Goal: Task Accomplishment & Management: Use online tool/utility

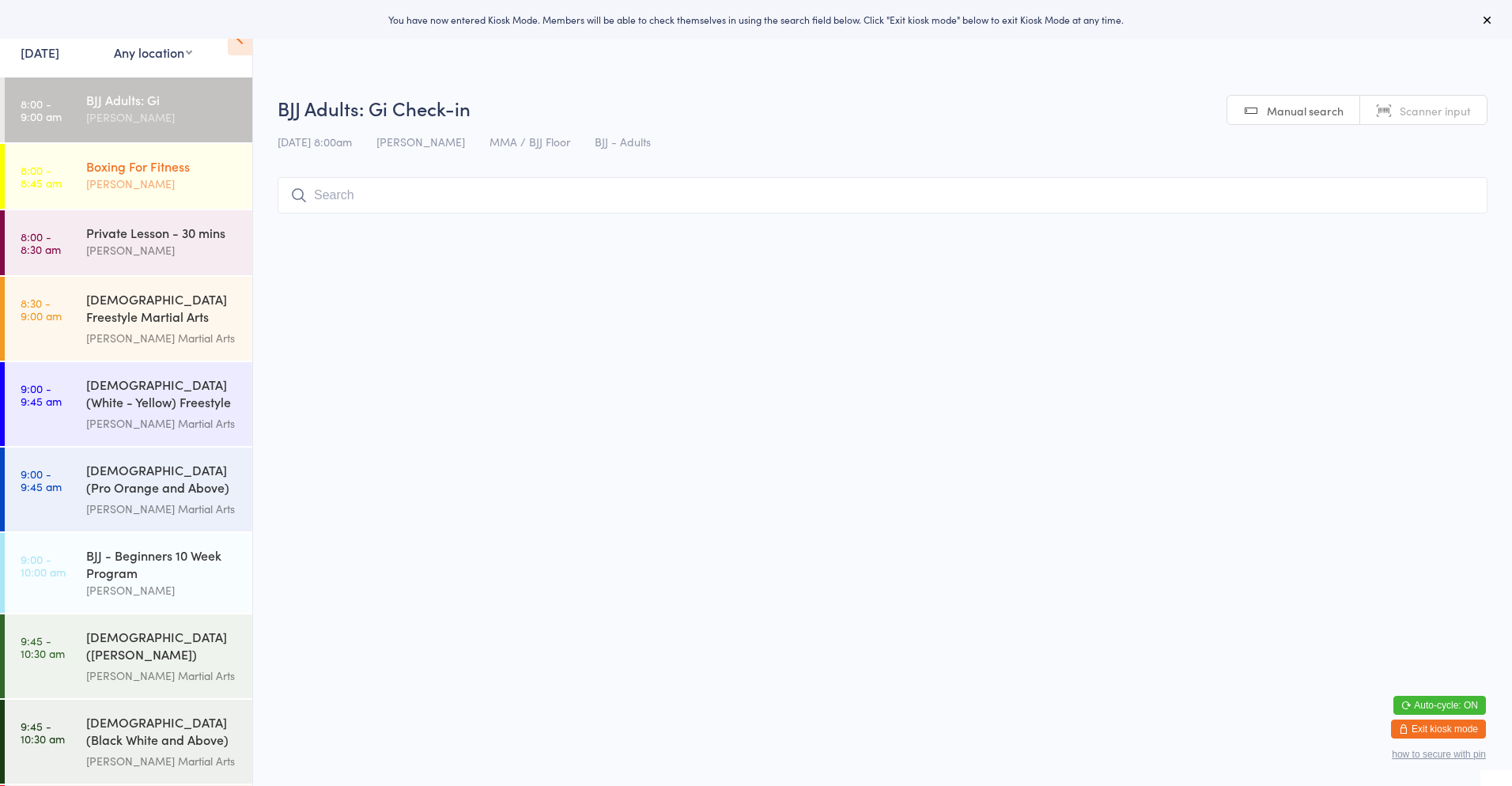
click at [155, 172] on div "Boxing For Fitness" at bounding box center [163, 166] width 152 height 17
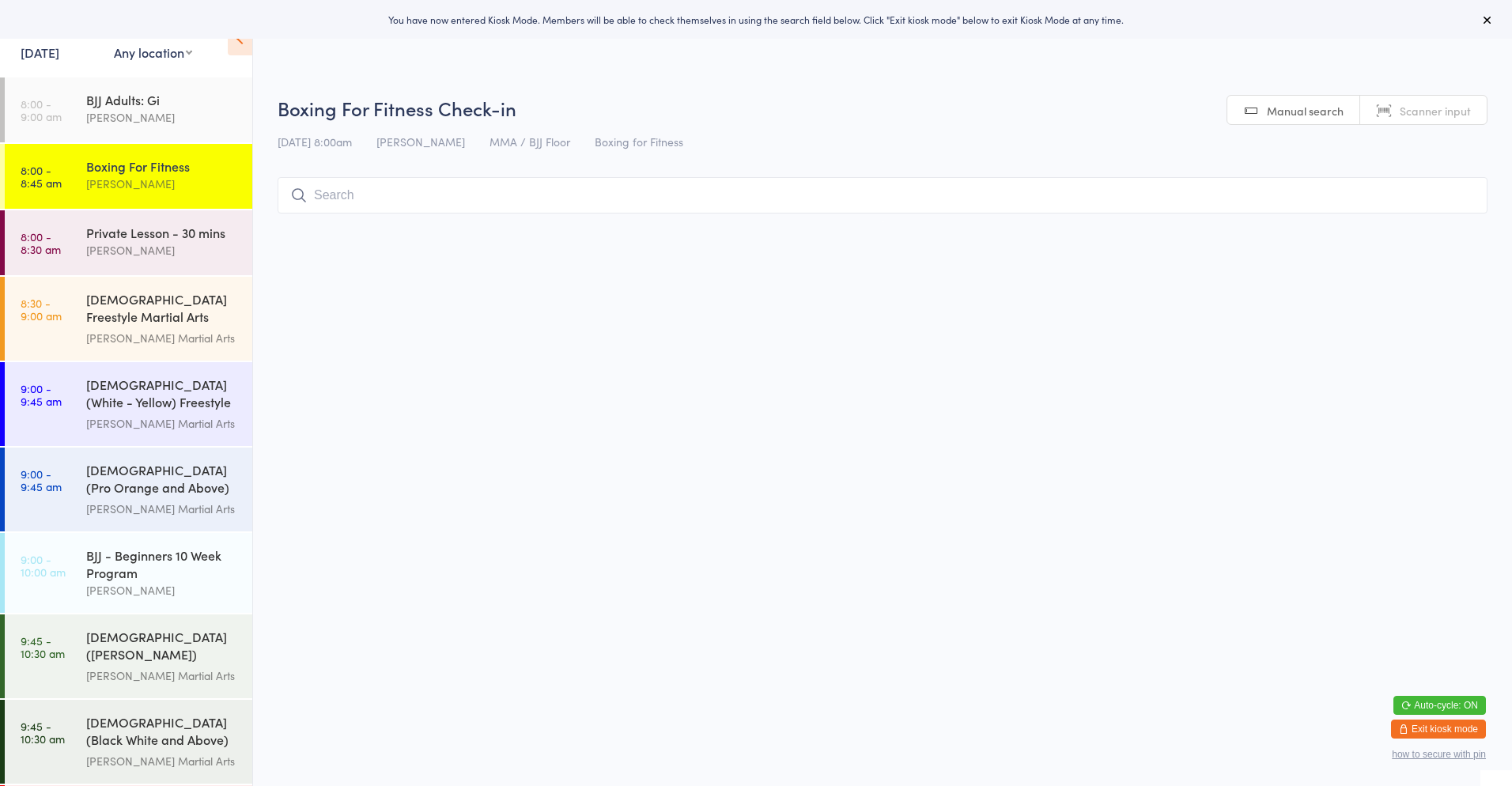
click at [184, 57] on select "Any location Martial Arts Floor MMA / BJJ Floor Cage Area" at bounding box center [153, 52] width 78 height 17
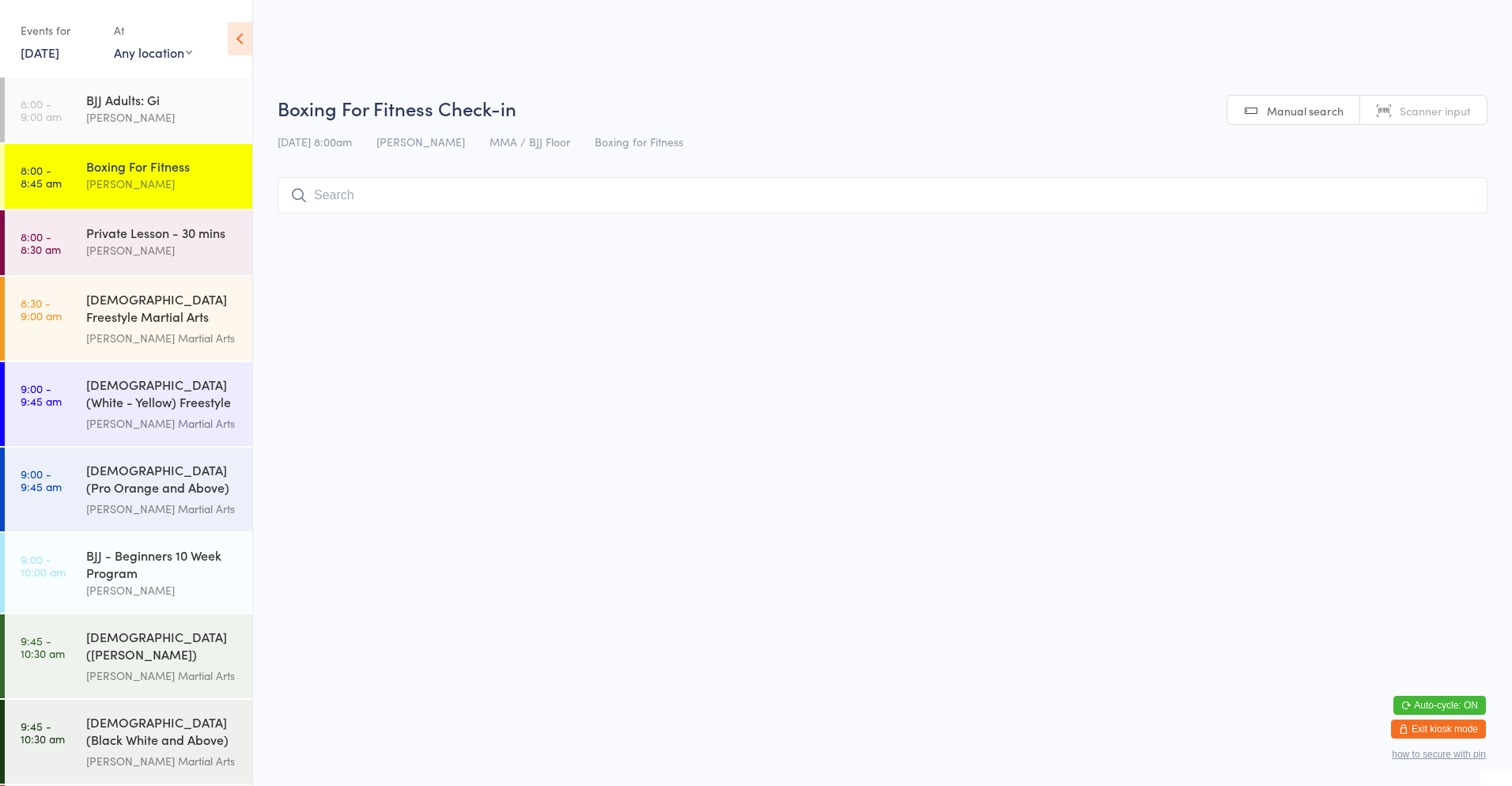
select select "0"
click at [114, 44] on select "Any location Martial Arts Floor MMA / BJJ Floor Cage Area" at bounding box center [153, 52] width 78 height 17
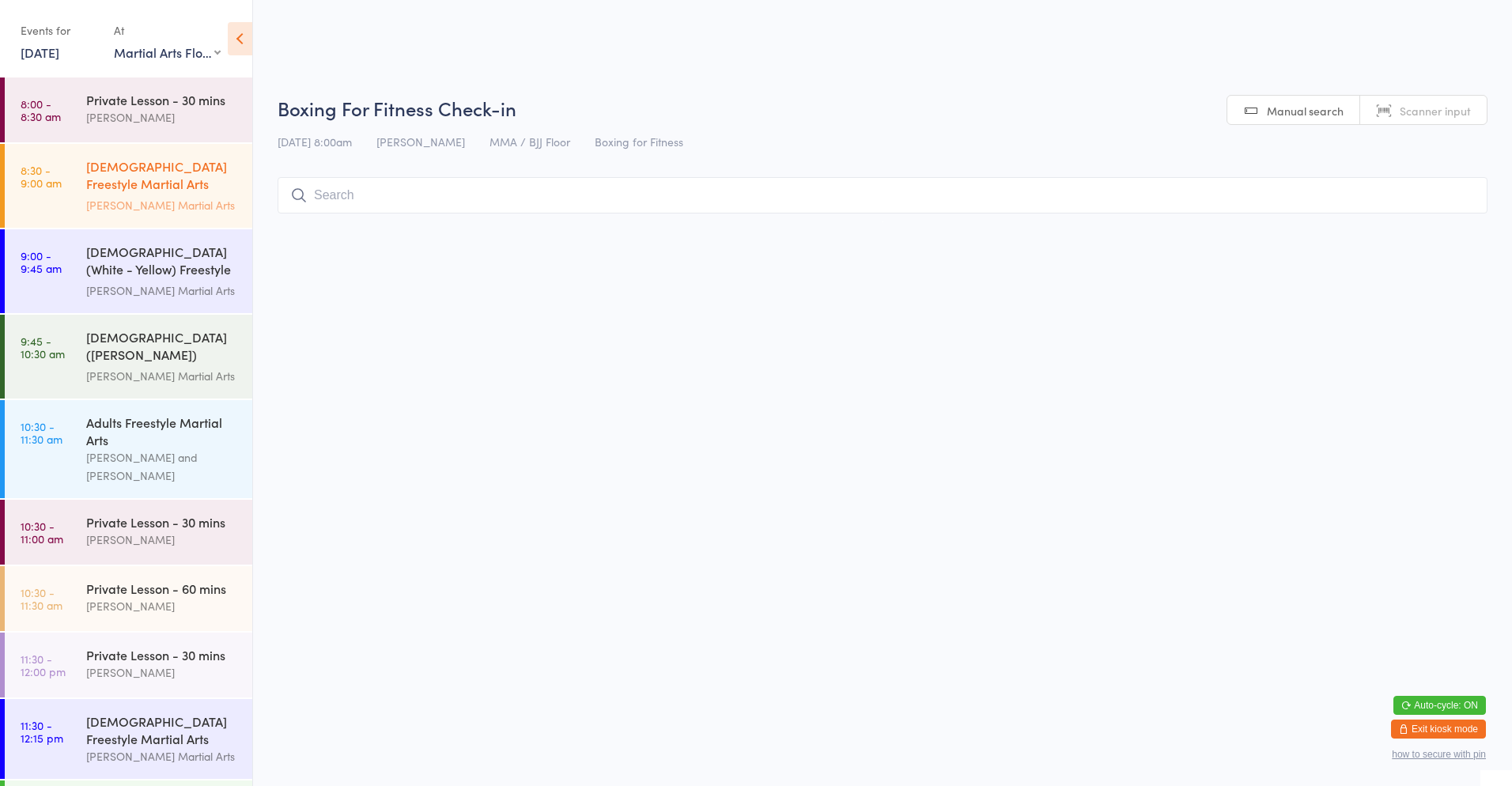
click at [143, 166] on div "[DEMOGRAPHIC_DATA] Freestyle Martial Arts (Little Heroes)" at bounding box center [163, 176] width 152 height 39
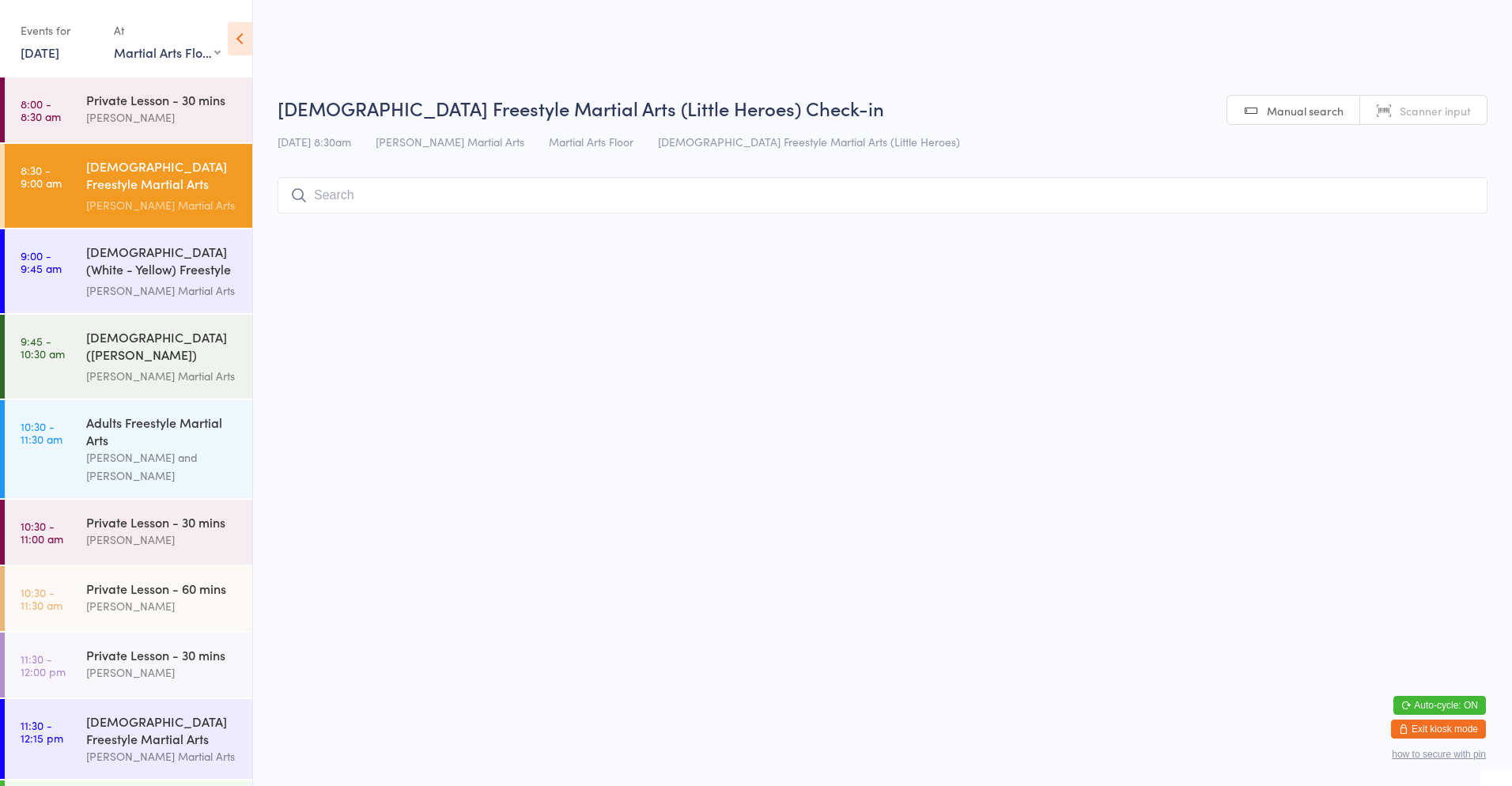
click at [350, 204] on input "search" at bounding box center [883, 195] width 1210 height 36
type input "[PERSON_NAME]"
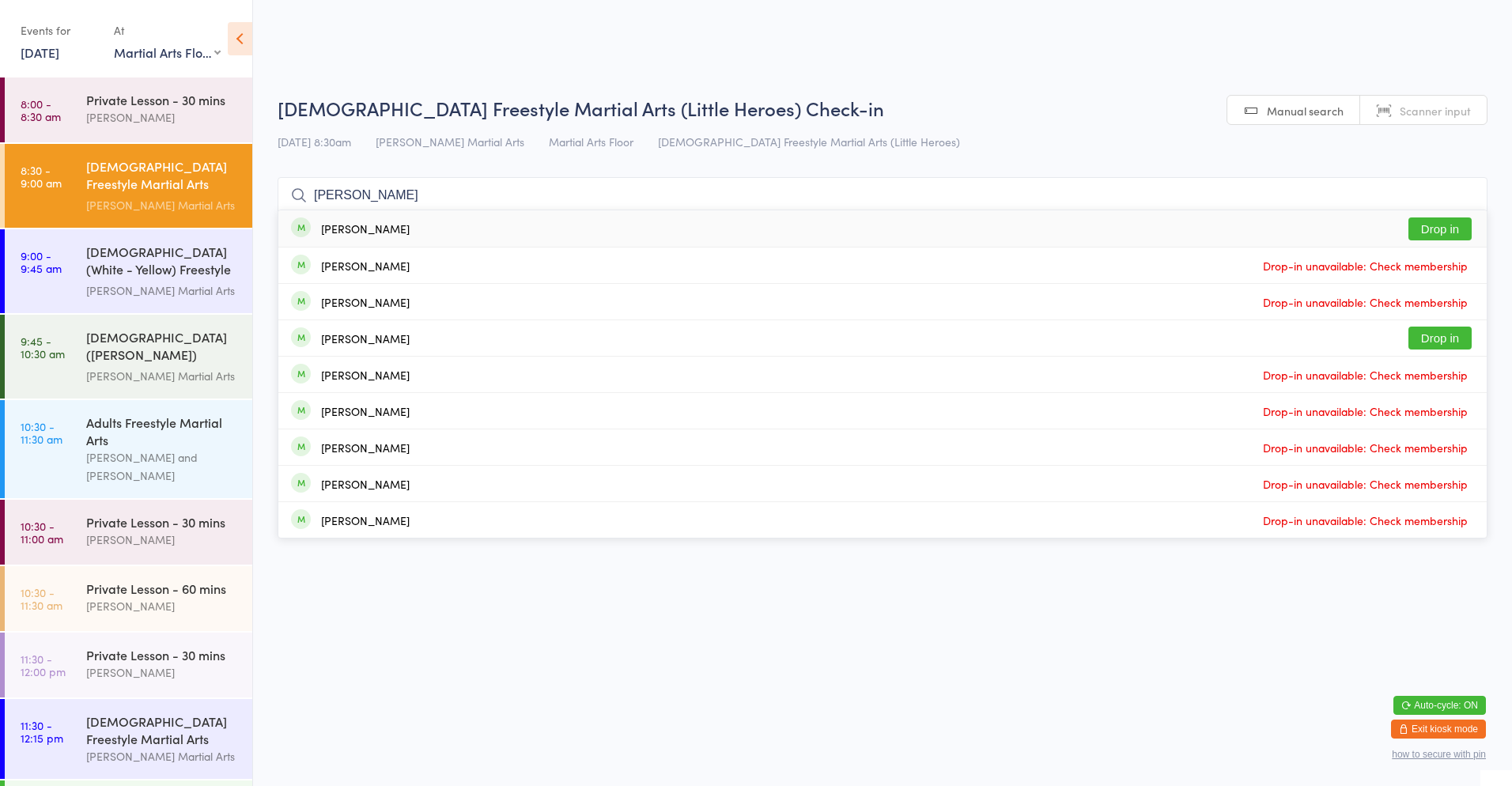
type input "[PERSON_NAME]"
click at [1447, 231] on button "Drop in" at bounding box center [1441, 228] width 63 height 23
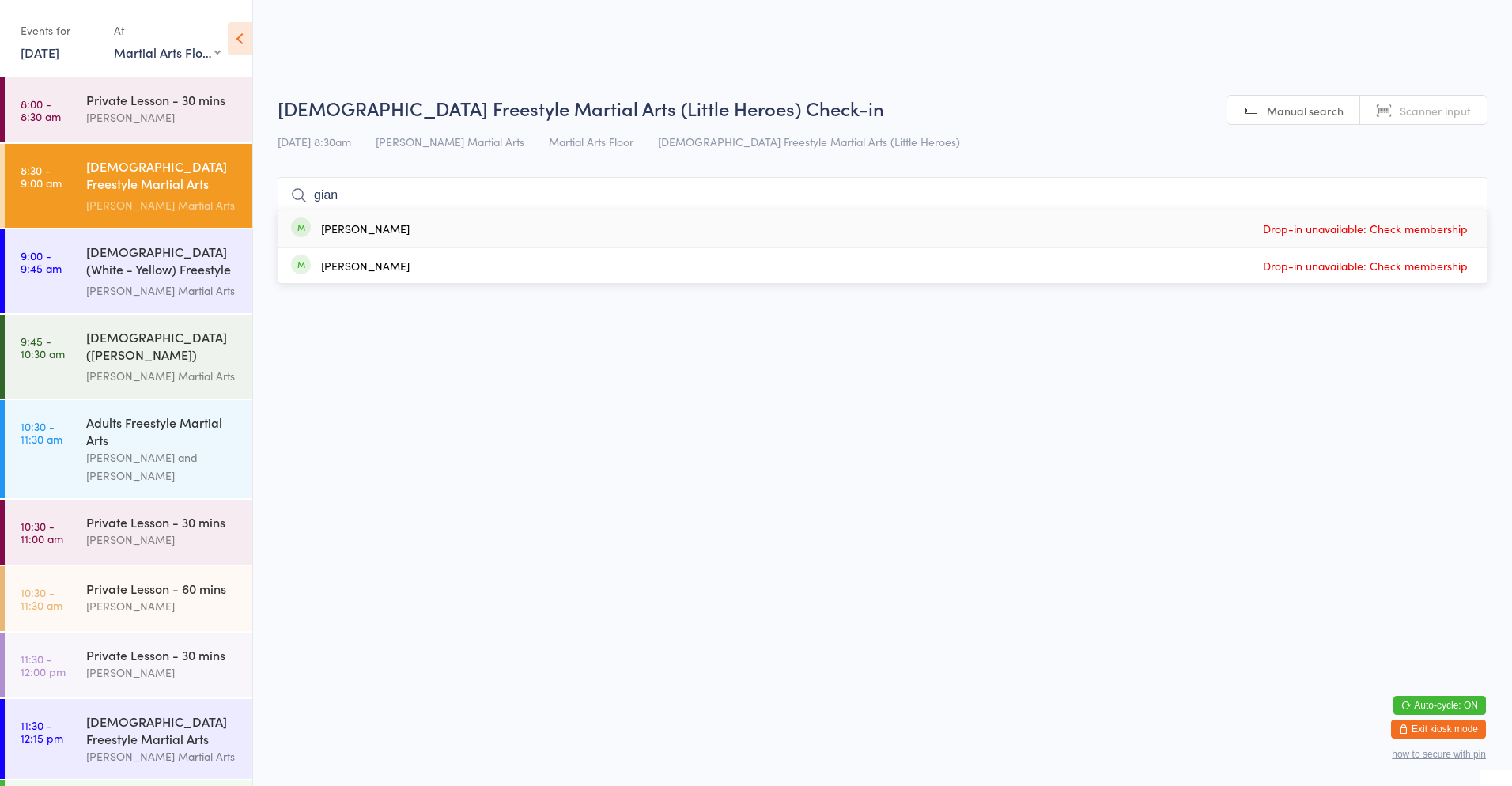
type input "gian"
click at [360, 235] on div "[PERSON_NAME]" at bounding box center [365, 227] width 89 height 12
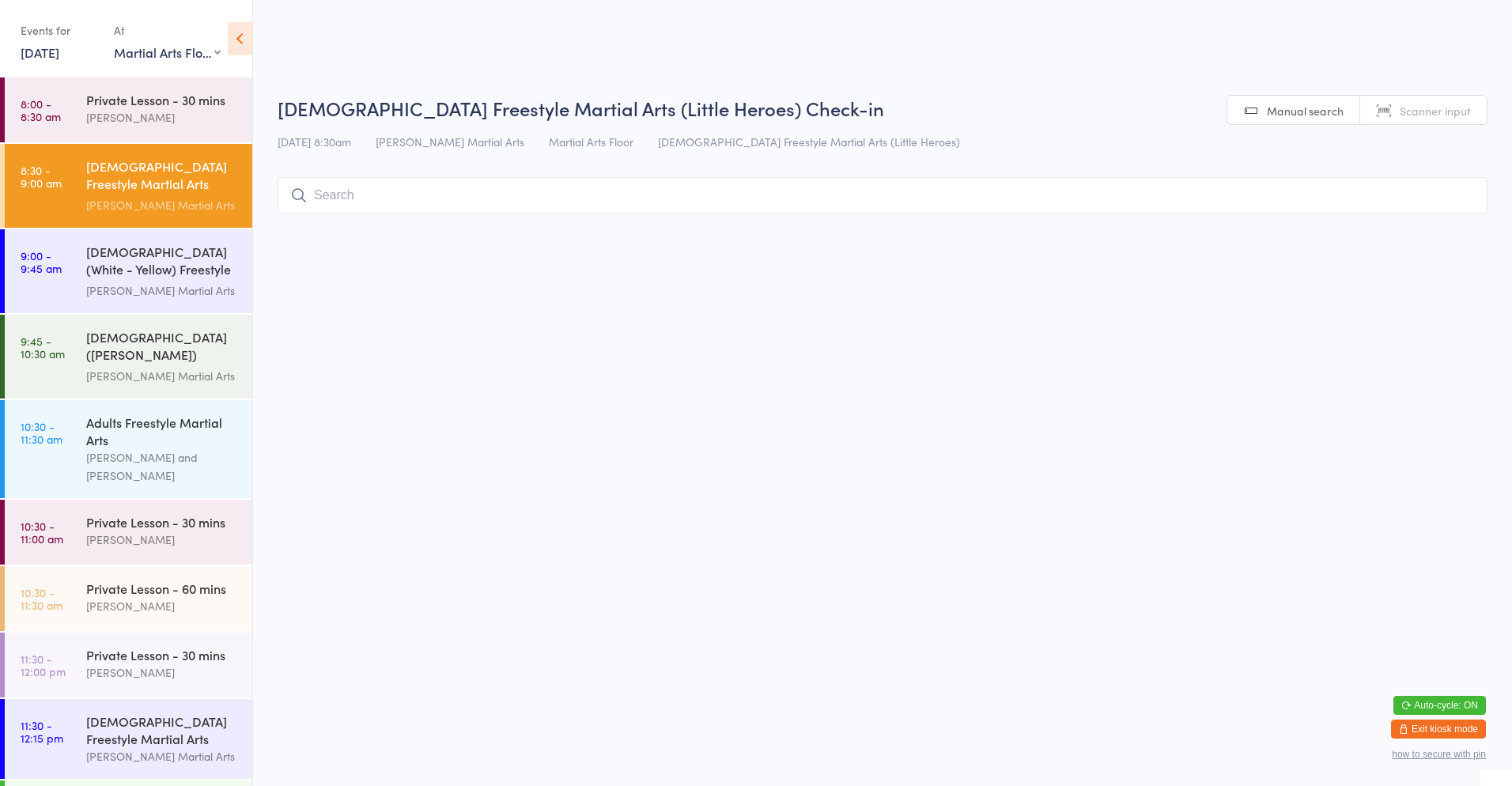
click at [1116, 636] on html "You have now entered Kiosk Mode. Members will be able to check themselves in us…" at bounding box center [756, 393] width 1512 height 786
click at [336, 204] on input "search" at bounding box center [883, 195] width 1210 height 36
type input "b"
click at [175, 172] on div "[DEMOGRAPHIC_DATA] Freestyle Martial Arts (Little Heroes)" at bounding box center [163, 176] width 152 height 39
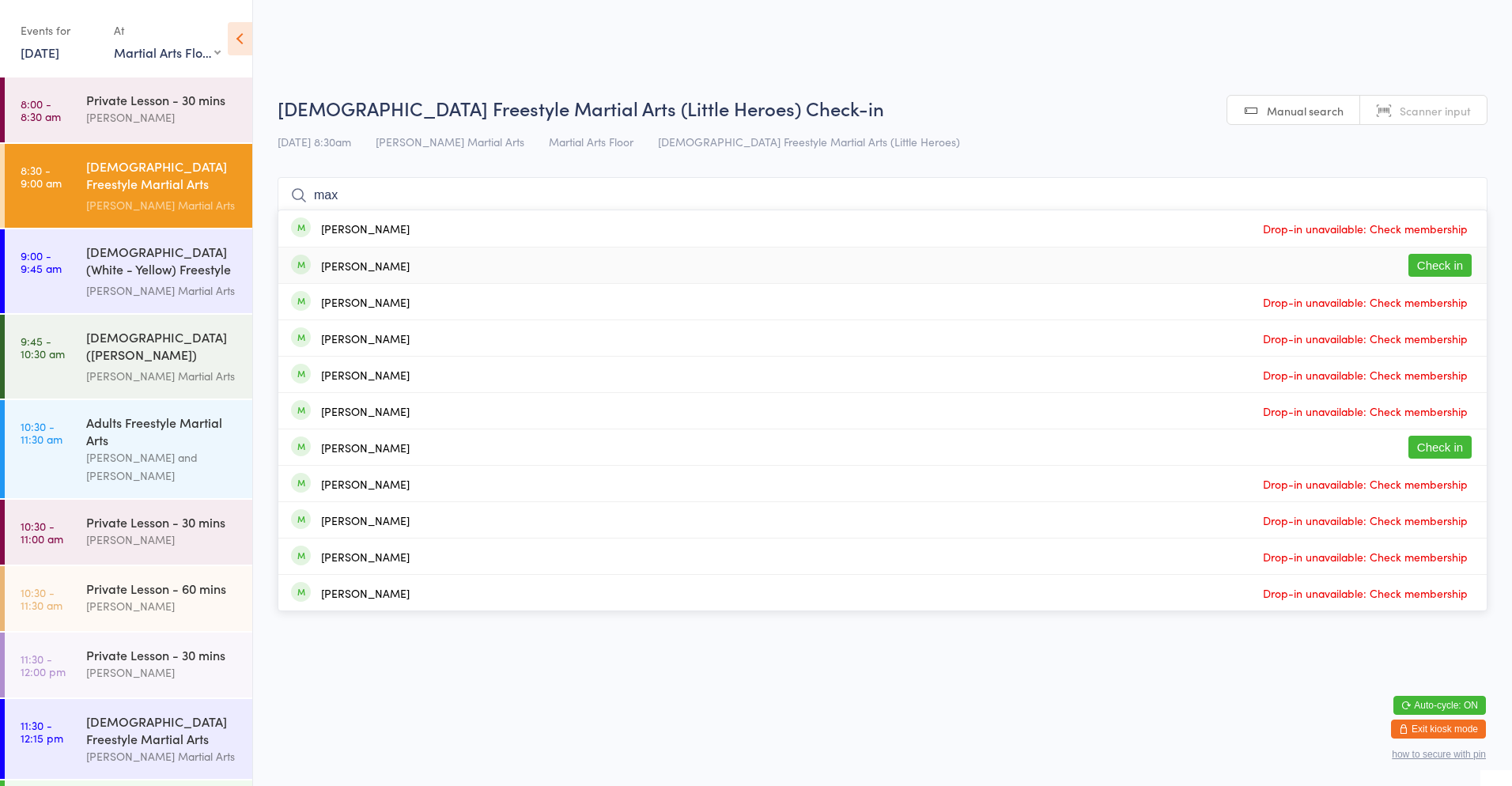
type input "max"
click at [1453, 264] on button "Check in" at bounding box center [1441, 265] width 63 height 23
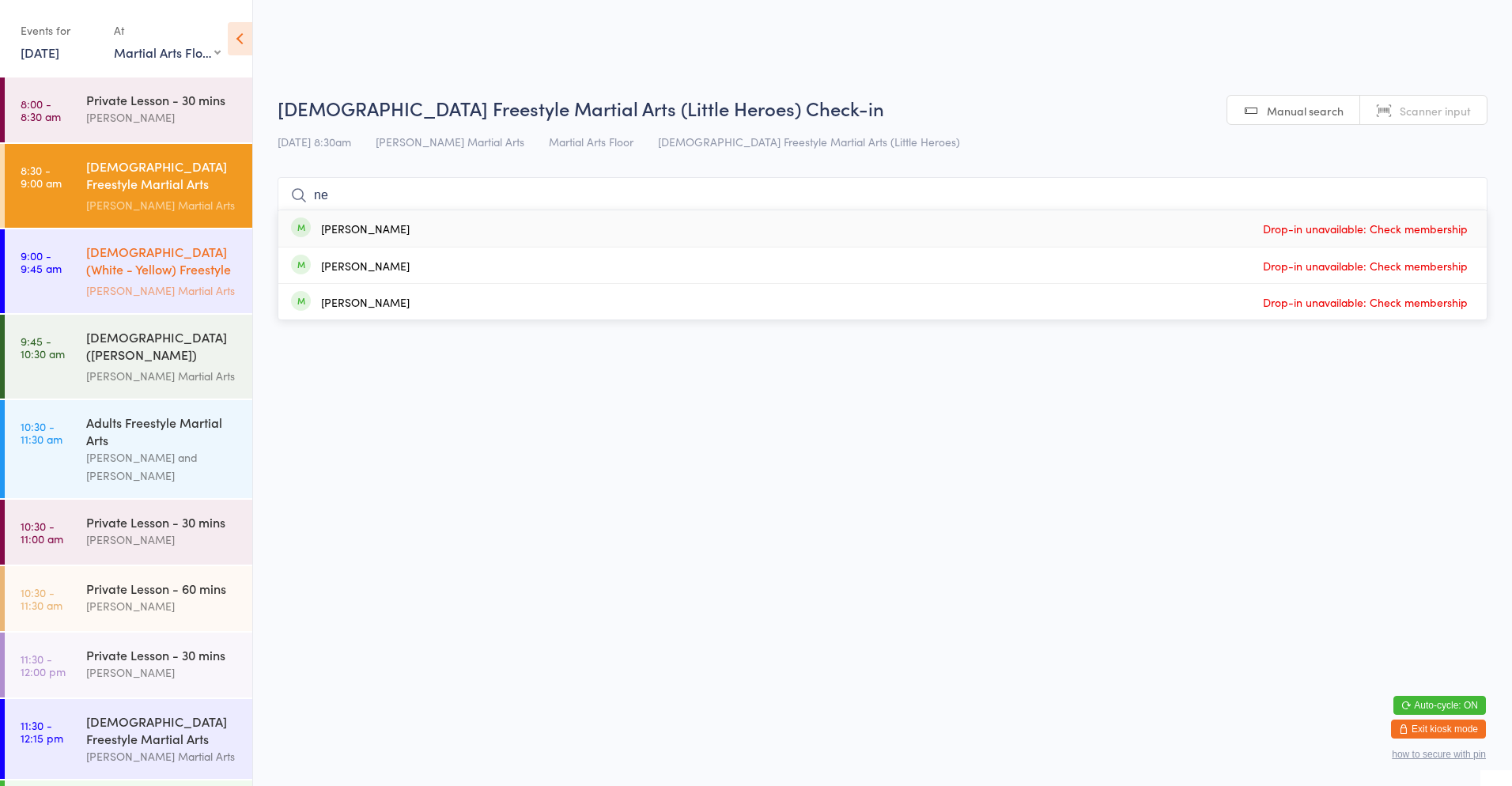
type input "n"
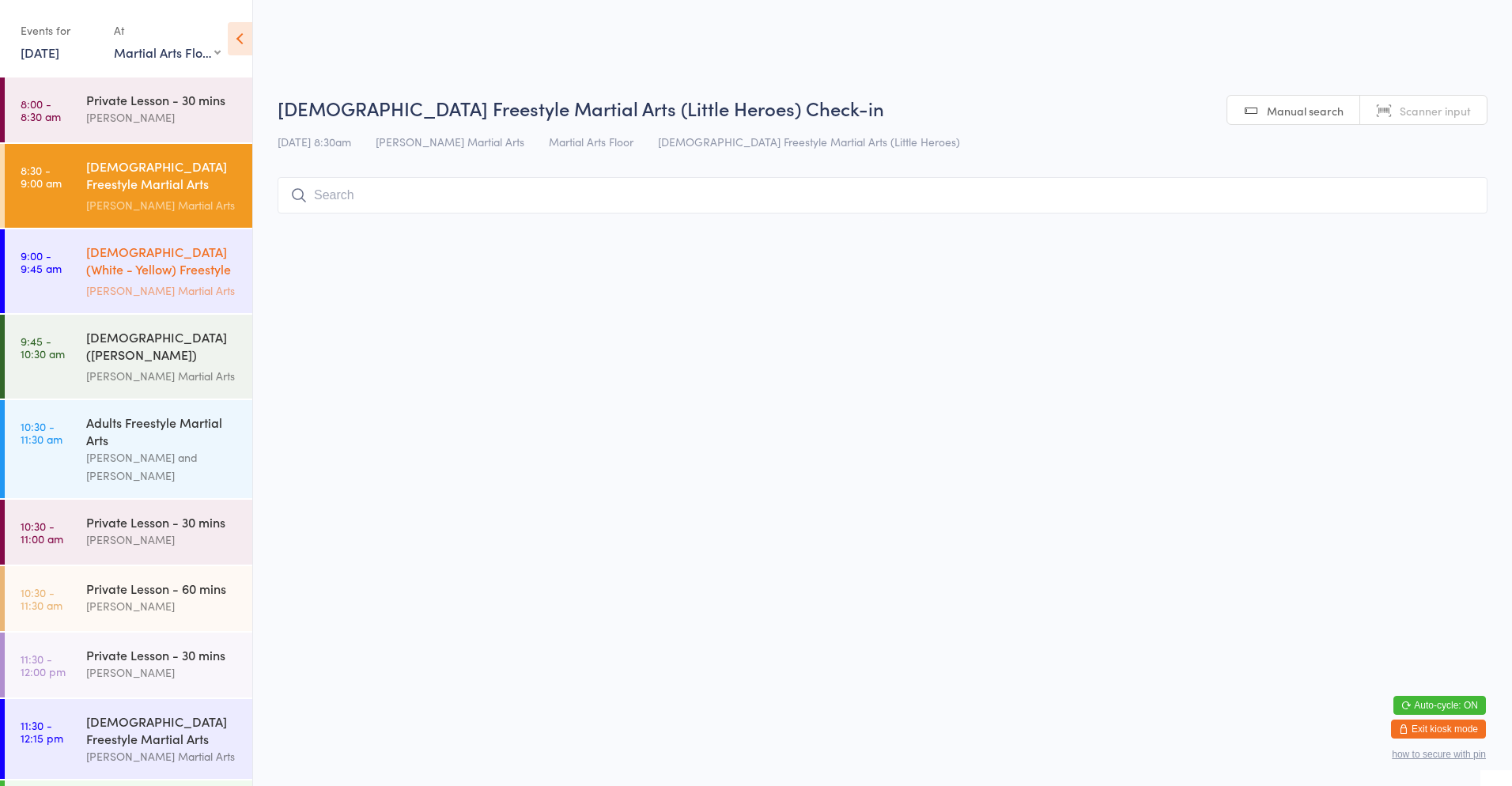
click at [151, 259] on div "[DEMOGRAPHIC_DATA] (White - Yellow) Freestyle Martial Arts" at bounding box center [163, 262] width 152 height 39
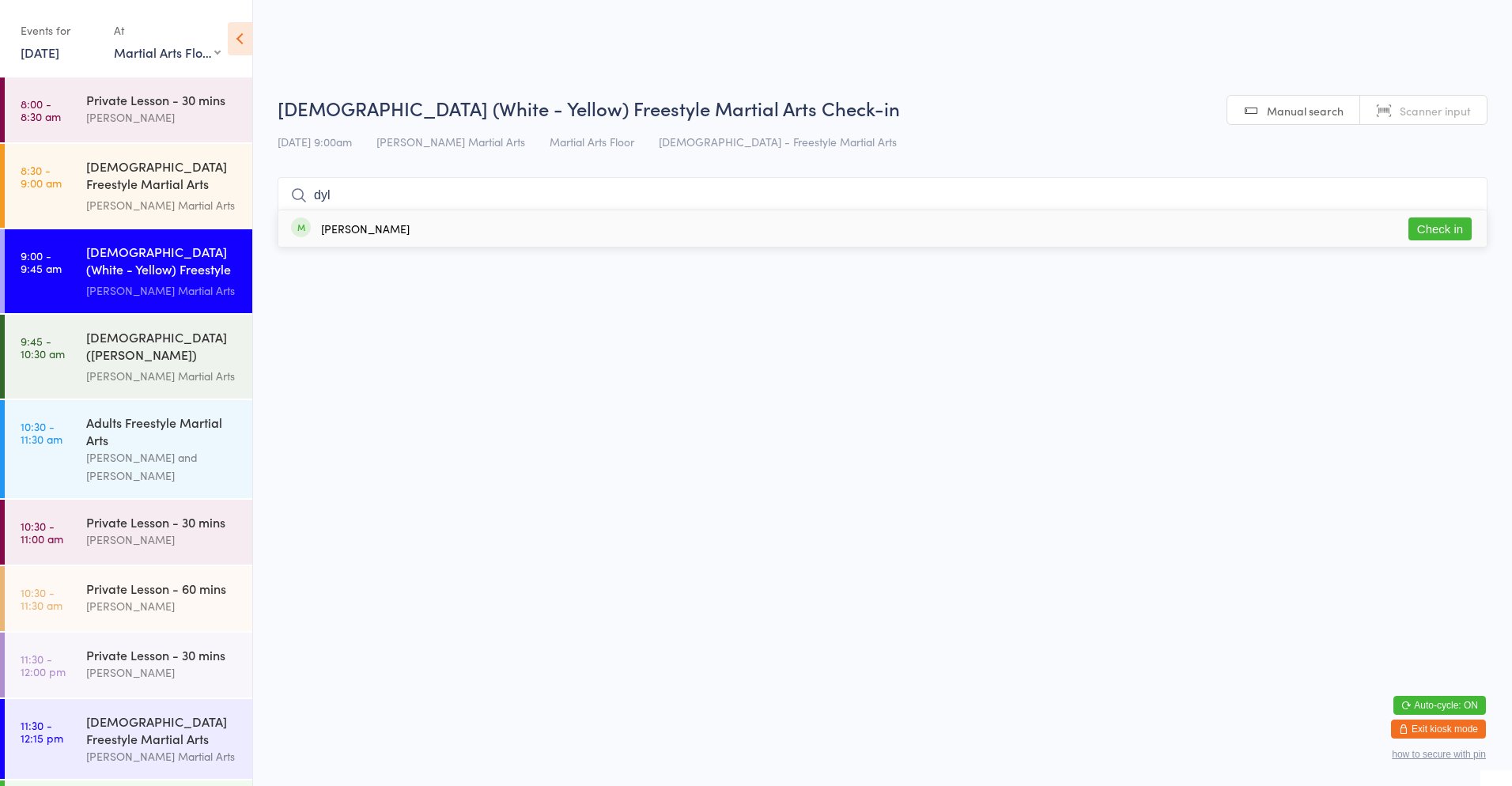
type input "dyl"
click at [1430, 231] on button "Check in" at bounding box center [1441, 228] width 63 height 23
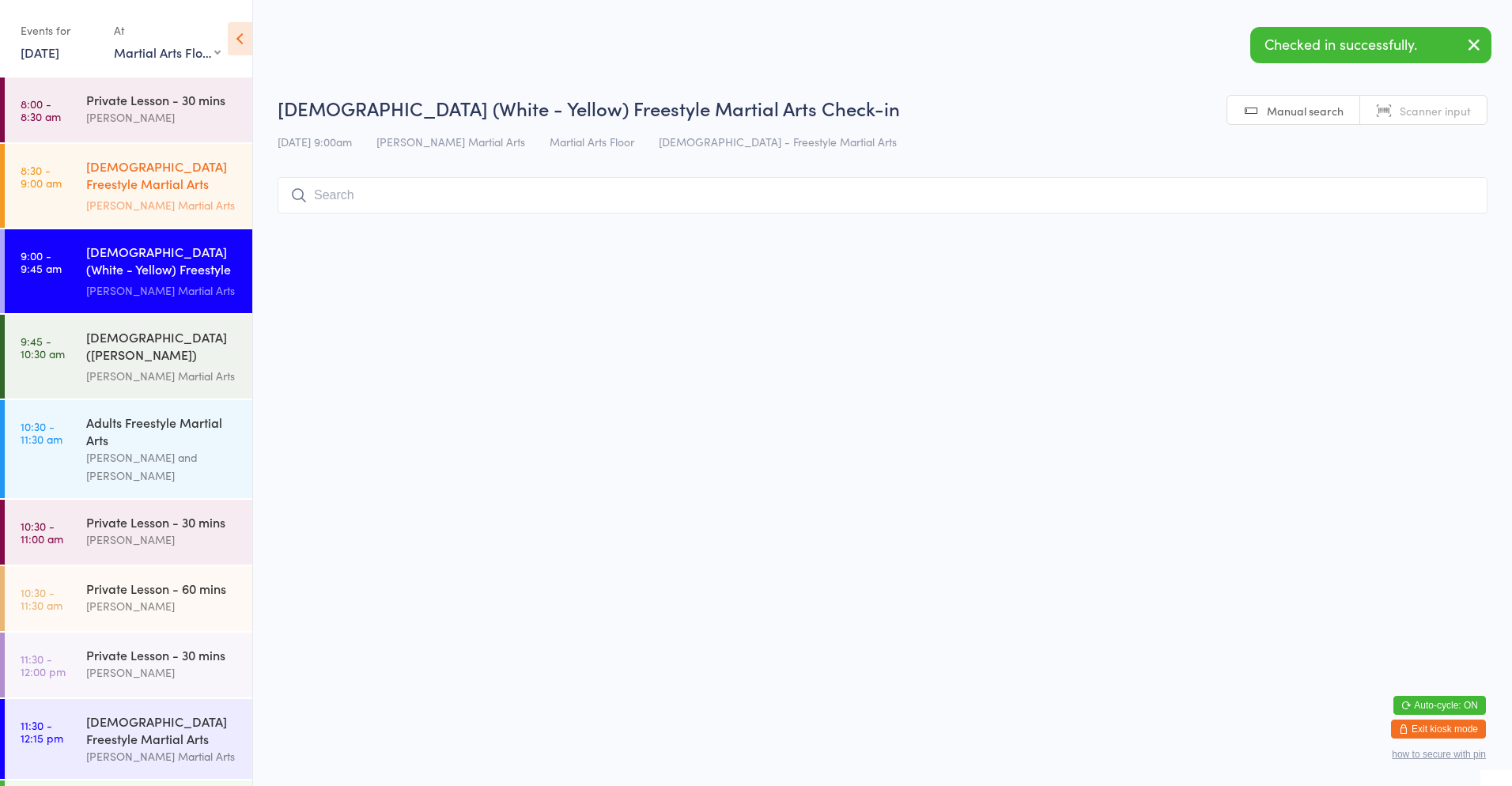
click at [102, 190] on div "[DEMOGRAPHIC_DATA] Freestyle Martial Arts (Little Heroes)" at bounding box center [163, 176] width 152 height 39
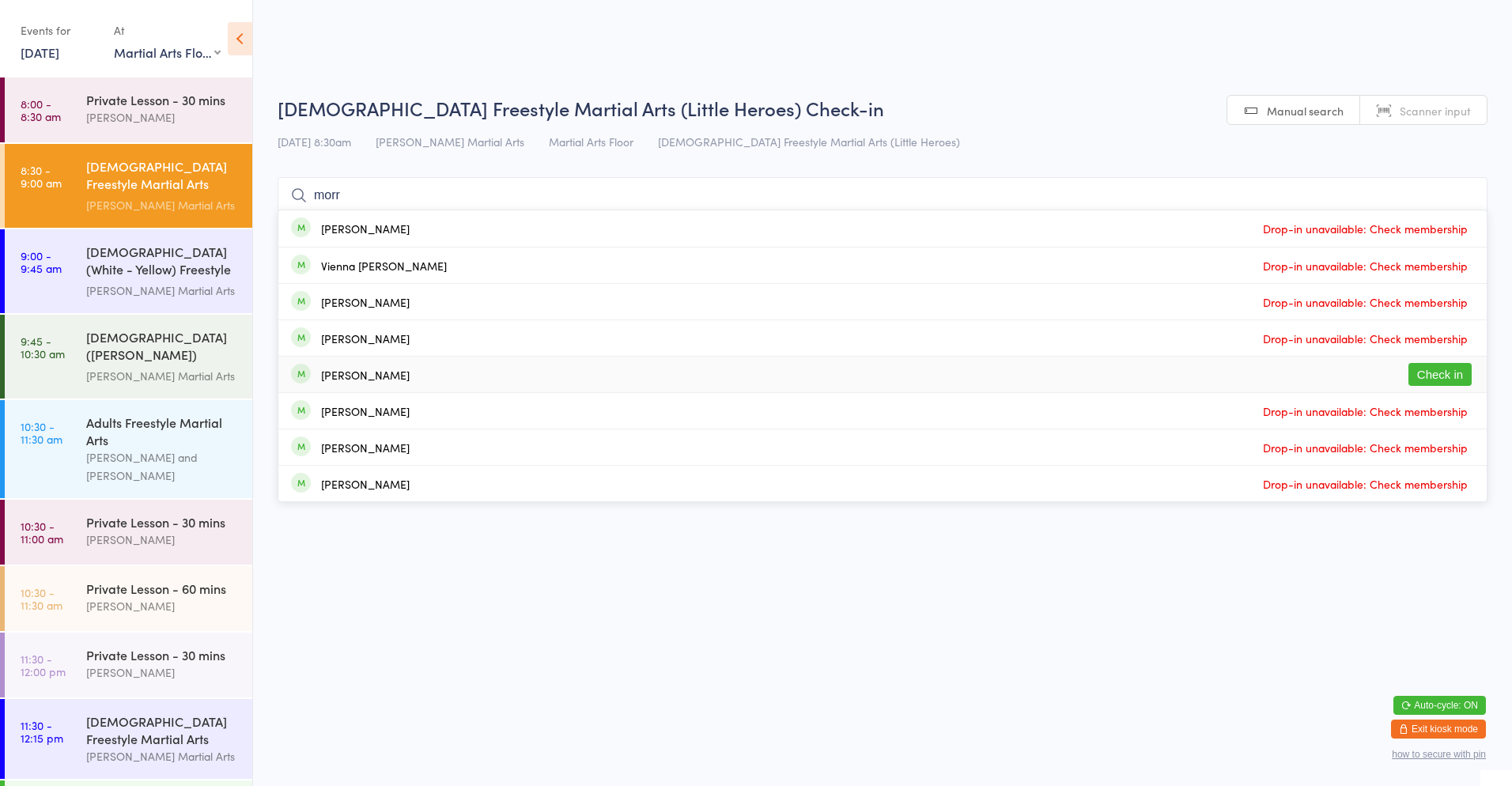
type input "morr"
click at [1430, 374] on button "Check in" at bounding box center [1441, 374] width 63 height 23
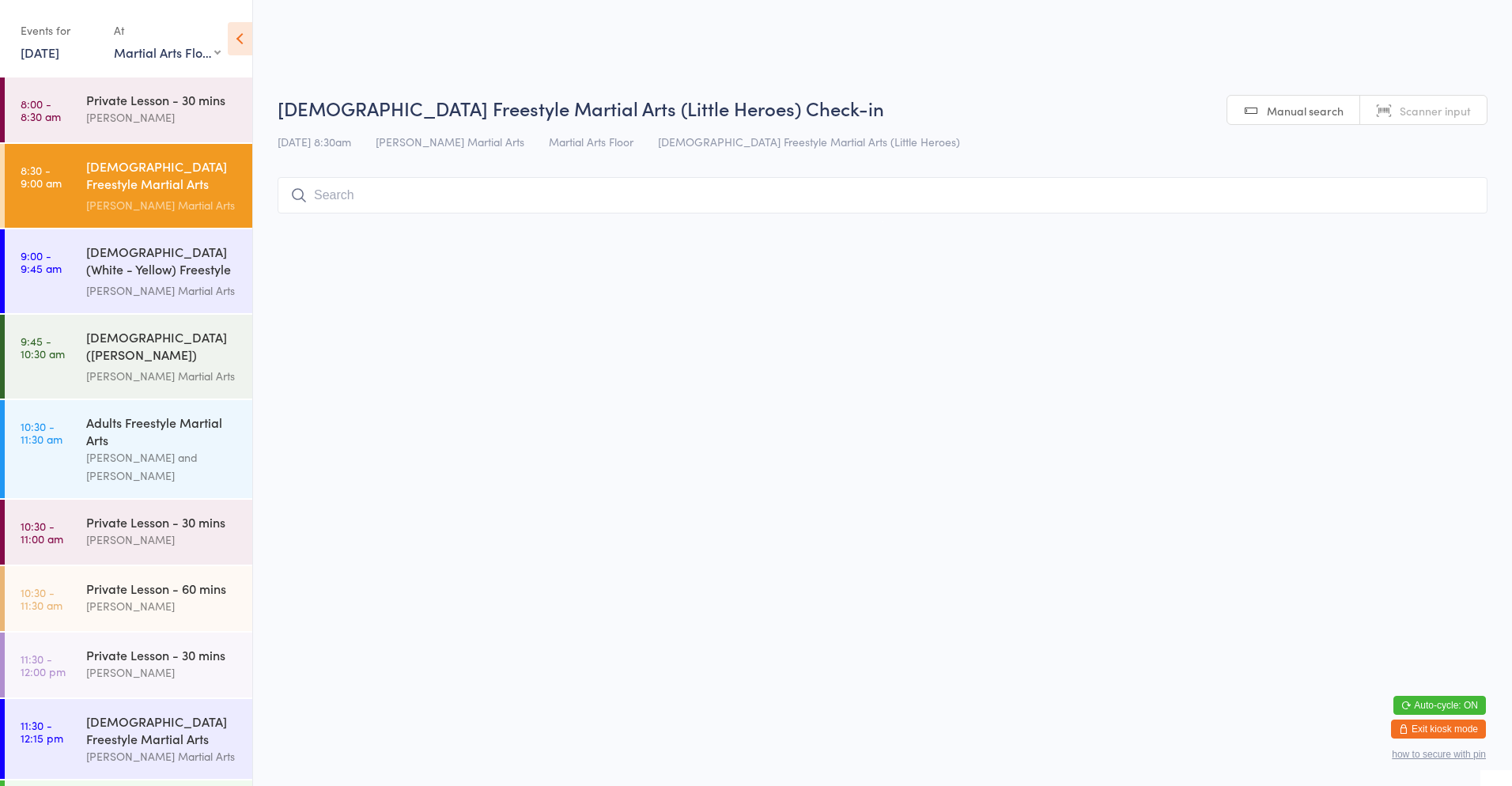
click at [308, 191] on input "search" at bounding box center [883, 195] width 1210 height 36
type input "zoe"
click at [347, 278] on div "[PERSON_NAME] Drop in" at bounding box center [882, 265] width 1208 height 35
click at [268, 278] on html "You have now entered Kiosk Mode. Members will be able to check themselves in us…" at bounding box center [756, 393] width 1512 height 786
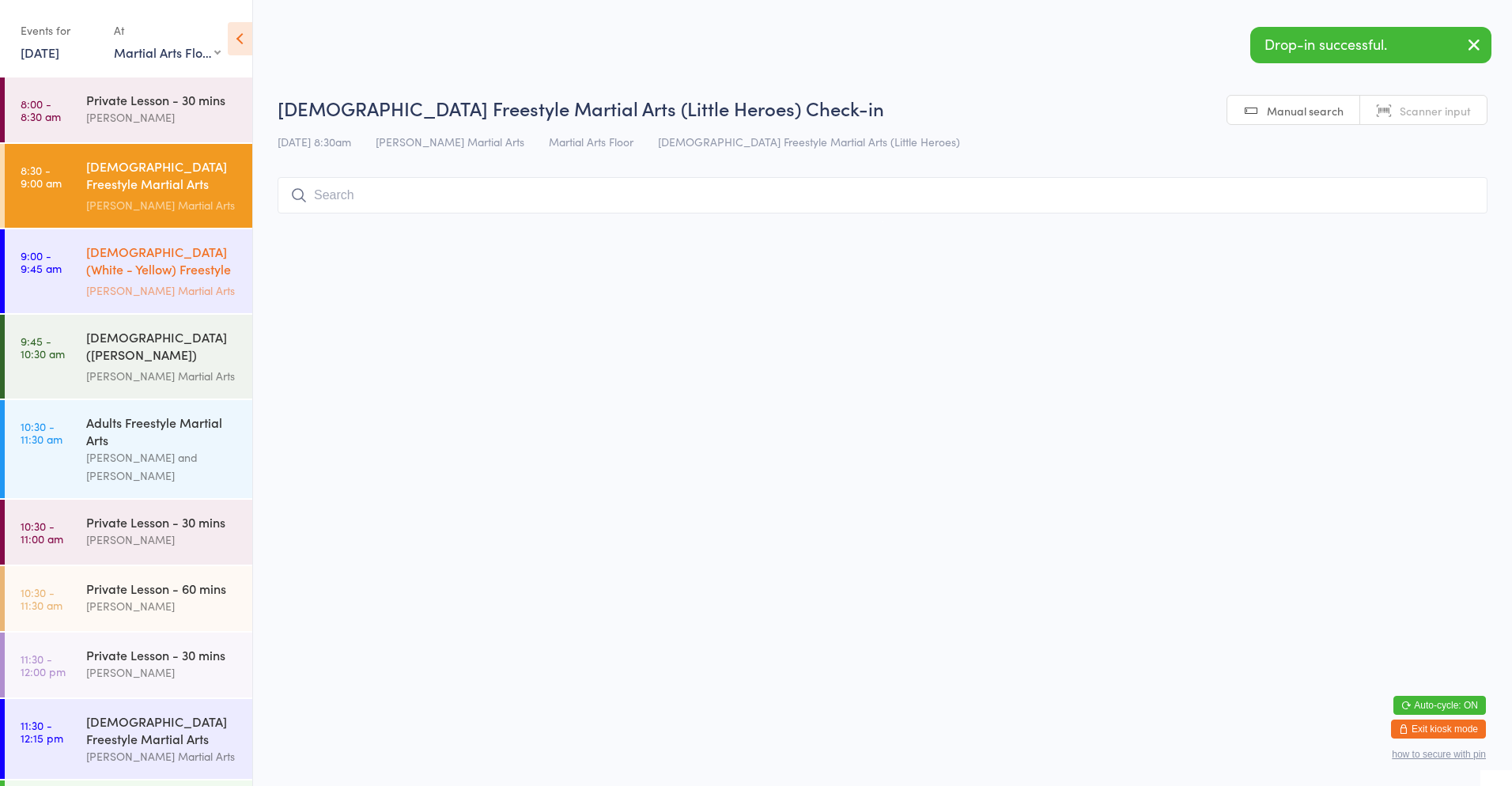
click at [230, 275] on div "[DEMOGRAPHIC_DATA] (White - Yellow) Freestyle Martial Arts [PERSON_NAME] Martia…" at bounding box center [169, 271] width 166 height 84
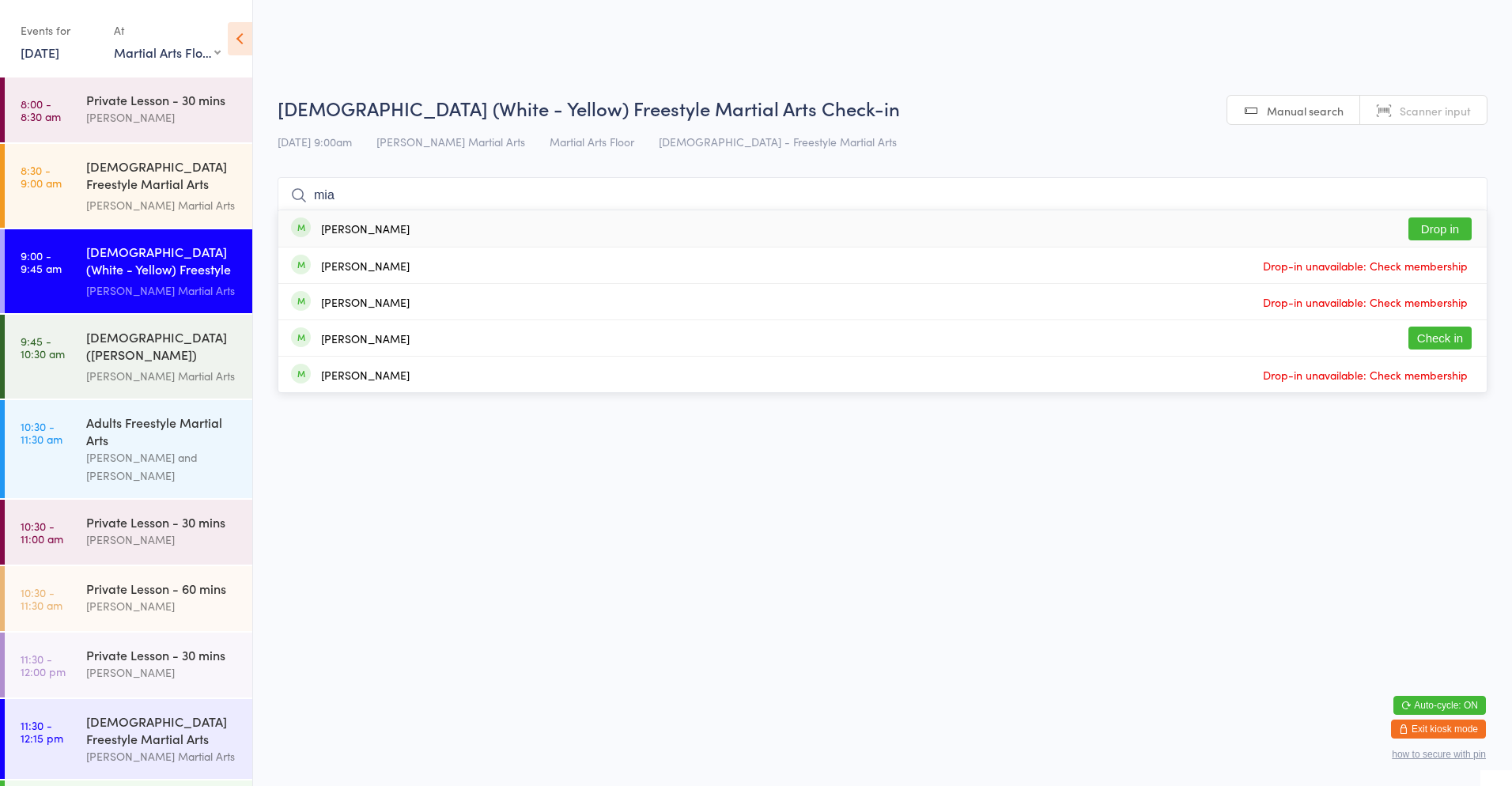
type input "mia"
click at [431, 217] on div "[PERSON_NAME] Drop in" at bounding box center [882, 228] width 1208 height 36
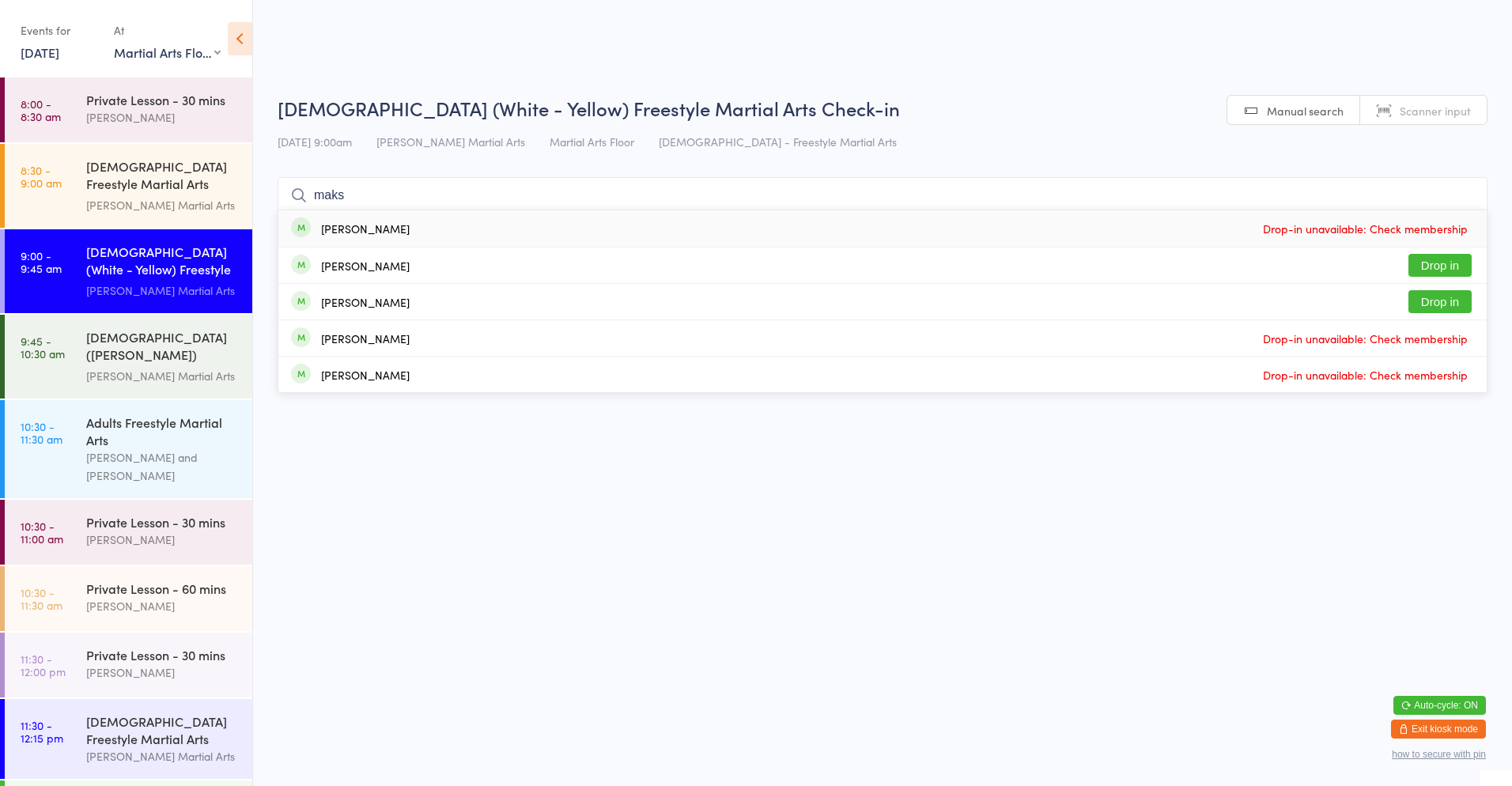
type input "maks"
drag, startPoint x: 362, startPoint y: 224, endPoint x: 368, endPoint y: 231, distance: 9.2
click at [362, 224] on div "[PERSON_NAME]" at bounding box center [365, 227] width 89 height 12
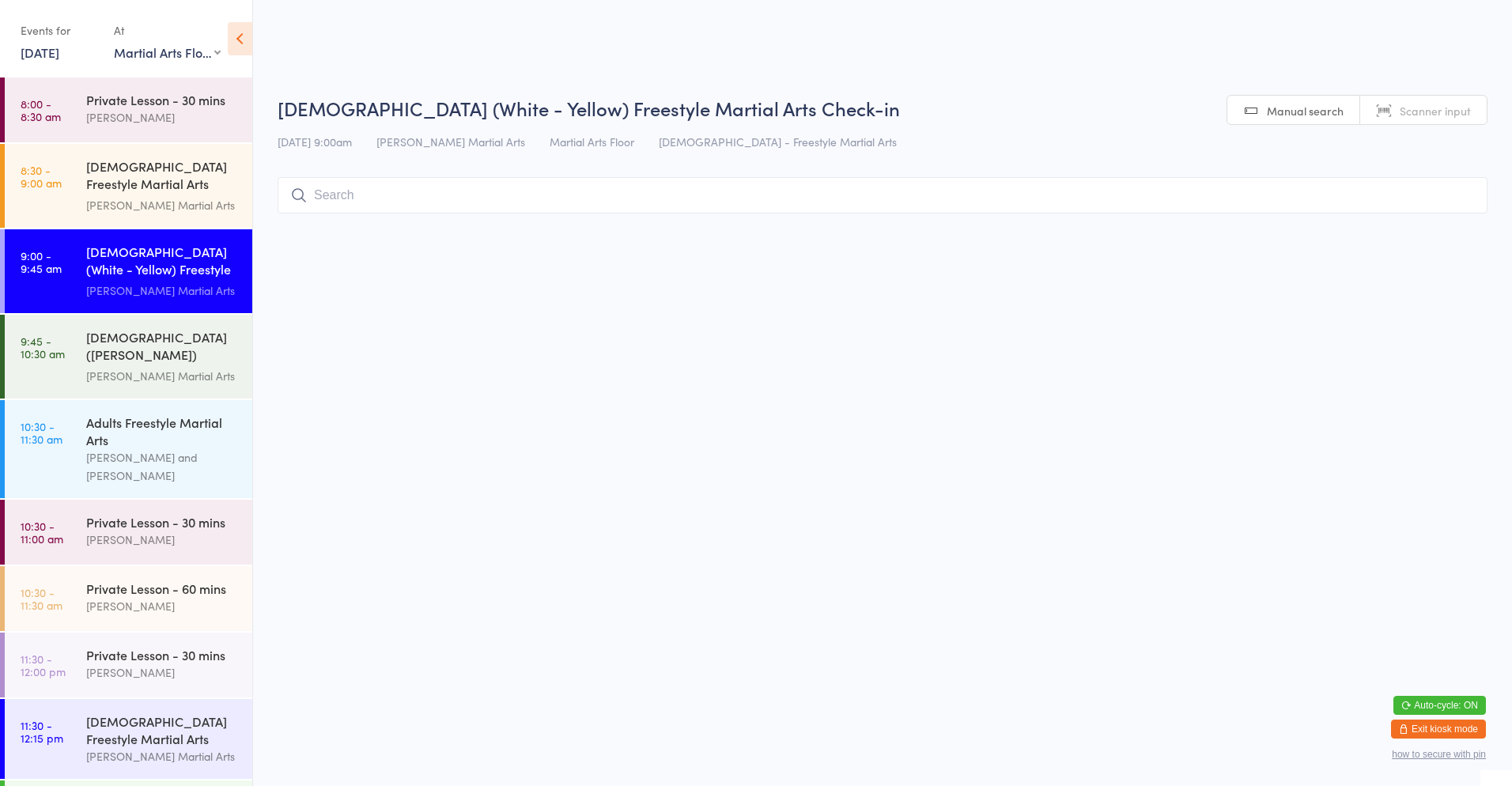
click at [344, 197] on input "search" at bounding box center [883, 195] width 1210 height 36
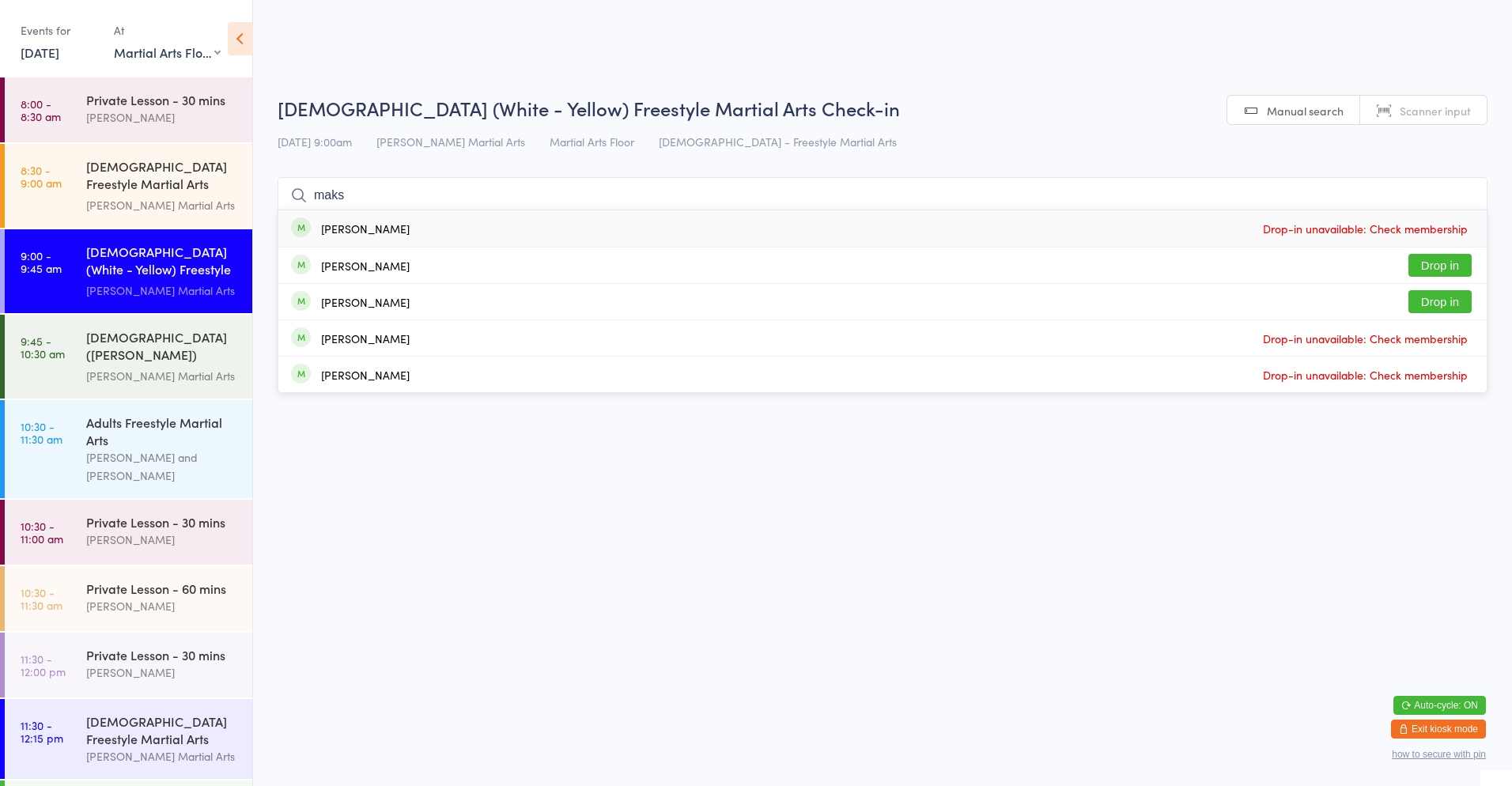
type input "maks"
click at [349, 230] on div "[PERSON_NAME]" at bounding box center [365, 227] width 89 height 12
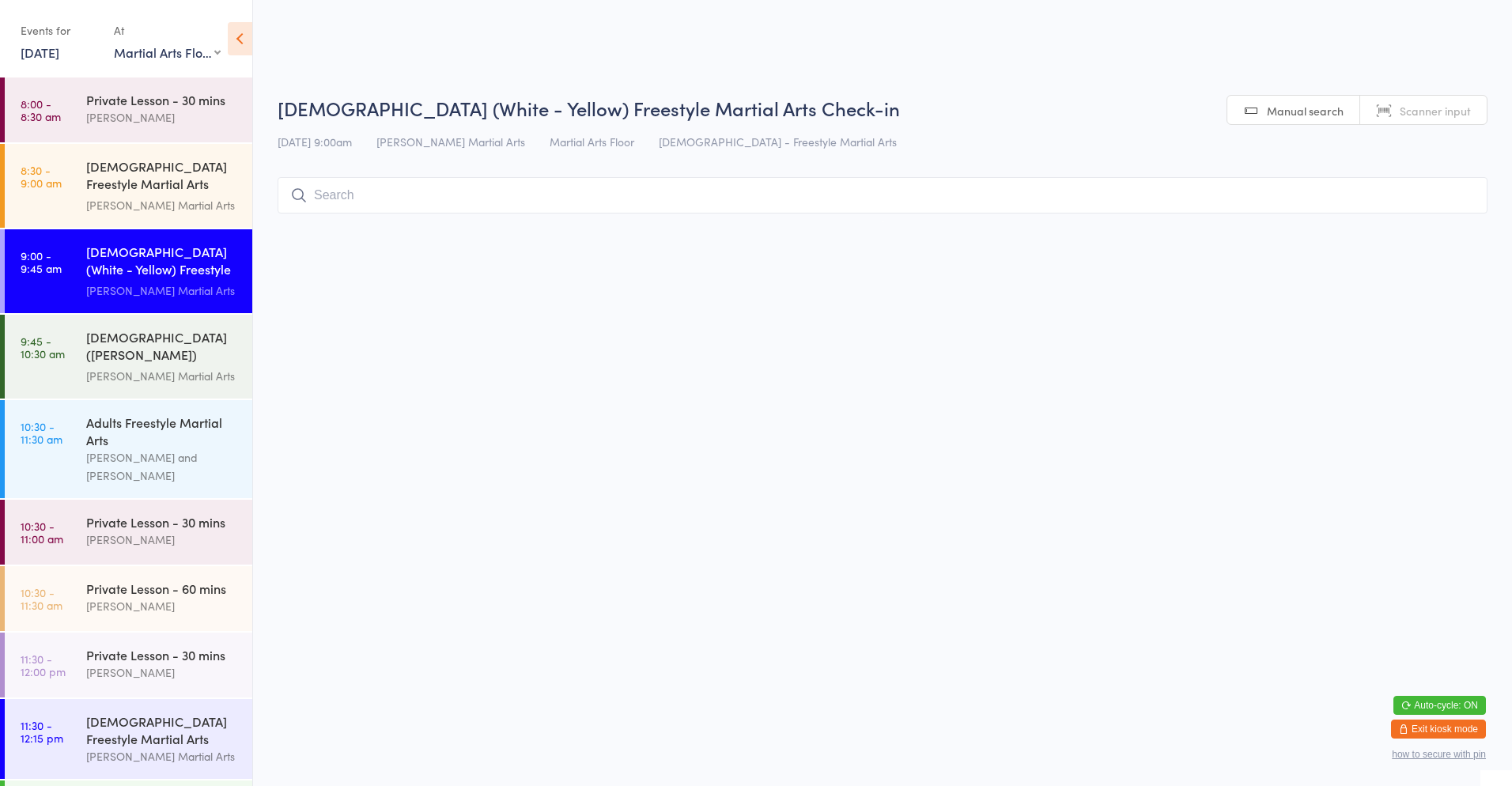
click at [357, 189] on input "search" at bounding box center [883, 195] width 1210 height 36
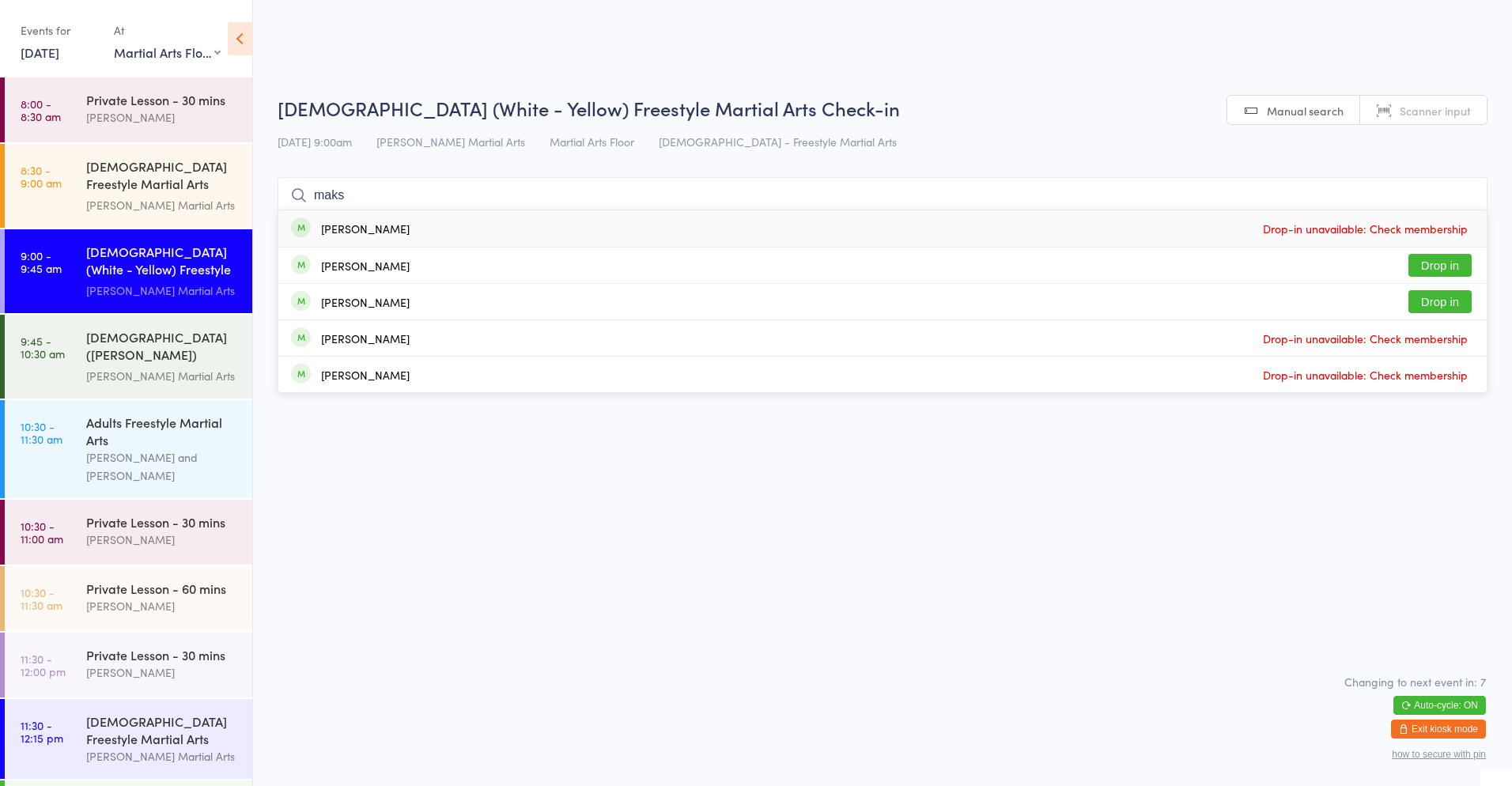
type input "maks"
click at [1298, 247] on div "[PERSON_NAME] Drop in" at bounding box center [882, 265] width 1208 height 35
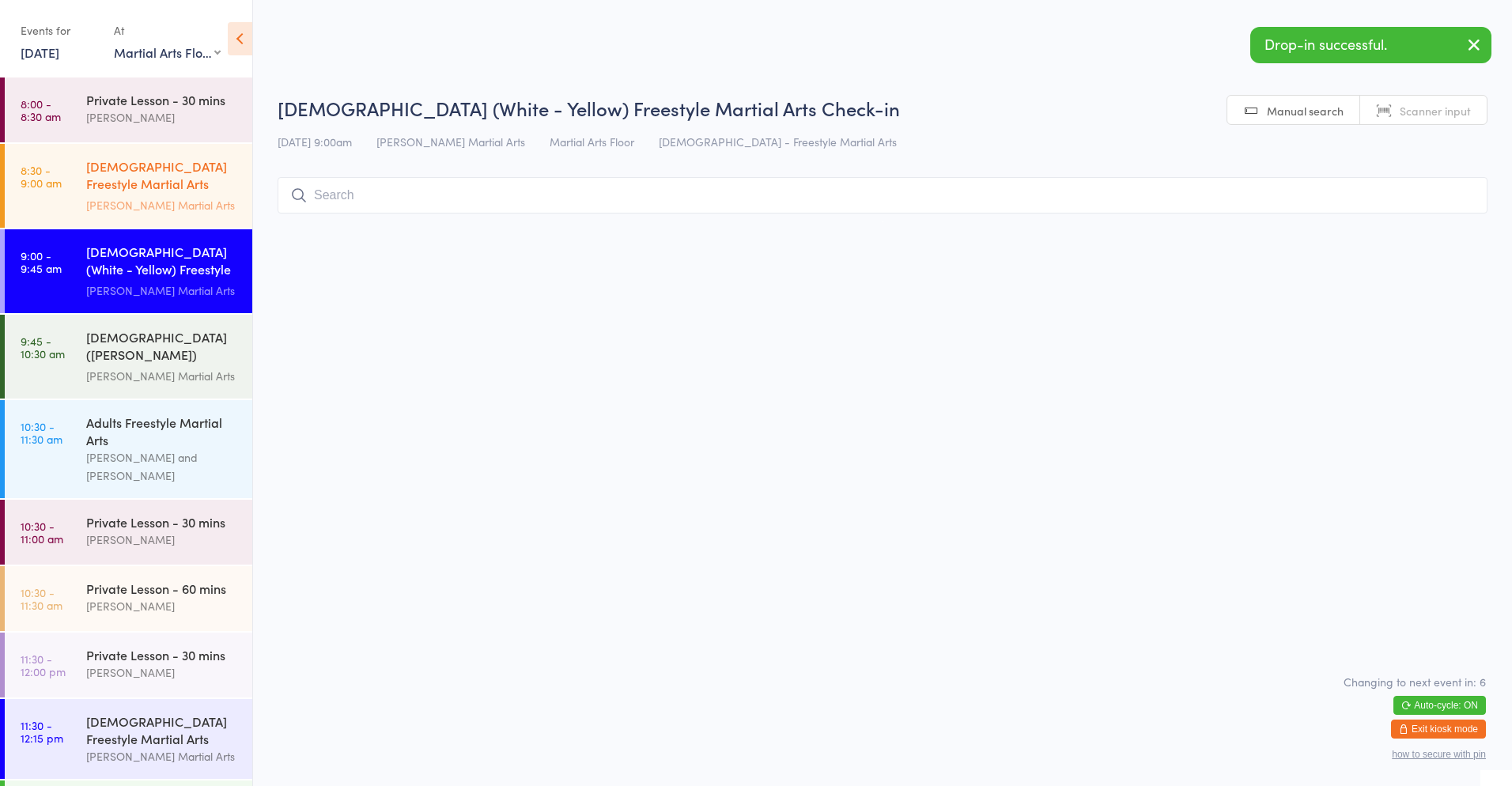
click at [79, 187] on link "8:30 - 9:00 am [DEMOGRAPHIC_DATA] Freestyle Martial Arts (Little Heroes) [PERSO…" at bounding box center [129, 186] width 248 height 84
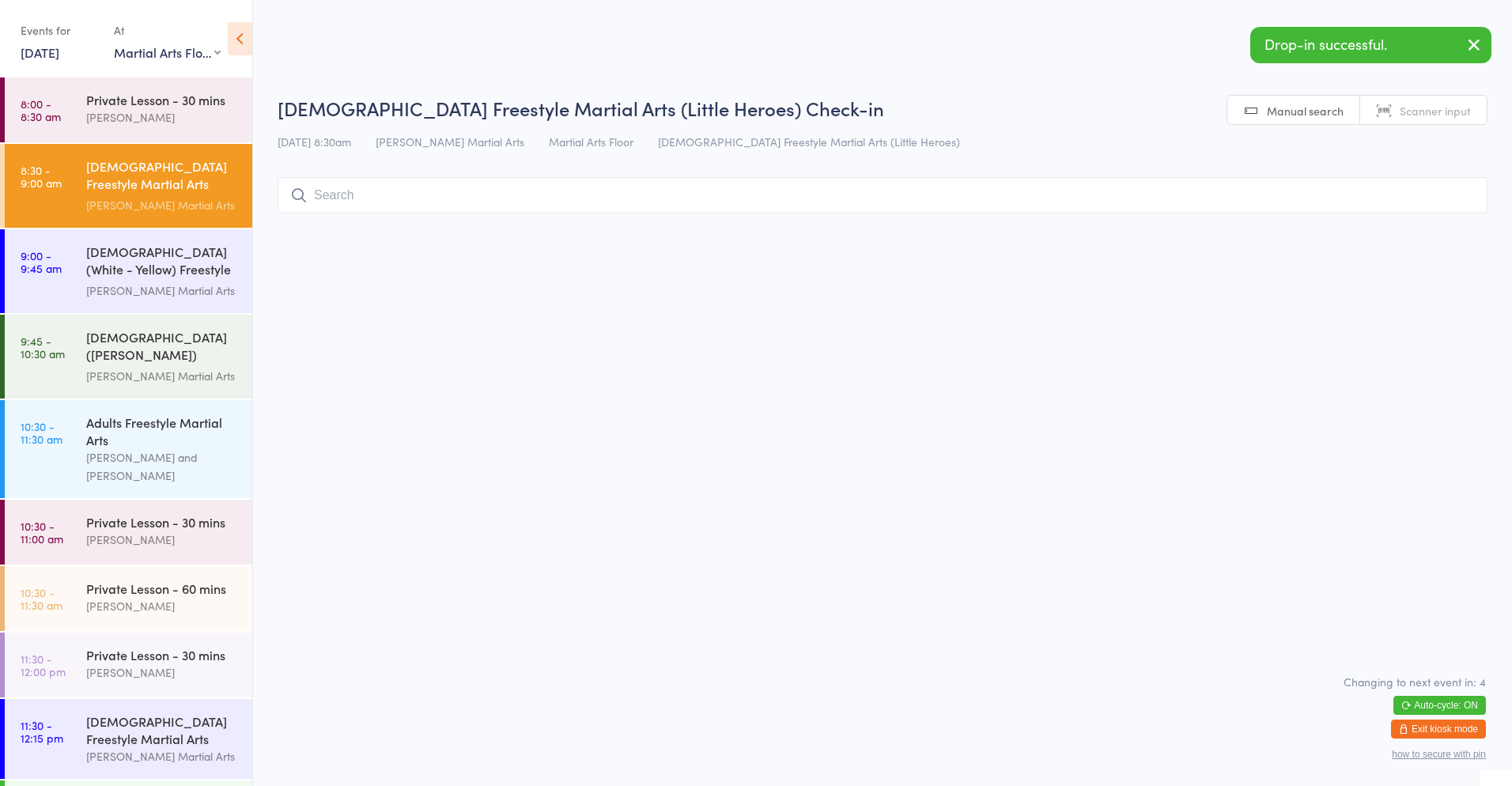
click at [118, 166] on div "[DEMOGRAPHIC_DATA] Freestyle Martial Arts (Little Heroes)" at bounding box center [163, 176] width 152 height 39
click at [360, 192] on input "search" at bounding box center [883, 195] width 1210 height 36
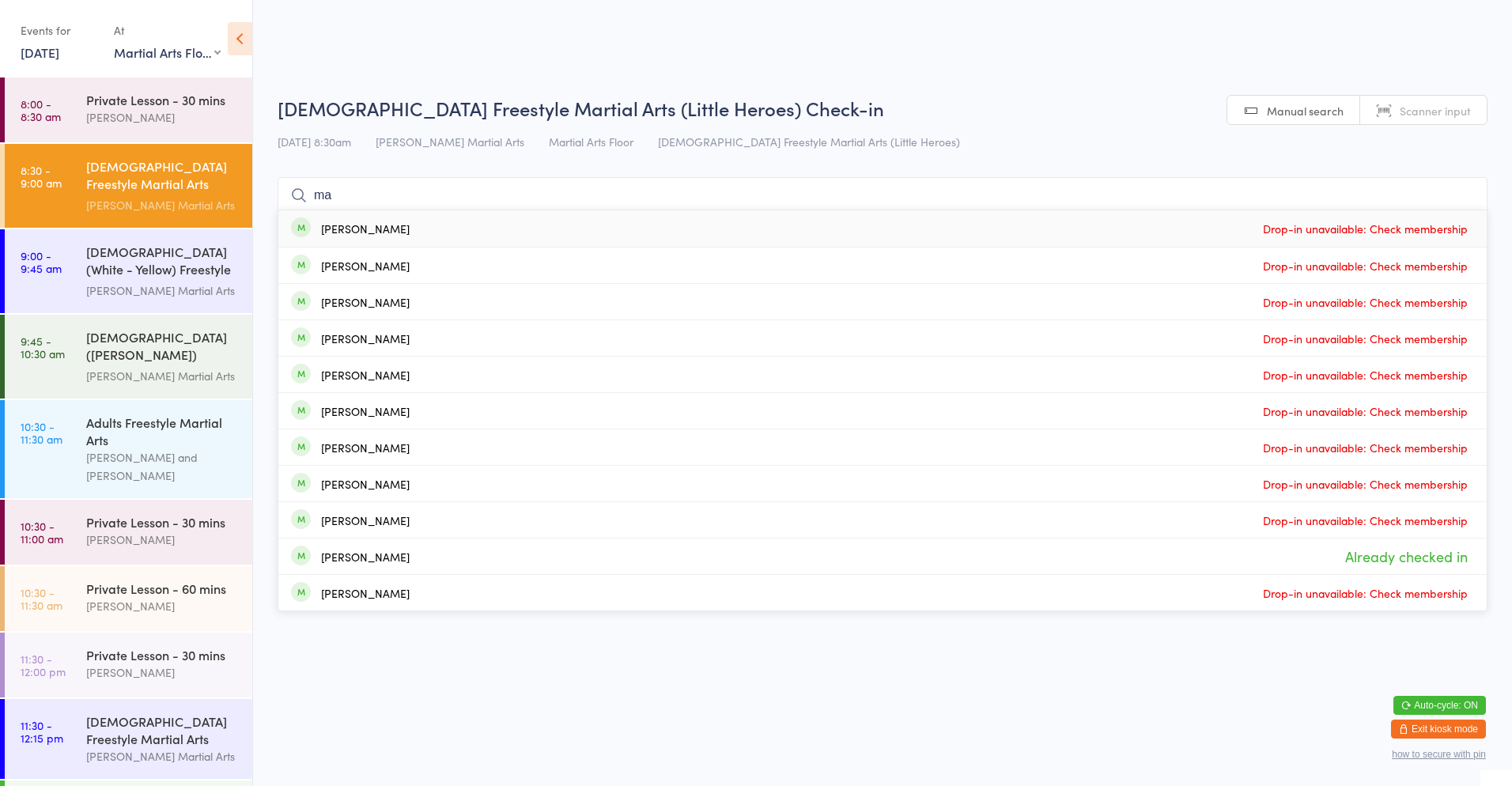
type input "mak"
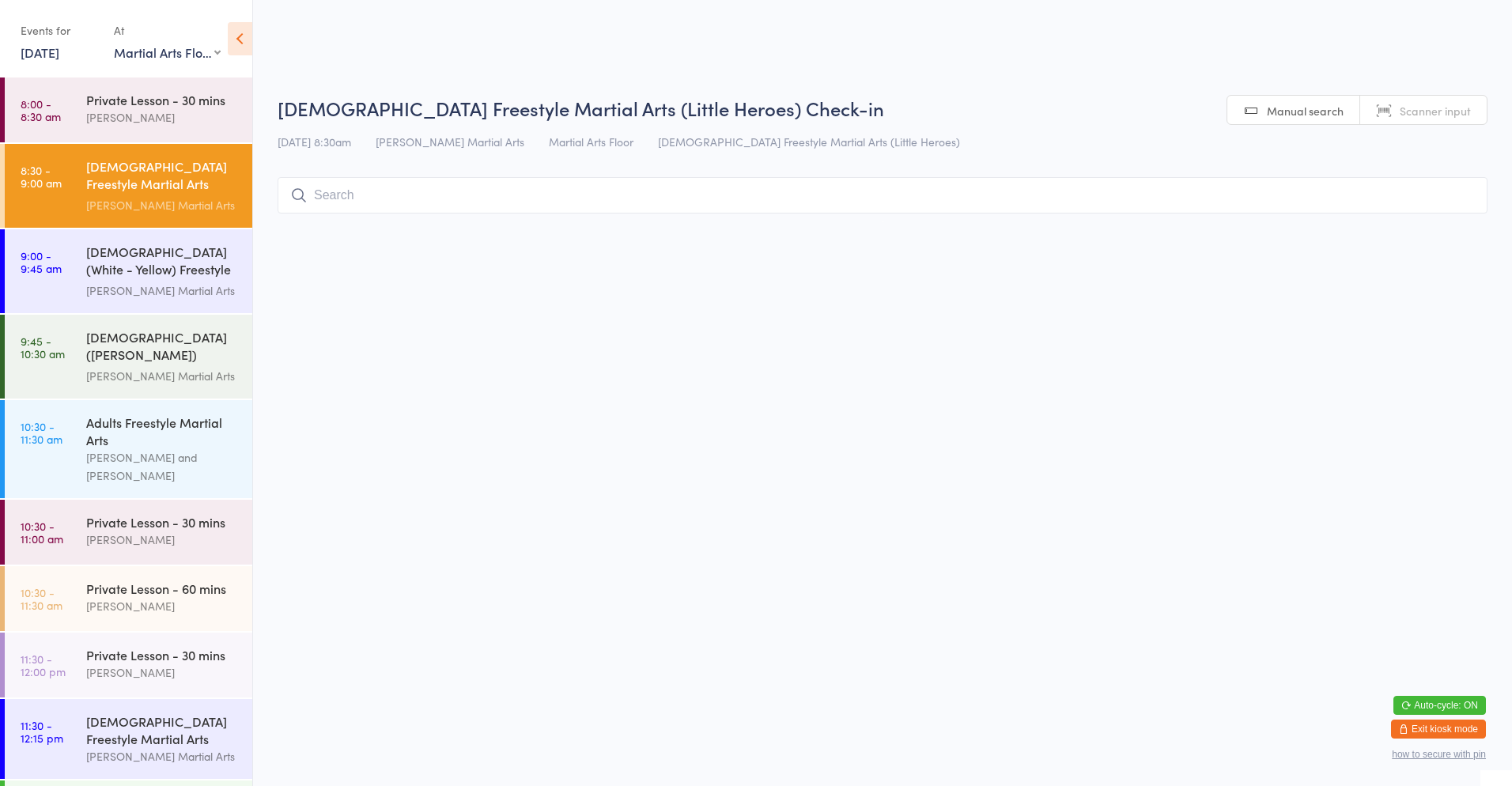
click at [362, 196] on input "search" at bounding box center [883, 195] width 1210 height 36
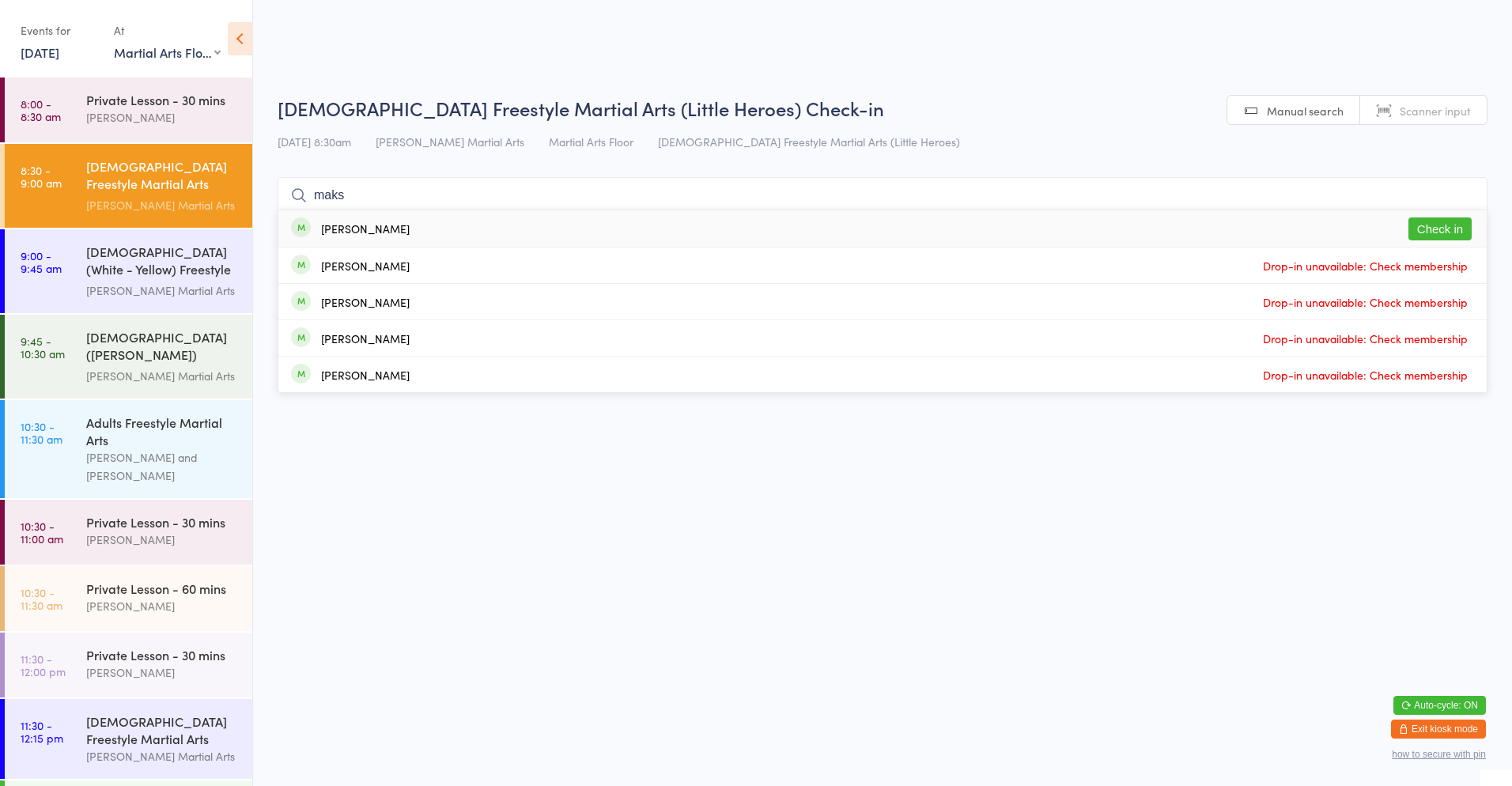
type input "maks"
click at [1437, 231] on button "Check in" at bounding box center [1441, 228] width 63 height 23
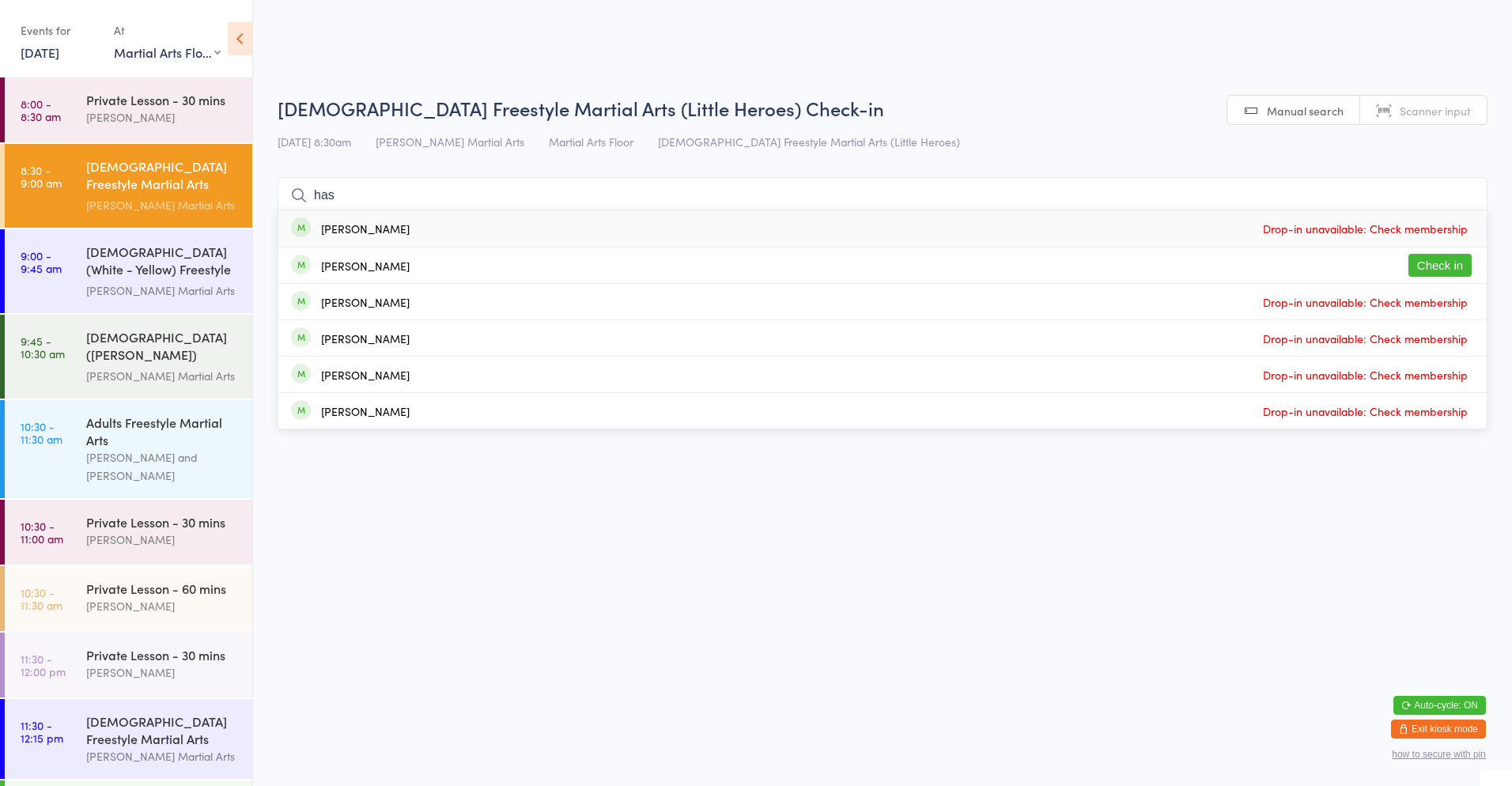
type input "has"
click at [1438, 264] on button "Check in" at bounding box center [1441, 265] width 63 height 23
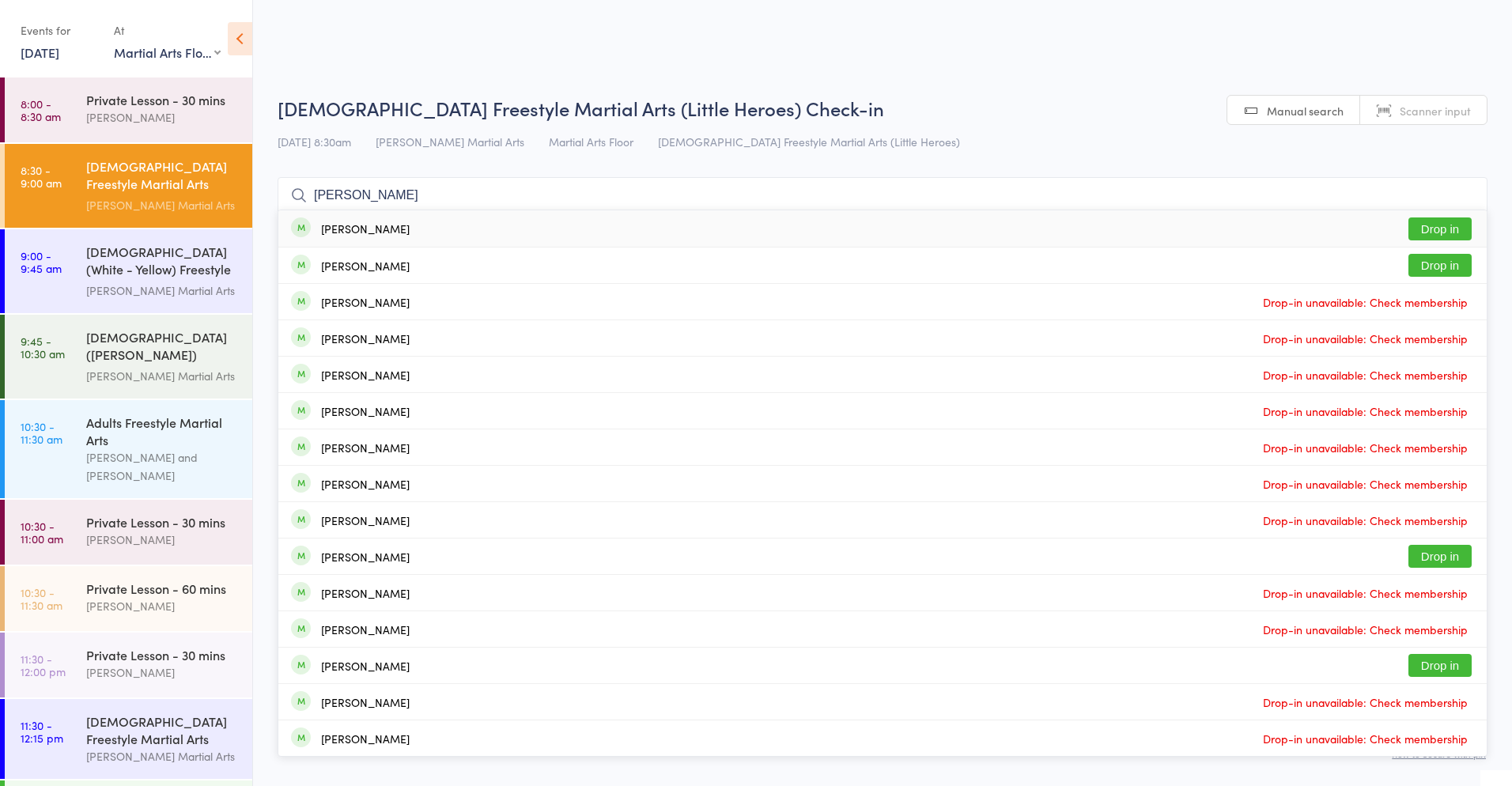
type input "[PERSON_NAME]"
click at [1453, 226] on button "Drop in" at bounding box center [1441, 228] width 63 height 23
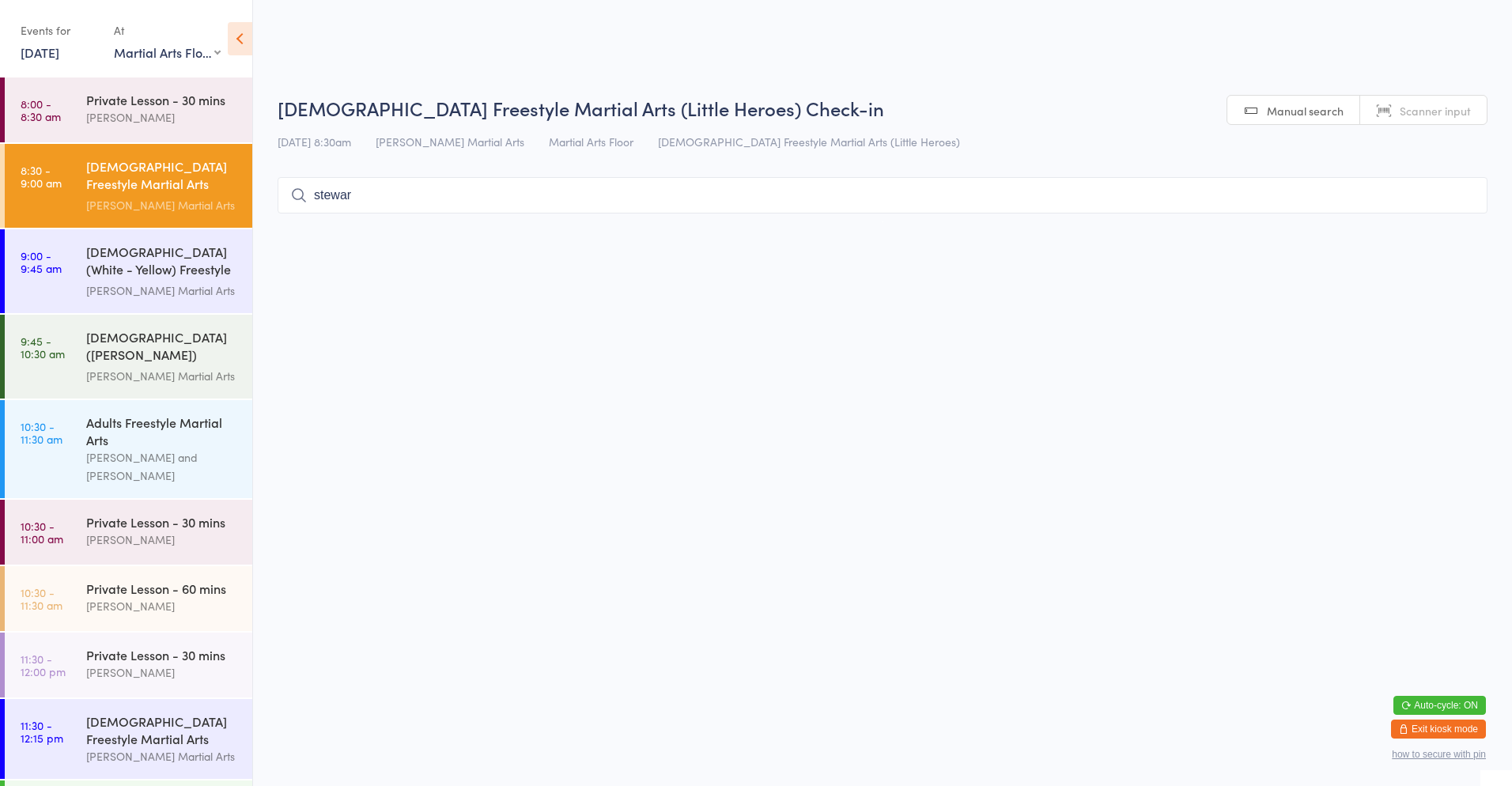
type input "[PERSON_NAME]"
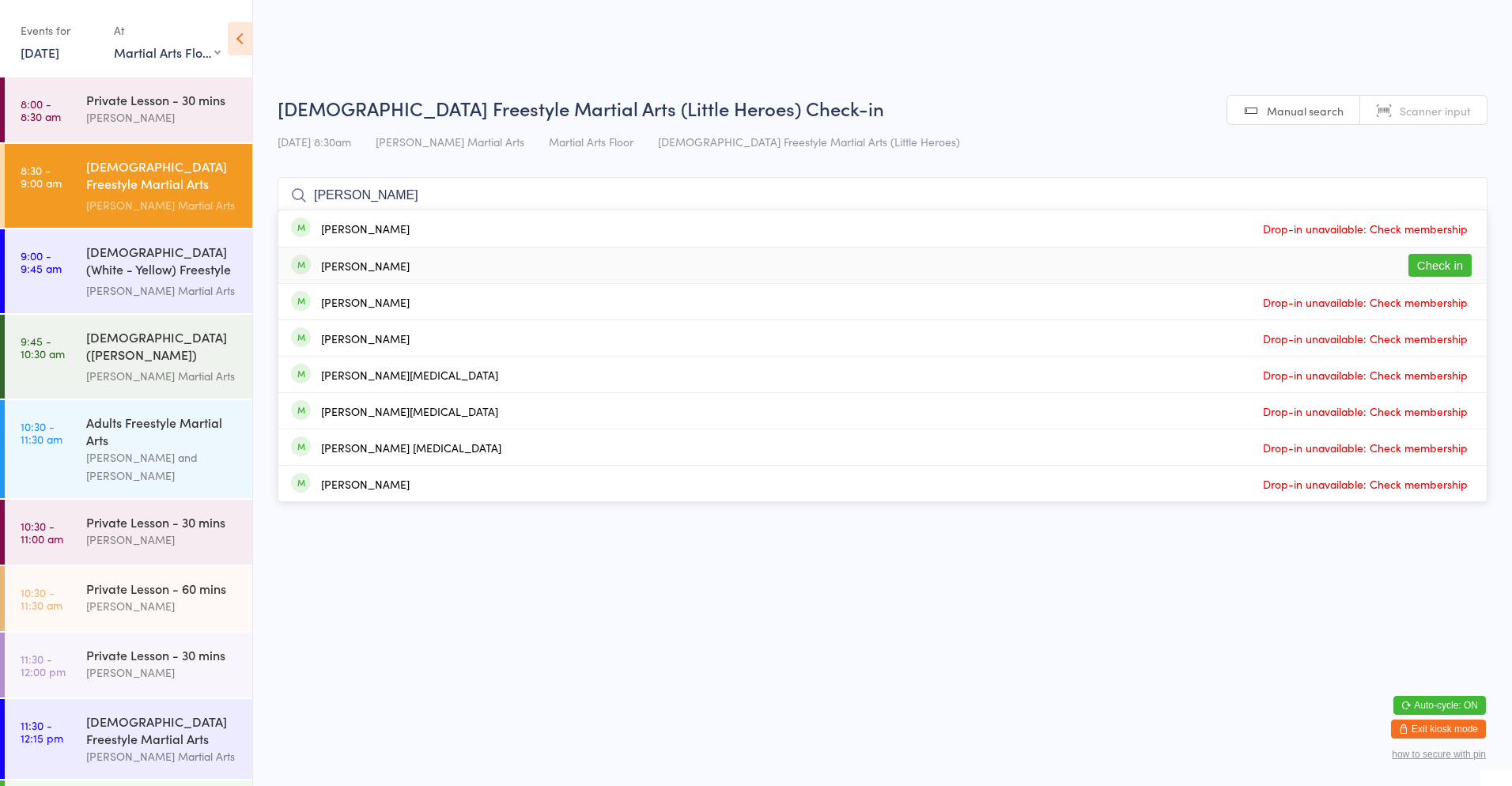
type input "[PERSON_NAME]"
click at [1460, 268] on button "Check in" at bounding box center [1441, 265] width 63 height 23
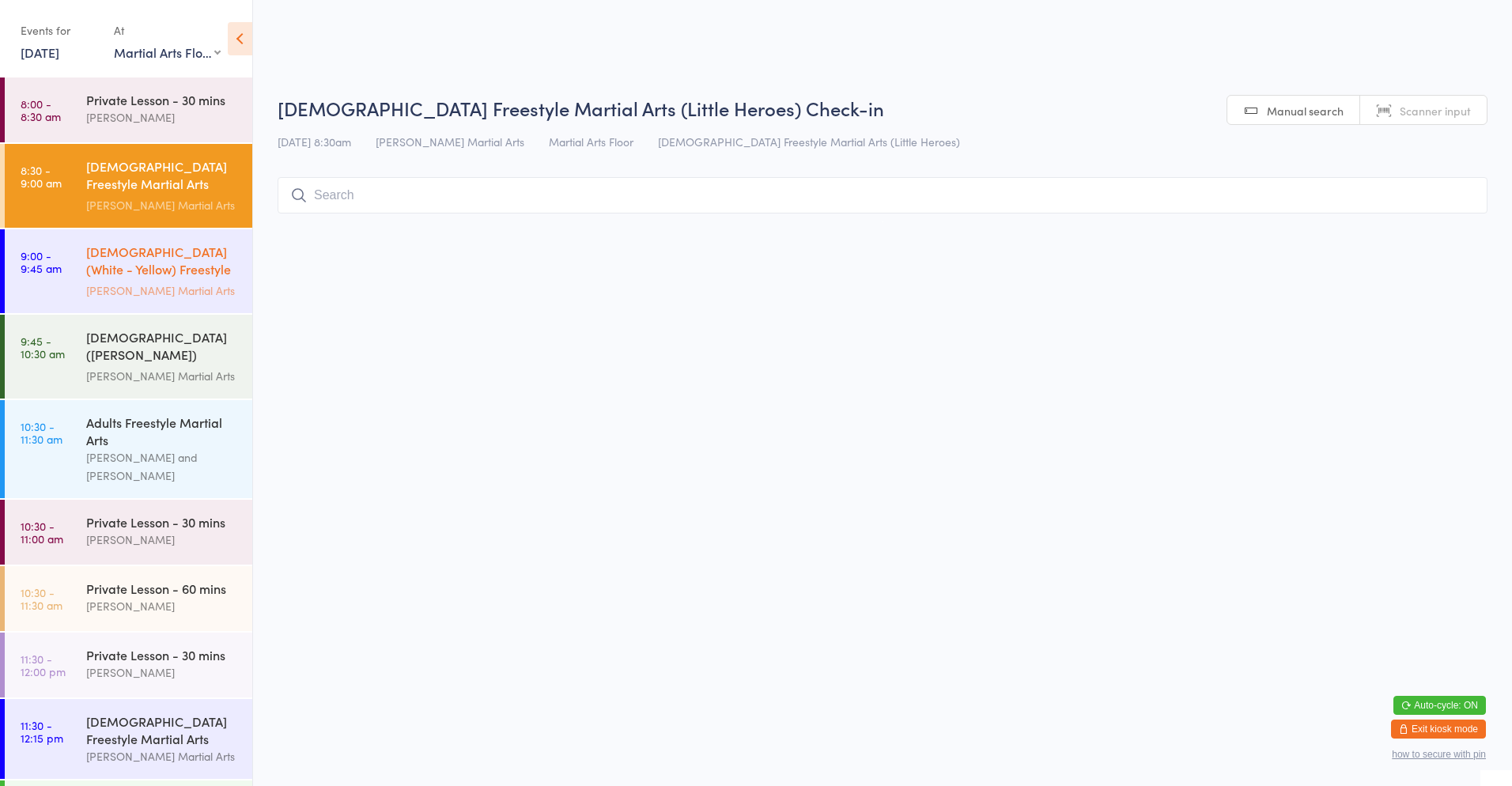
click at [70, 291] on link "9:00 - 9:45 am [DEMOGRAPHIC_DATA] (White - Yellow) Freestyle Martial Arts [PERS…" at bounding box center [129, 271] width 248 height 84
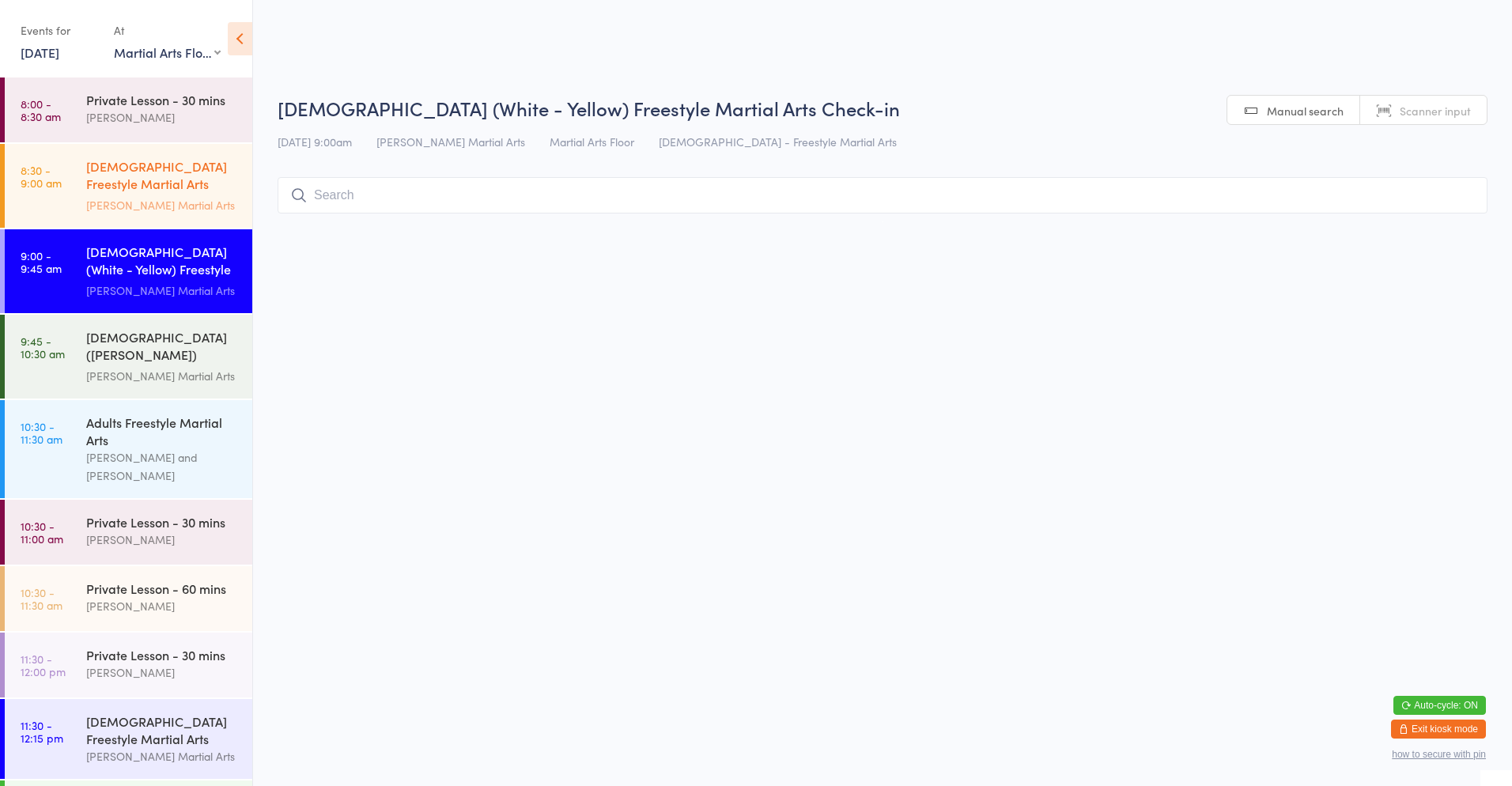
click at [64, 189] on link "8:30 - 9:00 am [DEMOGRAPHIC_DATA] Freestyle Martial Arts (Little Heroes) [PERSO…" at bounding box center [129, 186] width 248 height 84
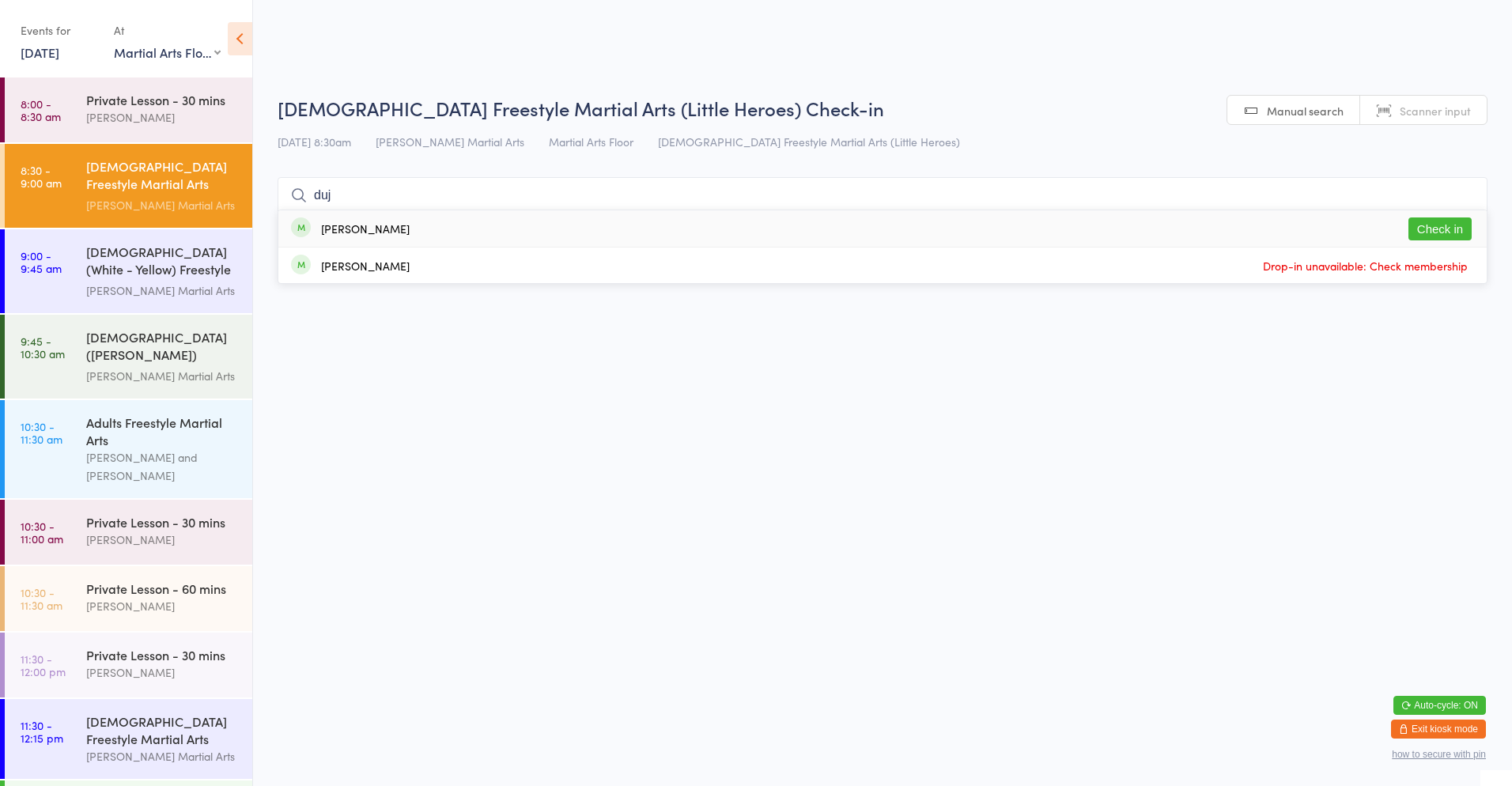
type input "duj"
click at [1431, 235] on button "Check in" at bounding box center [1441, 228] width 63 height 23
click at [152, 189] on div "[DEMOGRAPHIC_DATA] Freestyle Martial Arts (Little Heroes)" at bounding box center [163, 176] width 152 height 39
click at [323, 141] on span "[DATE] 8:30am" at bounding box center [314, 141] width 73 height 16
click at [426, 198] on input "search" at bounding box center [883, 195] width 1210 height 36
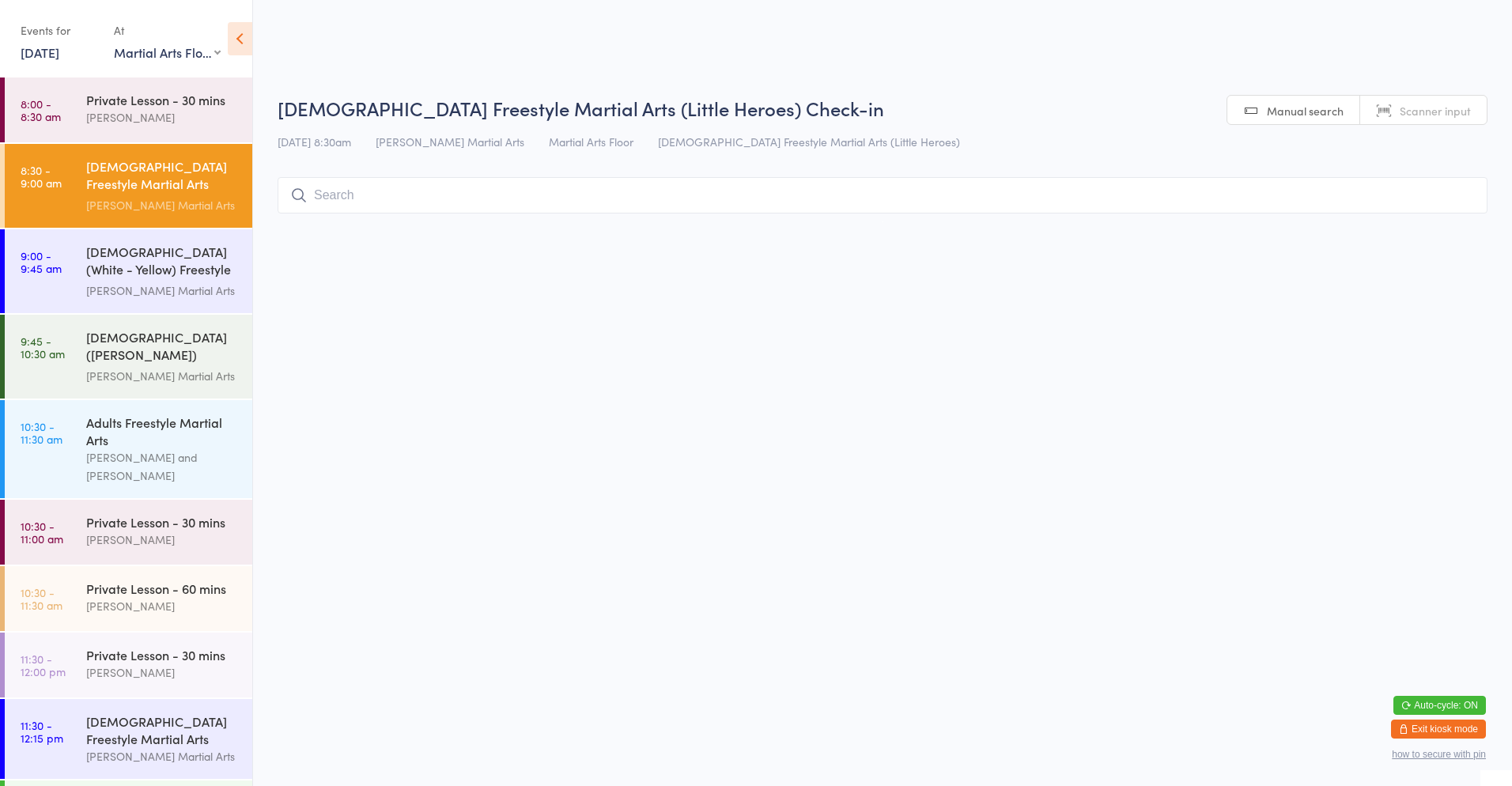
click at [705, 152] on div "[DATE] 8:30am [PERSON_NAME] Martial Arts Martial Arts Floor [DEMOGRAPHIC_DATA] …" at bounding box center [883, 141] width 1210 height 26
click at [546, 194] on input "search" at bounding box center [883, 195] width 1210 height 36
click at [408, 197] on input "search" at bounding box center [883, 195] width 1210 height 36
click at [673, 143] on span "[DEMOGRAPHIC_DATA] Freestyle Martial Arts (Little Heroes)" at bounding box center [808, 141] width 302 height 16
click at [556, 198] on input "search" at bounding box center [883, 195] width 1210 height 36
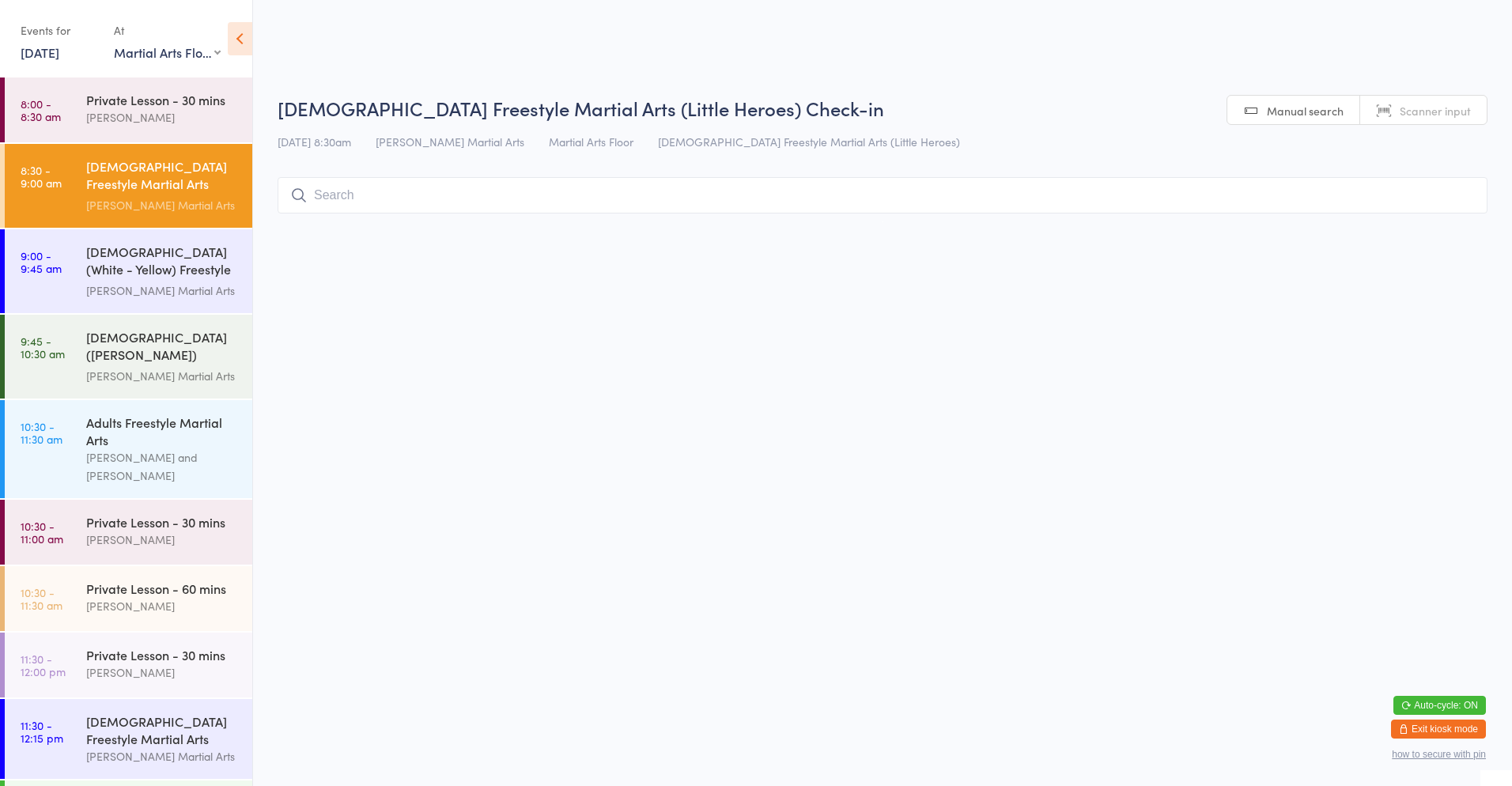
click at [387, 202] on input "search" at bounding box center [883, 195] width 1210 height 36
click at [346, 193] on input "search" at bounding box center [883, 195] width 1210 height 36
click at [326, 194] on input "search" at bounding box center [883, 195] width 1210 height 36
click at [333, 199] on input "search" at bounding box center [883, 195] width 1210 height 36
type input "power"
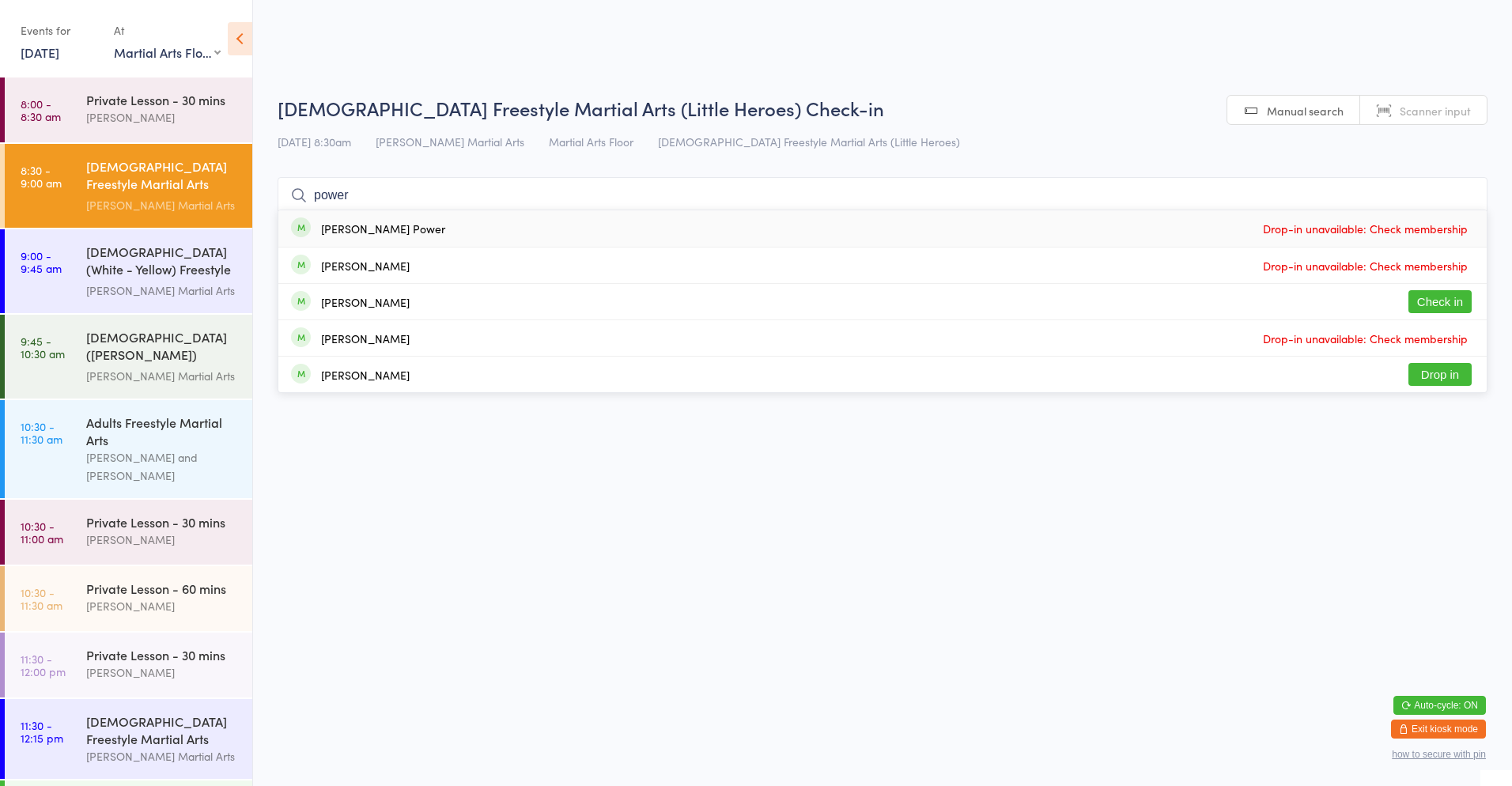
click at [373, 305] on div "[PERSON_NAME]" at bounding box center [365, 302] width 89 height 12
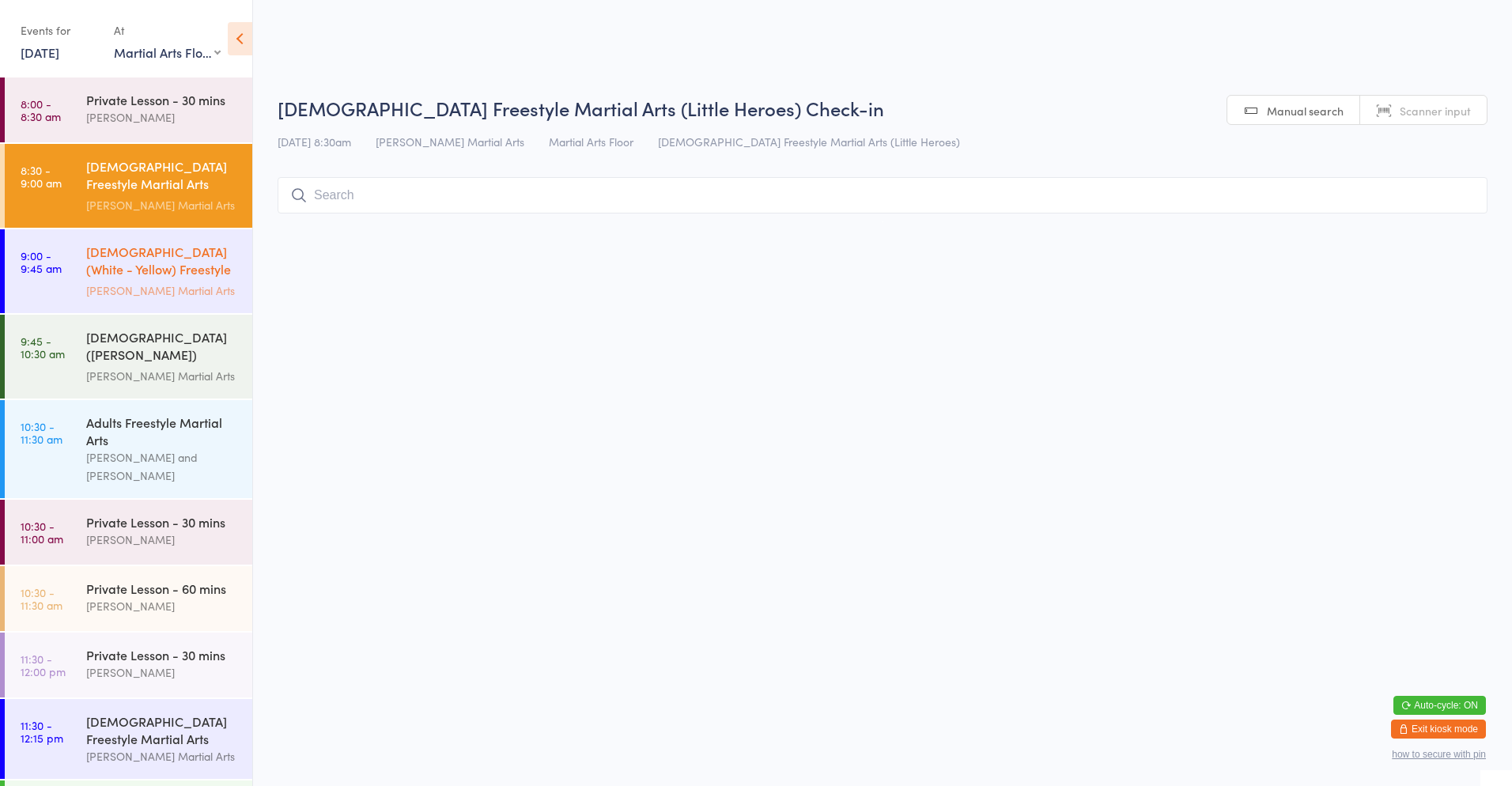
click at [70, 260] on link "9:00 - 9:45 am [DEMOGRAPHIC_DATA] (White - Yellow) Freestyle Martial Arts [PERS…" at bounding box center [129, 271] width 248 height 84
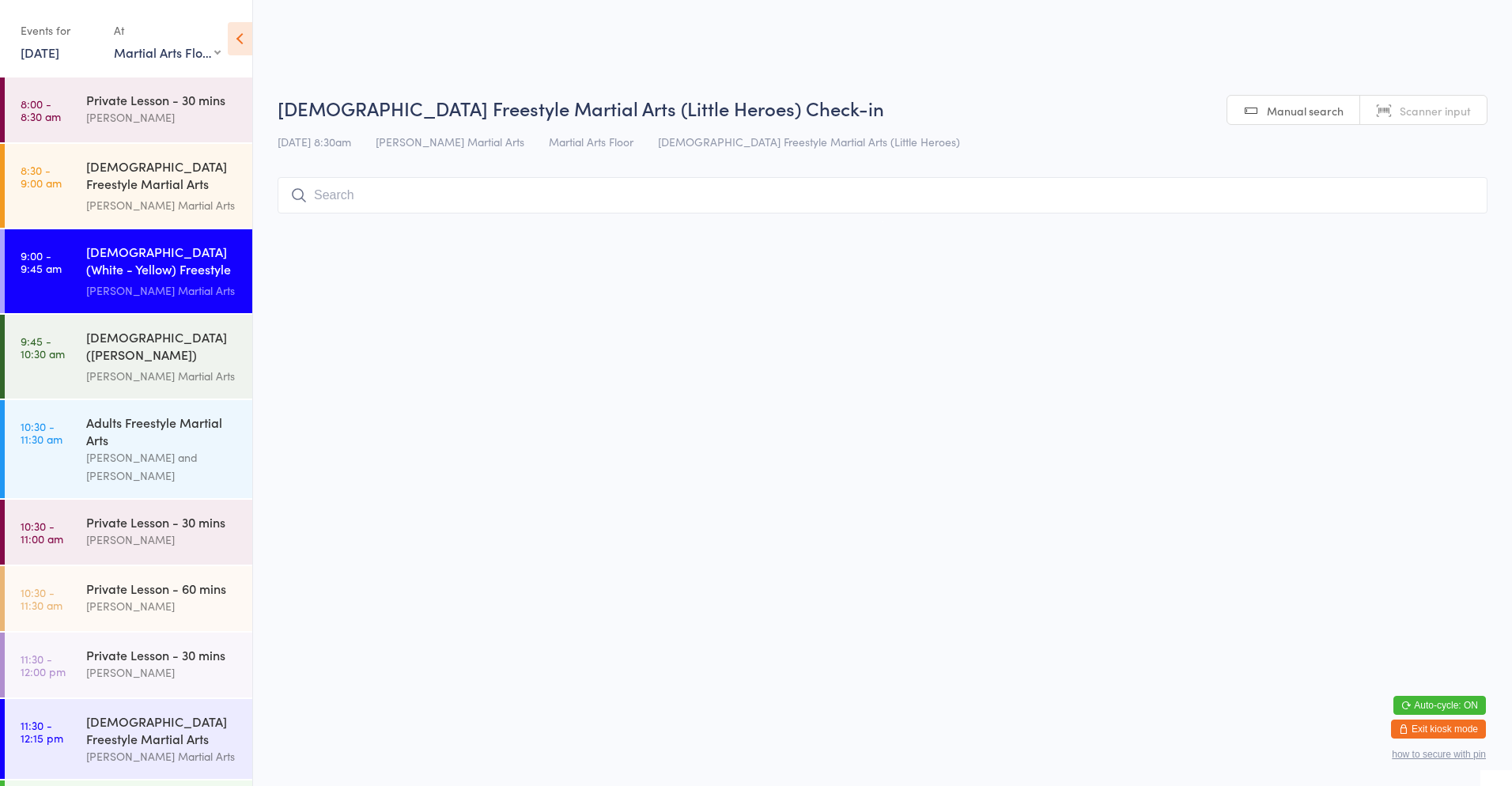
click at [172, 282] on div "[PERSON_NAME] Martial Arts" at bounding box center [163, 290] width 152 height 18
type input "power"
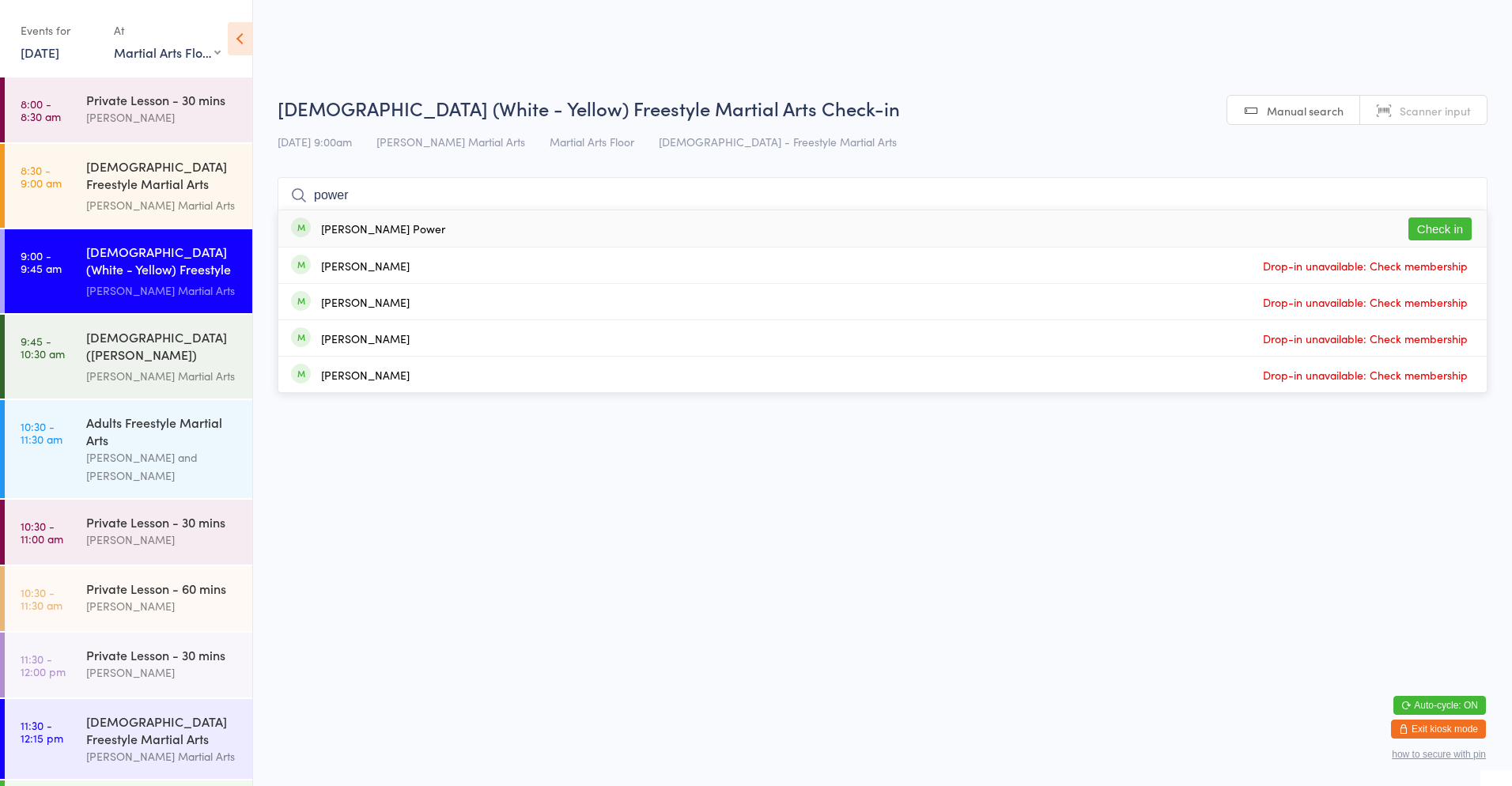
click at [1183, 250] on div "[PERSON_NAME] Drop-in unavailable: Check membership" at bounding box center [882, 265] width 1208 height 35
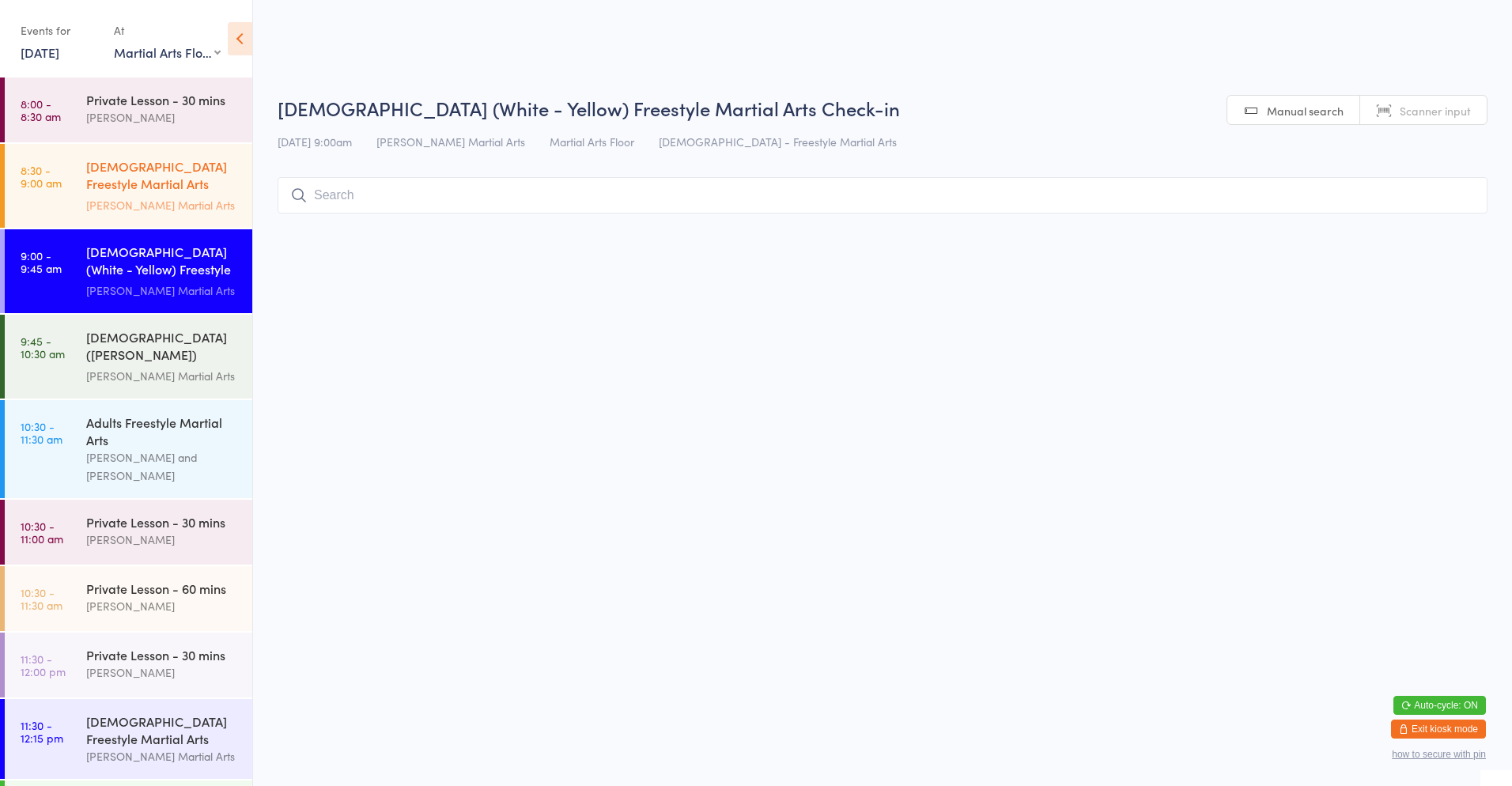
click at [81, 184] on link "8:30 - 9:00 am [DEMOGRAPHIC_DATA] Freestyle Martial Arts (Little Heroes) [PERSO…" at bounding box center [129, 186] width 248 height 84
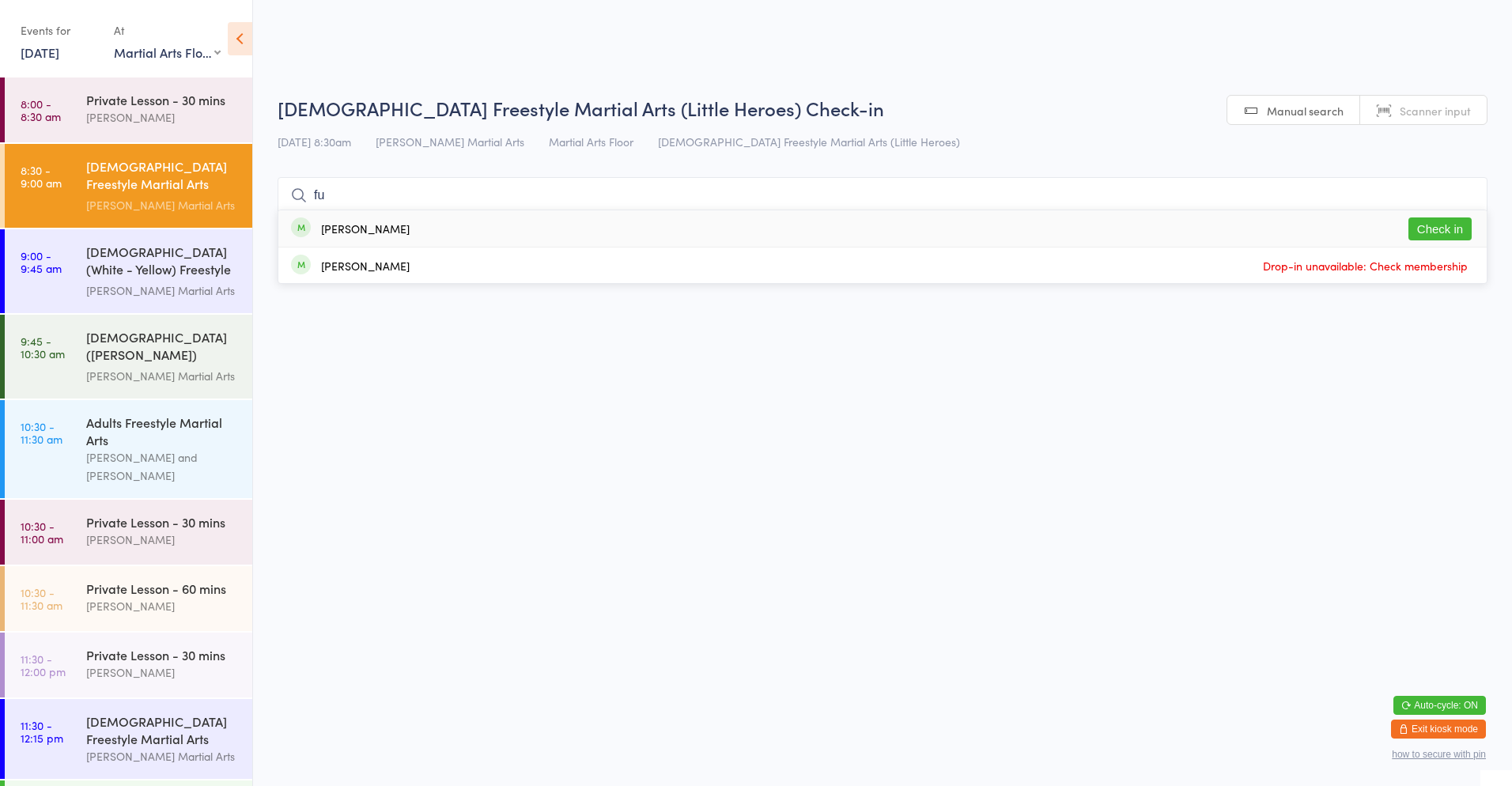
type input "fu"
click at [1456, 228] on button "Check in" at bounding box center [1441, 228] width 63 height 23
type input "[PERSON_NAME]"
click at [425, 224] on div "[PERSON_NAME] Drop in" at bounding box center [882, 228] width 1208 height 36
type input "[PERSON_NAME]"
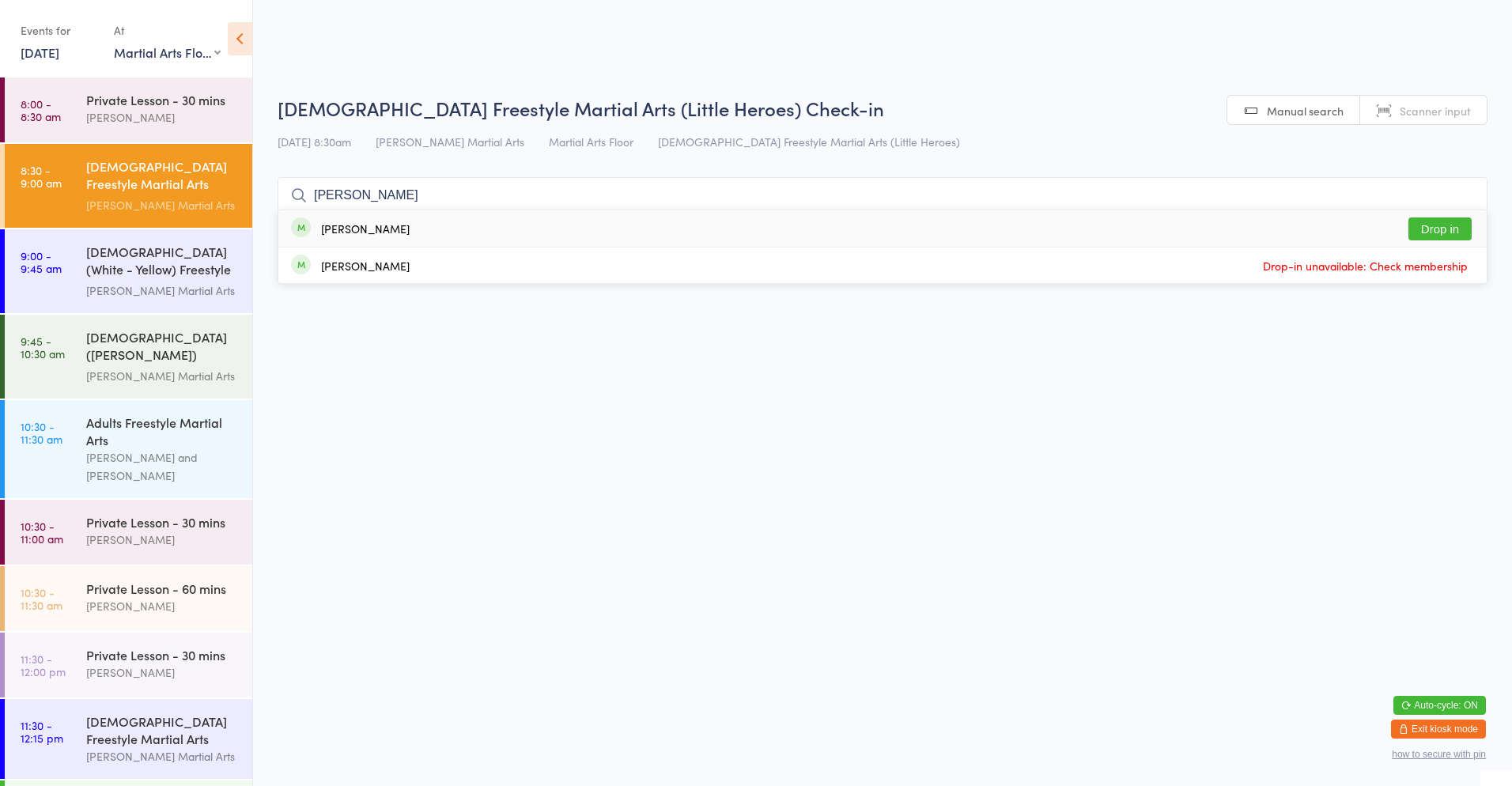
click at [636, 226] on div "[PERSON_NAME] Drop in" at bounding box center [882, 228] width 1208 height 36
type input "riaan"
click at [458, 241] on div "[PERSON_NAME] Drop in" at bounding box center [882, 228] width 1208 height 36
type input "riaa"
click at [1462, 191] on input "riaa" at bounding box center [883, 195] width 1210 height 36
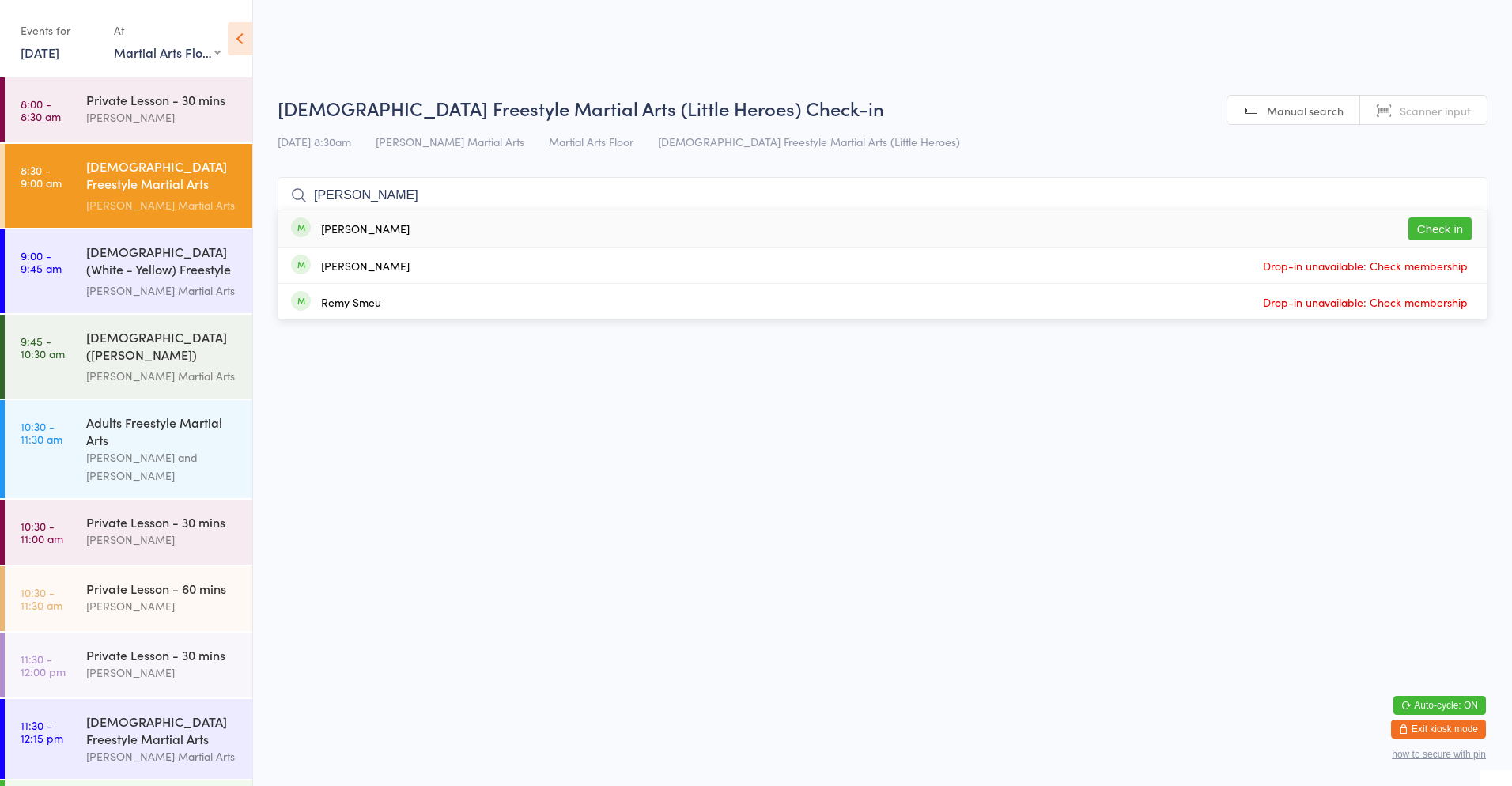
type input "[PERSON_NAME]"
click at [1443, 232] on button "Check in" at bounding box center [1441, 228] width 63 height 23
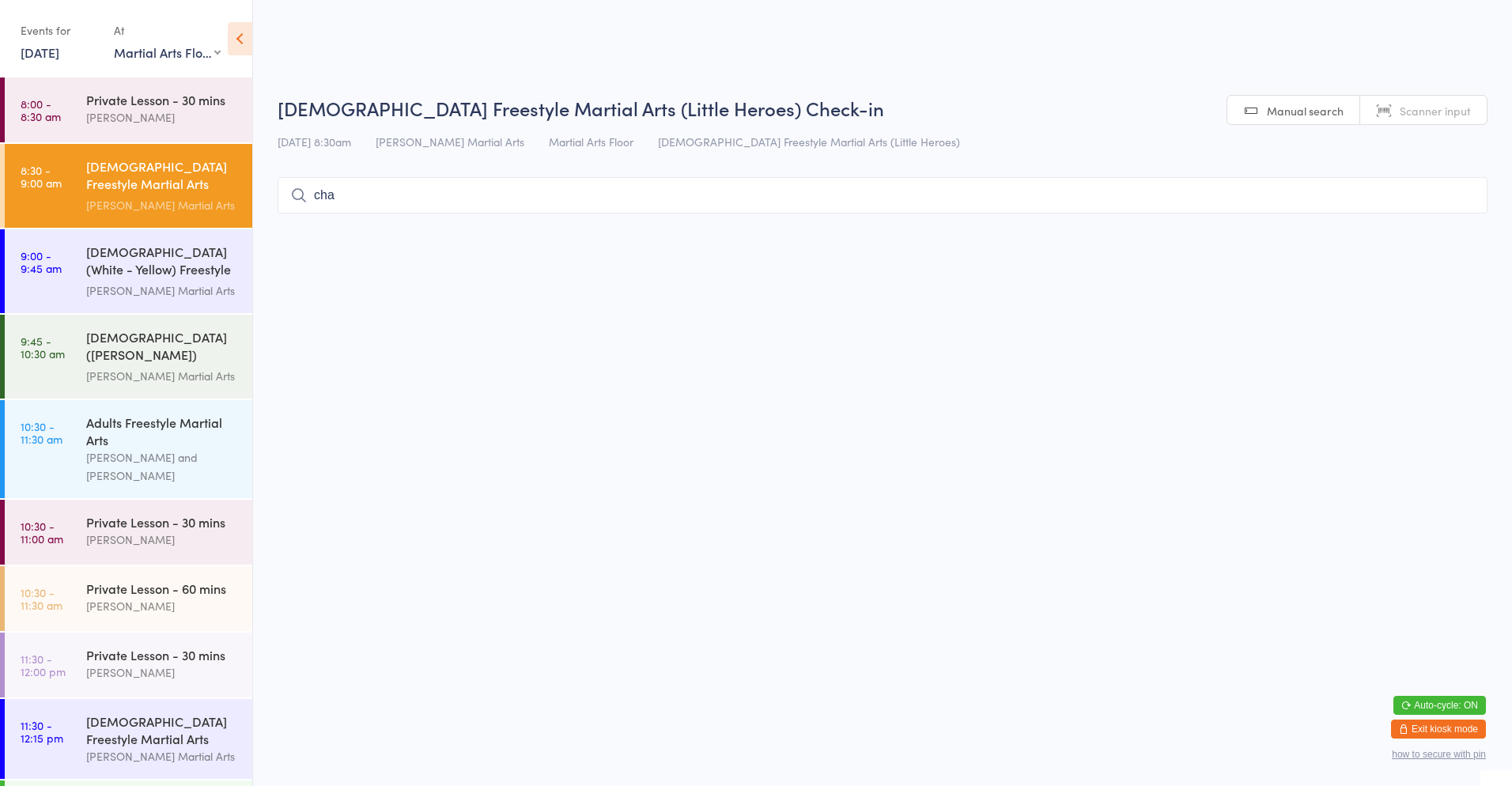
type input "char"
click at [176, 53] on select "Any location Martial Arts Floor MMA / BJJ Floor Cage Area" at bounding box center [168, 52] width 107 height 17
select select "1"
click at [114, 44] on select "Any location Martial Arts Floor MMA / BJJ Floor Cage Area" at bounding box center [168, 52] width 107 height 17
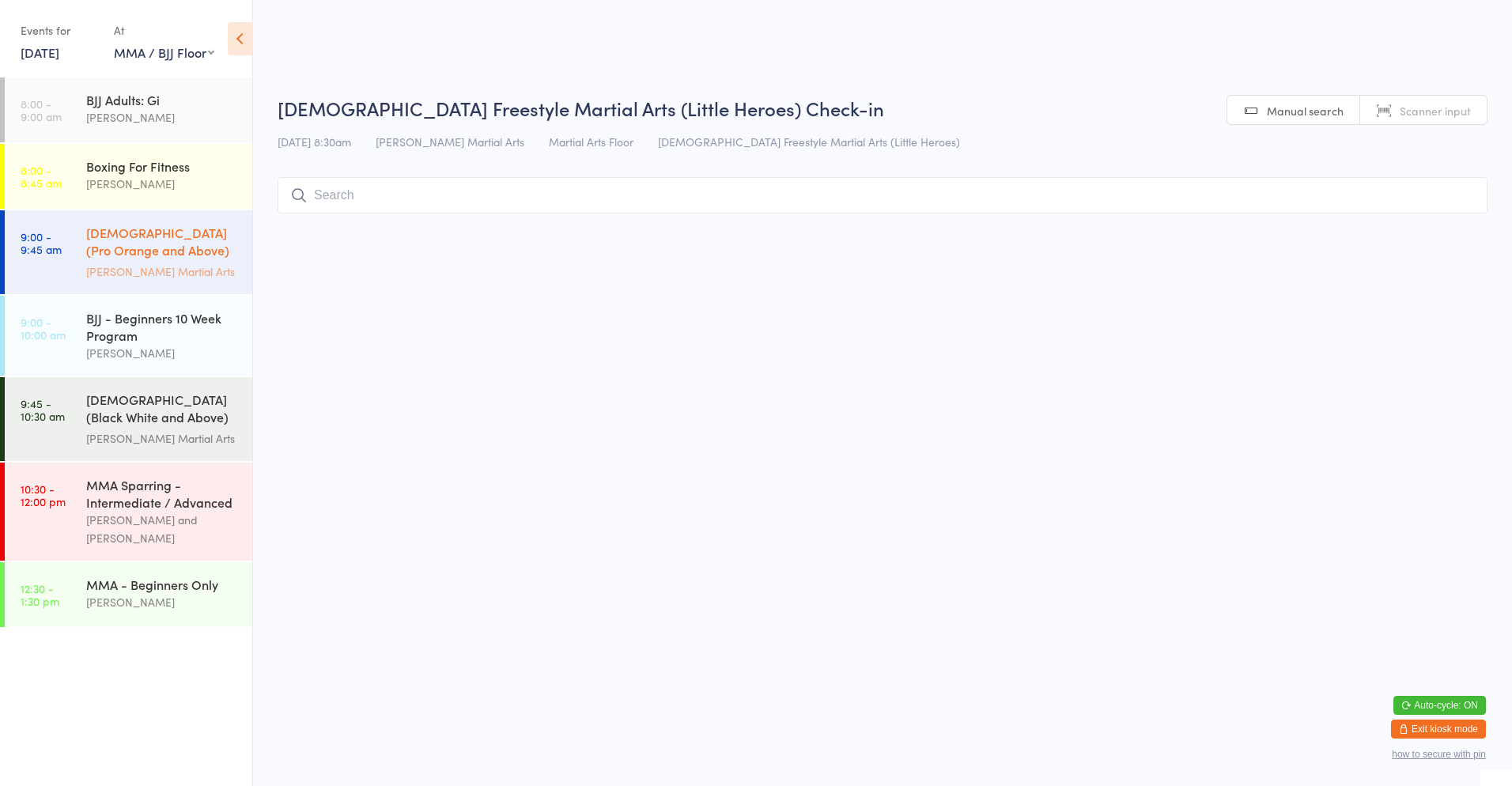
click at [153, 249] on div "[DEMOGRAPHIC_DATA] (Pro Orange and Above) Freestyle Martial Art..." at bounding box center [163, 243] width 152 height 39
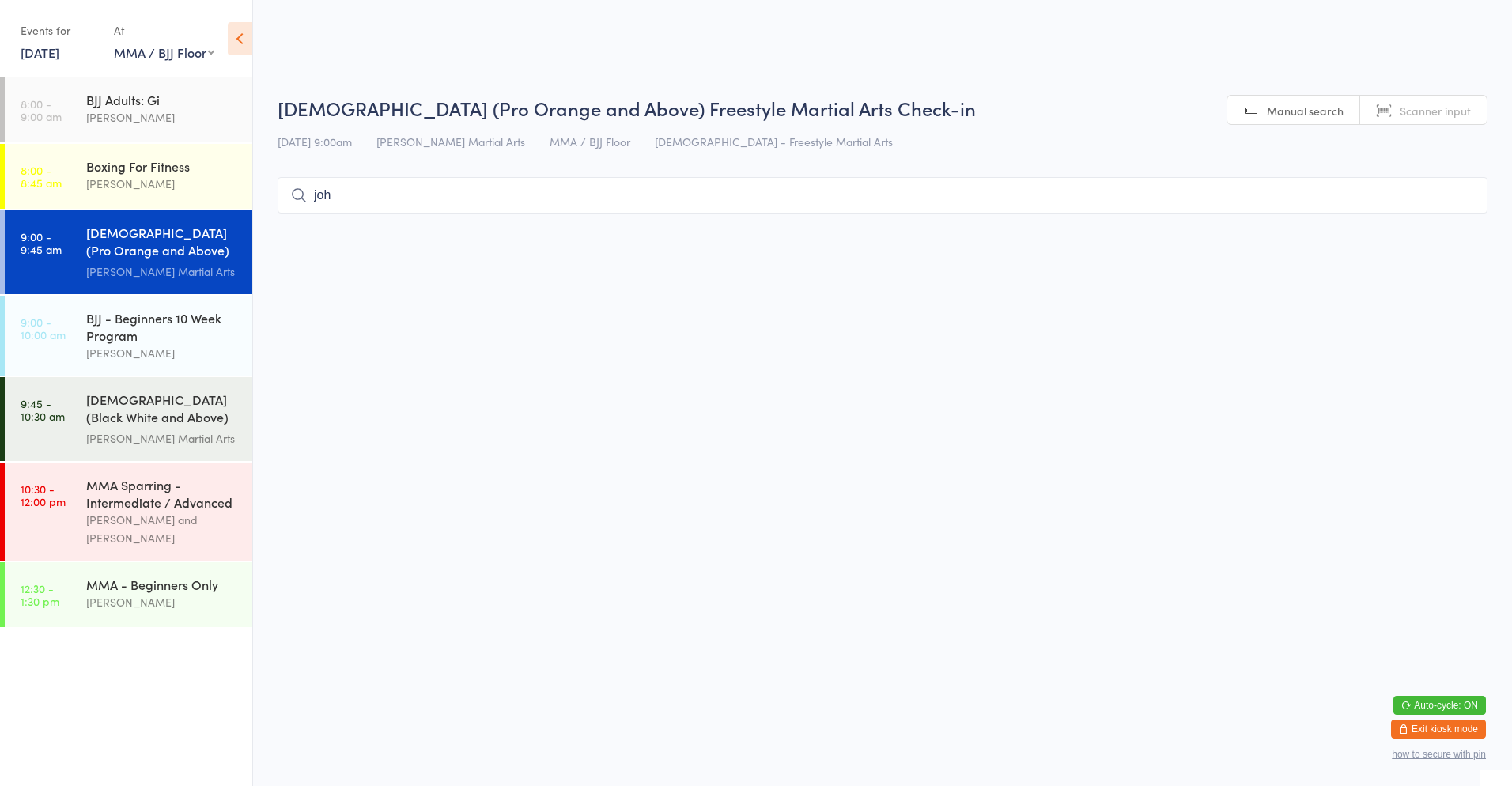
type input "[PERSON_NAME]"
click at [170, 49] on select "Any location Martial Arts Floor MMA / BJJ Floor Cage Area" at bounding box center [165, 52] width 101 height 17
select select "0"
click at [114, 44] on select "Any location Martial Arts Floor MMA / BJJ Floor Cage Area" at bounding box center [165, 52] width 101 height 17
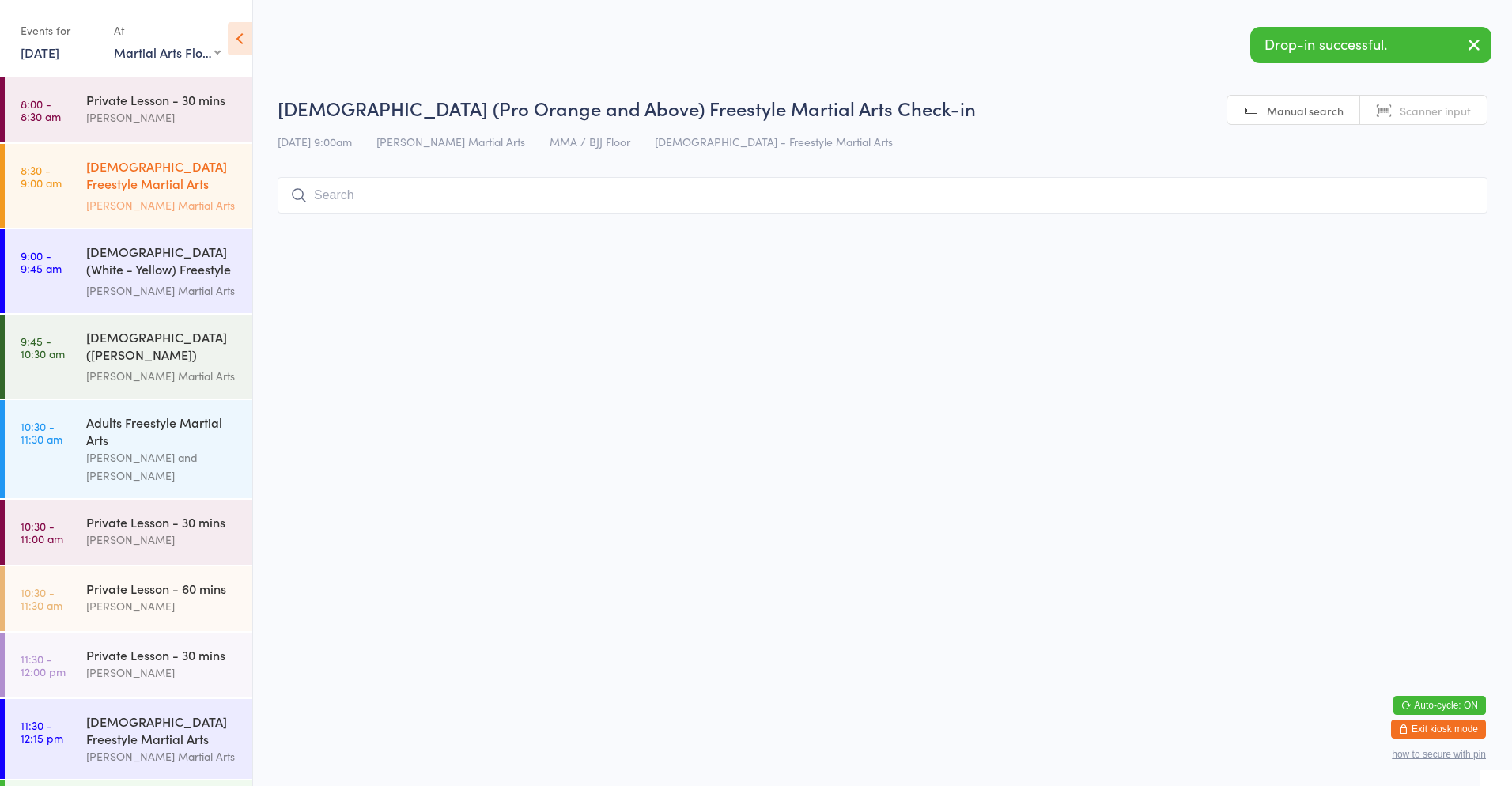
click at [151, 178] on div "[DEMOGRAPHIC_DATA] Freestyle Martial Arts (Little Heroes)" at bounding box center [163, 176] width 152 height 39
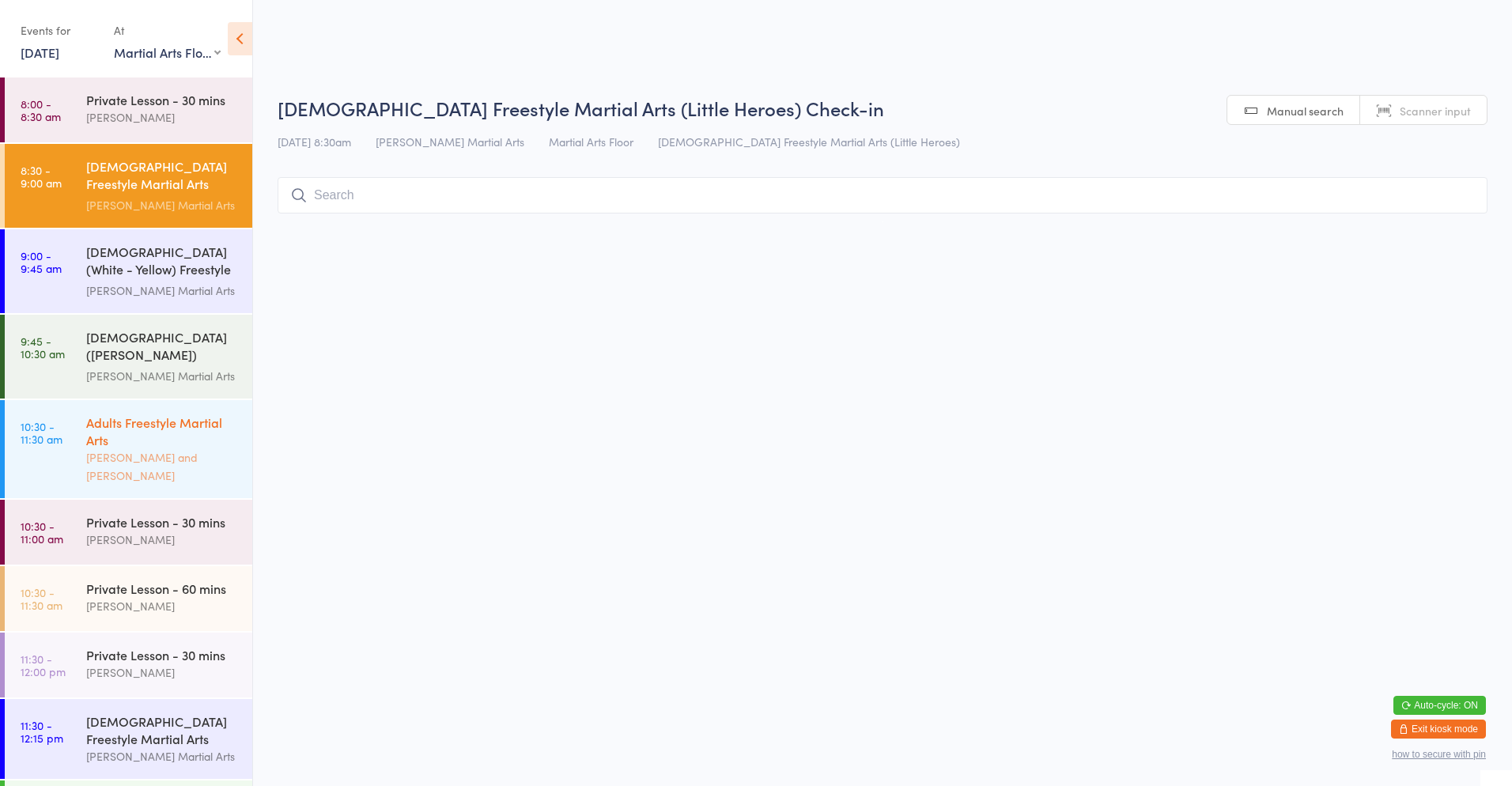
click at [135, 448] on div "[PERSON_NAME] and [PERSON_NAME]" at bounding box center [163, 466] width 152 height 36
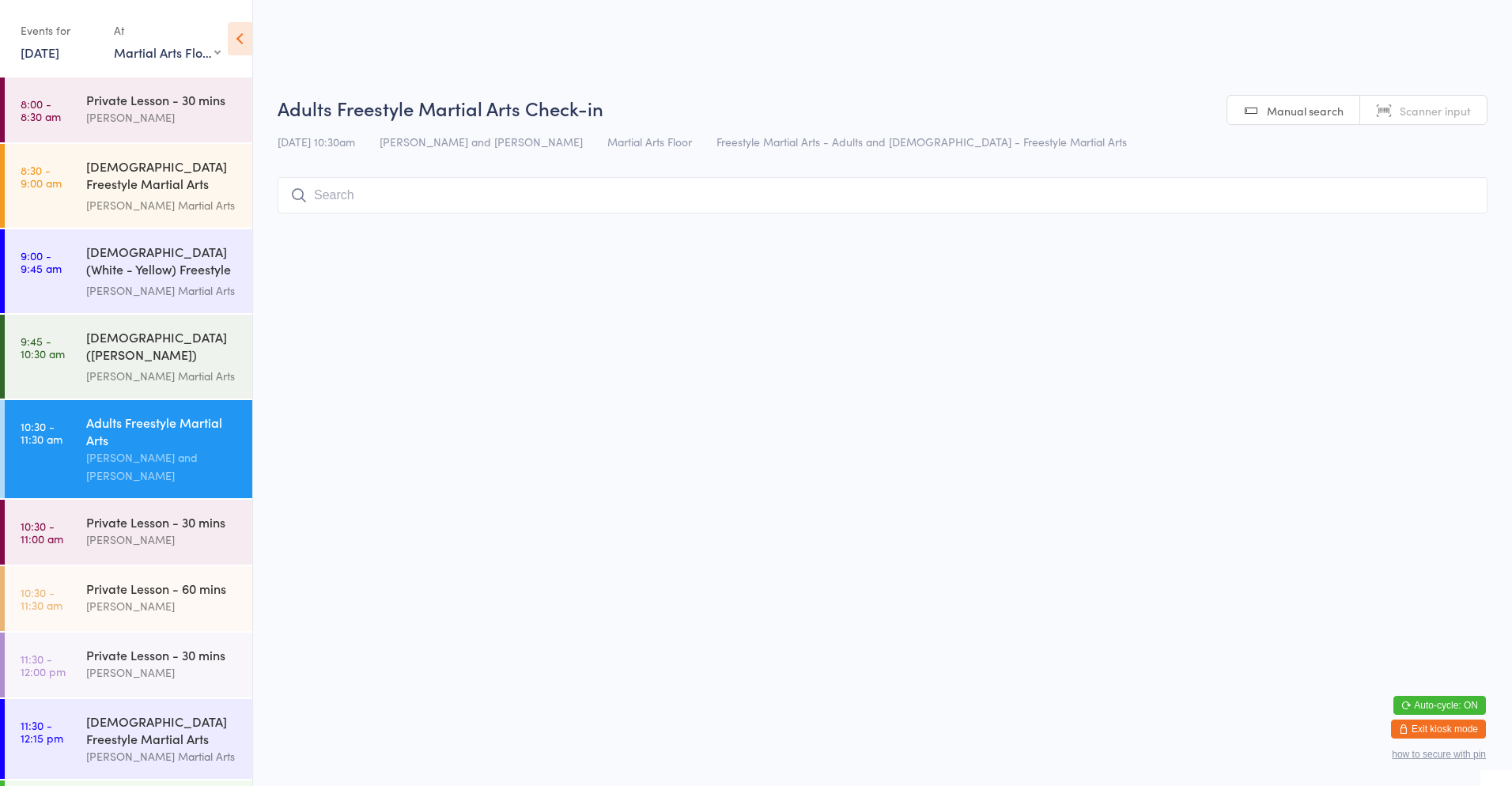
click at [368, 202] on input "search" at bounding box center [883, 195] width 1210 height 36
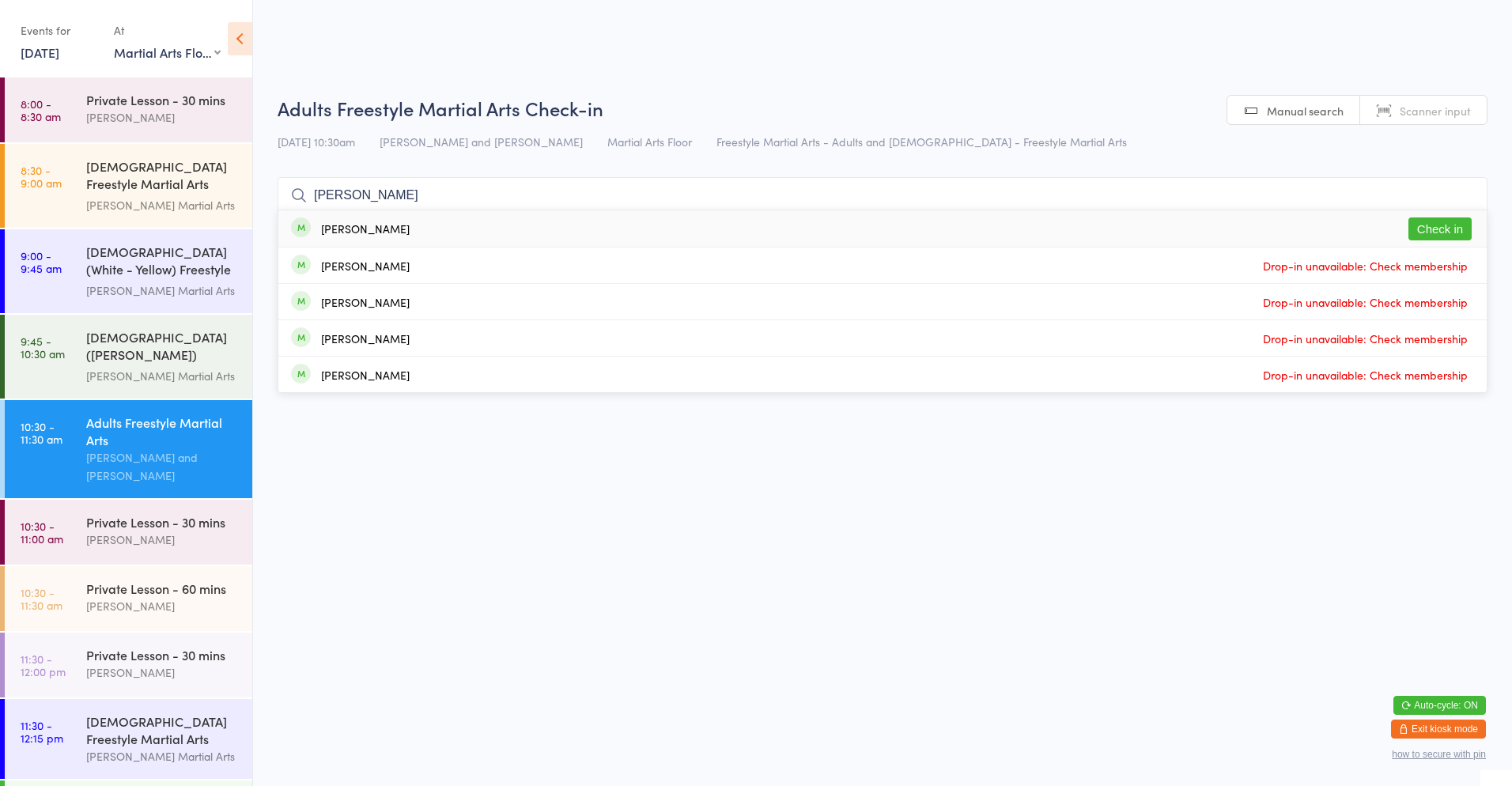
type input "[PERSON_NAME]"
click at [442, 227] on div "[PERSON_NAME] Check in" at bounding box center [882, 228] width 1208 height 36
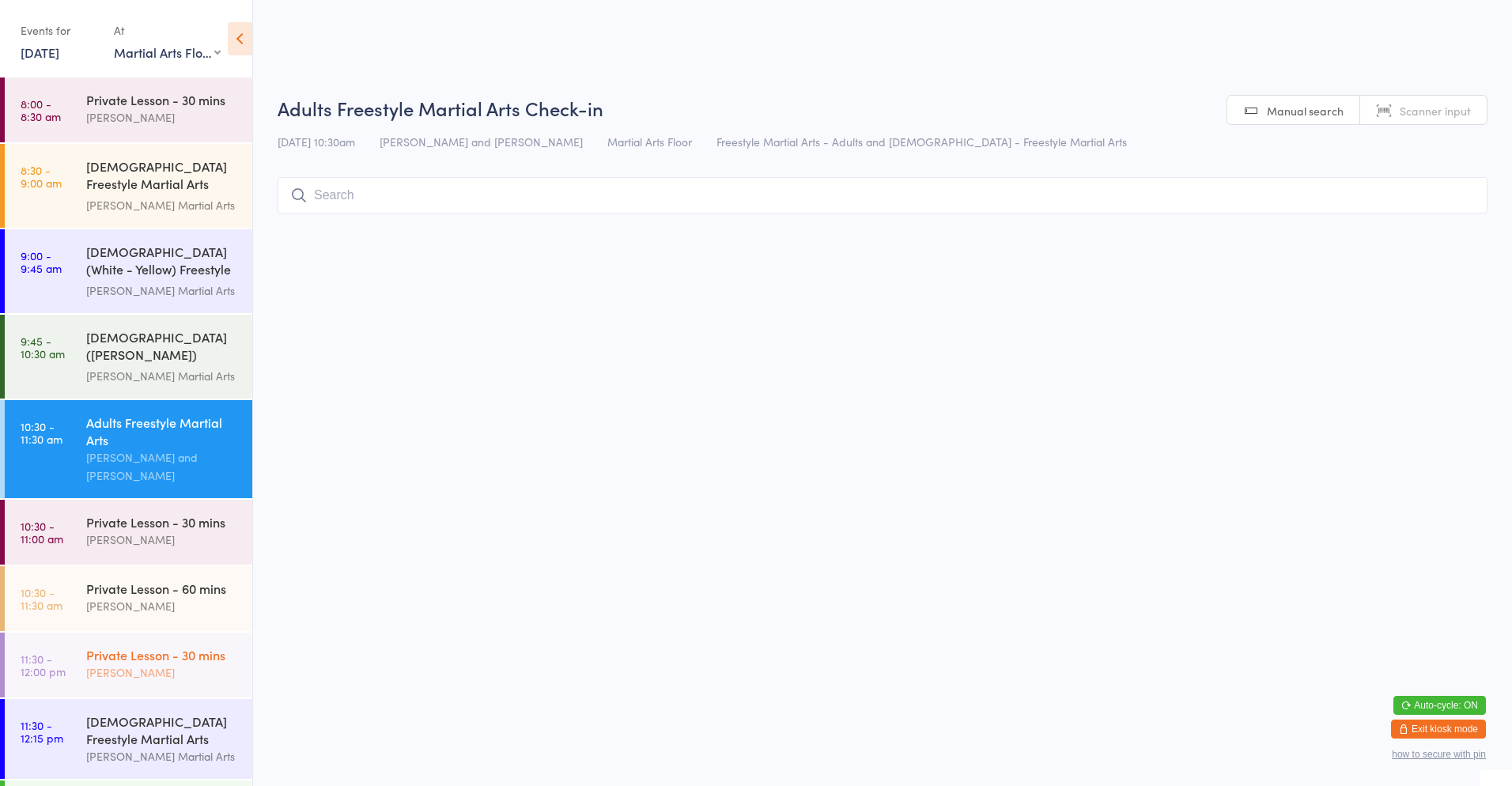
click at [188, 663] on div "[PERSON_NAME]" at bounding box center [163, 672] width 152 height 18
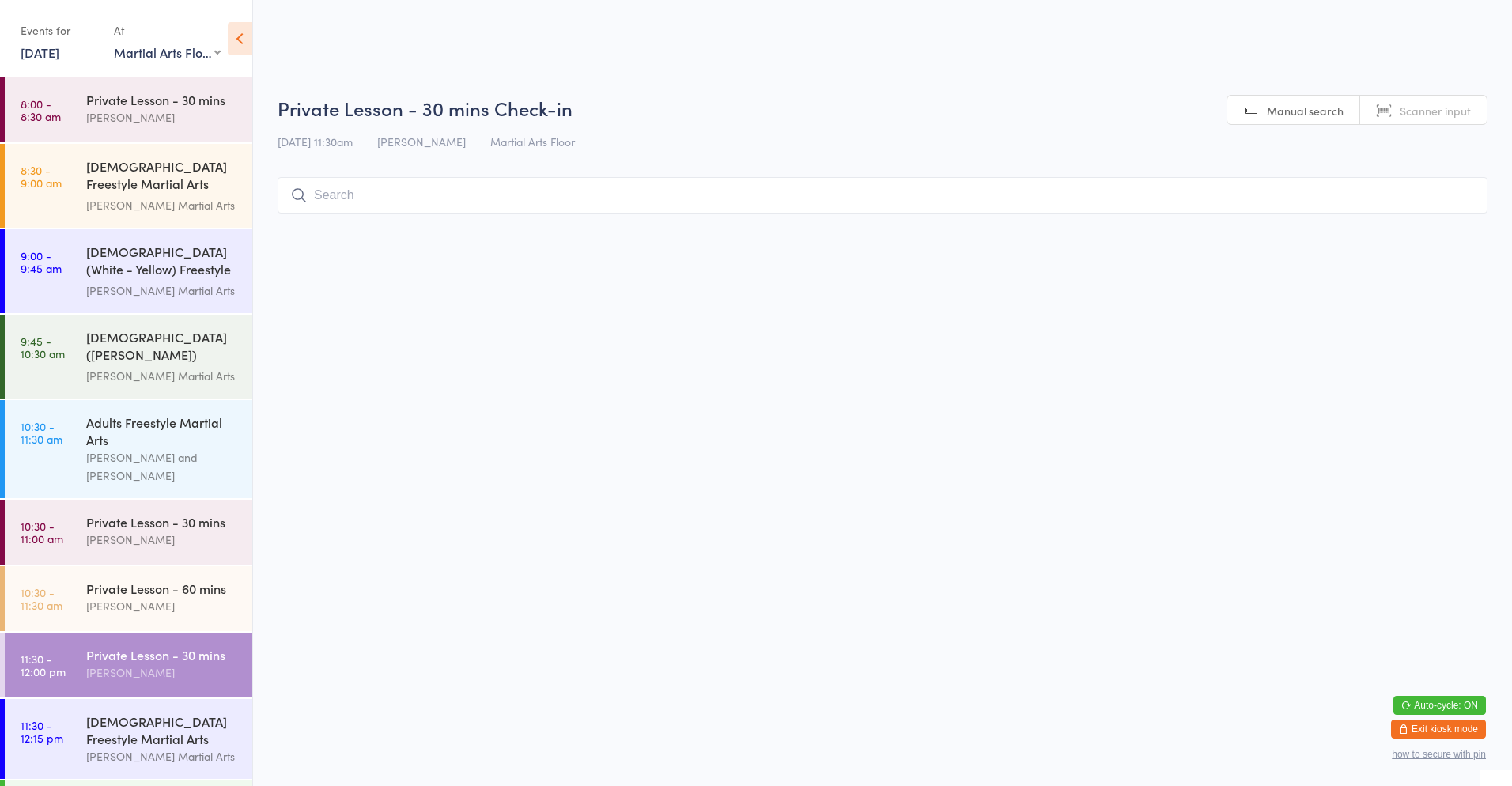
click at [376, 196] on input "search" at bounding box center [883, 195] width 1210 height 36
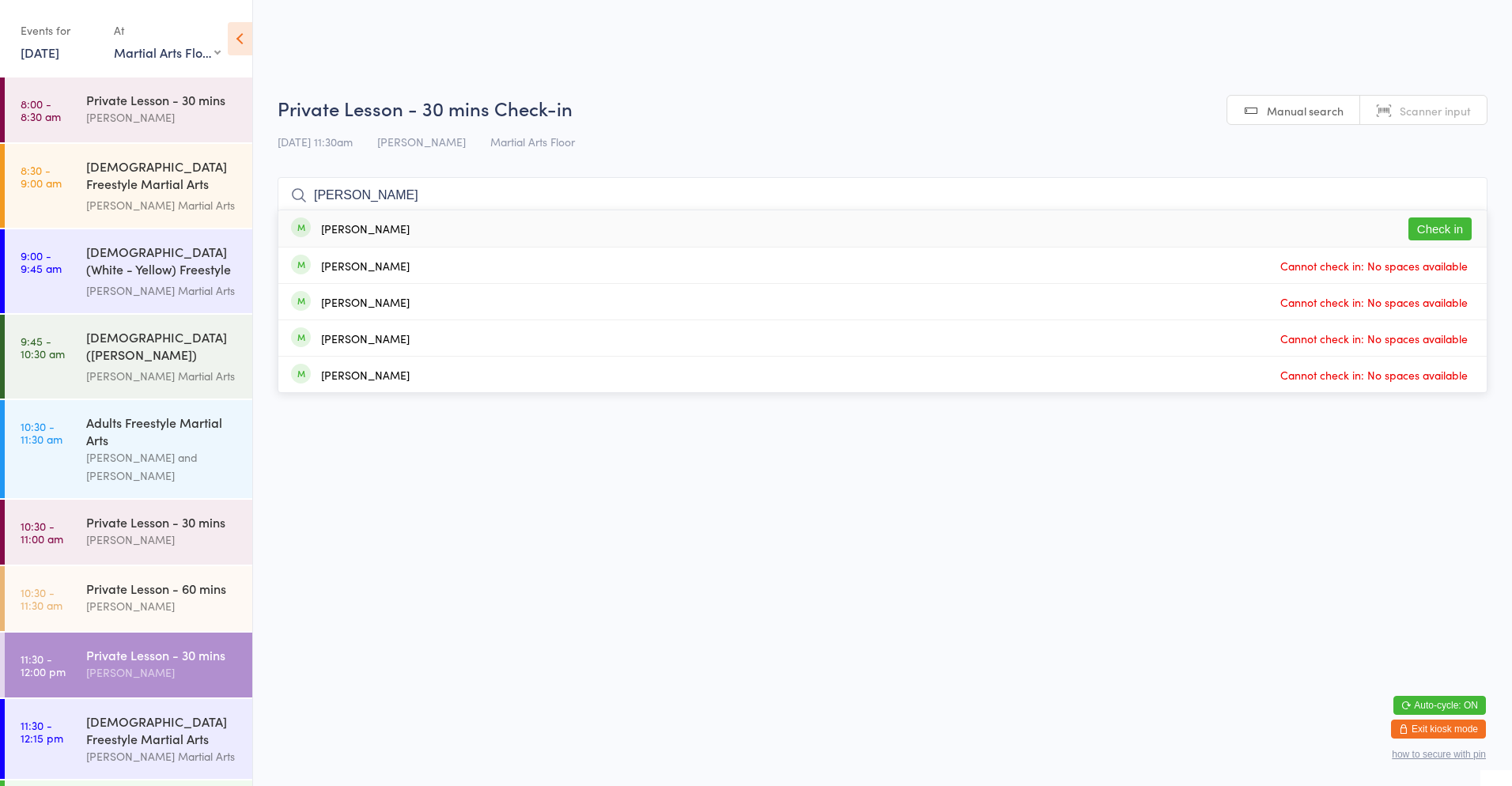
type input "[PERSON_NAME]"
click at [471, 226] on div "[PERSON_NAME] Check in" at bounding box center [882, 228] width 1208 height 36
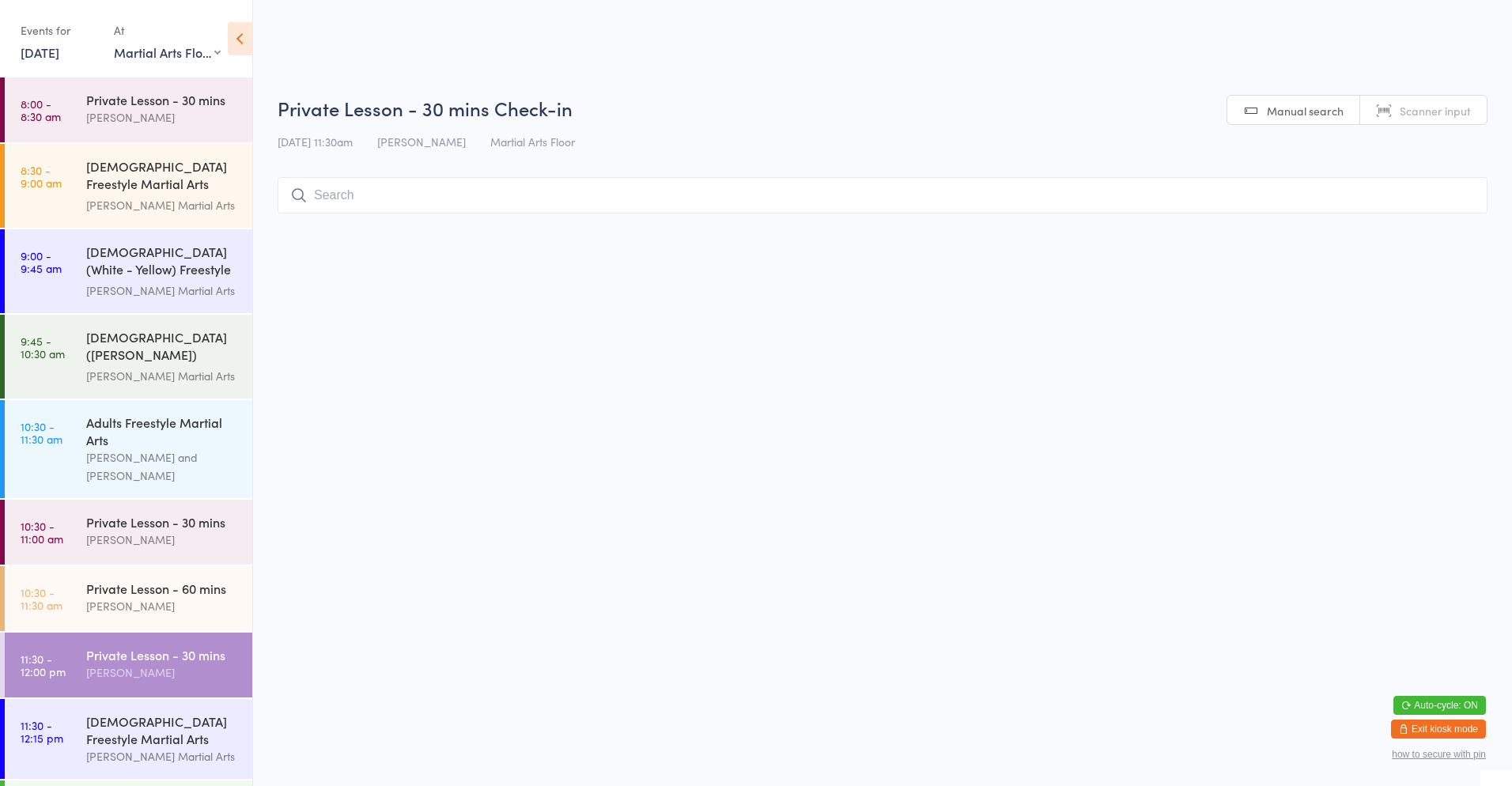
click at [680, 533] on html "You have now entered Kiosk Mode. Members will be able to check themselves in us…" at bounding box center [756, 393] width 1512 height 786
click at [166, 262] on div "[DEMOGRAPHIC_DATA] (White - Yellow) Freestyle Martial Arts" at bounding box center [163, 262] width 152 height 39
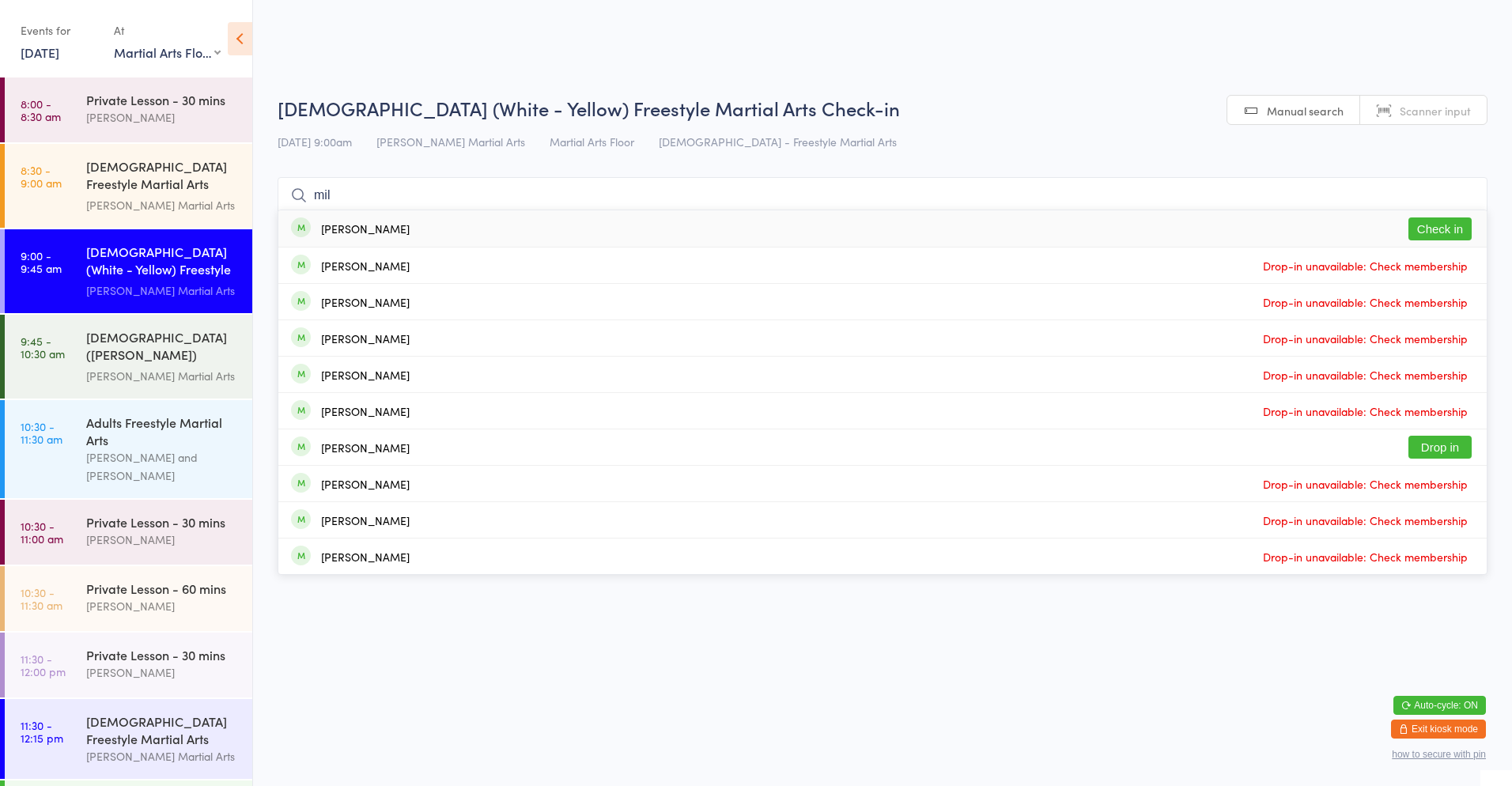
type input "mil"
click at [329, 235] on div "[PERSON_NAME]" at bounding box center [365, 227] width 89 height 12
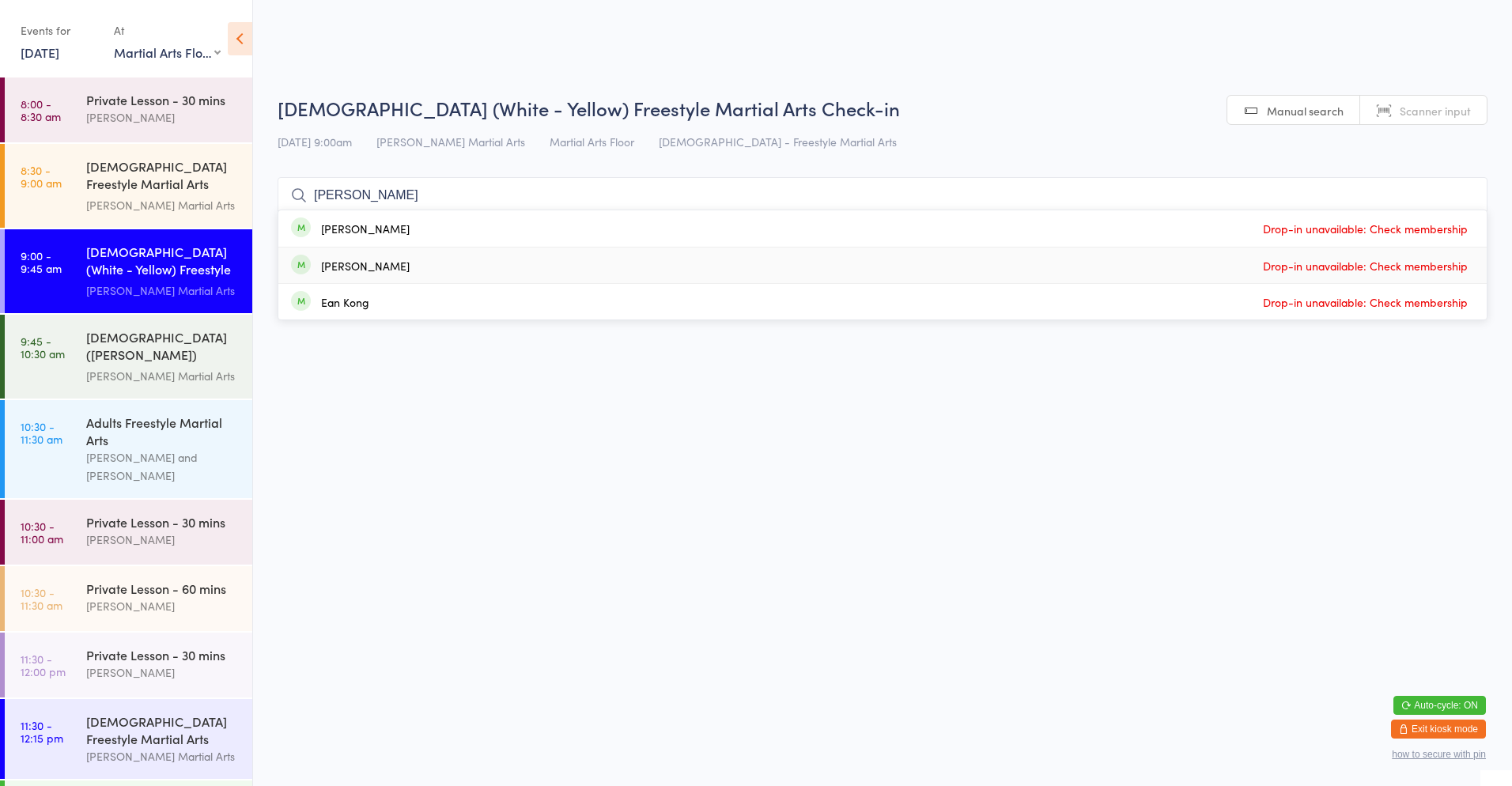
type input "[PERSON_NAME]"
click at [425, 268] on div "[PERSON_NAME] Drop-in unavailable: Check membership" at bounding box center [882, 265] width 1208 height 35
type input "[PERSON_NAME]"
click at [357, 261] on div "[PERSON_NAME]" at bounding box center [365, 265] width 89 height 12
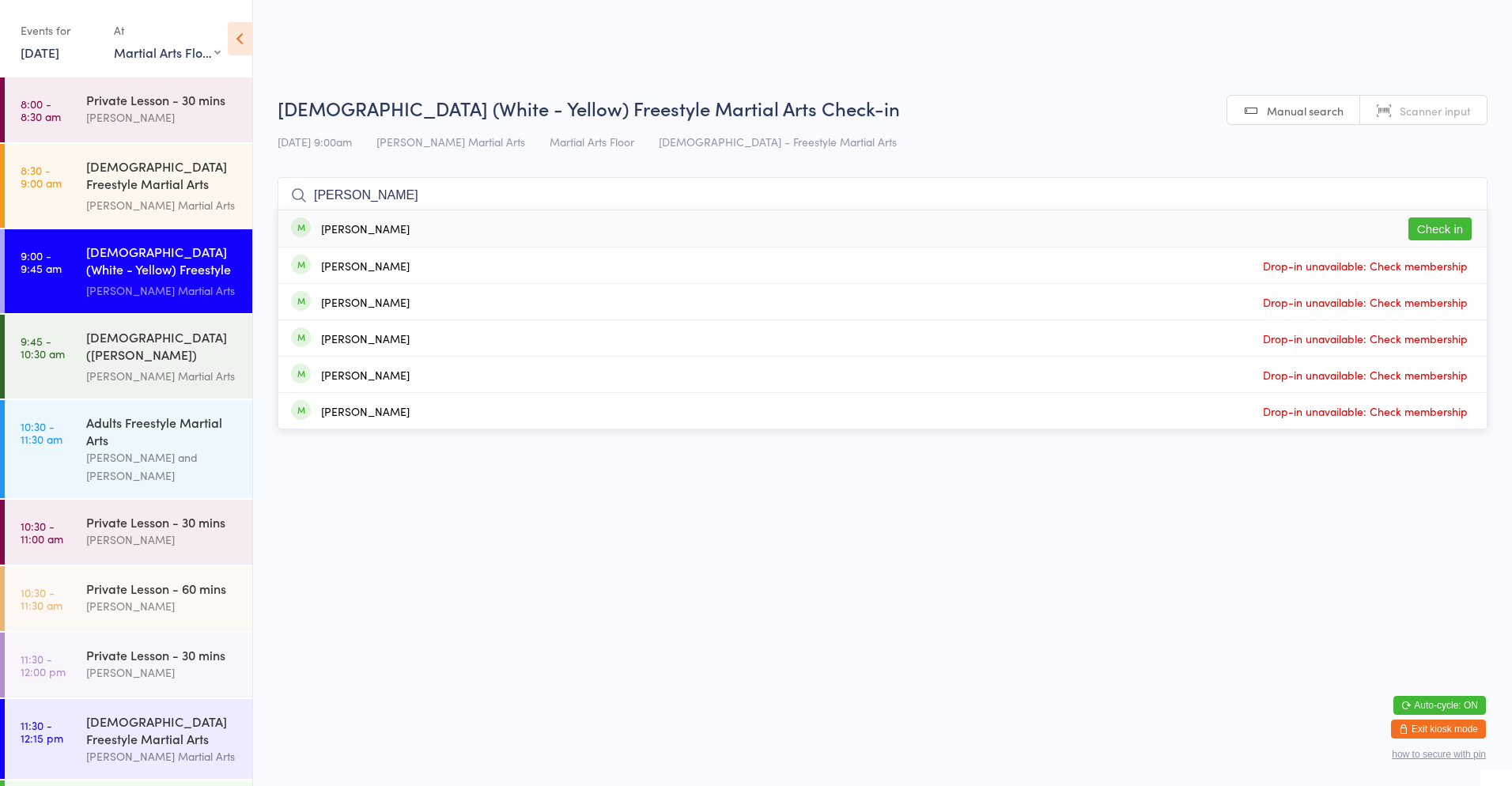
type input "[PERSON_NAME]"
click at [1438, 237] on button "Check in" at bounding box center [1441, 228] width 63 height 23
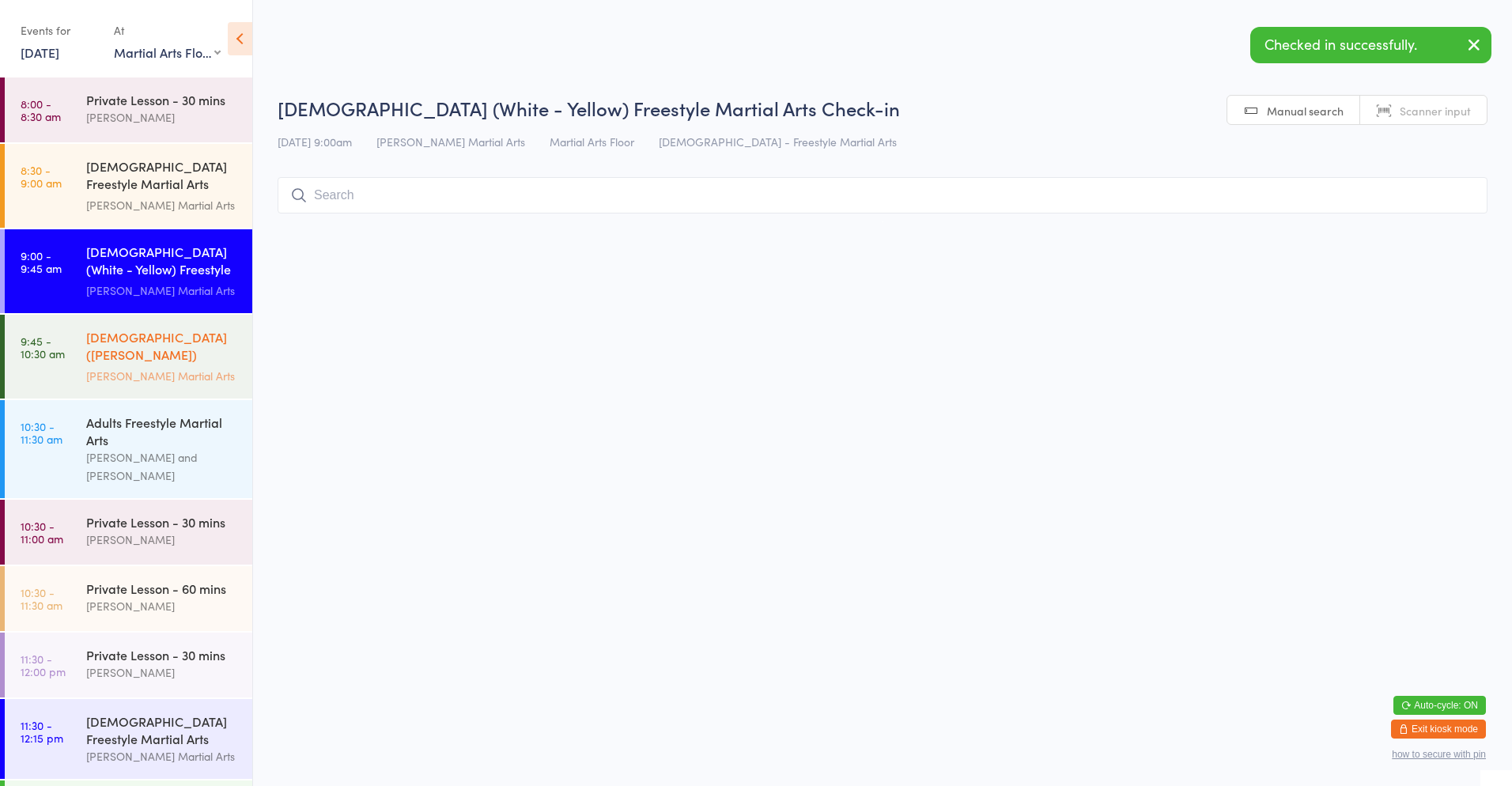
click at [58, 383] on link "9:45 - 10:30 am [DEMOGRAPHIC_DATA] ([PERSON_NAME]) Freestyle Martial Arts [PERS…" at bounding box center [129, 357] width 248 height 84
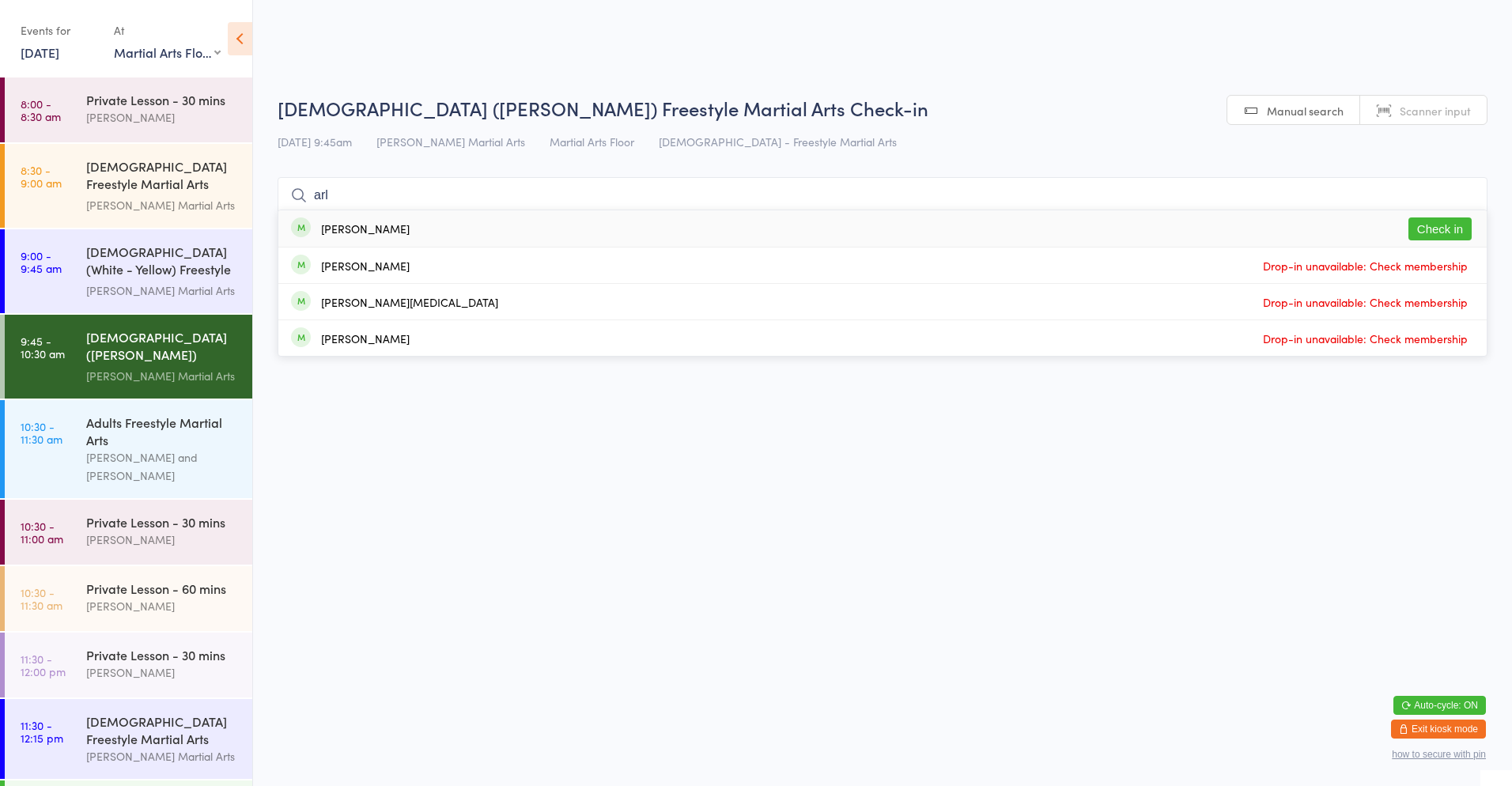
type input "arl"
click at [1436, 231] on button "Check in" at bounding box center [1441, 228] width 63 height 23
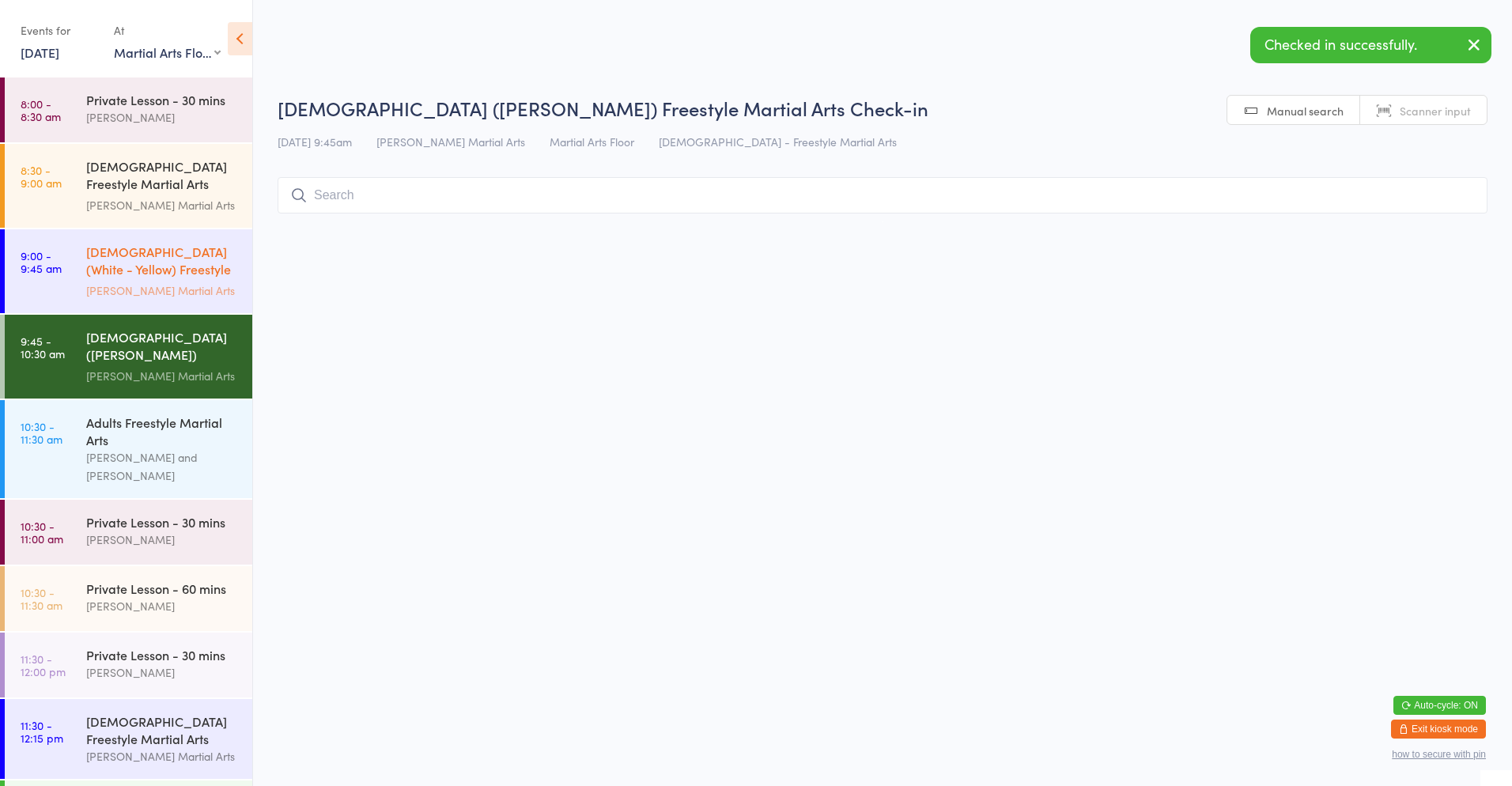
click at [194, 288] on div "[PERSON_NAME] Martial Arts" at bounding box center [163, 290] width 152 height 18
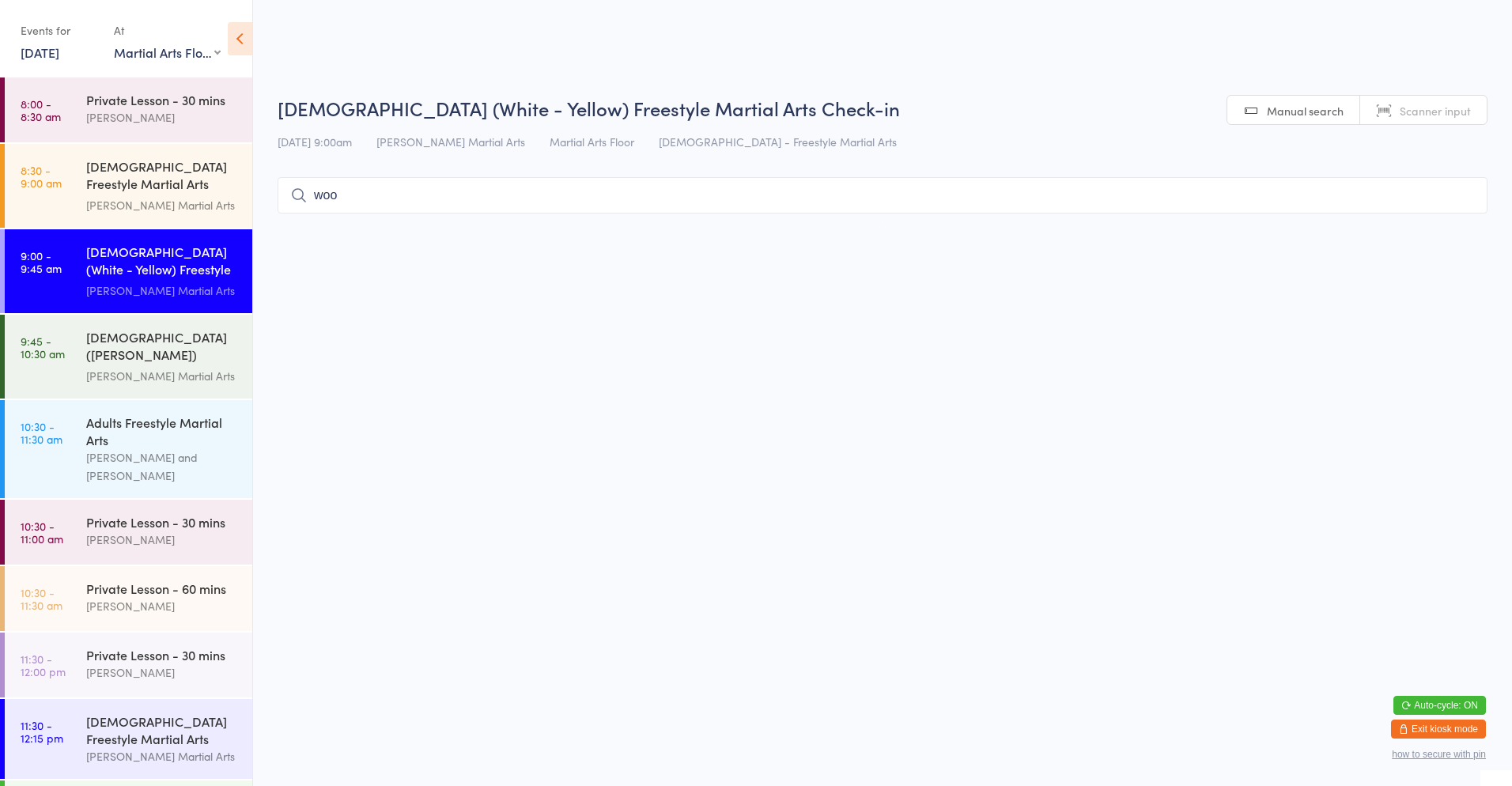
type input "woo"
click at [360, 226] on div "[PERSON_NAME]" at bounding box center [365, 227] width 89 height 12
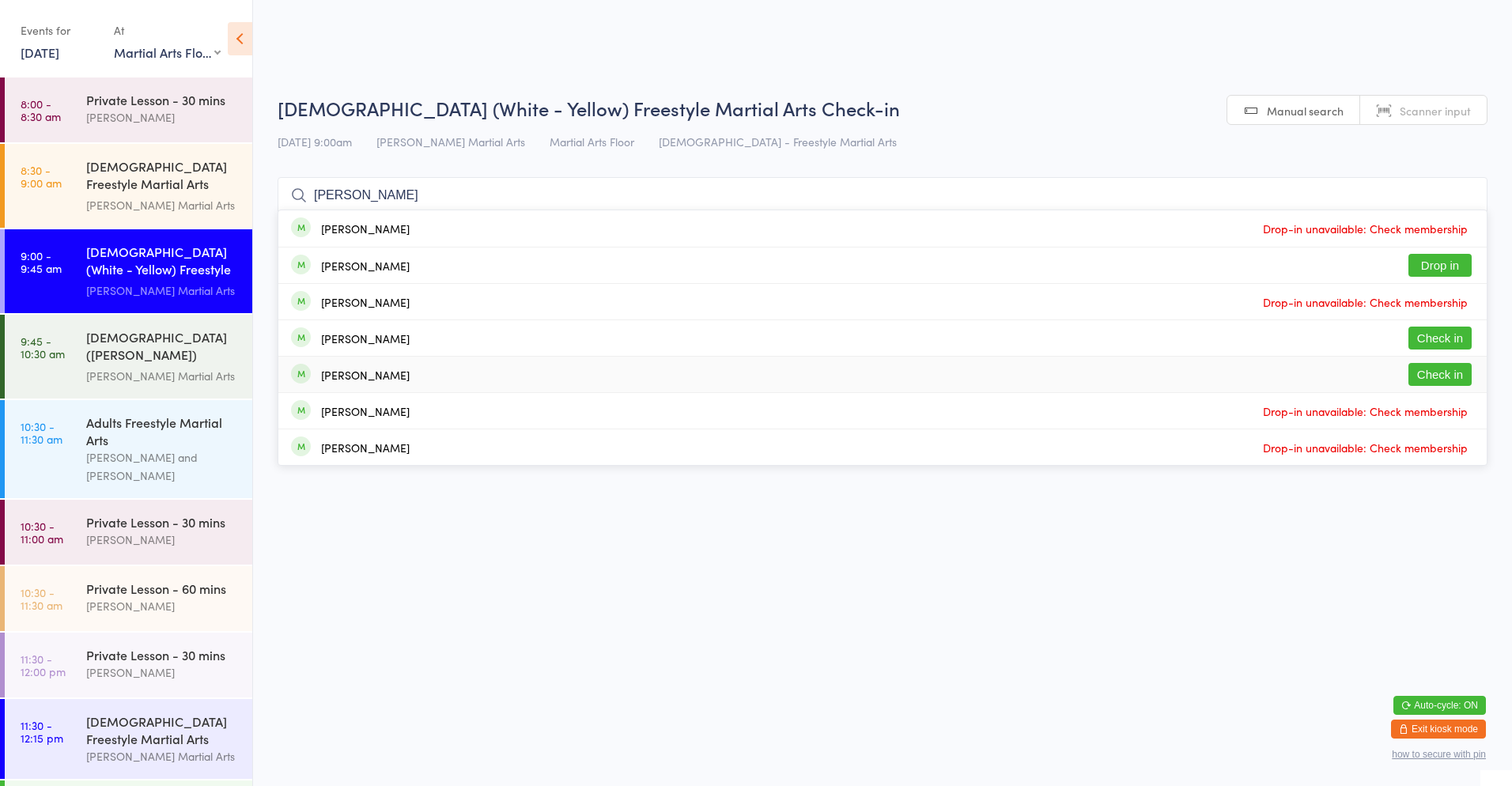
type input "[PERSON_NAME]"
click at [365, 371] on div "[PERSON_NAME]" at bounding box center [365, 374] width 89 height 12
type input "[PERSON_NAME]"
click at [447, 343] on div "[PERSON_NAME] Check in" at bounding box center [882, 337] width 1208 height 35
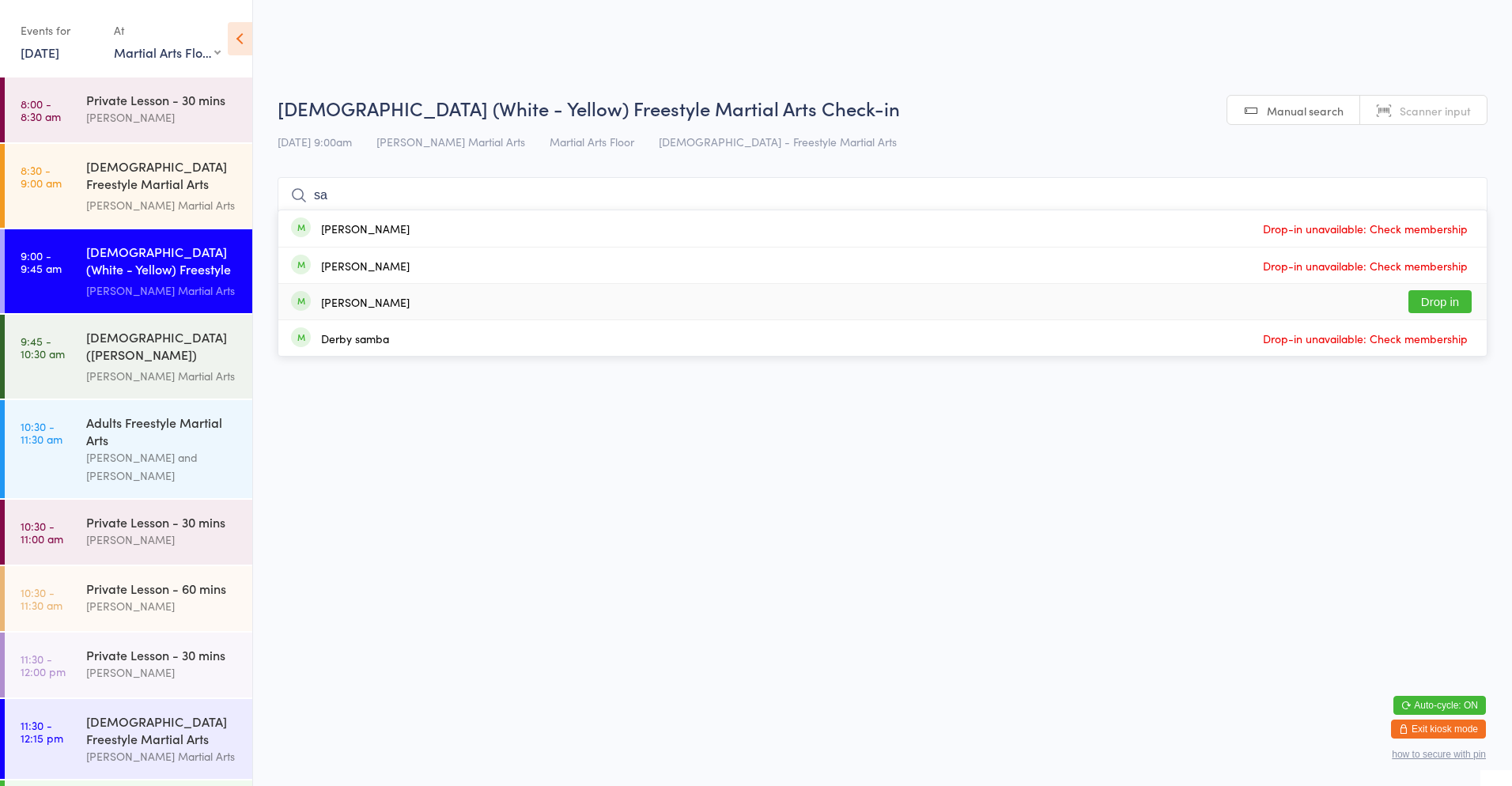
type input "sa"
click at [413, 286] on div "[PERSON_NAME] Drop in" at bounding box center [882, 301] width 1208 height 35
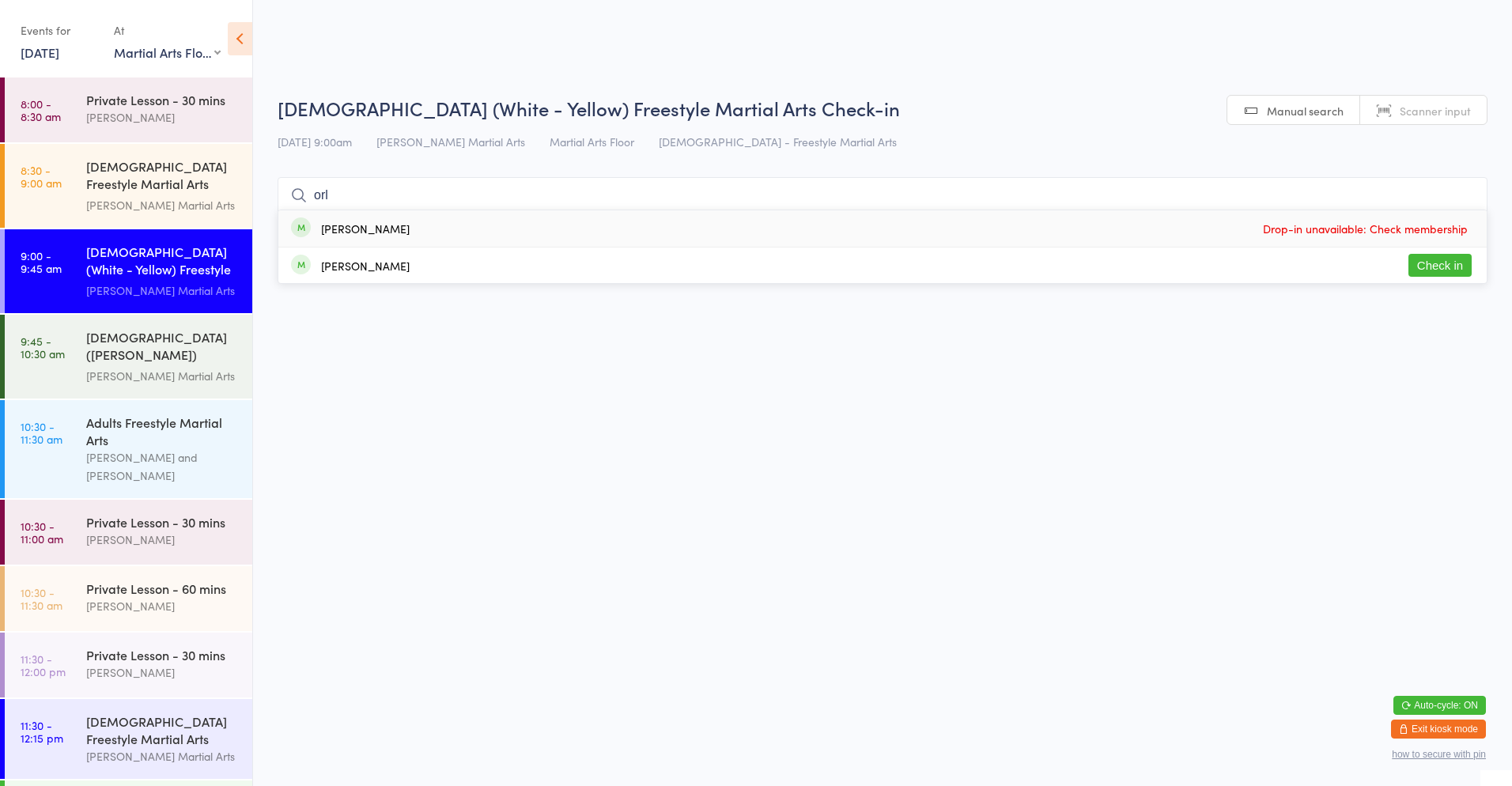
type input "orl"
click at [407, 268] on div "[PERSON_NAME]" at bounding box center [365, 265] width 89 height 12
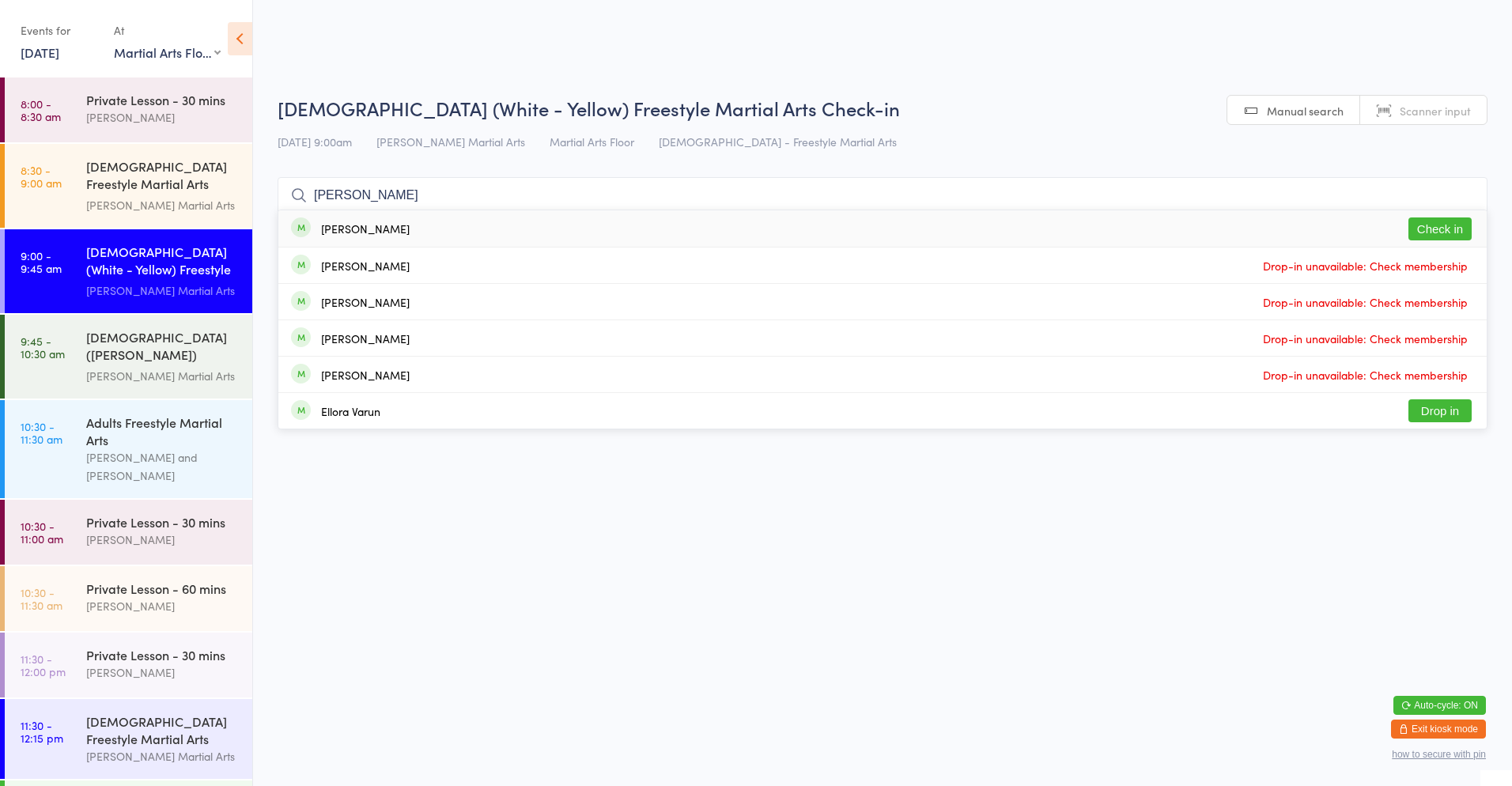
type input "[PERSON_NAME]"
click at [1442, 231] on button "Check in" at bounding box center [1441, 228] width 63 height 23
type input "ril"
click at [356, 227] on div "[PERSON_NAME]" at bounding box center [365, 227] width 89 height 12
type input "[PERSON_NAME]"
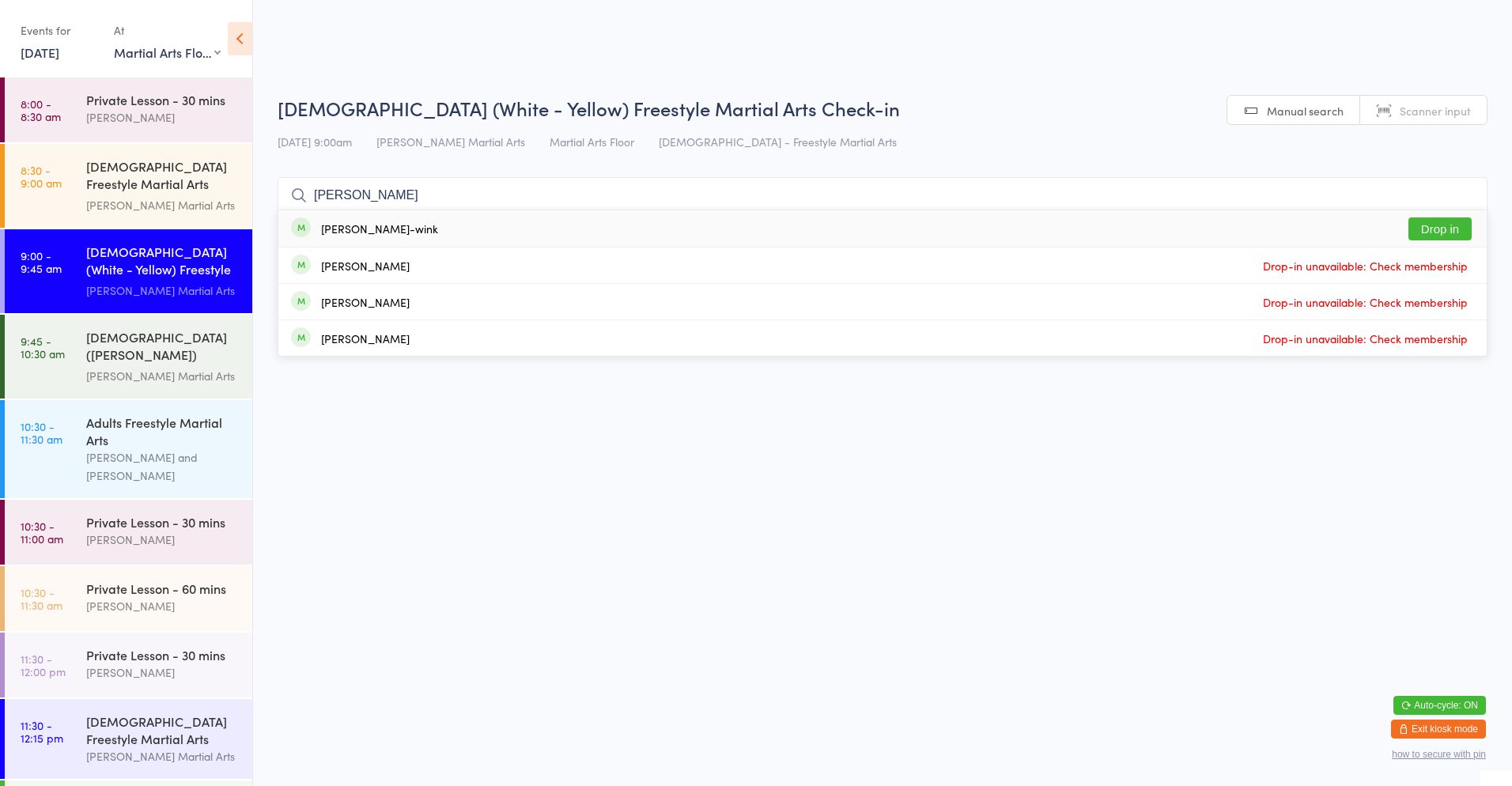
click at [1430, 229] on button "Drop in" at bounding box center [1441, 228] width 63 height 23
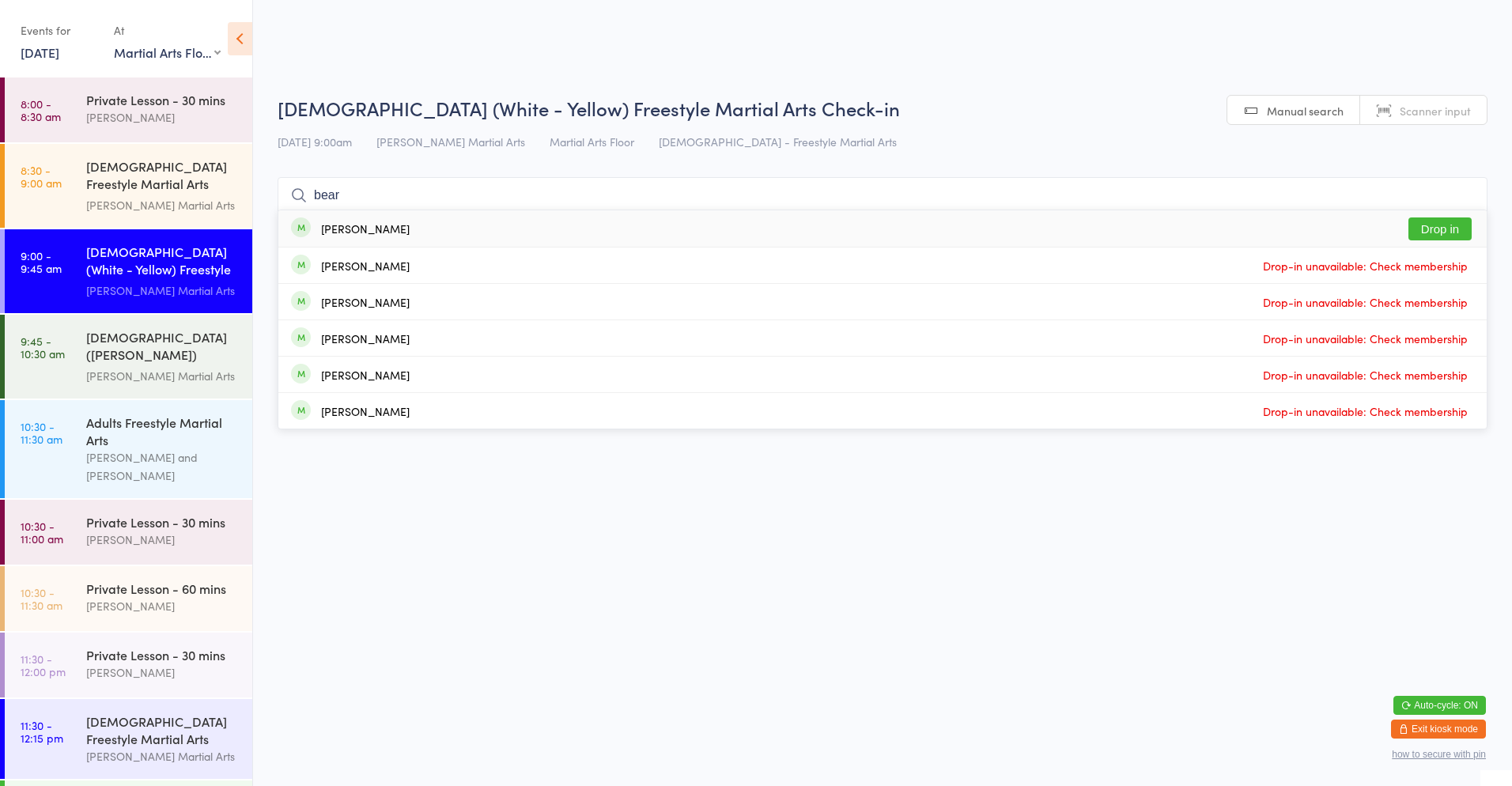
type input "bear"
click at [361, 238] on div "[PERSON_NAME] Drop in" at bounding box center [882, 228] width 1208 height 36
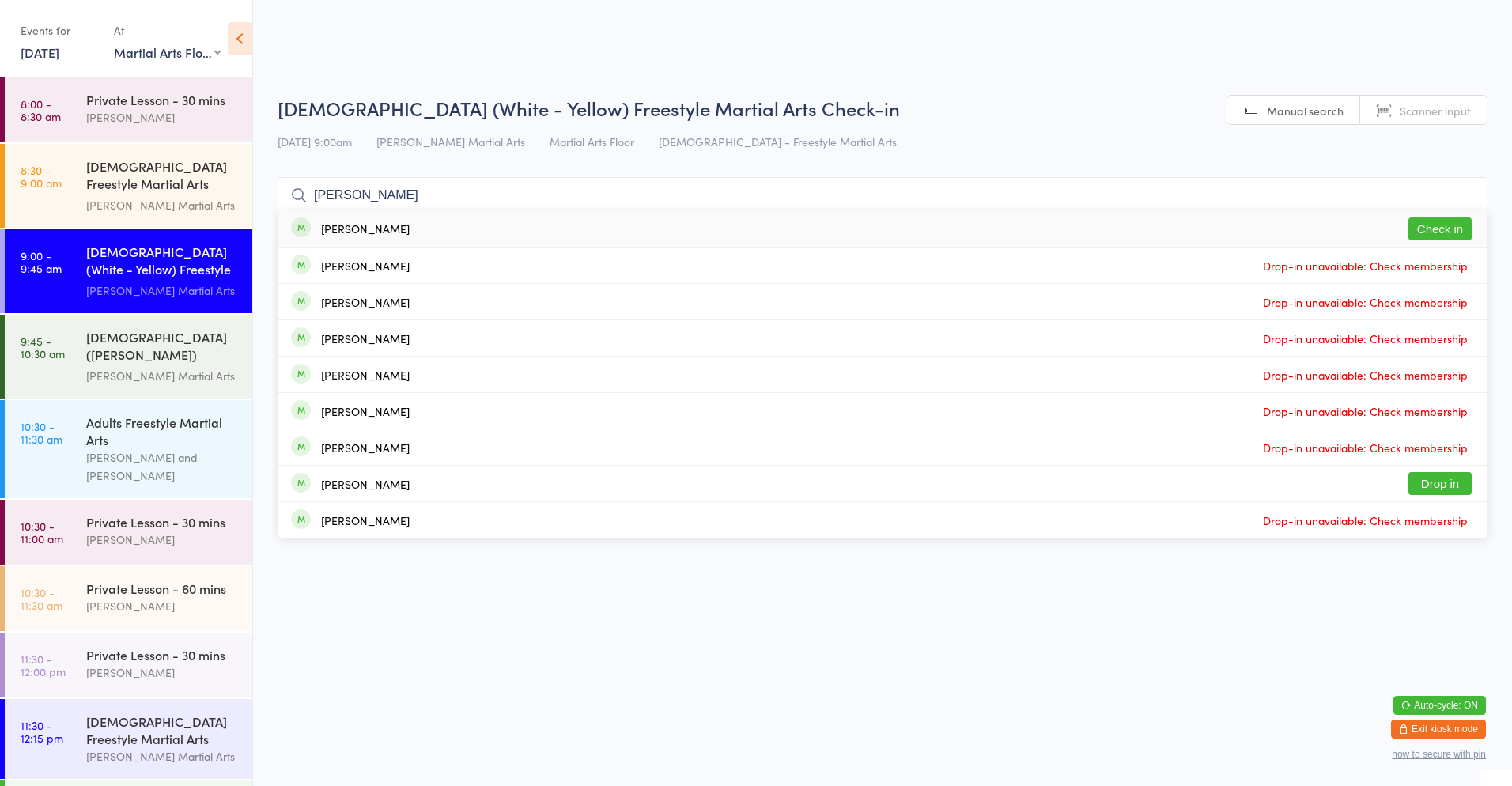
type input "[PERSON_NAME]"
click at [1446, 227] on button "Check in" at bounding box center [1441, 228] width 63 height 23
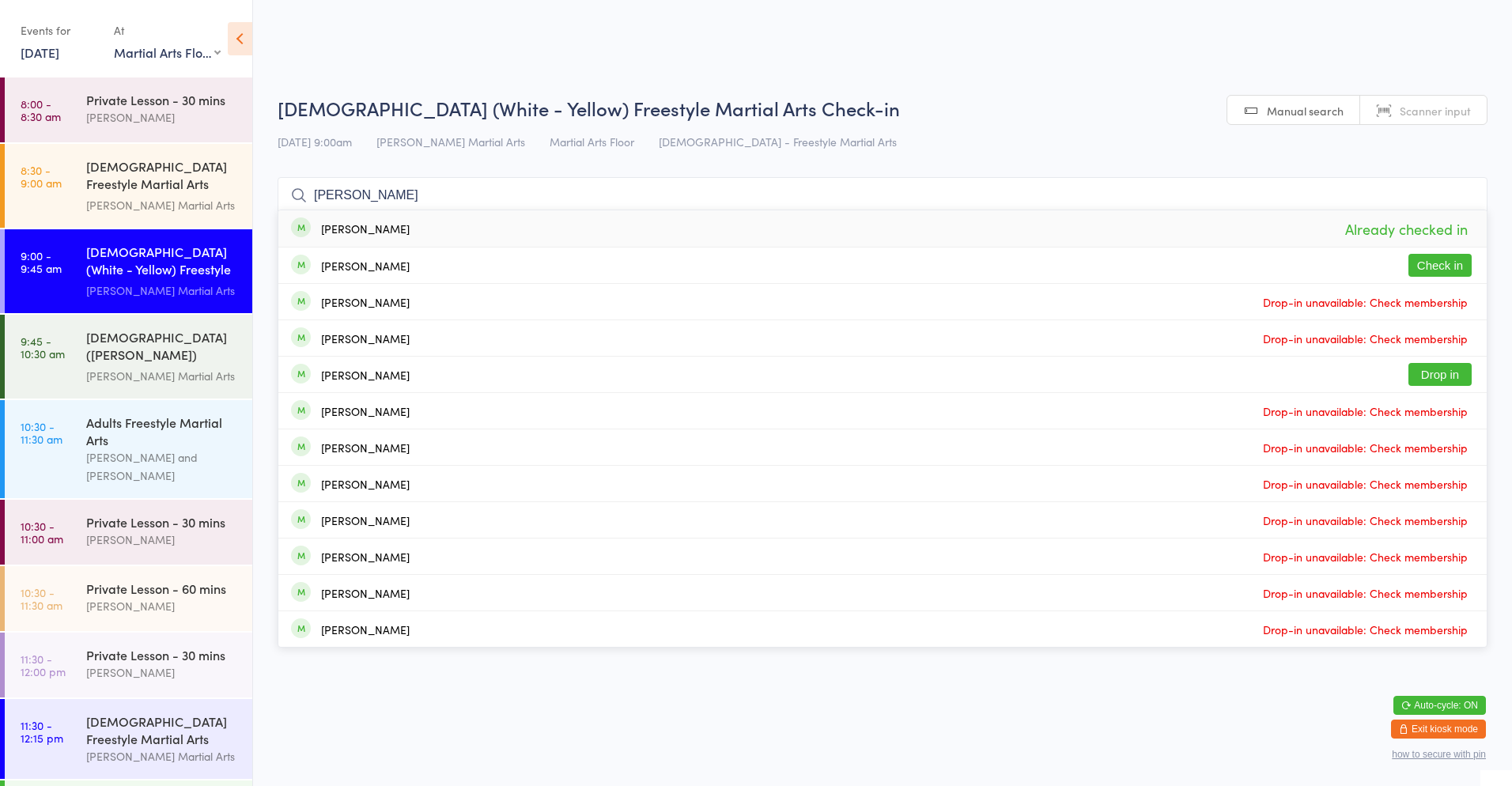
type input "[PERSON_NAME]"
click at [1446, 271] on button "Check in" at bounding box center [1441, 265] width 63 height 23
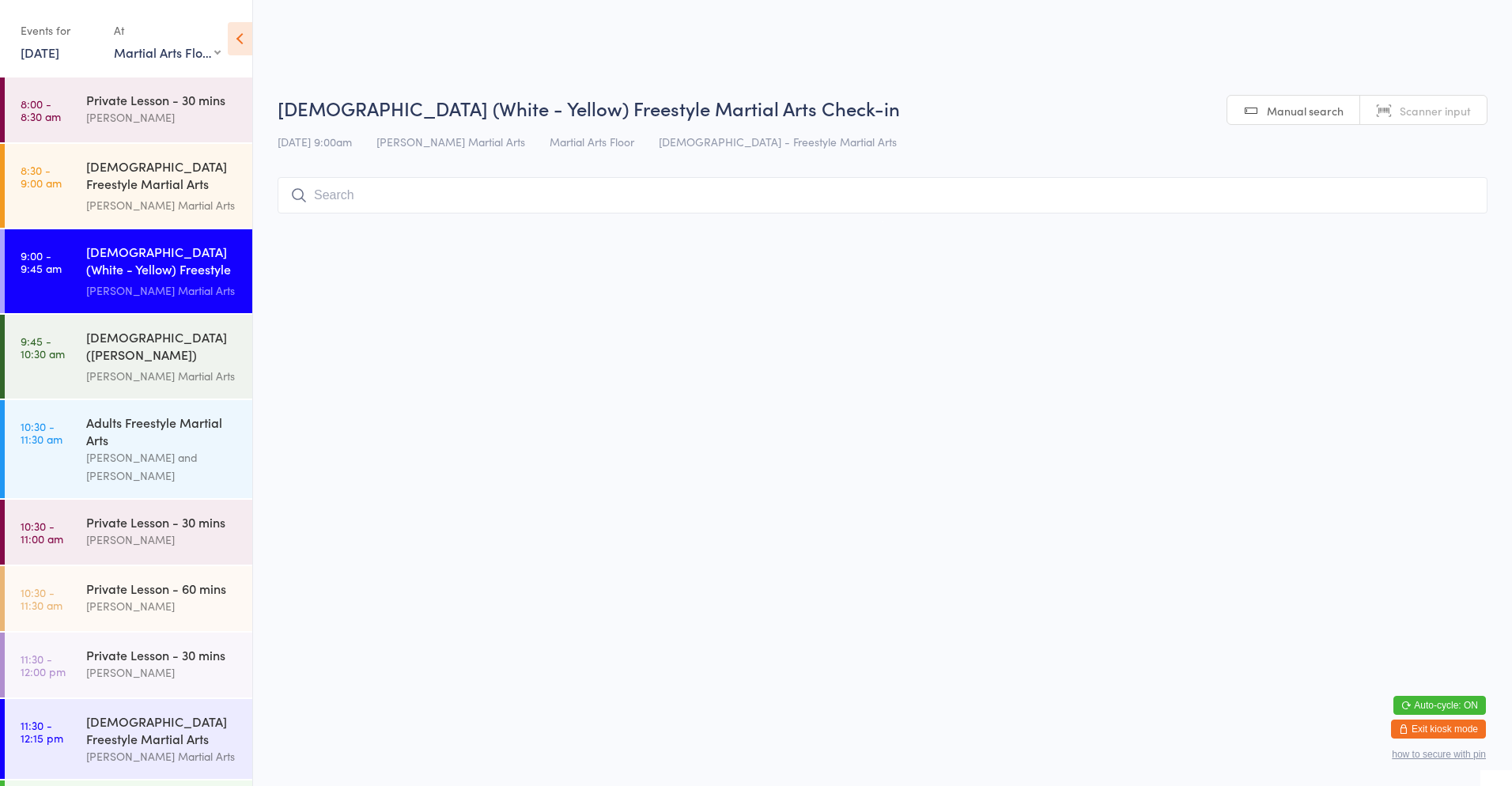
click at [1267, 201] on input "search" at bounding box center [883, 195] width 1210 height 36
click at [734, 192] on input "search" at bounding box center [883, 195] width 1210 height 36
click at [339, 189] on input "search" at bounding box center [883, 195] width 1210 height 36
click at [316, 202] on input "search" at bounding box center [883, 195] width 1210 height 36
click at [362, 199] on input "search" at bounding box center [883, 195] width 1210 height 36
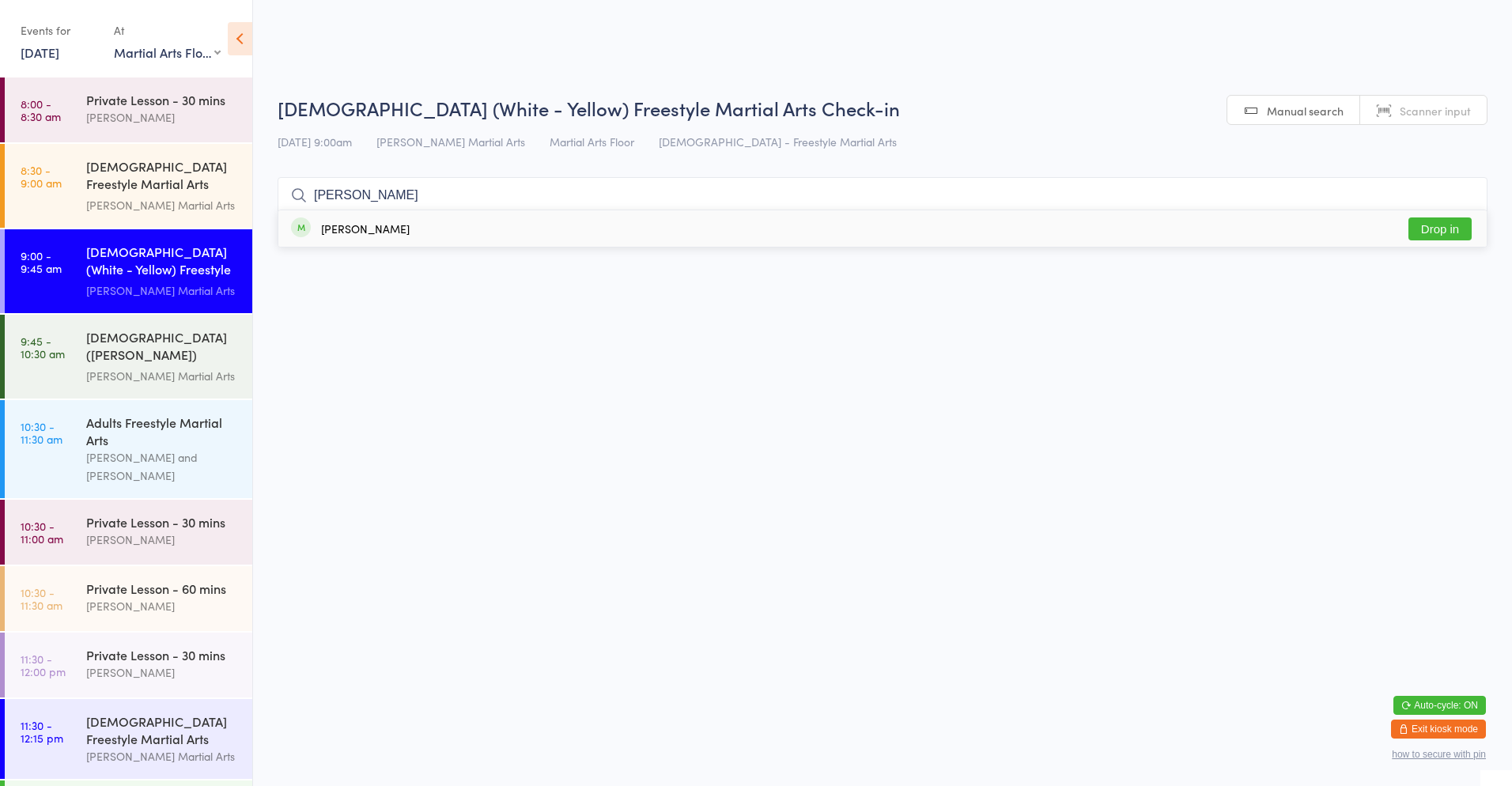
type input "[PERSON_NAME]"
click at [367, 231] on div "[PERSON_NAME]" at bounding box center [365, 227] width 89 height 12
click at [160, 366] on div "[PERSON_NAME] Martial Arts" at bounding box center [163, 375] width 152 height 18
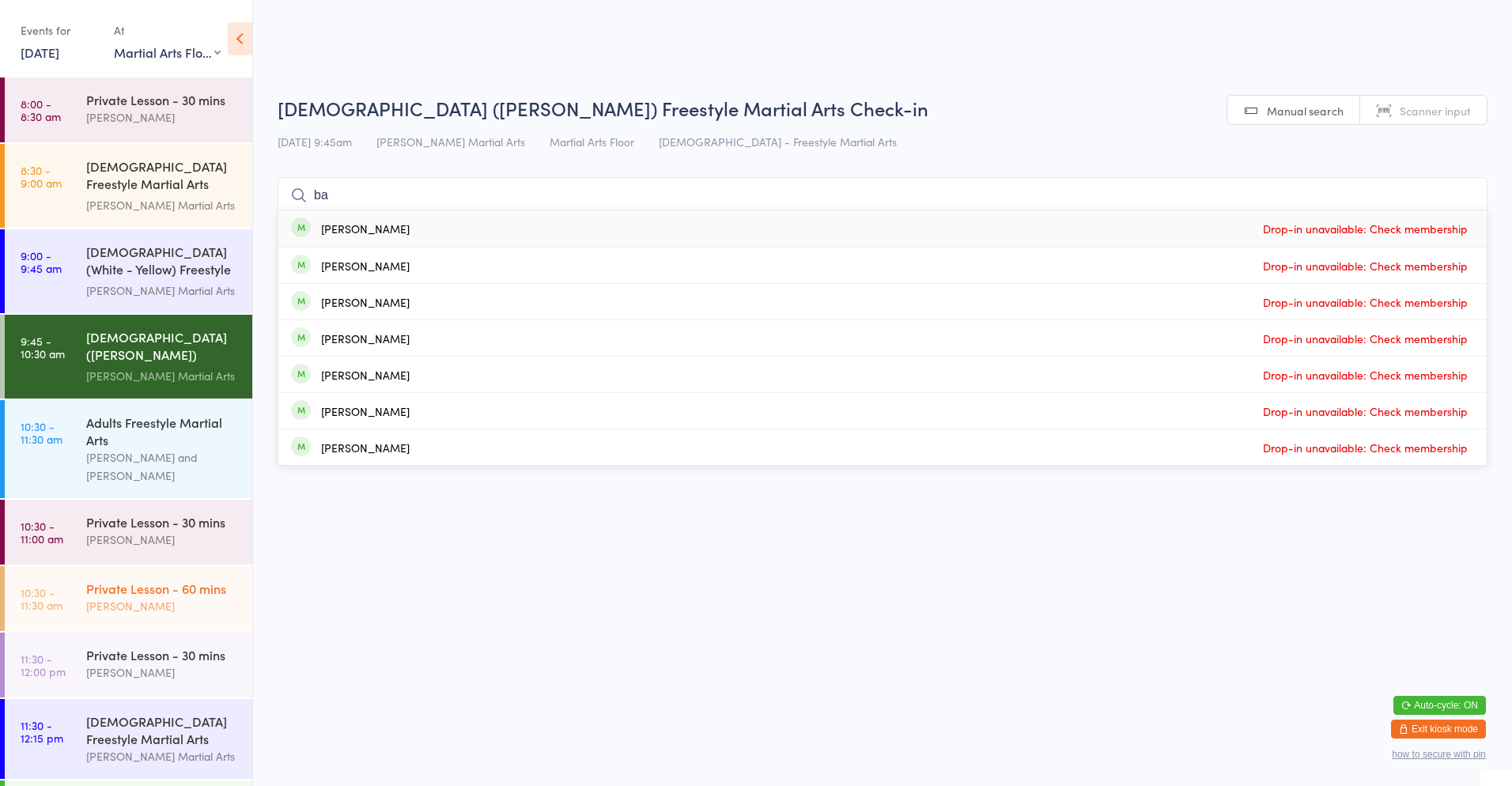
type input "bai"
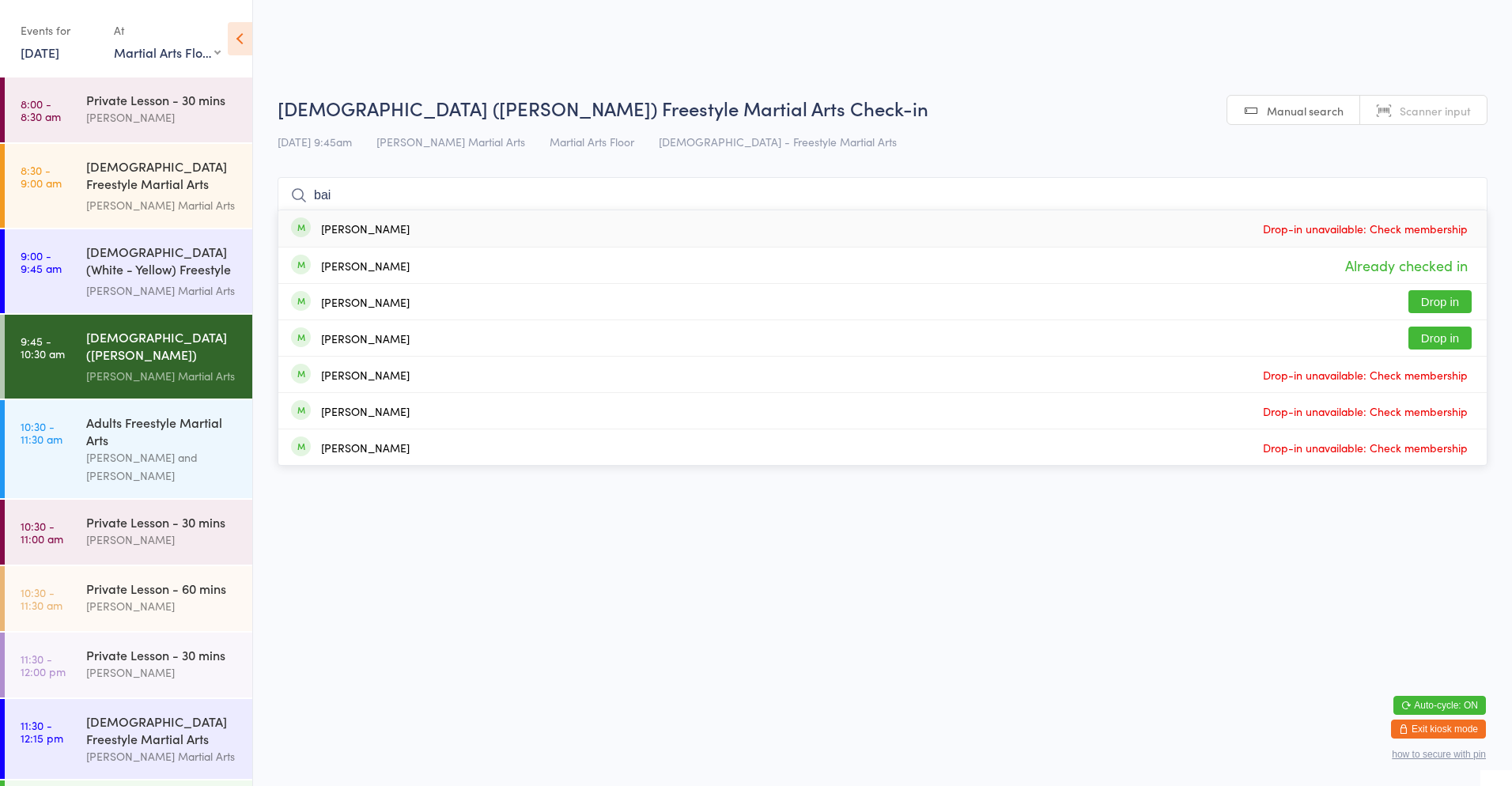
click at [1465, 201] on input "bai" at bounding box center [883, 195] width 1210 height 36
click at [1462, 194] on input "bai" at bounding box center [883, 195] width 1210 height 36
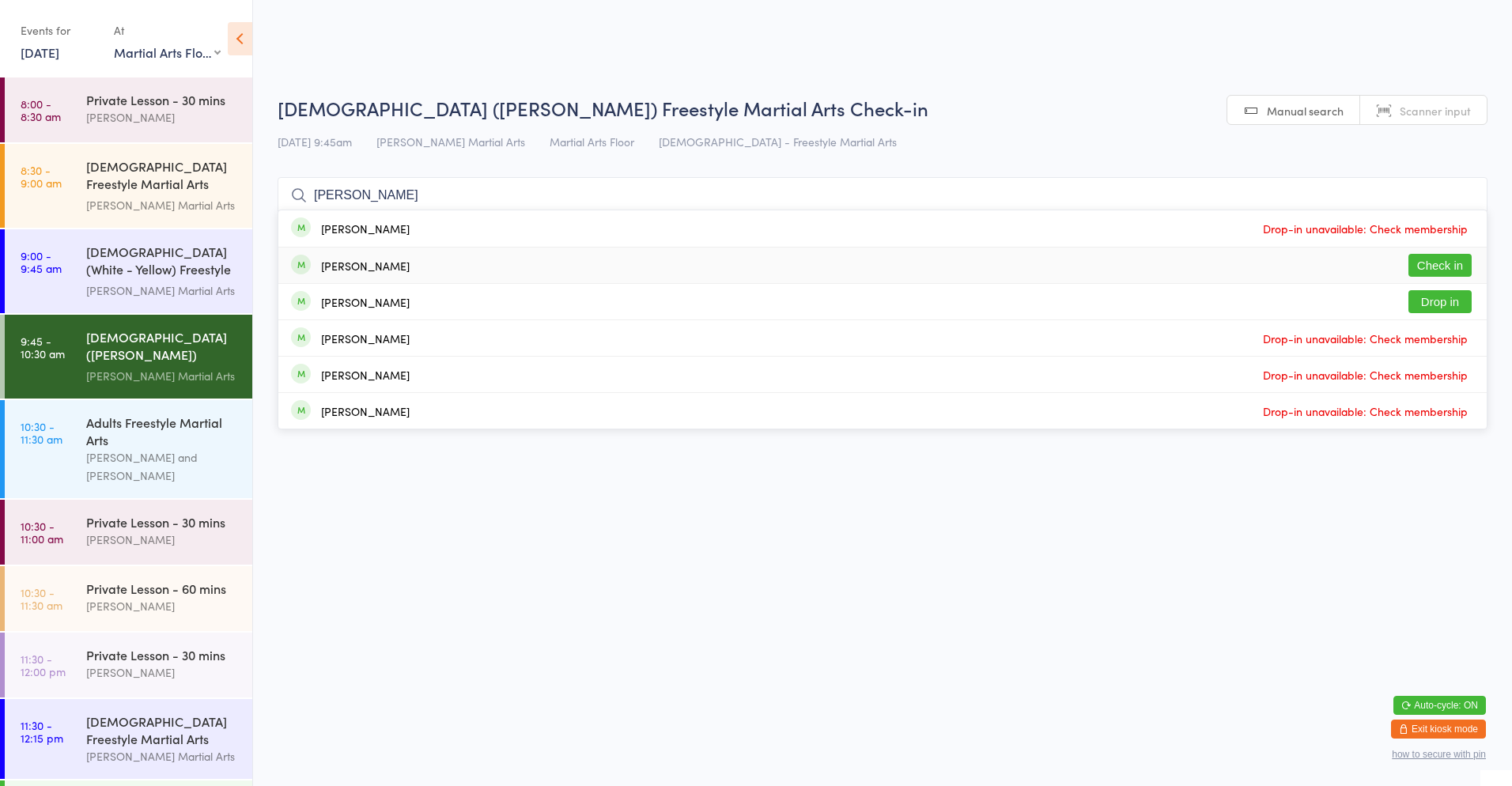
type input "[PERSON_NAME]"
click at [1443, 262] on button "Check in" at bounding box center [1441, 265] width 63 height 23
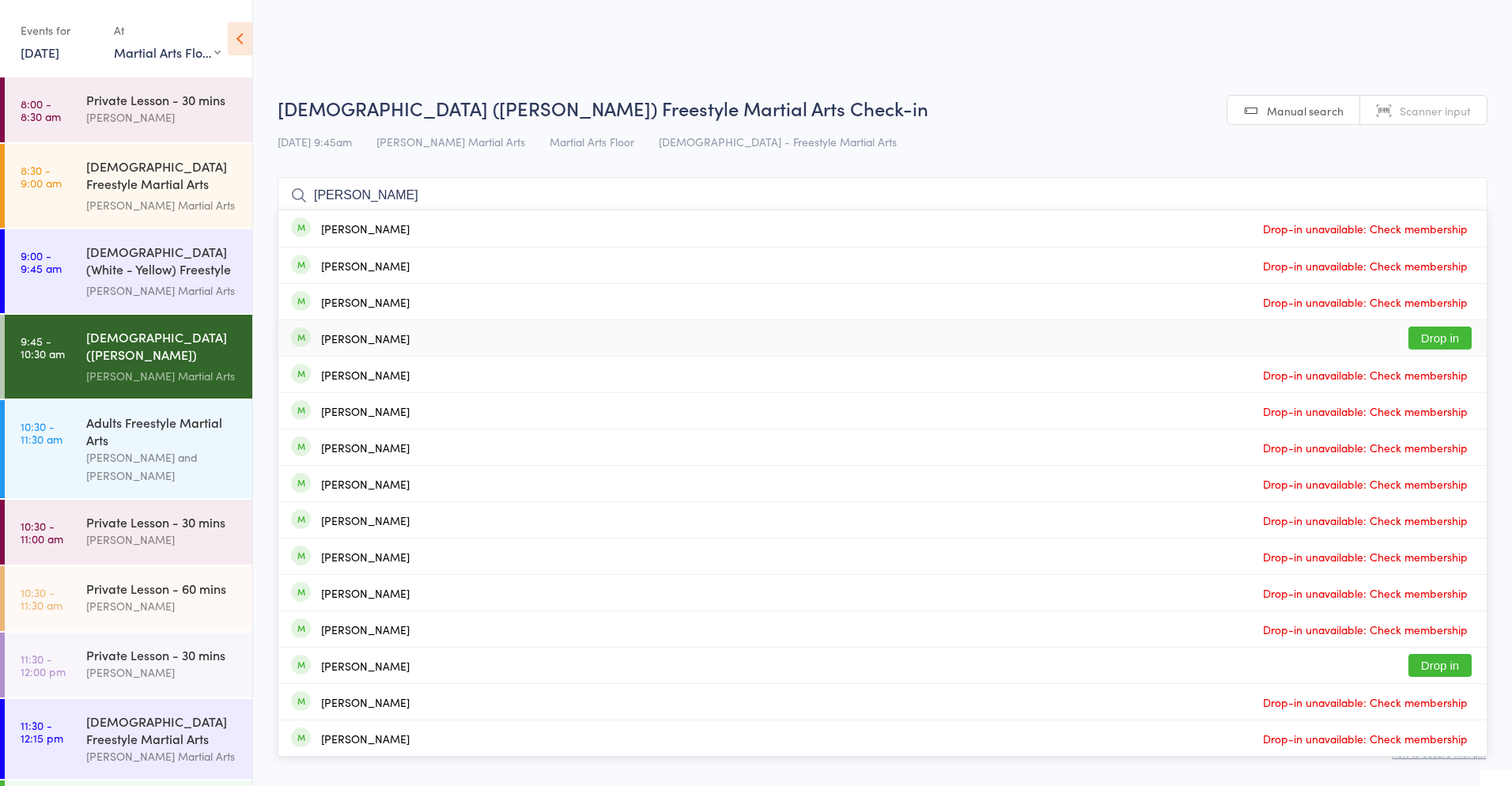
type input "[PERSON_NAME]"
click at [1082, 347] on div "[PERSON_NAME] Drop in" at bounding box center [882, 337] width 1208 height 35
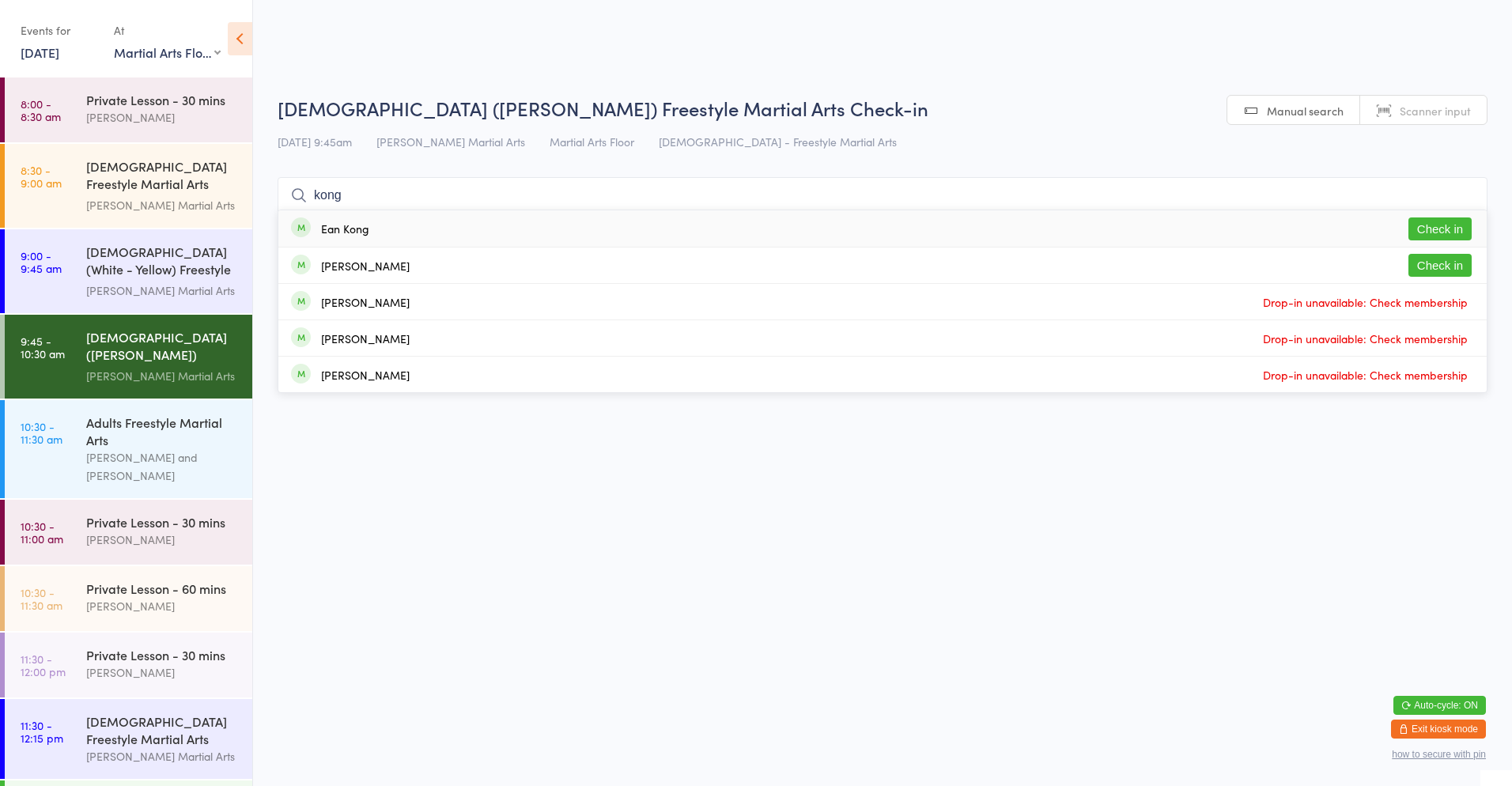
type input "kong"
click at [1467, 226] on button "Check in" at bounding box center [1441, 228] width 63 height 23
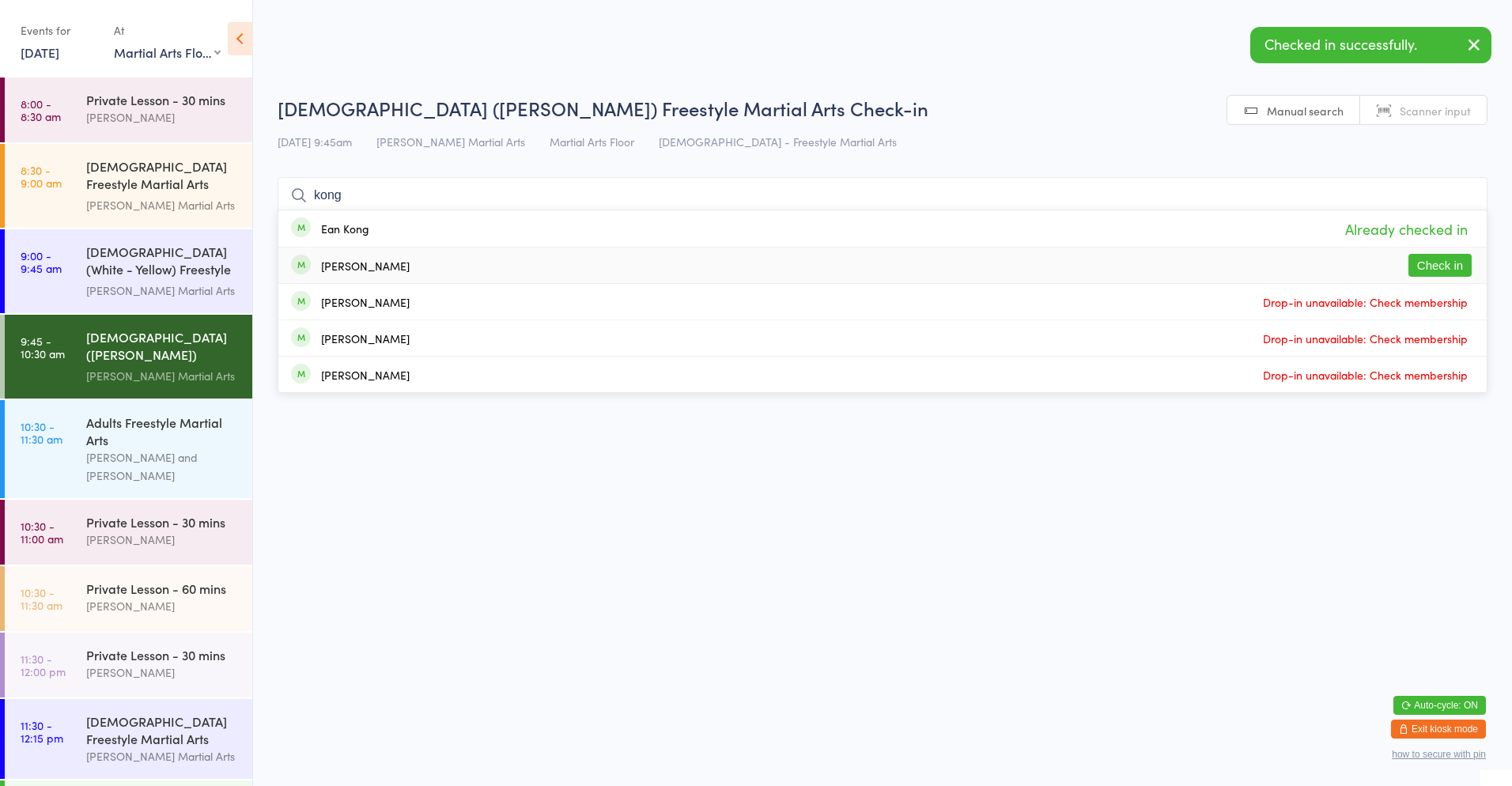
type input "kong"
click at [1461, 264] on button "Check in" at bounding box center [1441, 265] width 63 height 23
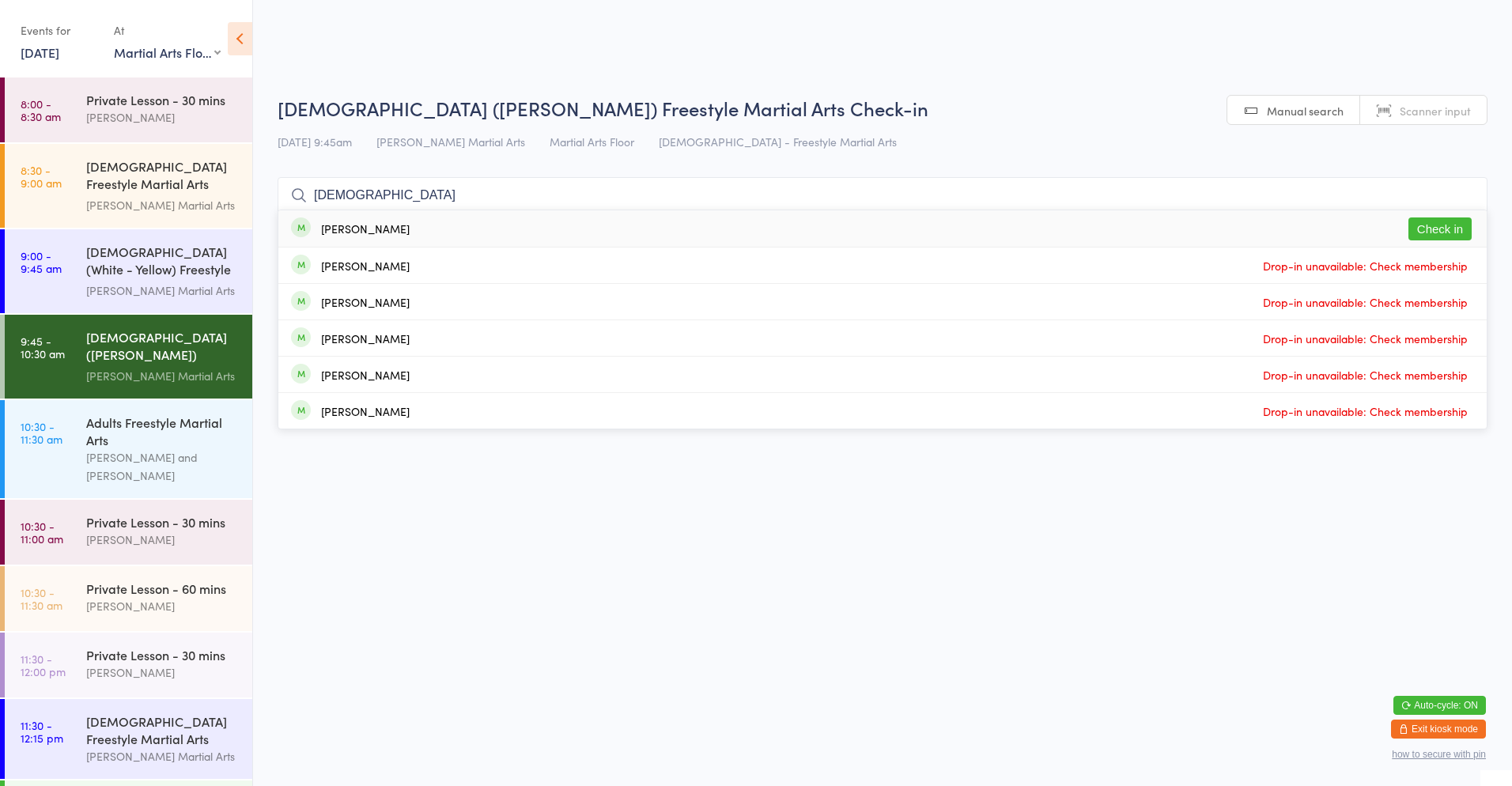
type input "[DEMOGRAPHIC_DATA]"
click at [1438, 227] on button "Check in" at bounding box center [1441, 228] width 63 height 23
type input "aniya se"
click at [1438, 227] on button "Check in" at bounding box center [1441, 228] width 63 height 23
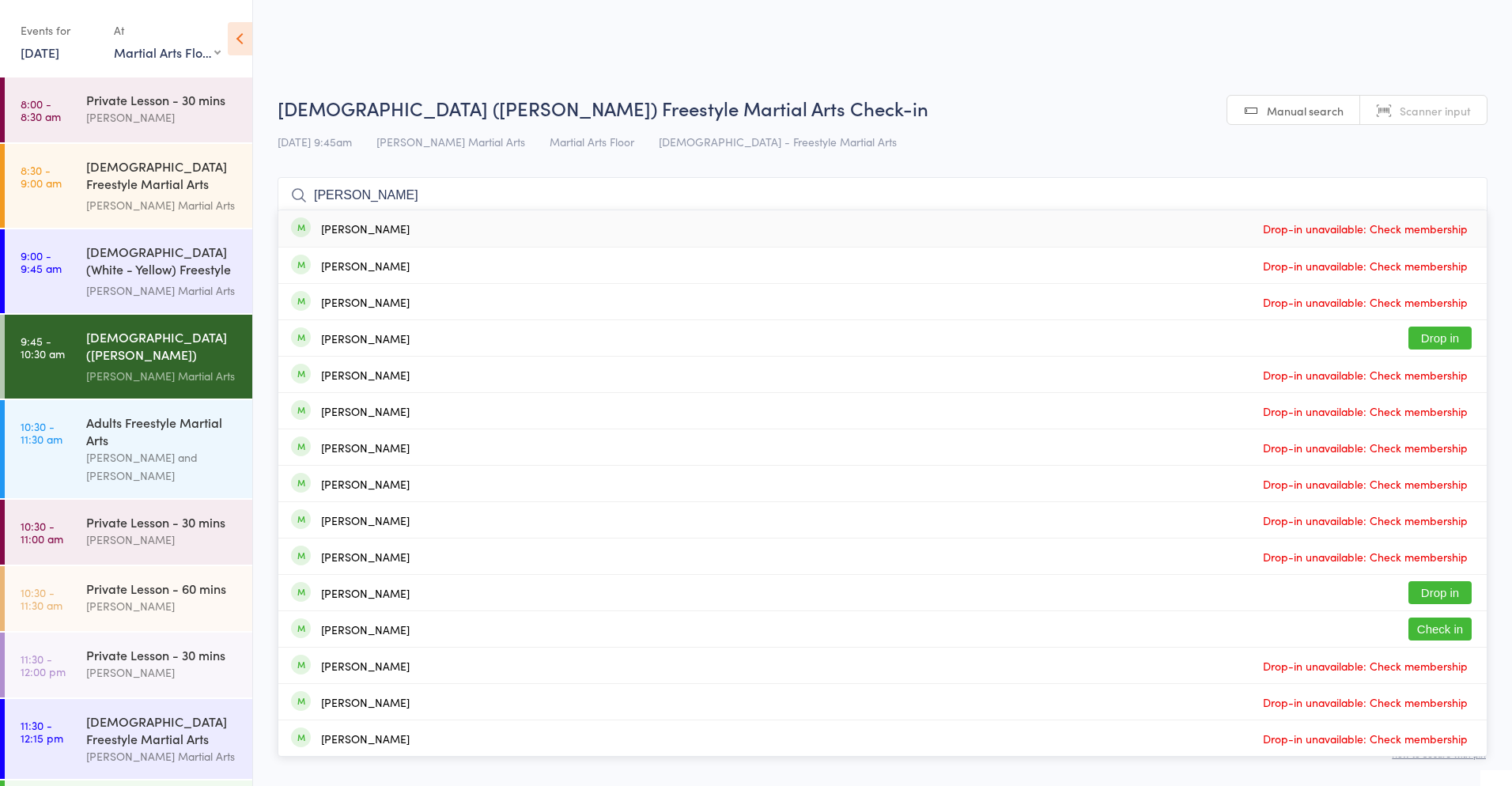
type input "[PERSON_NAME]"
click at [1443, 630] on button "Check in" at bounding box center [1441, 629] width 63 height 23
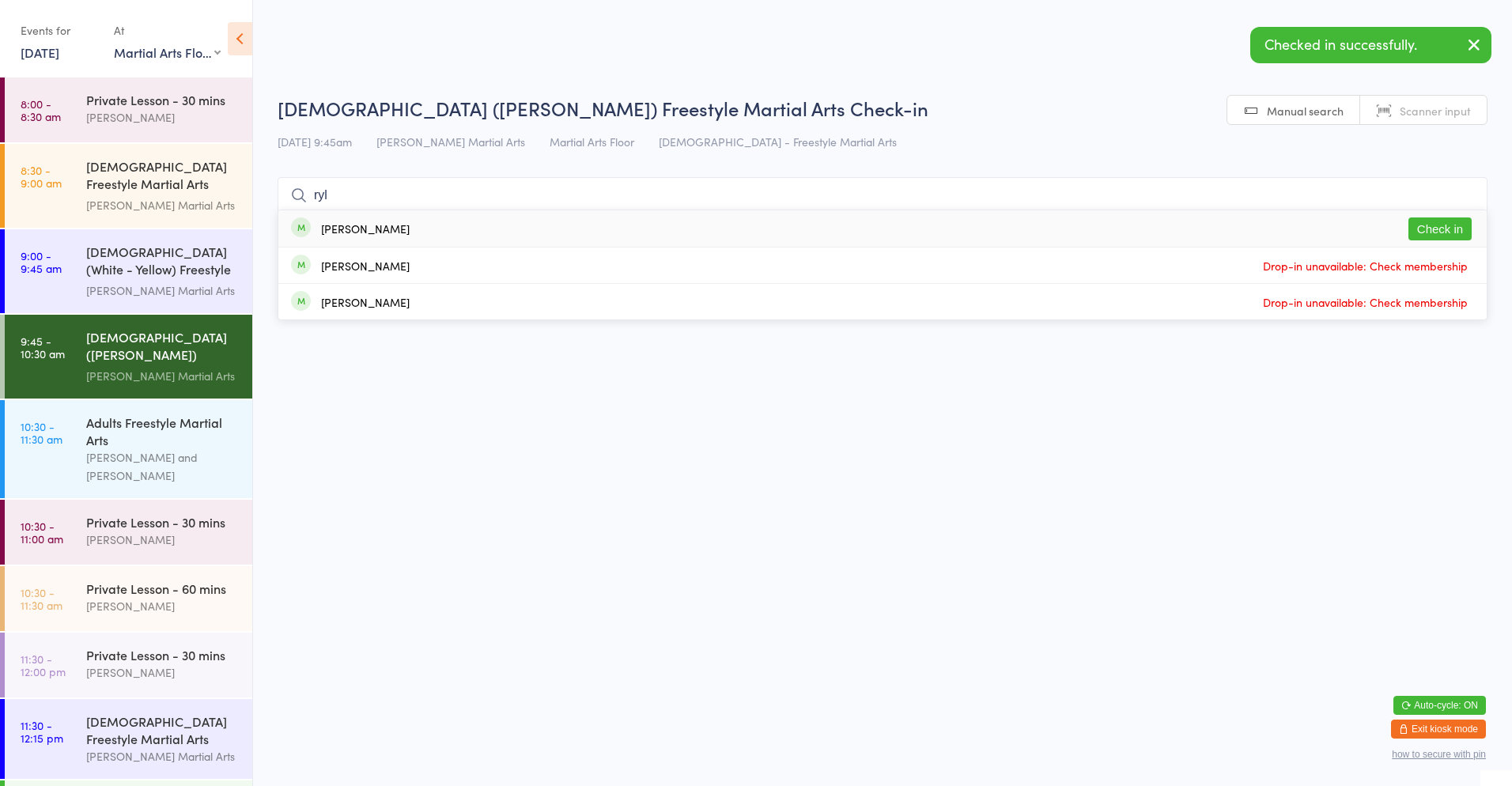
type input "ryl"
click at [1439, 231] on button "Check in" at bounding box center [1441, 228] width 63 height 23
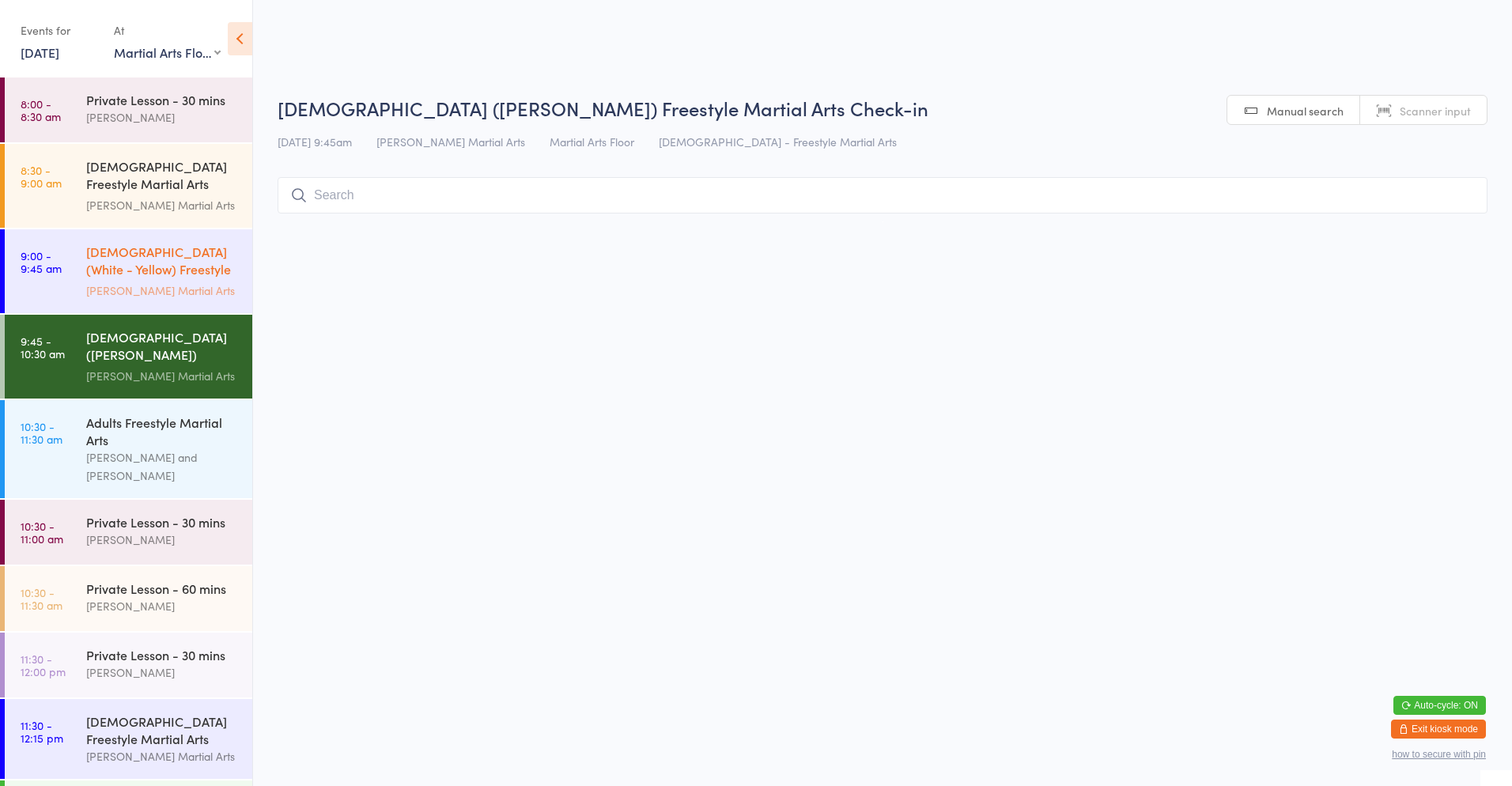
click at [116, 268] on div "[DEMOGRAPHIC_DATA] (White - Yellow) Freestyle Martial Arts" at bounding box center [163, 262] width 152 height 39
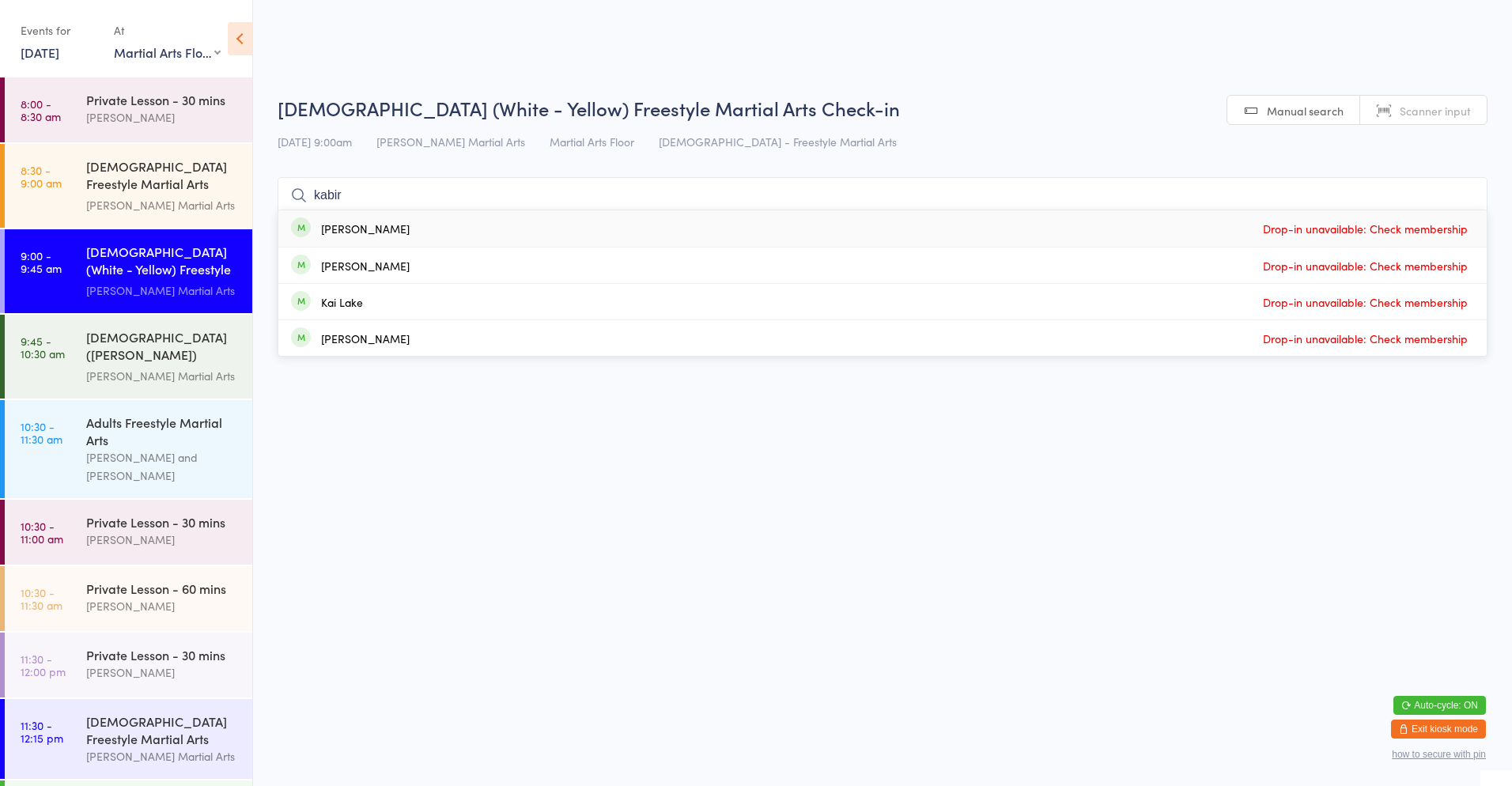
type input "kabir"
click at [320, 226] on div "[PERSON_NAME]" at bounding box center [350, 228] width 119 height 17
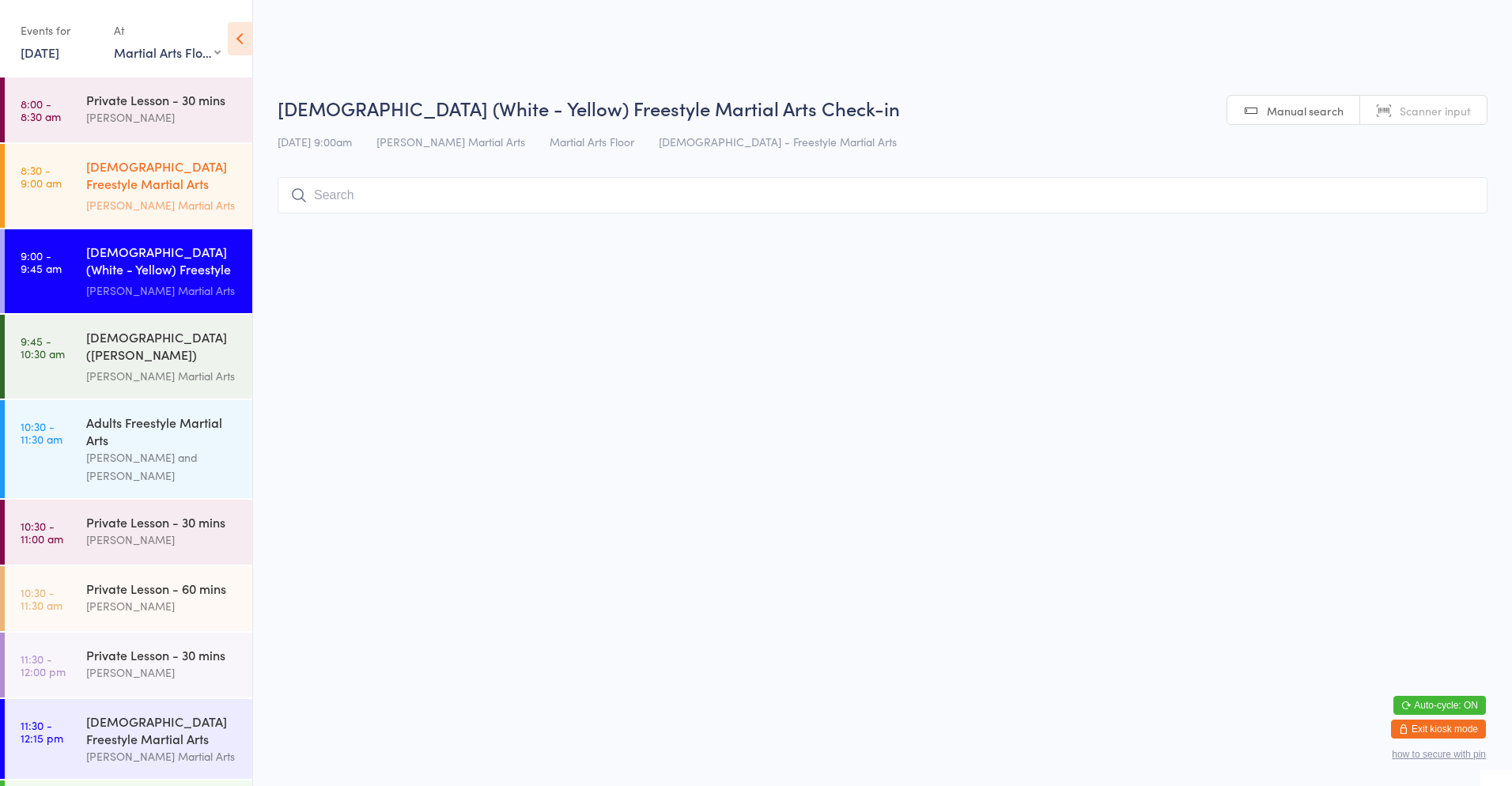
click at [107, 188] on div "[DEMOGRAPHIC_DATA] Freestyle Martial Arts (Little Heroes)" at bounding box center [163, 176] width 152 height 39
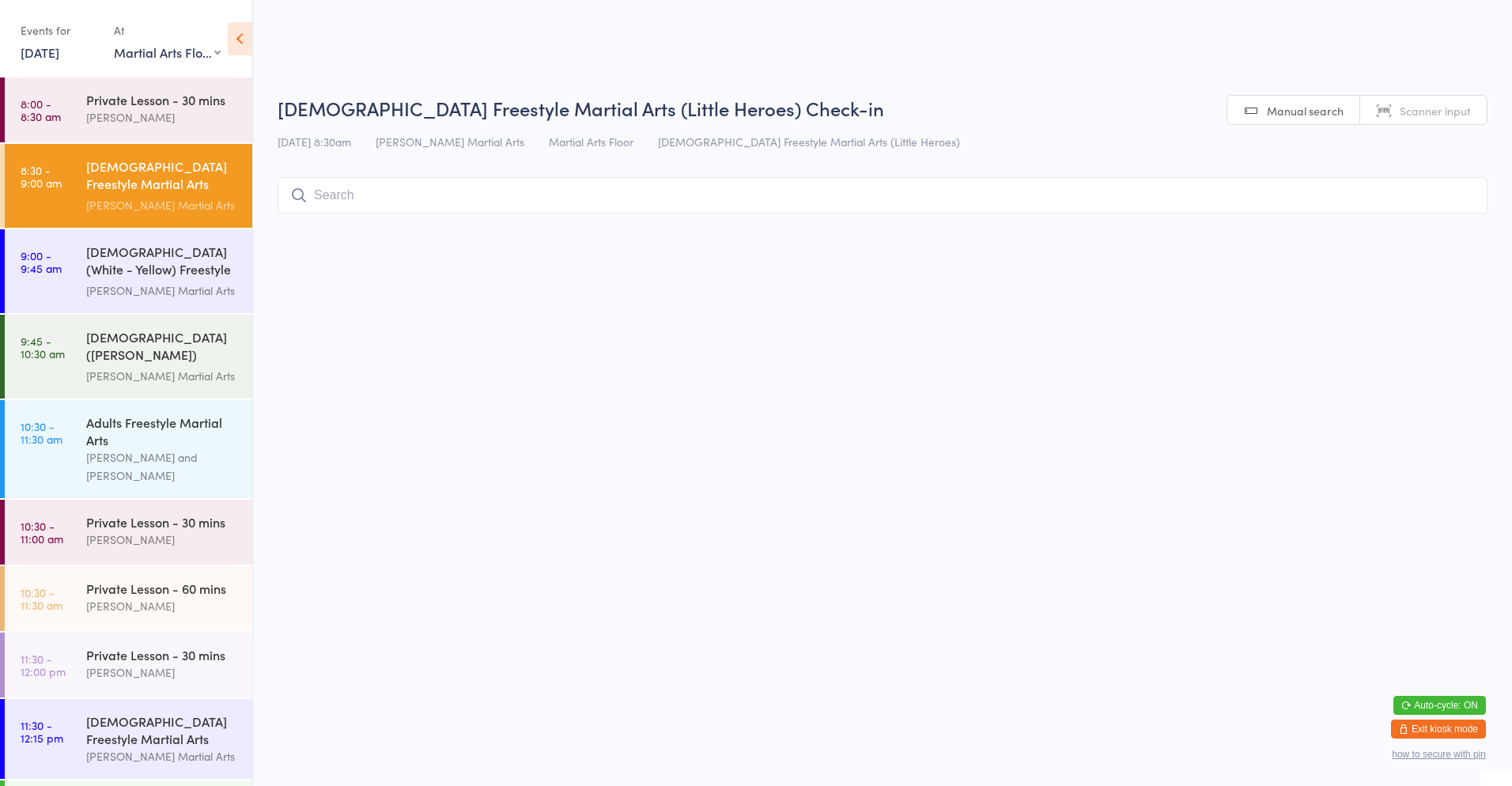
click at [355, 196] on input "search" at bounding box center [883, 195] width 1210 height 36
type input "i"
type input "riaan"
click at [332, 229] on div "[PERSON_NAME]" at bounding box center [365, 227] width 89 height 12
click at [137, 246] on div "[DEMOGRAPHIC_DATA] (White - Yellow) Freestyle Martial Arts" at bounding box center [163, 262] width 152 height 39
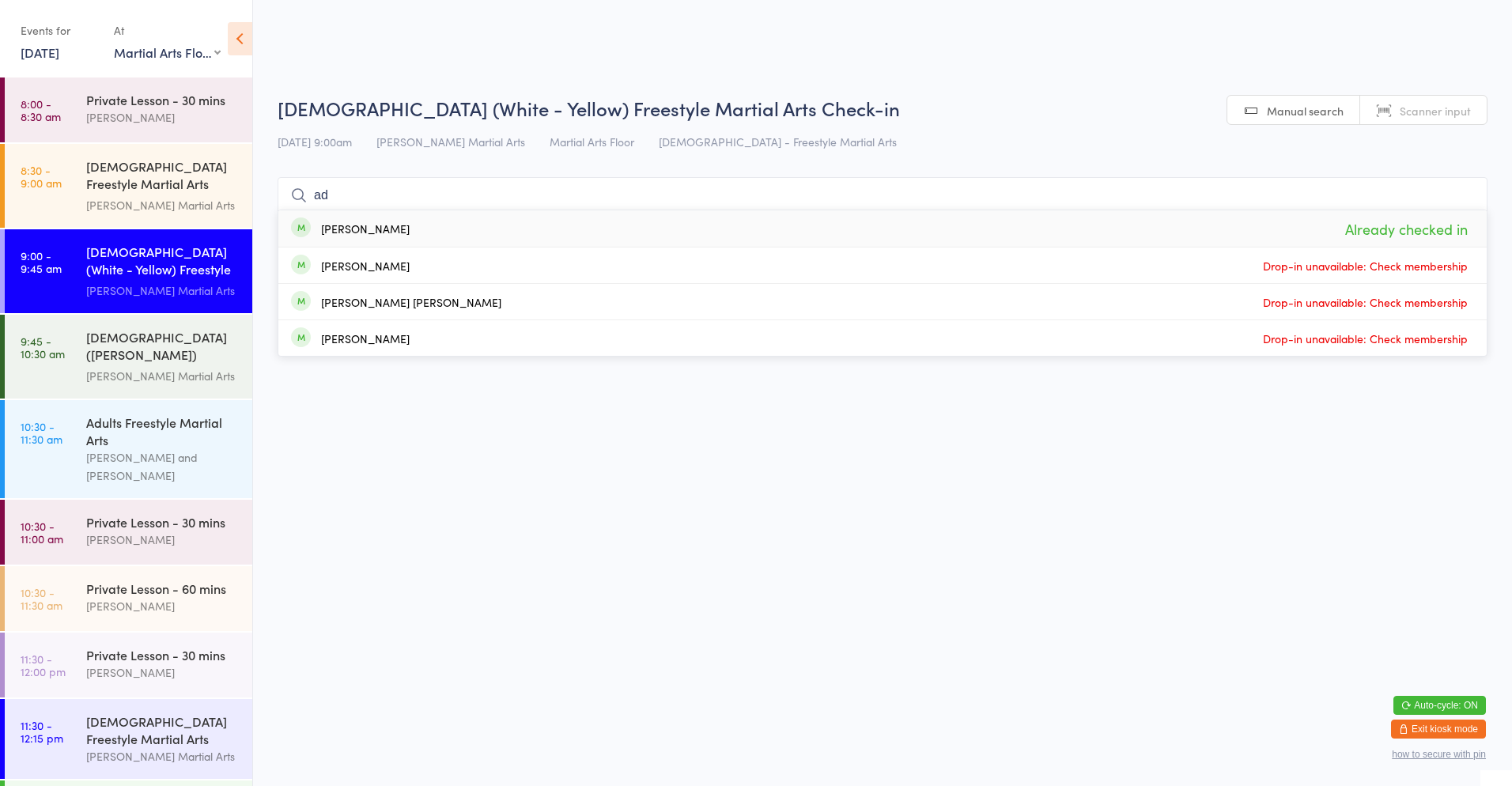
type input "a"
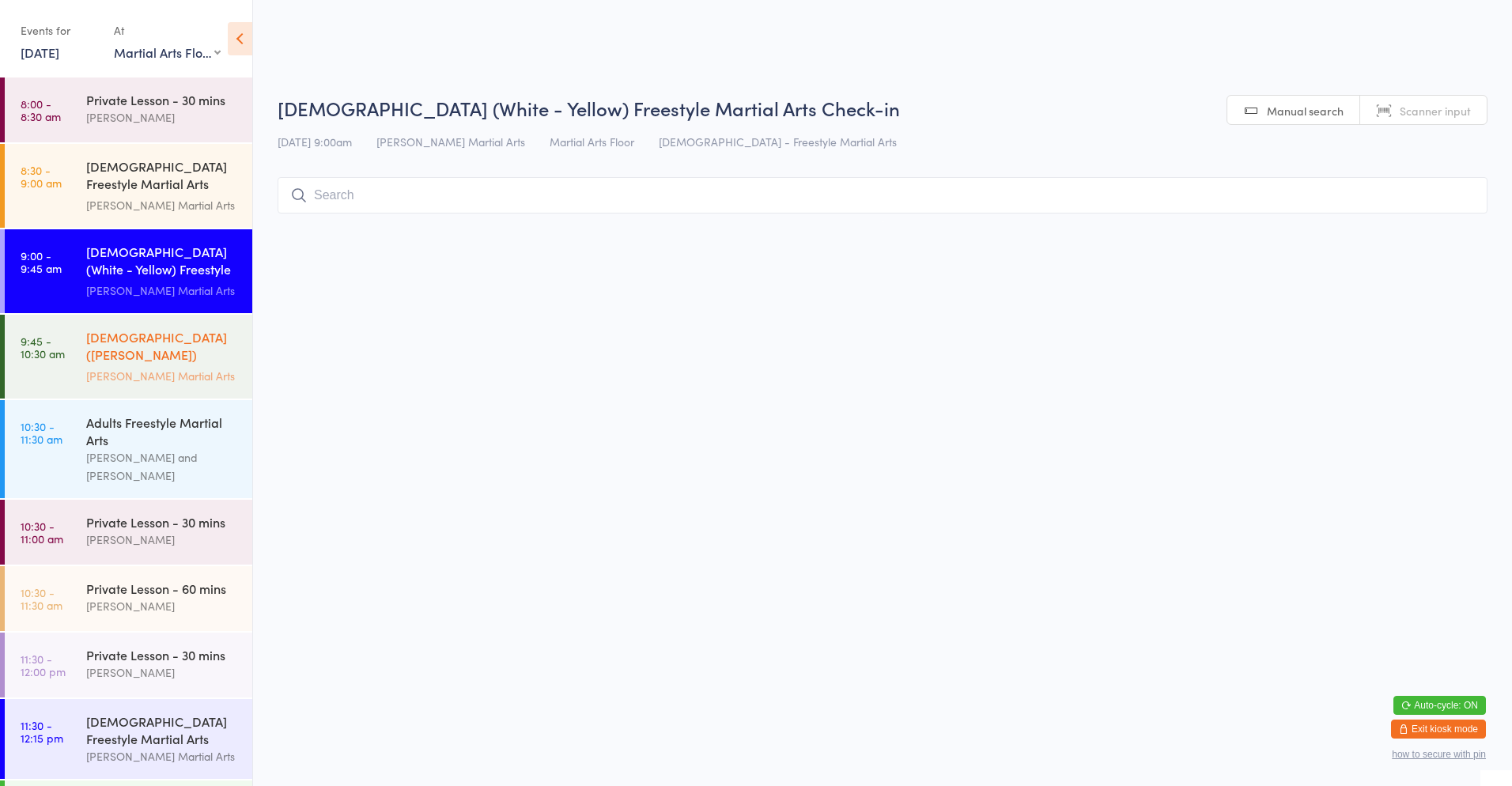
click at [127, 328] on div "[DEMOGRAPHIC_DATA] ([PERSON_NAME]) Freestyle Martial Arts" at bounding box center [163, 347] width 152 height 39
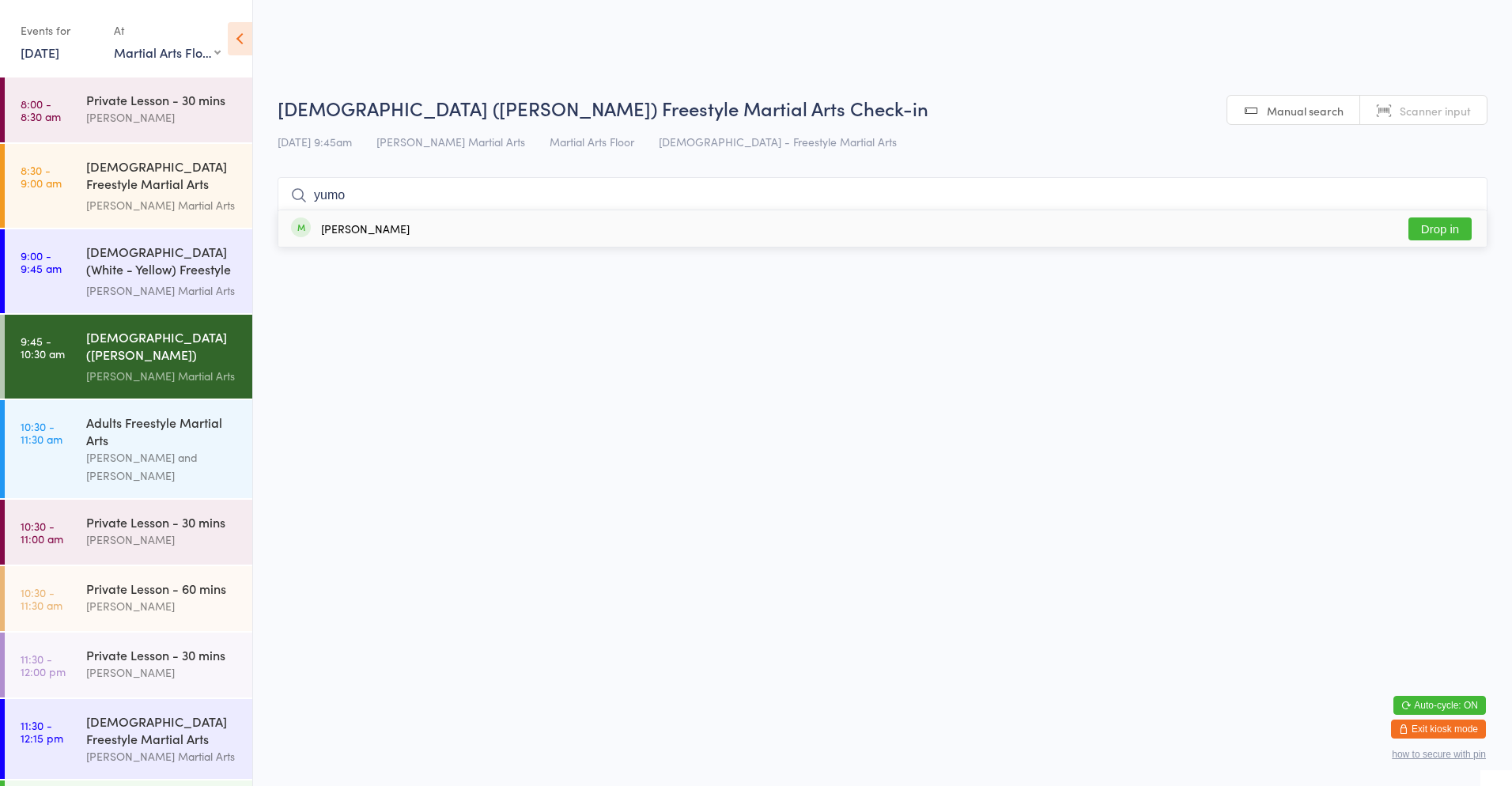
type input "yumo"
click at [1442, 230] on button "Drop in" at bounding box center [1441, 228] width 63 height 23
click at [142, 468] on div "[PERSON_NAME] and [PERSON_NAME]" at bounding box center [163, 466] width 152 height 36
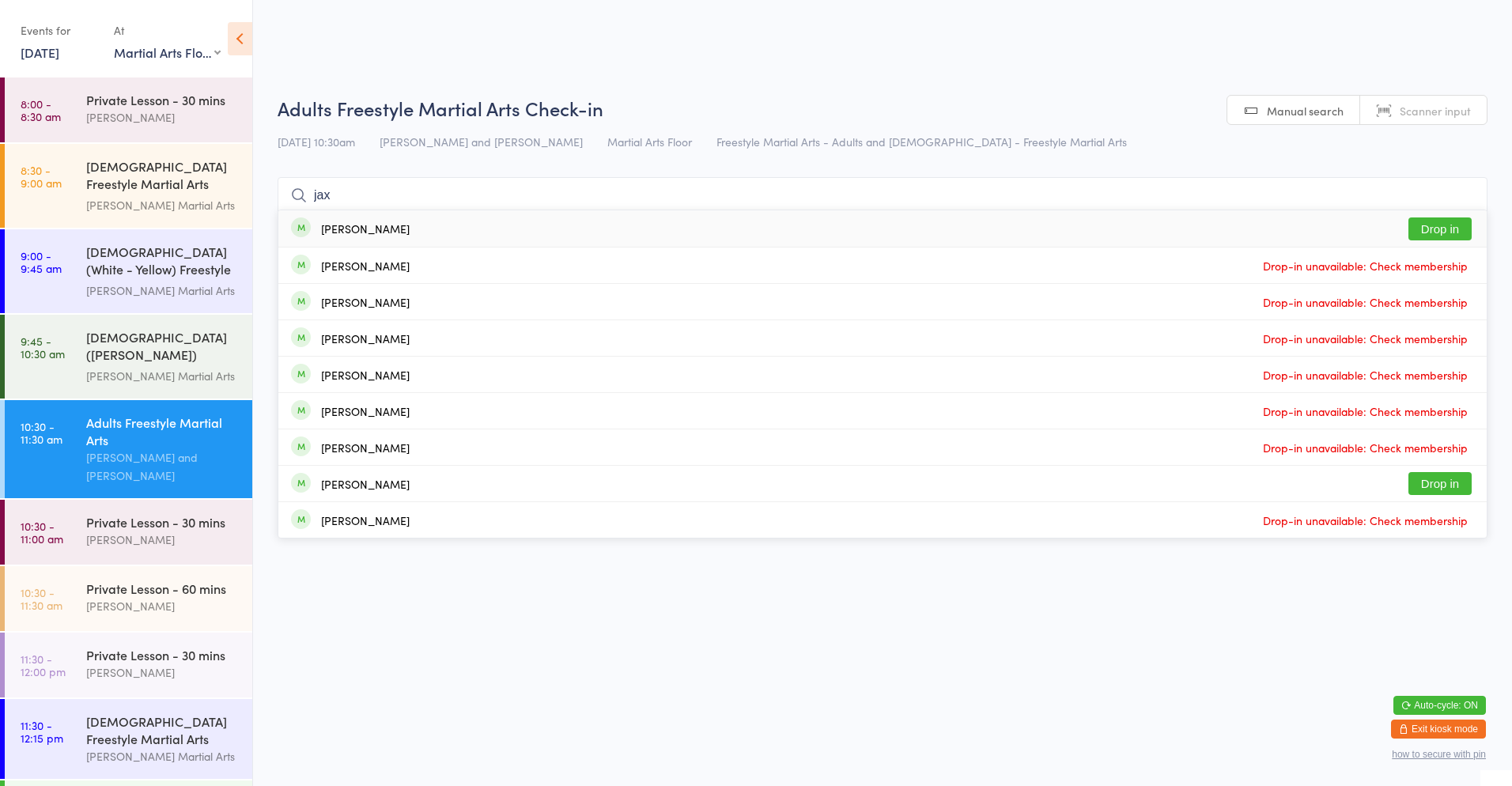
type input "jax"
click at [1442, 226] on button "Drop in" at bounding box center [1441, 228] width 63 height 23
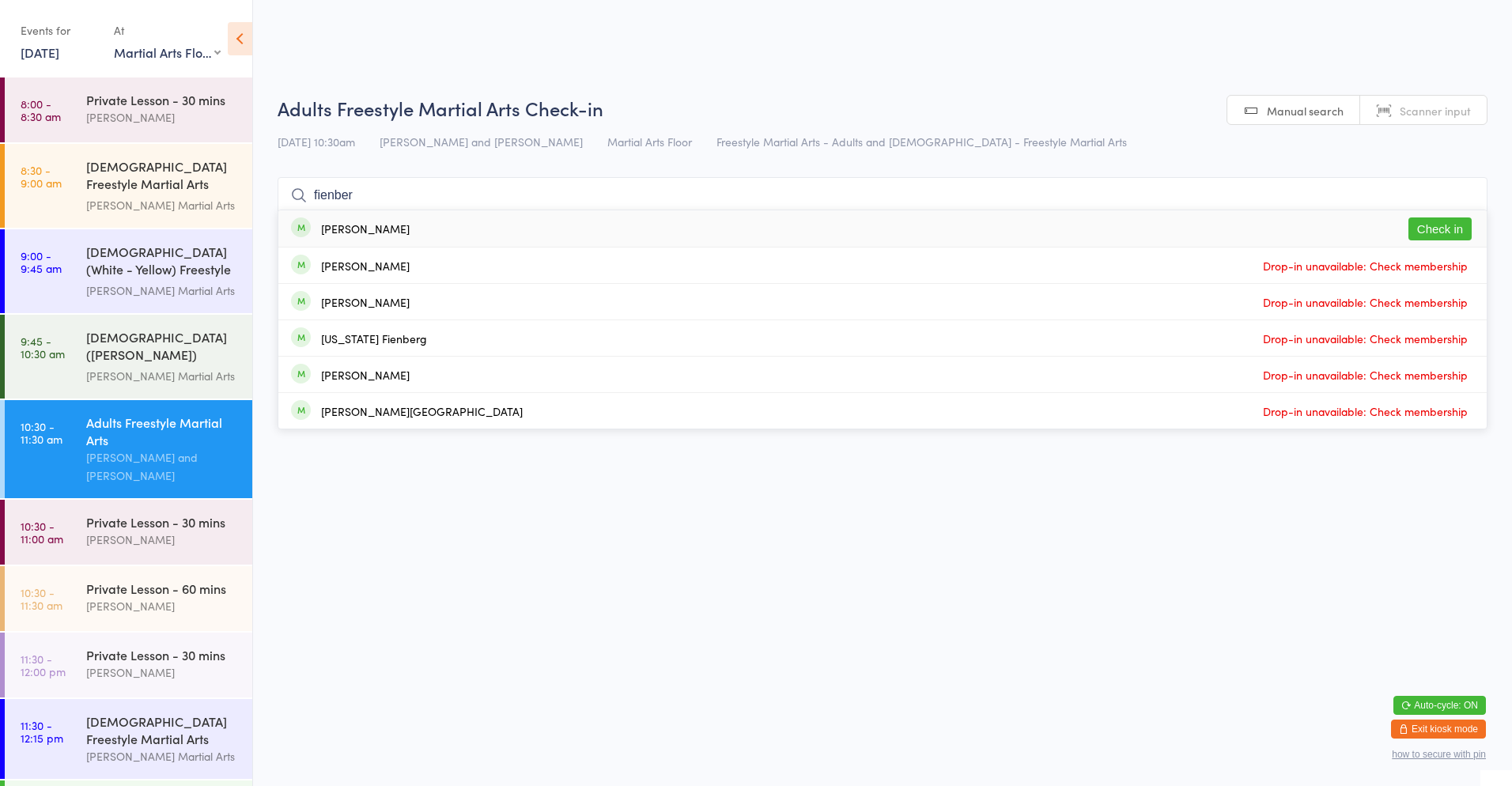
type input "fienber"
click at [1443, 234] on button "Check in" at bounding box center [1441, 228] width 63 height 23
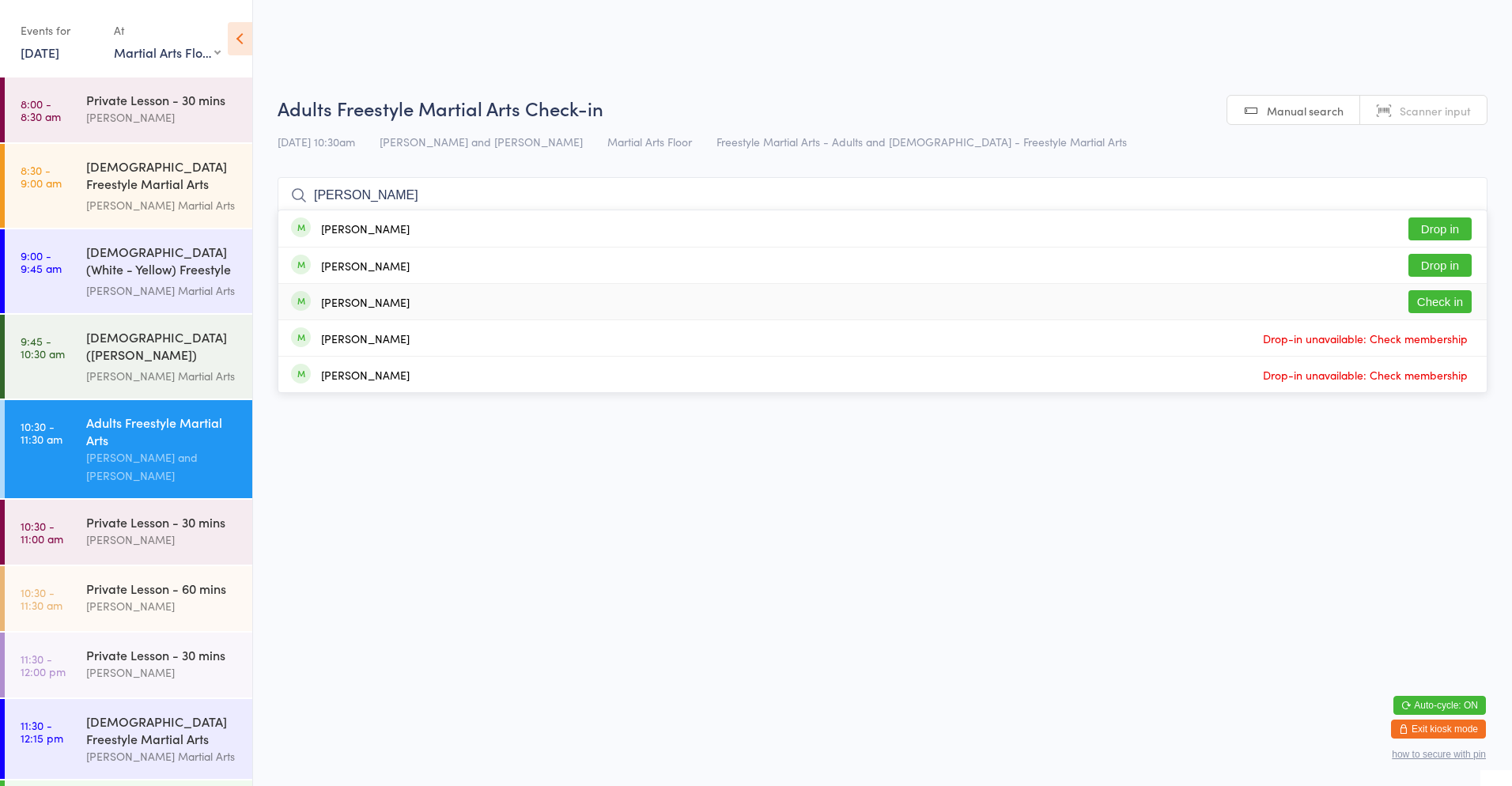
type input "[PERSON_NAME]"
click at [1441, 296] on button "Check in" at bounding box center [1441, 302] width 63 height 23
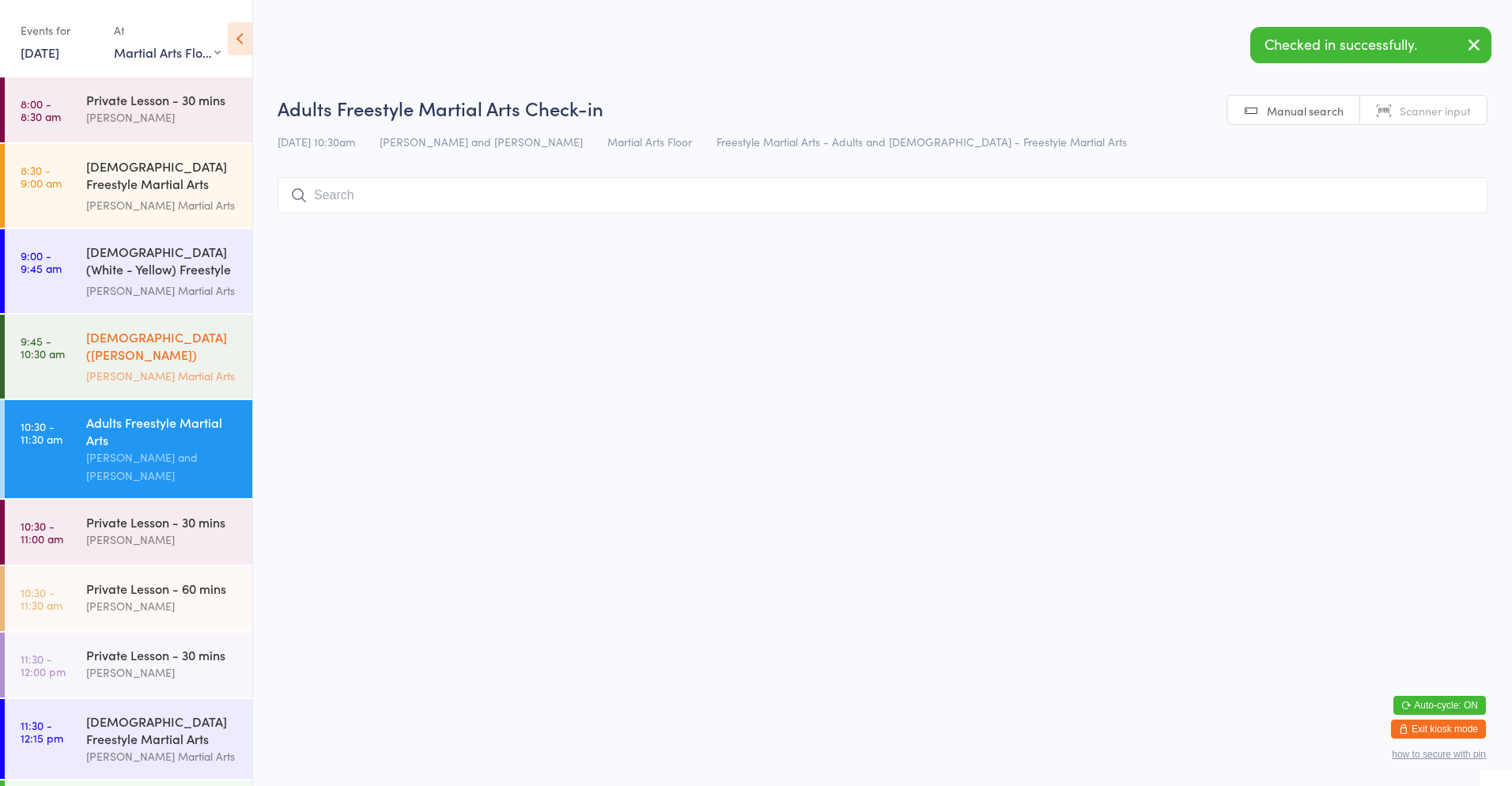
click at [57, 324] on link "9:45 - 10:30 am [DEMOGRAPHIC_DATA] ([PERSON_NAME]) Freestyle Martial Arts [PERS…" at bounding box center [129, 357] width 248 height 84
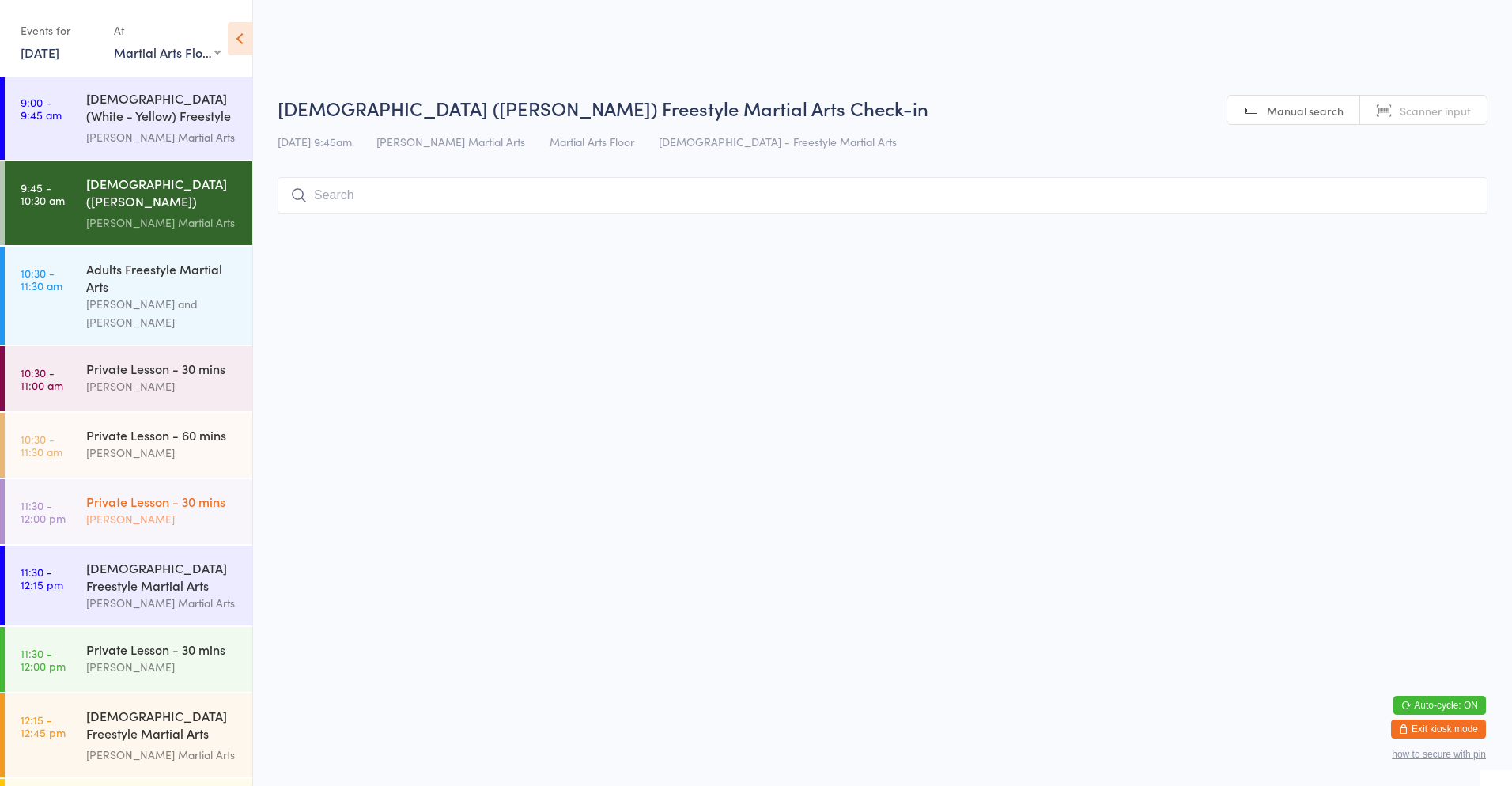
scroll to position [158, 0]
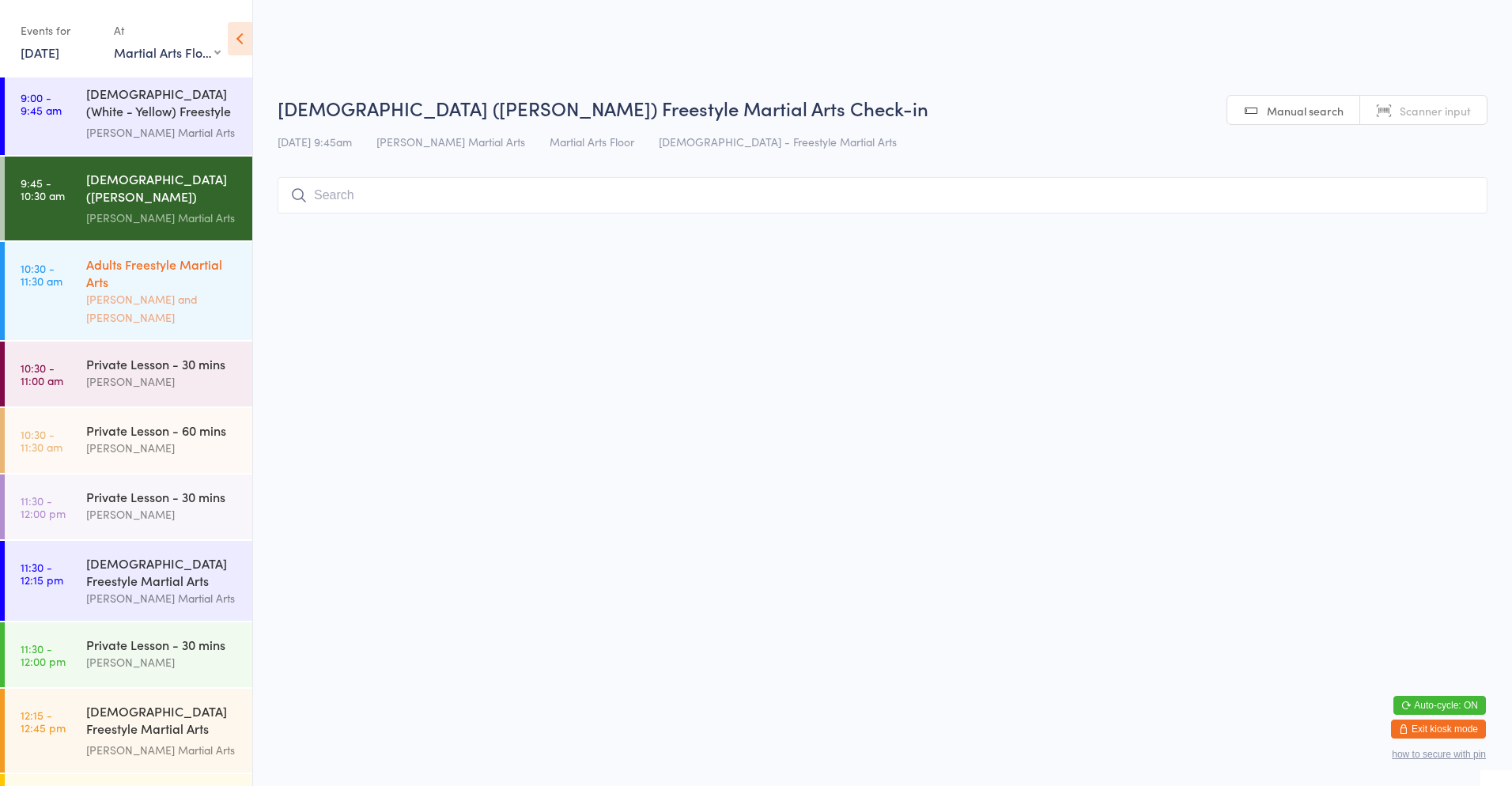
click at [165, 290] on div "[PERSON_NAME] and [PERSON_NAME]" at bounding box center [163, 308] width 152 height 36
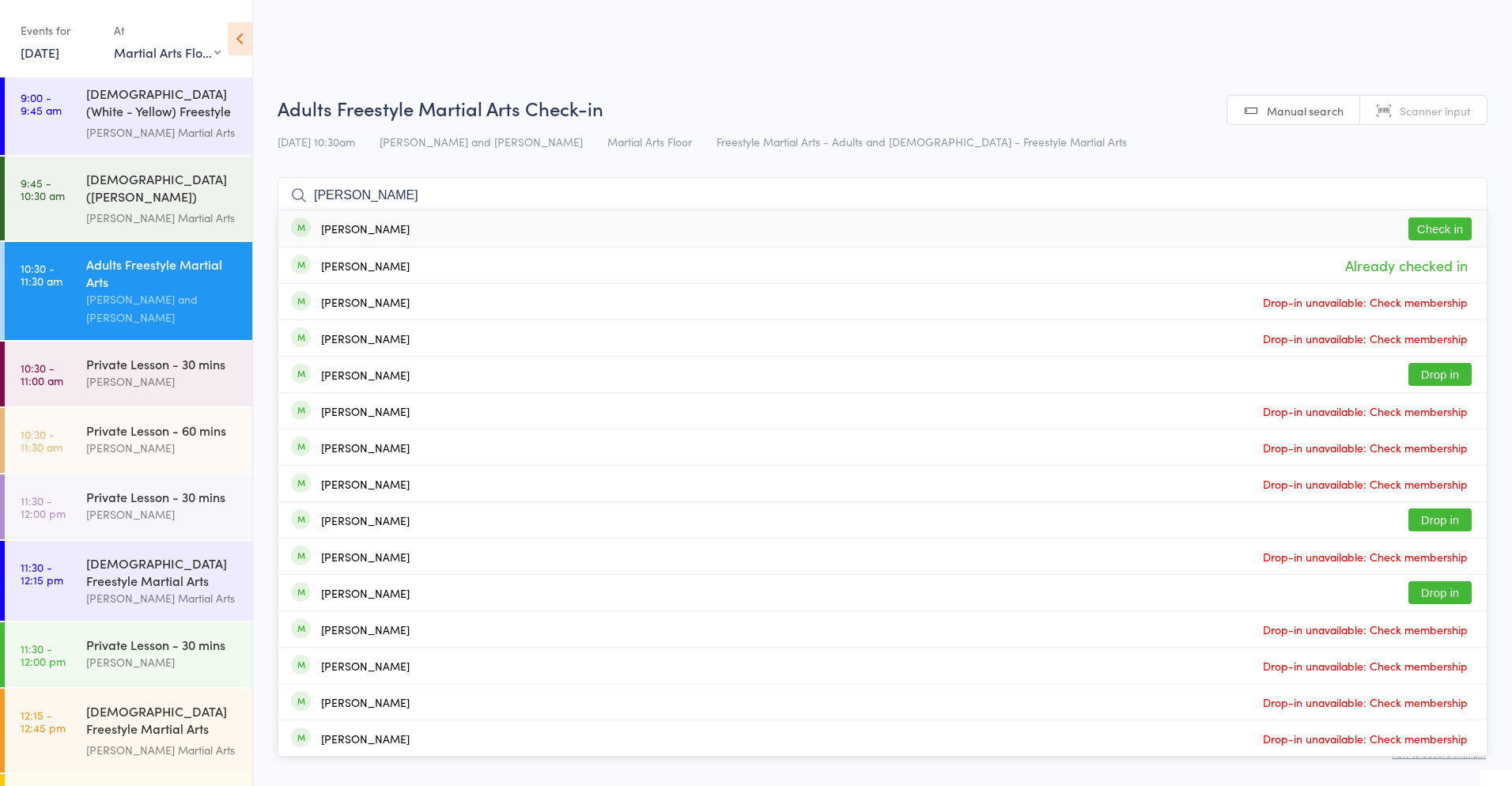
type input "[PERSON_NAME]"
click at [1436, 228] on button "Check in" at bounding box center [1441, 228] width 63 height 23
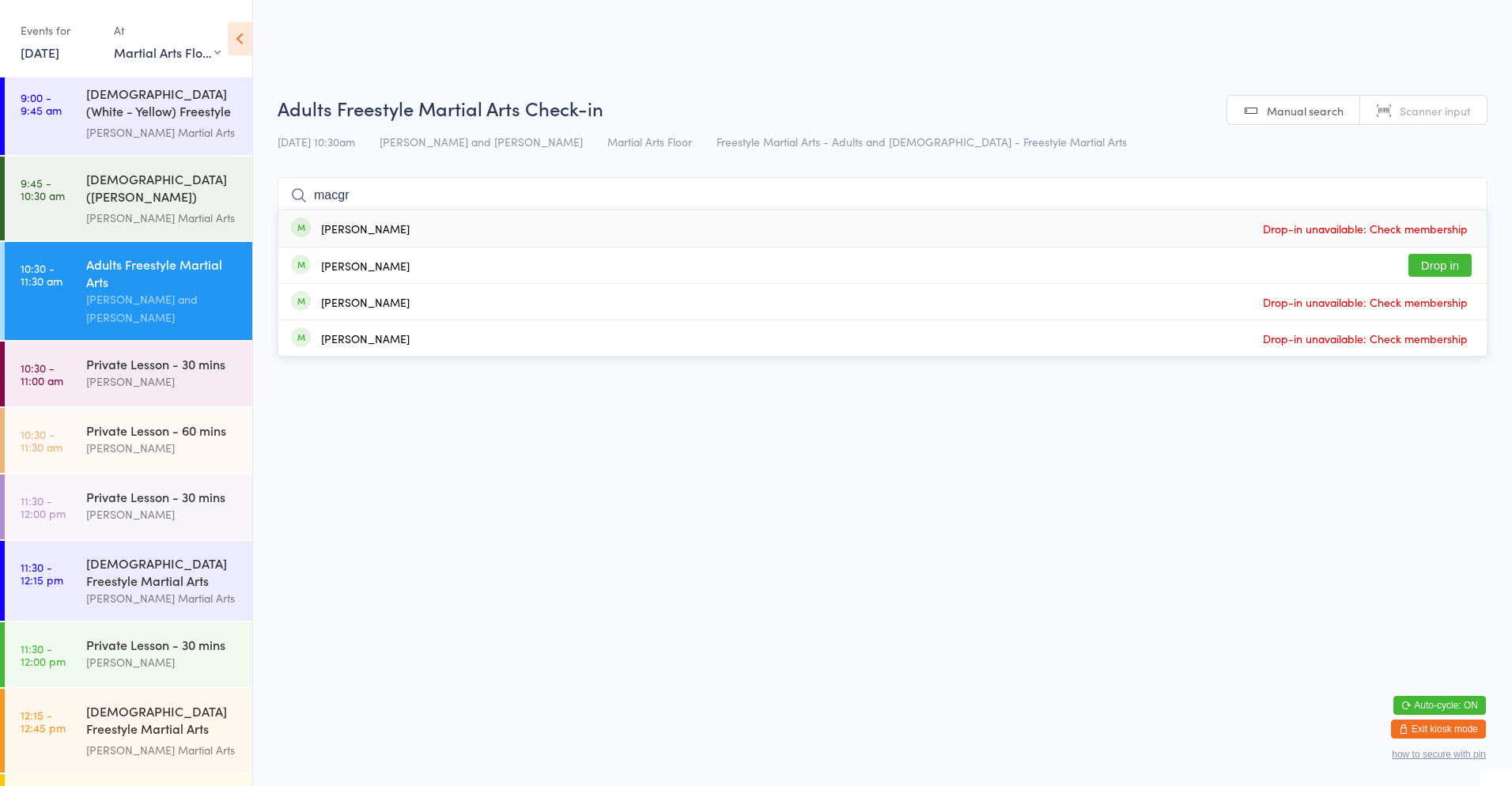
type input "macgr"
click at [1443, 265] on button "Drop in" at bounding box center [1441, 265] width 63 height 23
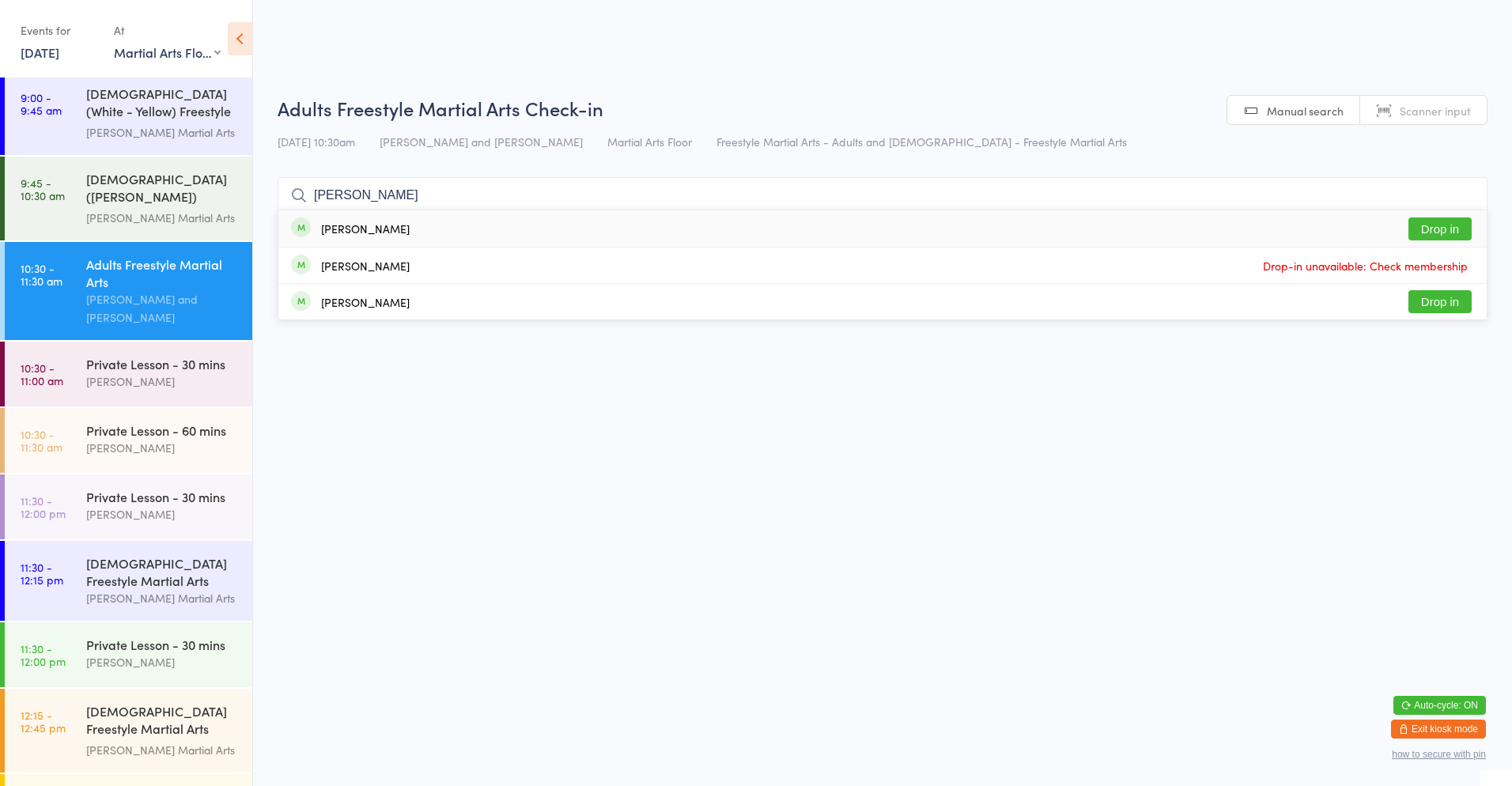
type input "[PERSON_NAME]"
click at [1443, 302] on button "Drop in" at bounding box center [1441, 302] width 63 height 23
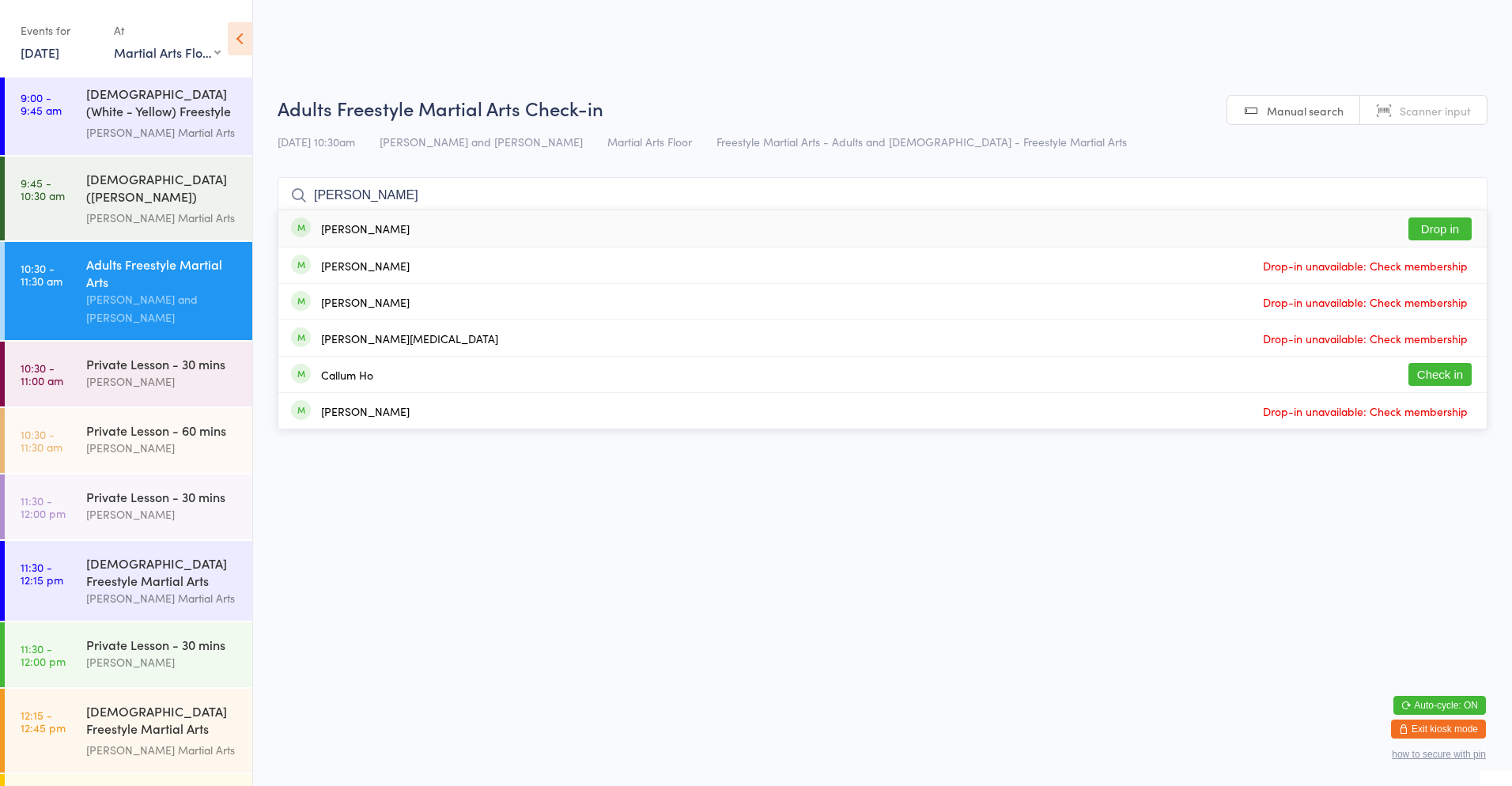
click at [960, 209] on ul "[PERSON_NAME] Drop in [PERSON_NAME] Drop-in unavailable: Check membership [PERS…" at bounding box center [883, 319] width 1210 height 220
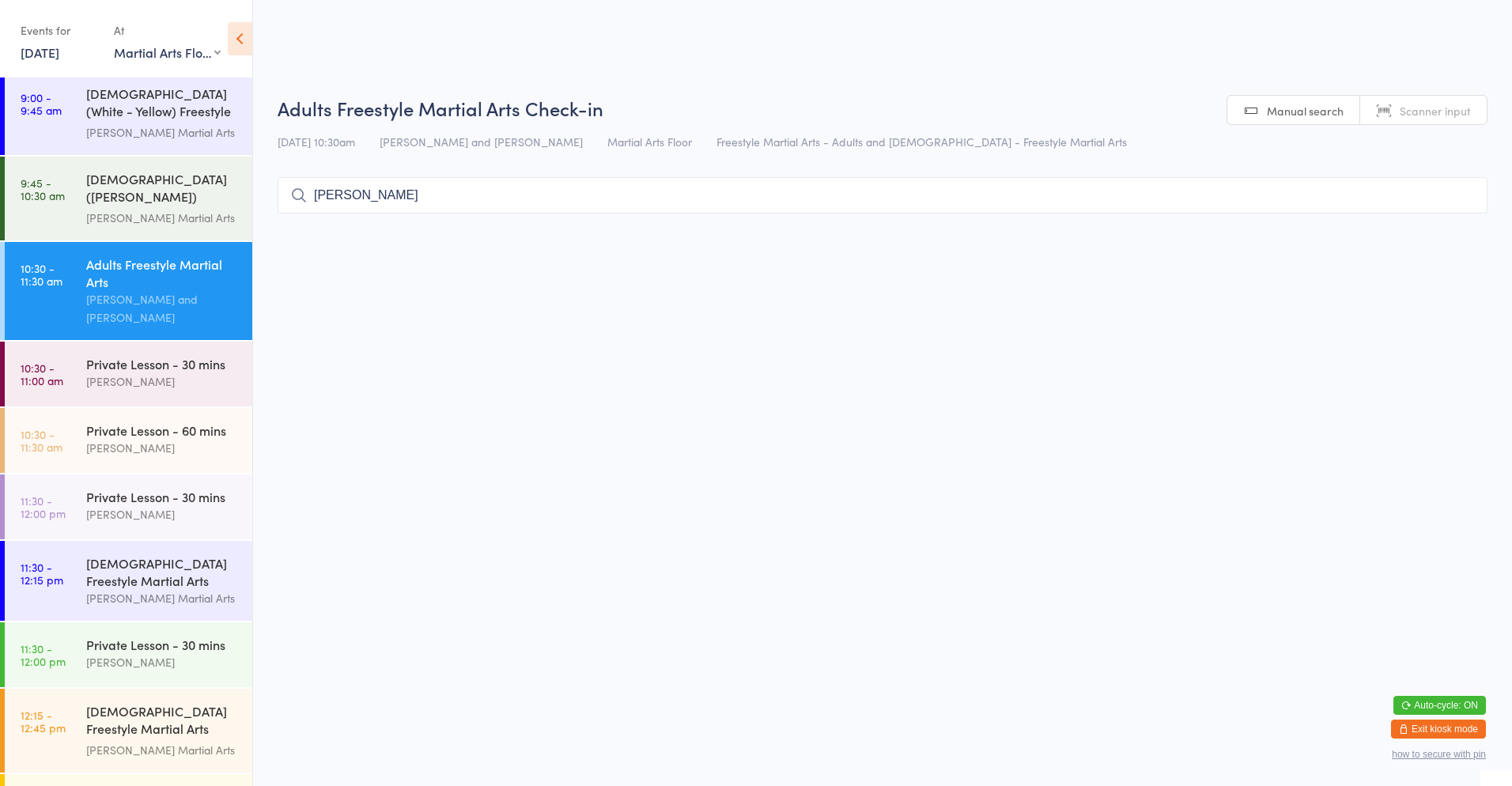
click at [673, 199] on input "[PERSON_NAME]" at bounding box center [883, 195] width 1210 height 36
type input "c"
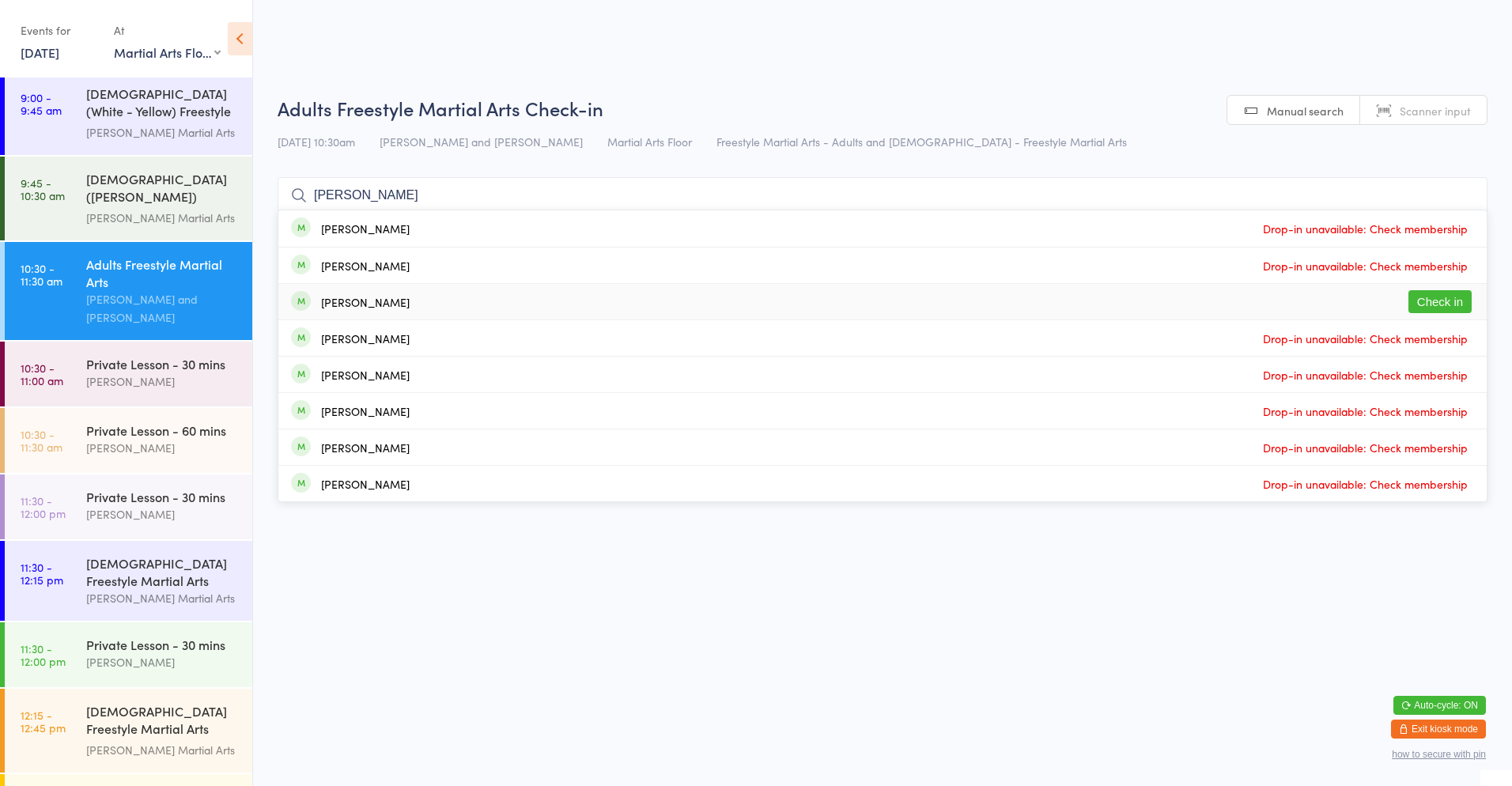
type input "[PERSON_NAME]"
click at [618, 302] on div "[PERSON_NAME] Check in" at bounding box center [882, 301] width 1208 height 35
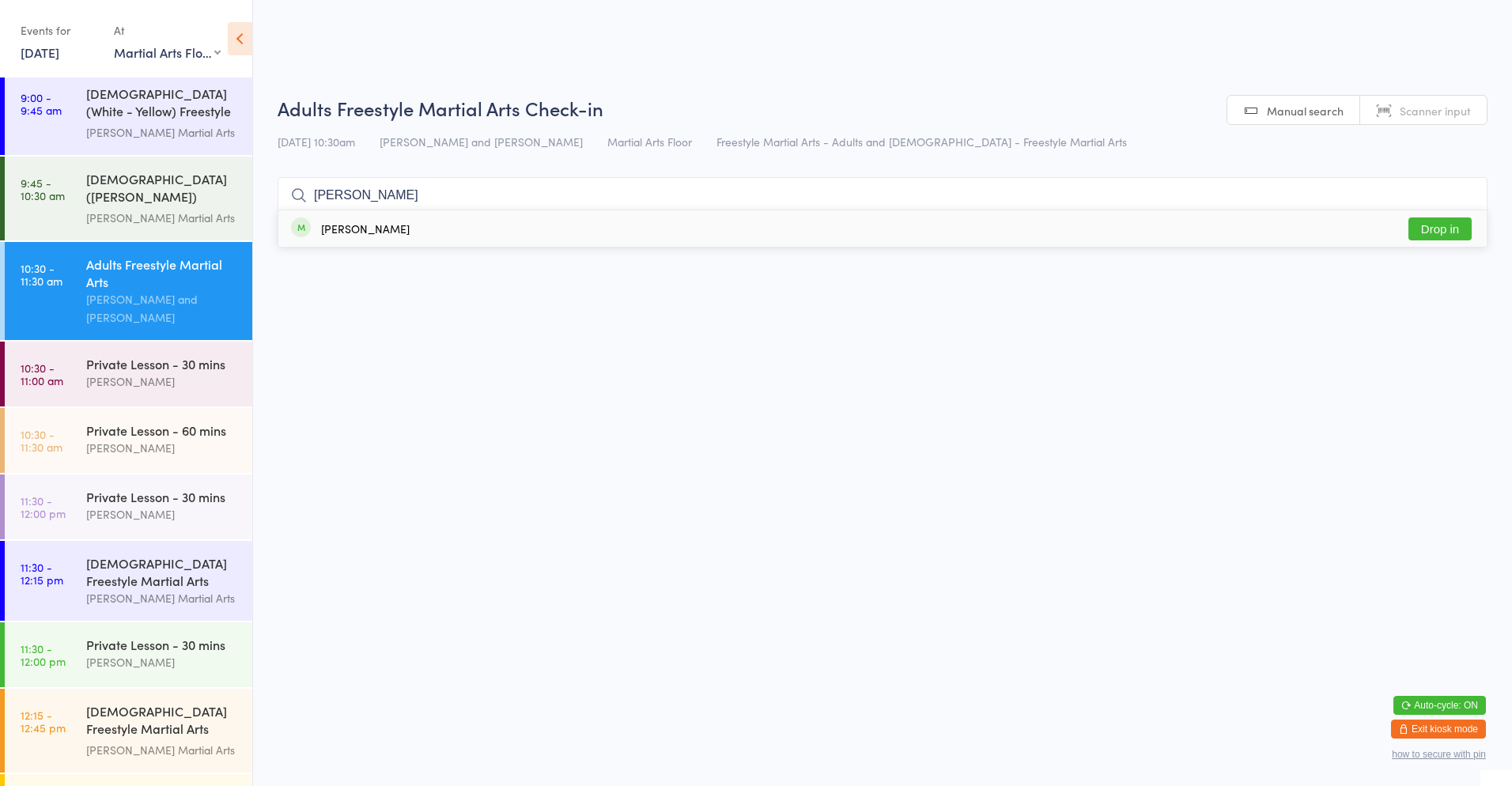
type input "[PERSON_NAME]"
click at [789, 235] on div "[PERSON_NAME] Drop in" at bounding box center [882, 228] width 1208 height 36
type input "nigh"
click at [1442, 226] on button "Drop in" at bounding box center [1441, 228] width 63 height 23
type input "bruc"
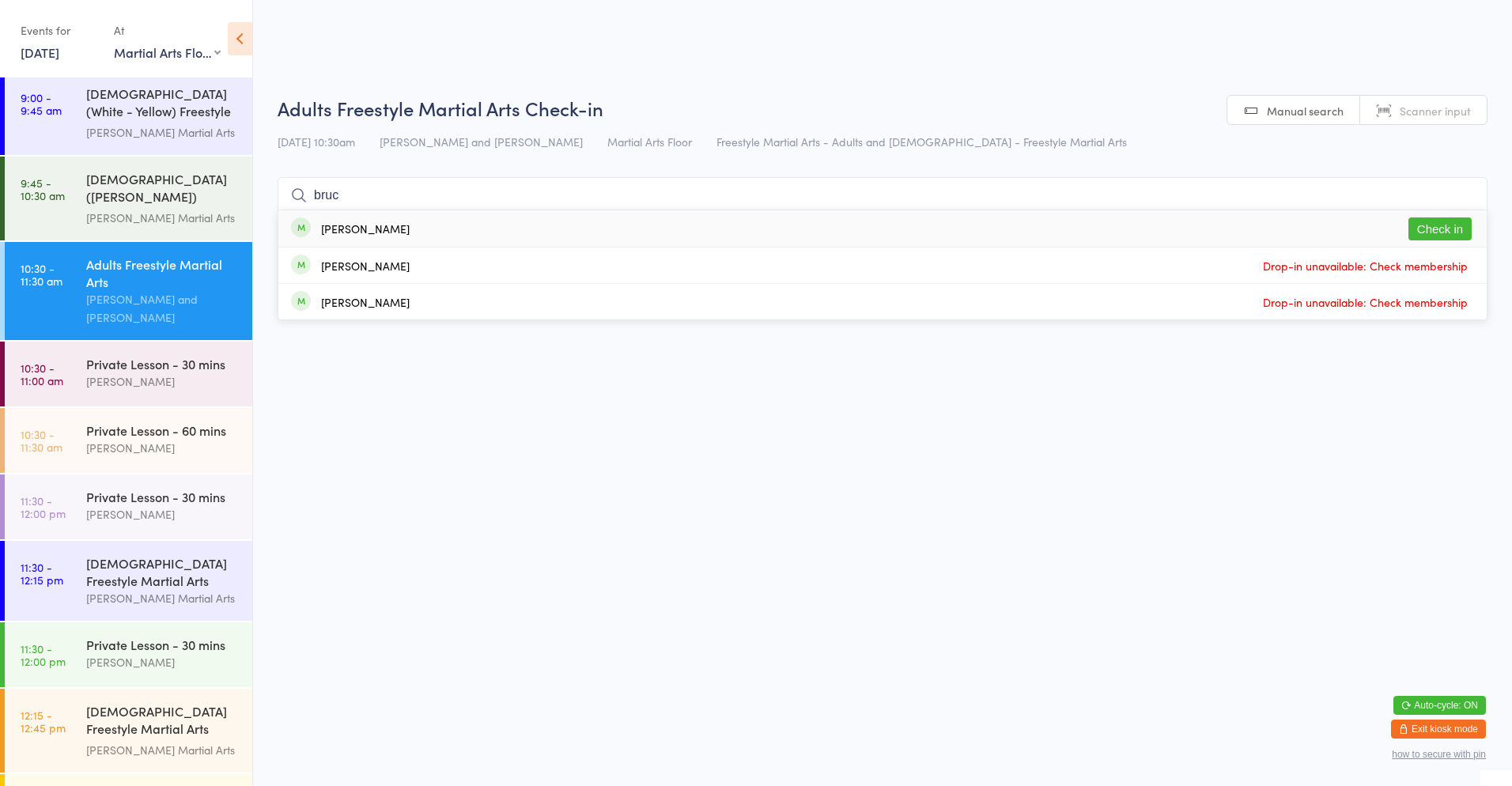
click at [1432, 226] on button "Check in" at bounding box center [1441, 228] width 63 height 23
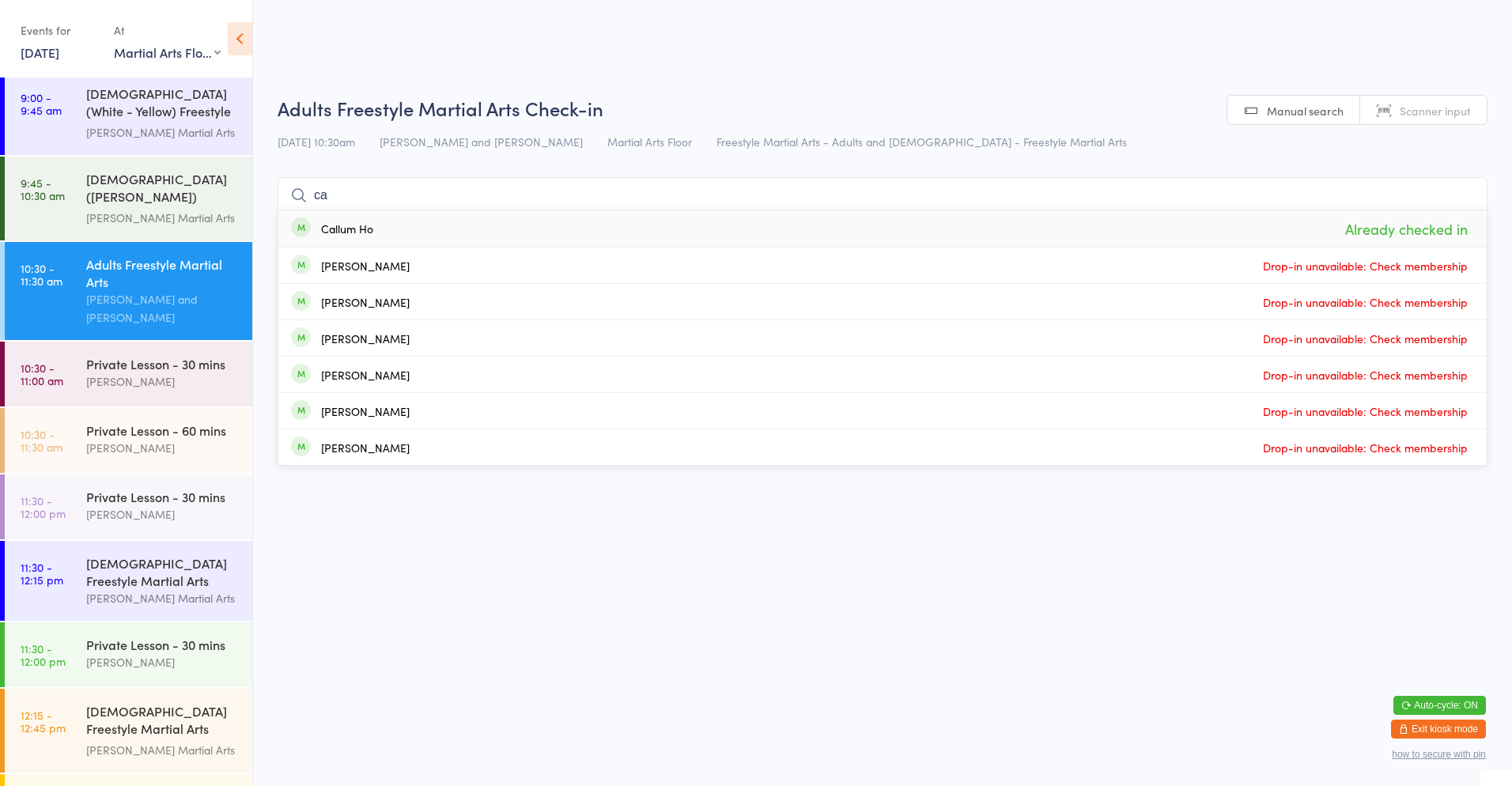
type input "ca"
click at [1189, 222] on div "Callum Ho Already checked in" at bounding box center [882, 228] width 1208 height 36
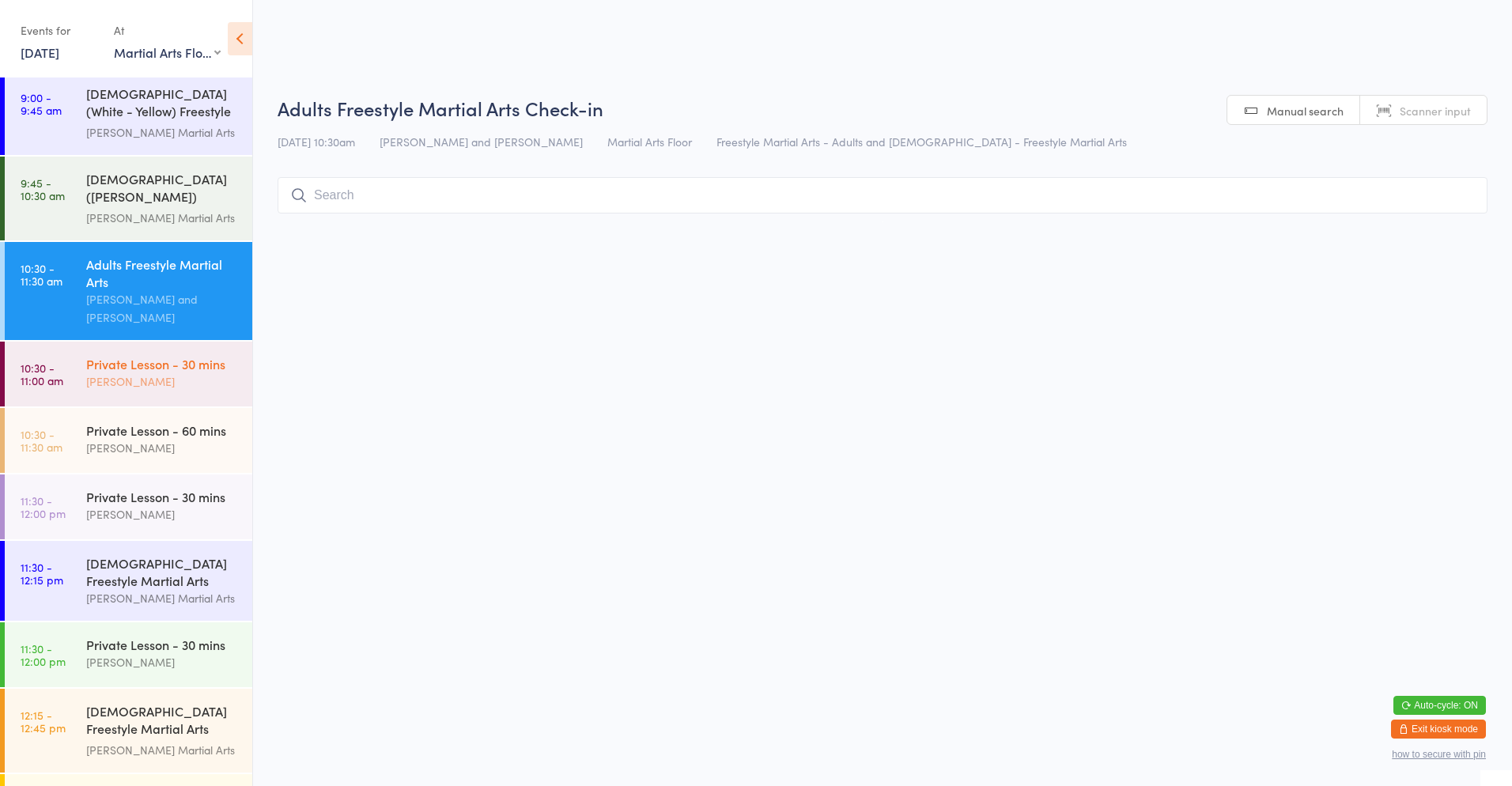
click at [151, 386] on div "Private Lesson - 30 mins [PERSON_NAME]" at bounding box center [169, 373] width 166 height 63
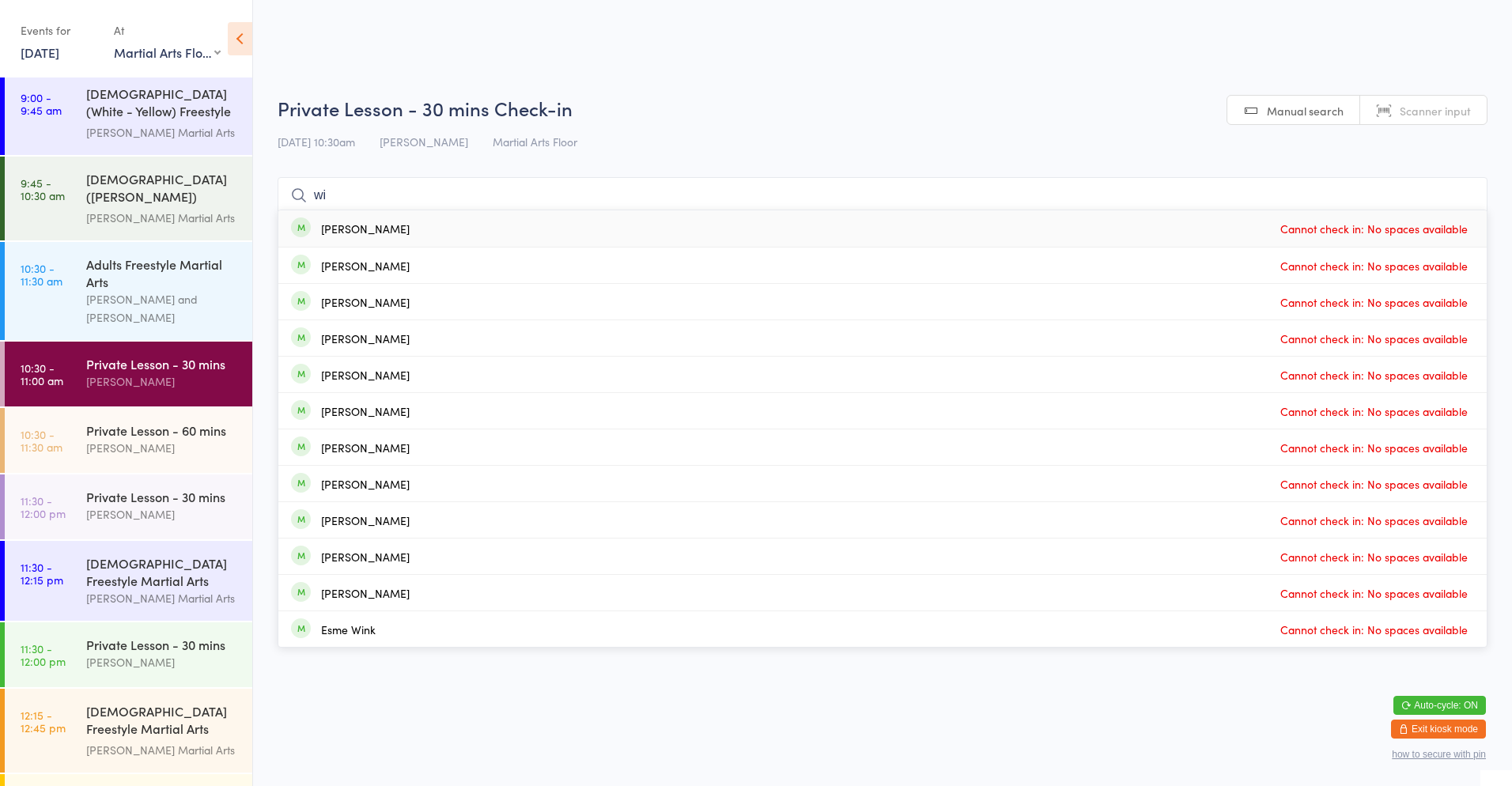
type input "w"
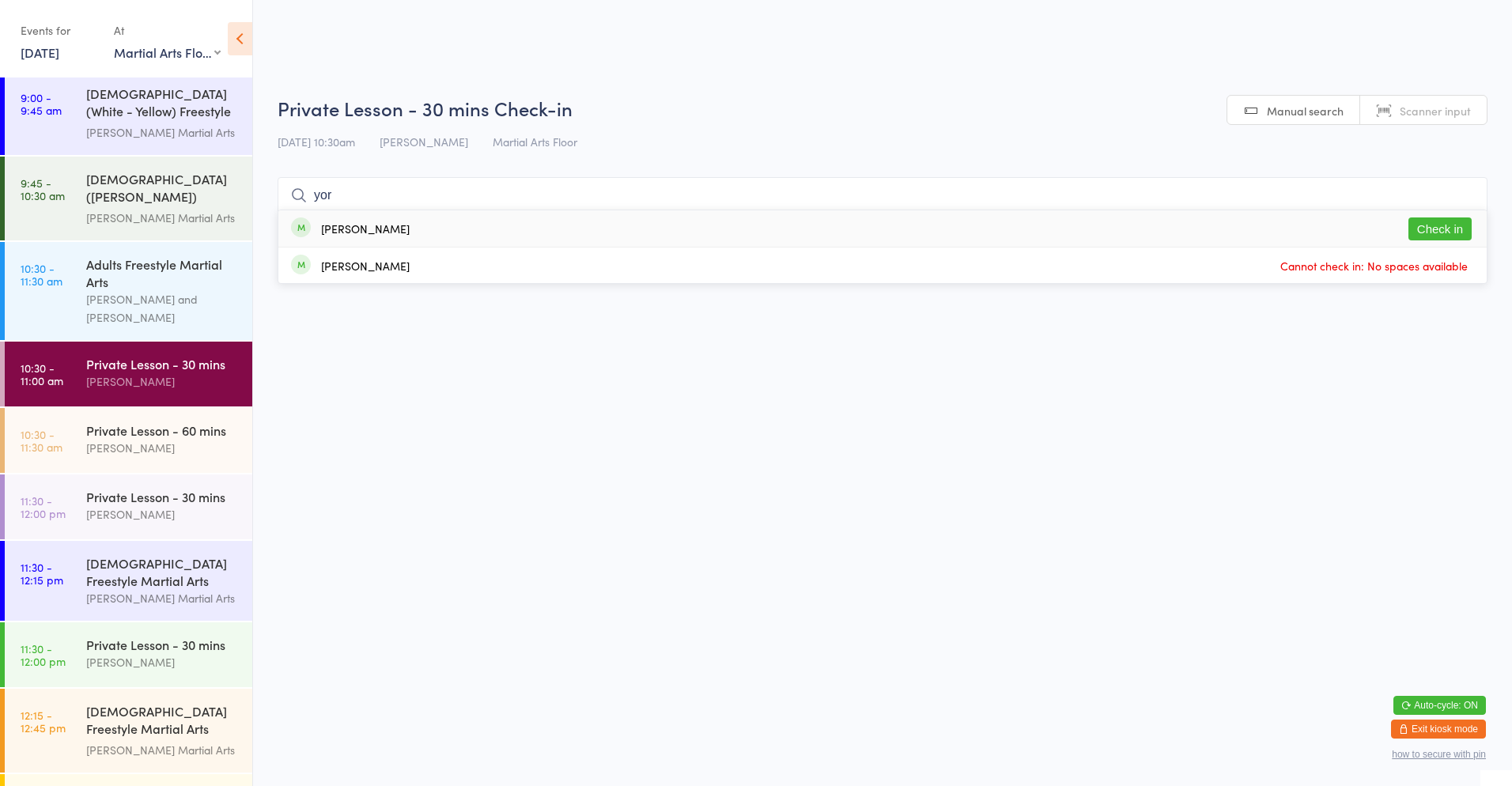
type input "yor"
click at [1442, 231] on button "Check in" at bounding box center [1441, 228] width 63 height 23
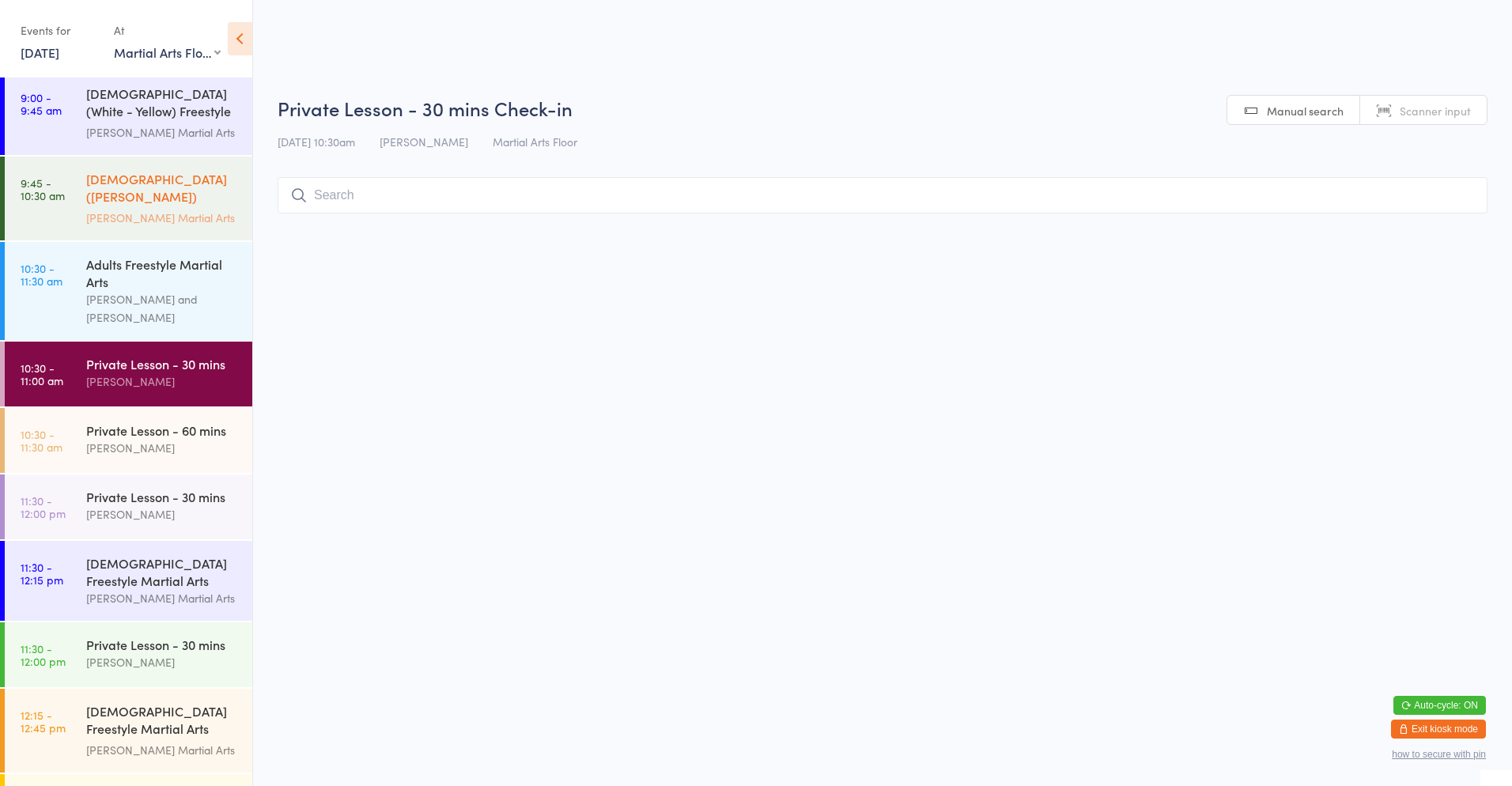
click at [49, 180] on time "9:45 - 10:30 am" at bounding box center [43, 188] width 45 height 26
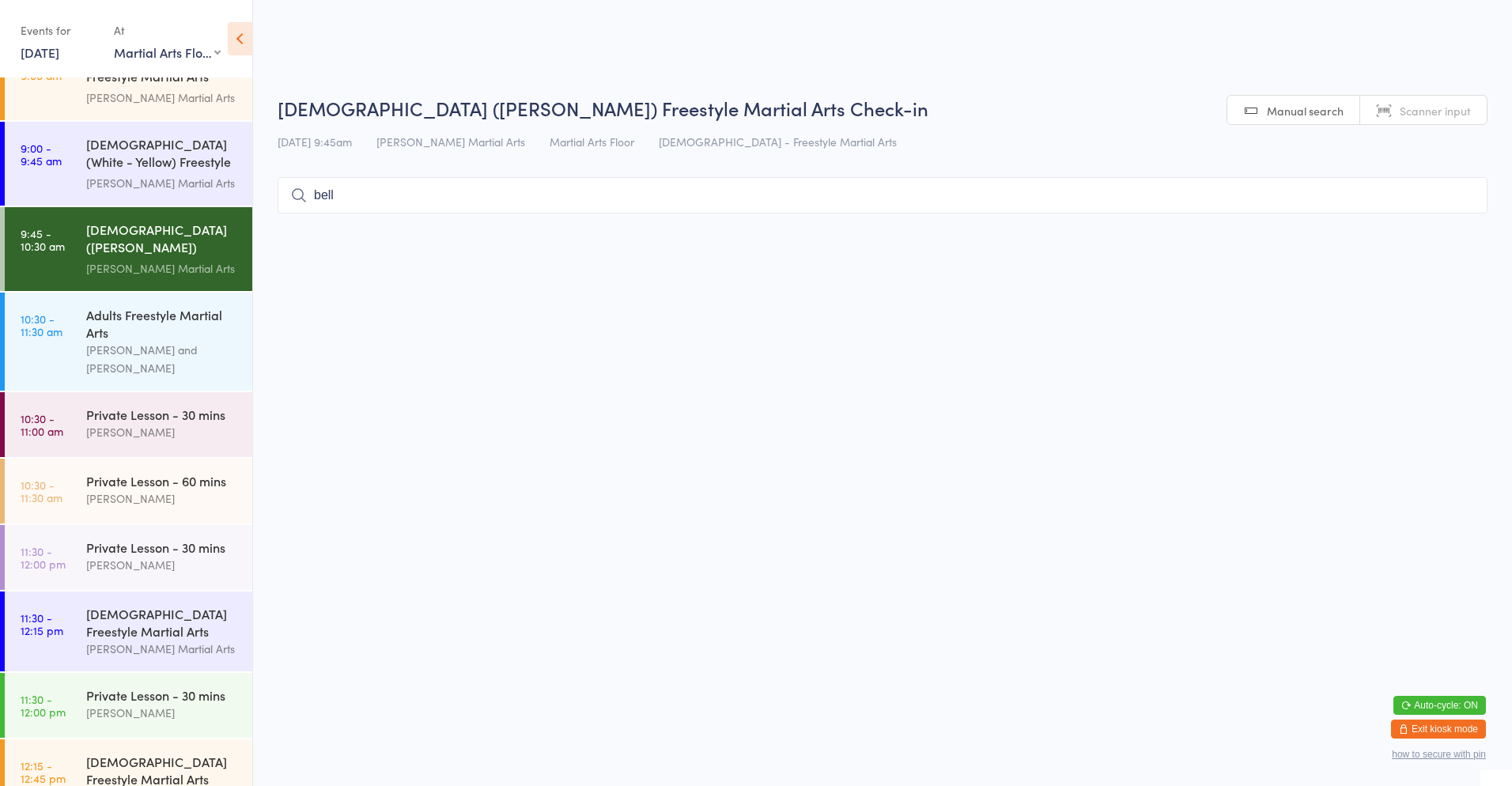
scroll to position [79, 0]
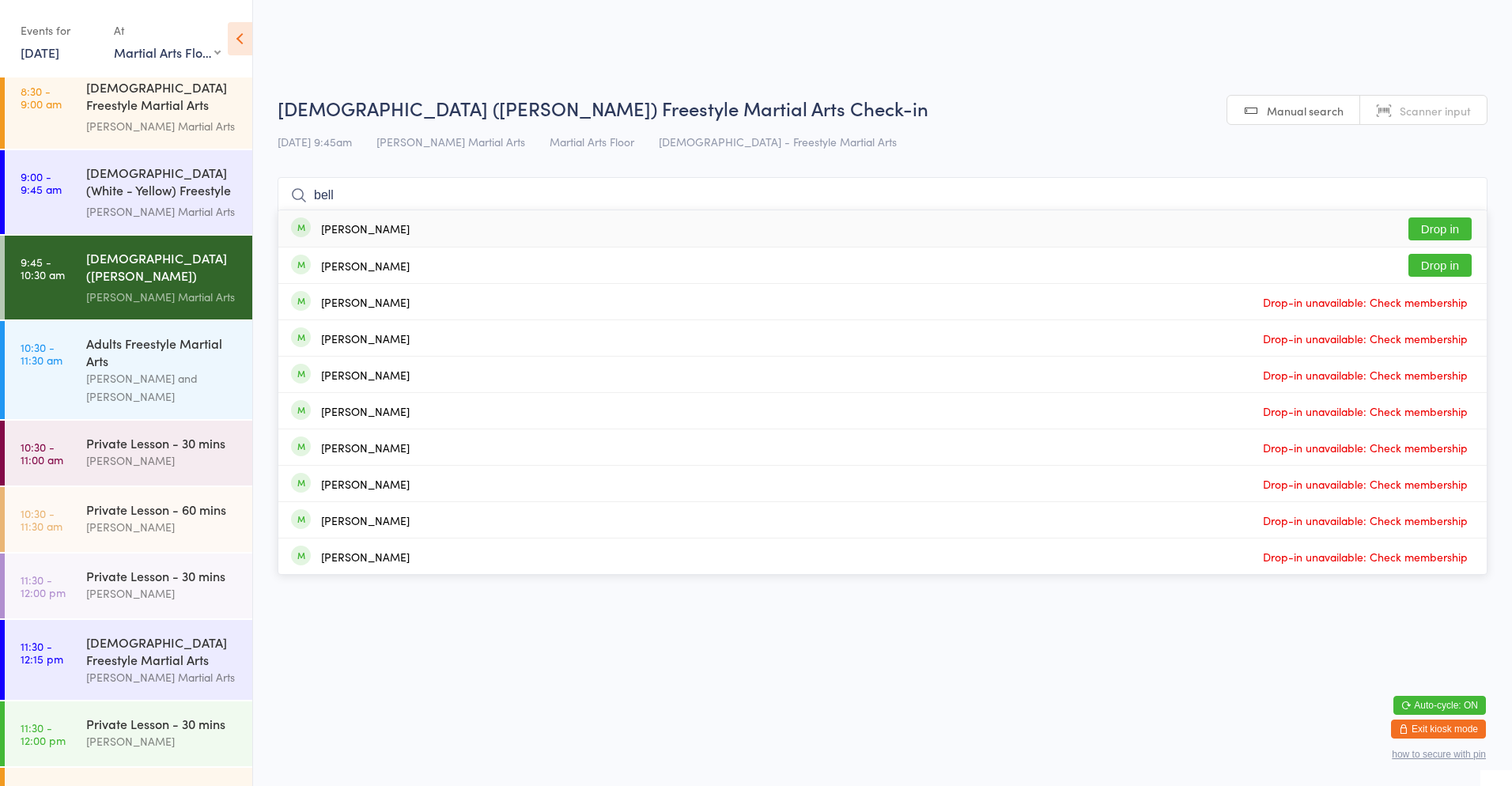
type input "bell"
click at [396, 243] on div "[PERSON_NAME] Drop in" at bounding box center [882, 228] width 1208 height 36
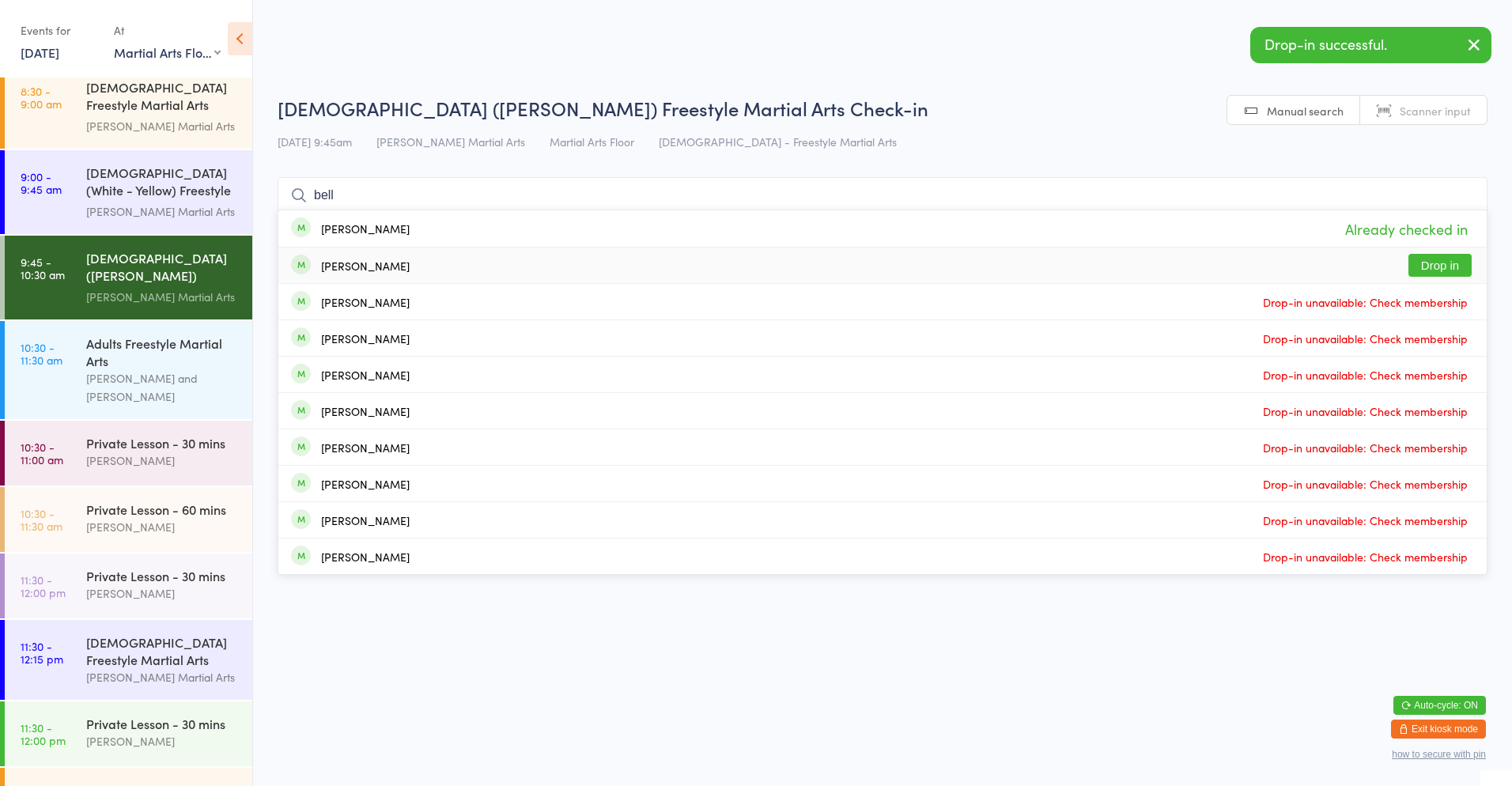
type input "bell"
click at [386, 268] on div "[PERSON_NAME] Drop in" at bounding box center [882, 265] width 1208 height 35
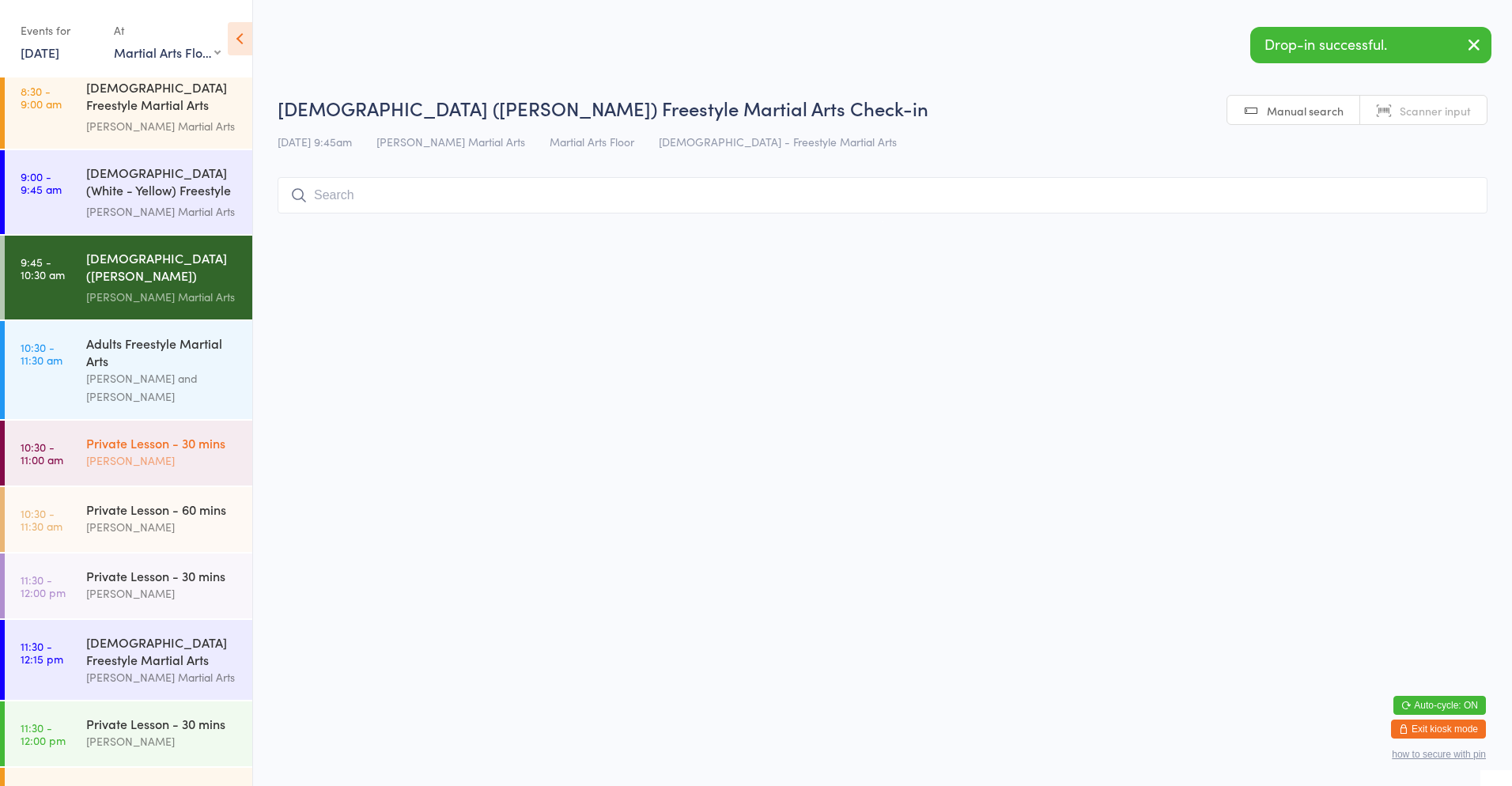
click at [161, 421] on div "Private Lesson - 30 mins [PERSON_NAME]" at bounding box center [169, 452] width 166 height 63
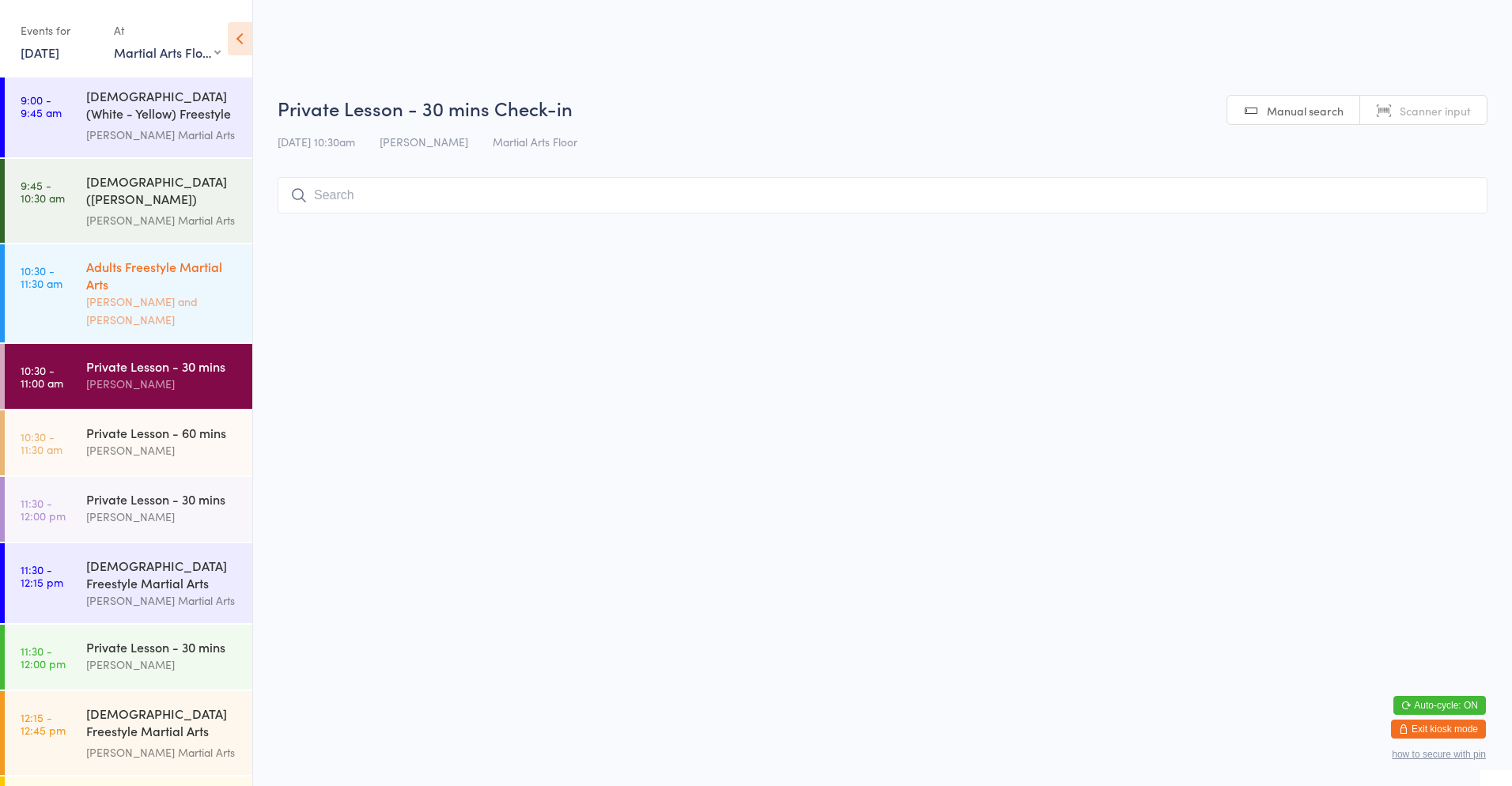
scroll to position [39, 0]
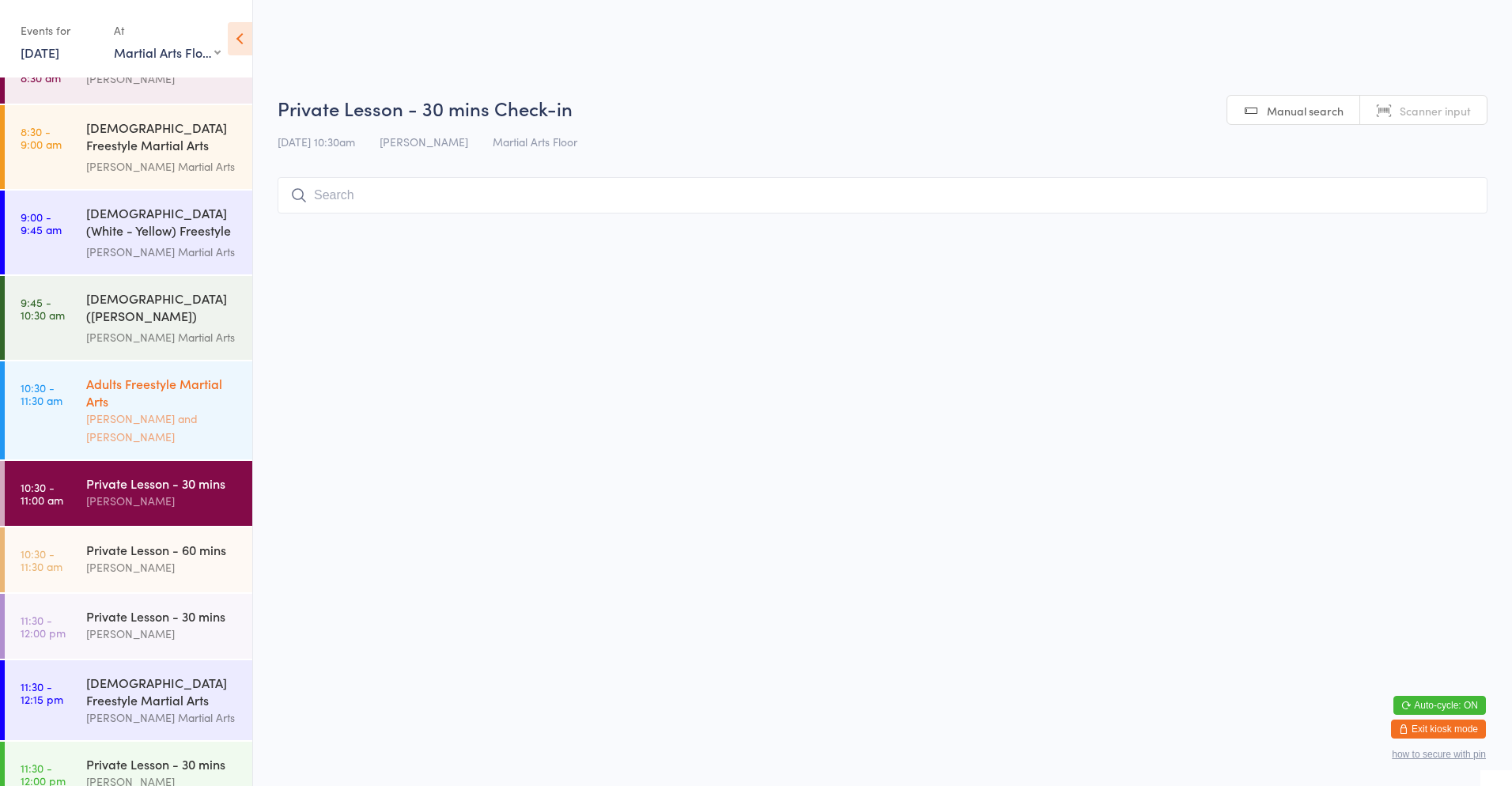
click at [120, 409] on div "[PERSON_NAME] and [PERSON_NAME]" at bounding box center [163, 427] width 152 height 36
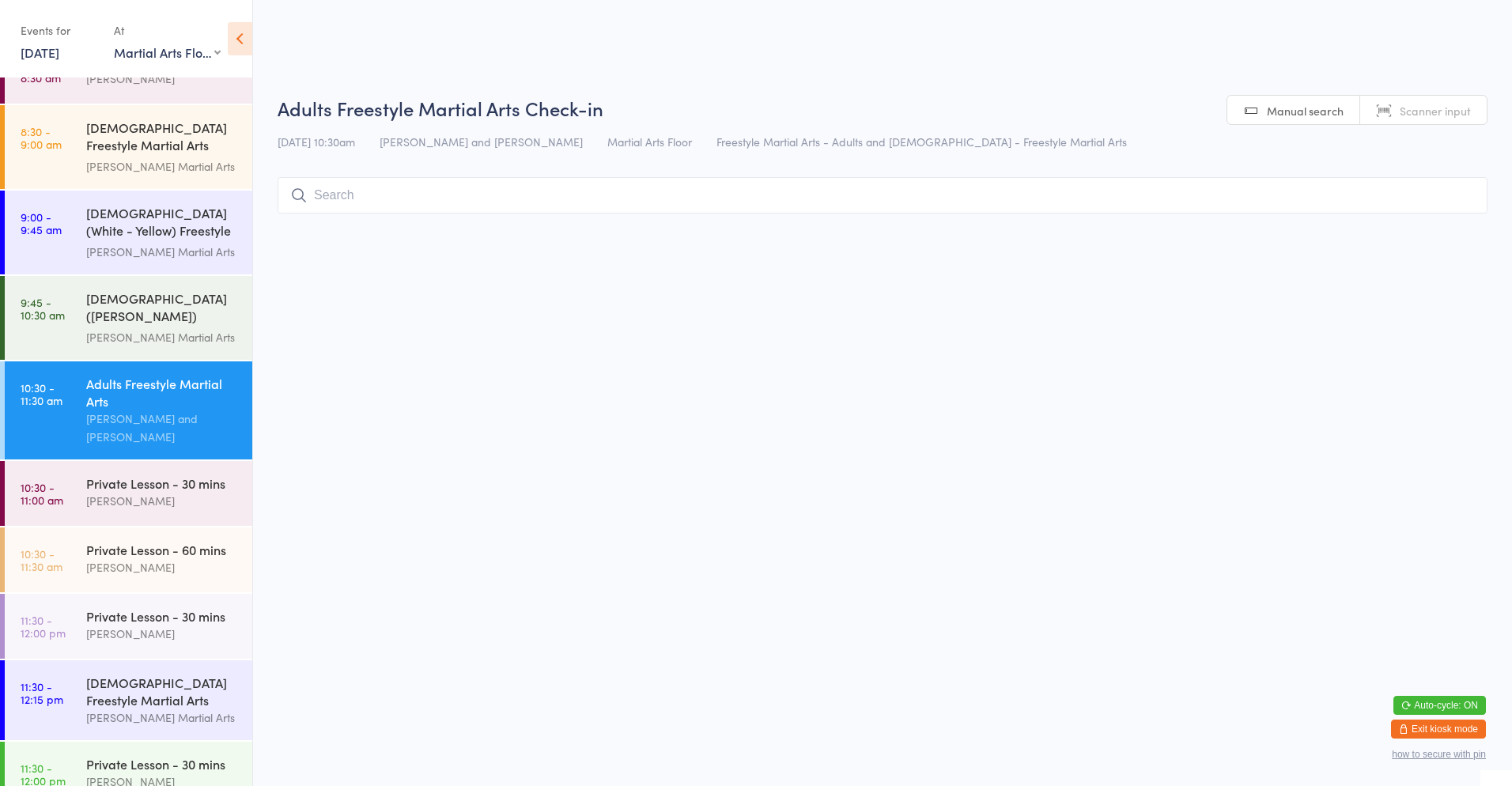
click at [548, 206] on input "search" at bounding box center [883, 195] width 1210 height 36
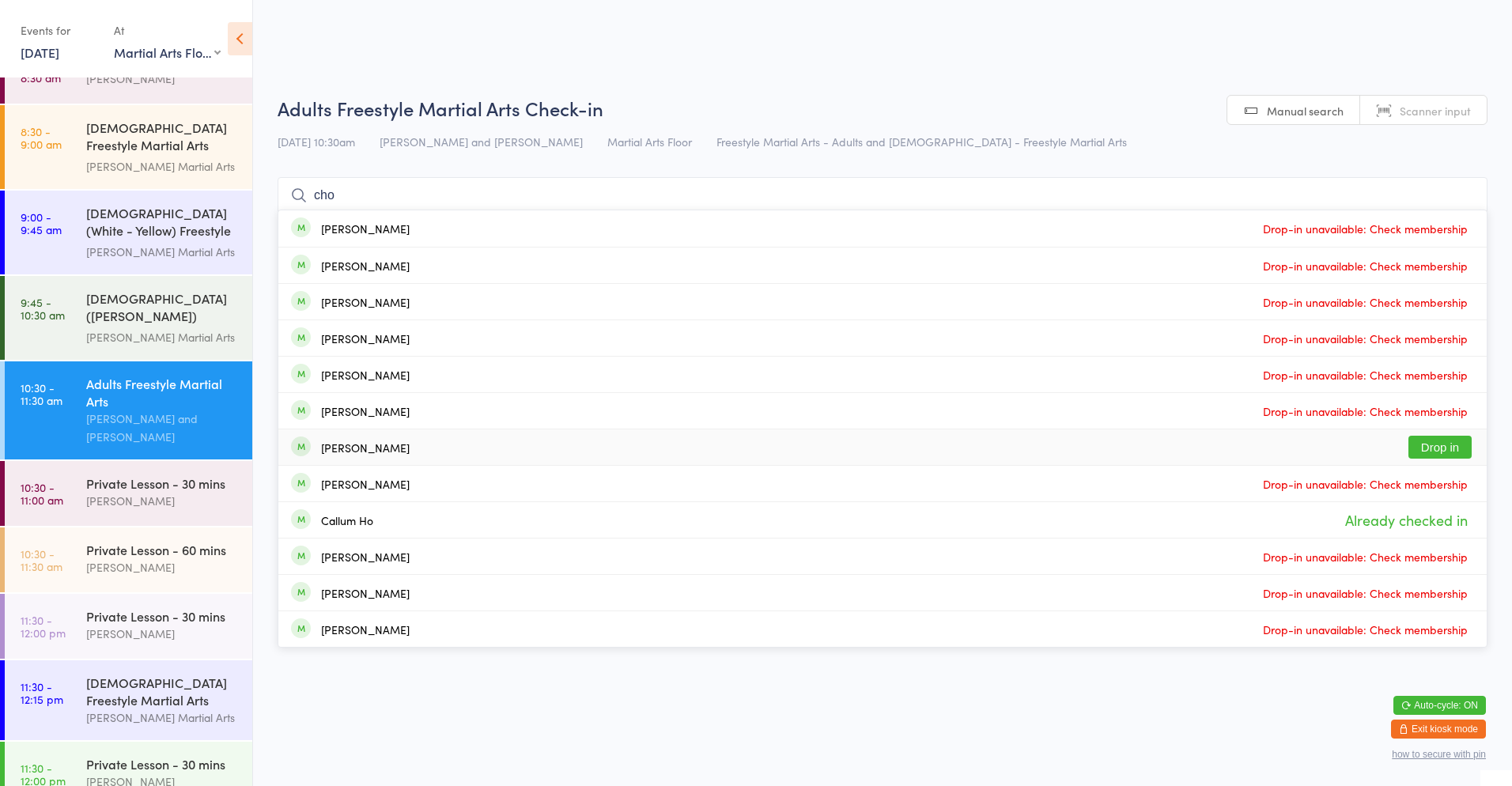
type input "cho"
click at [1422, 446] on button "Drop in" at bounding box center [1441, 447] width 63 height 23
